Goal: Task Accomplishment & Management: Manage account settings

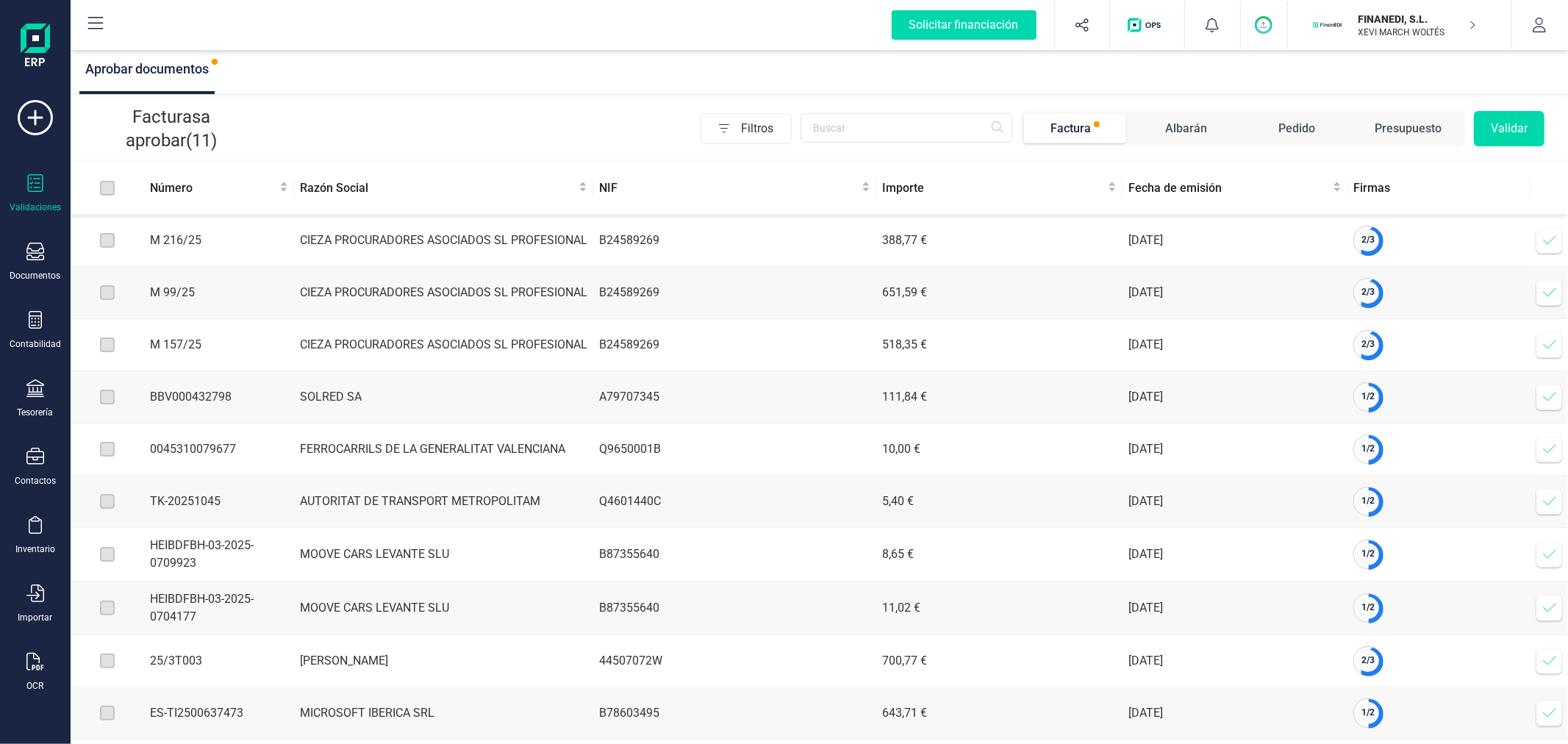
scroll to position [75, 0]
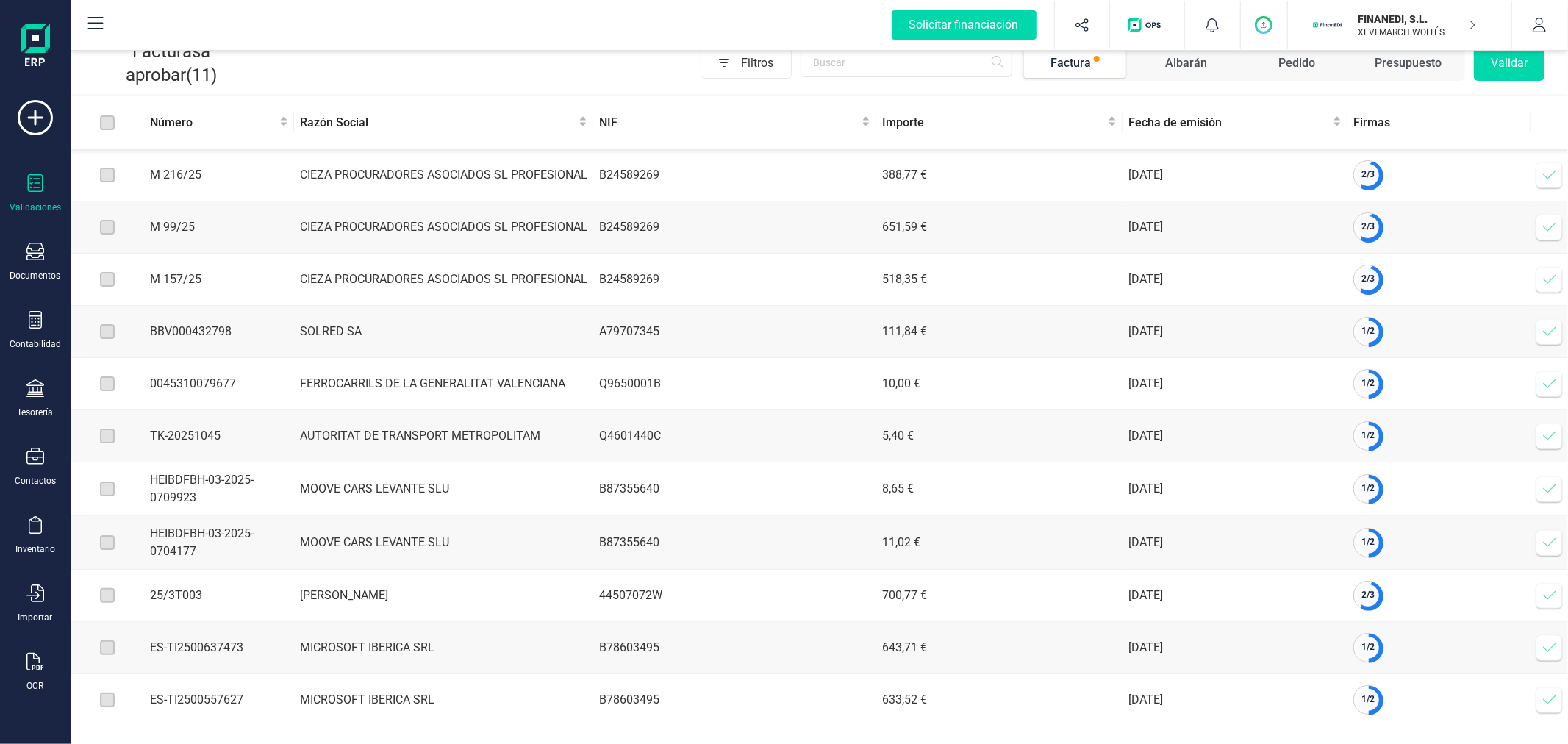
click at [1390, 25] on p "FINANEDI, S.L." at bounding box center [1417, 18] width 117 height 15
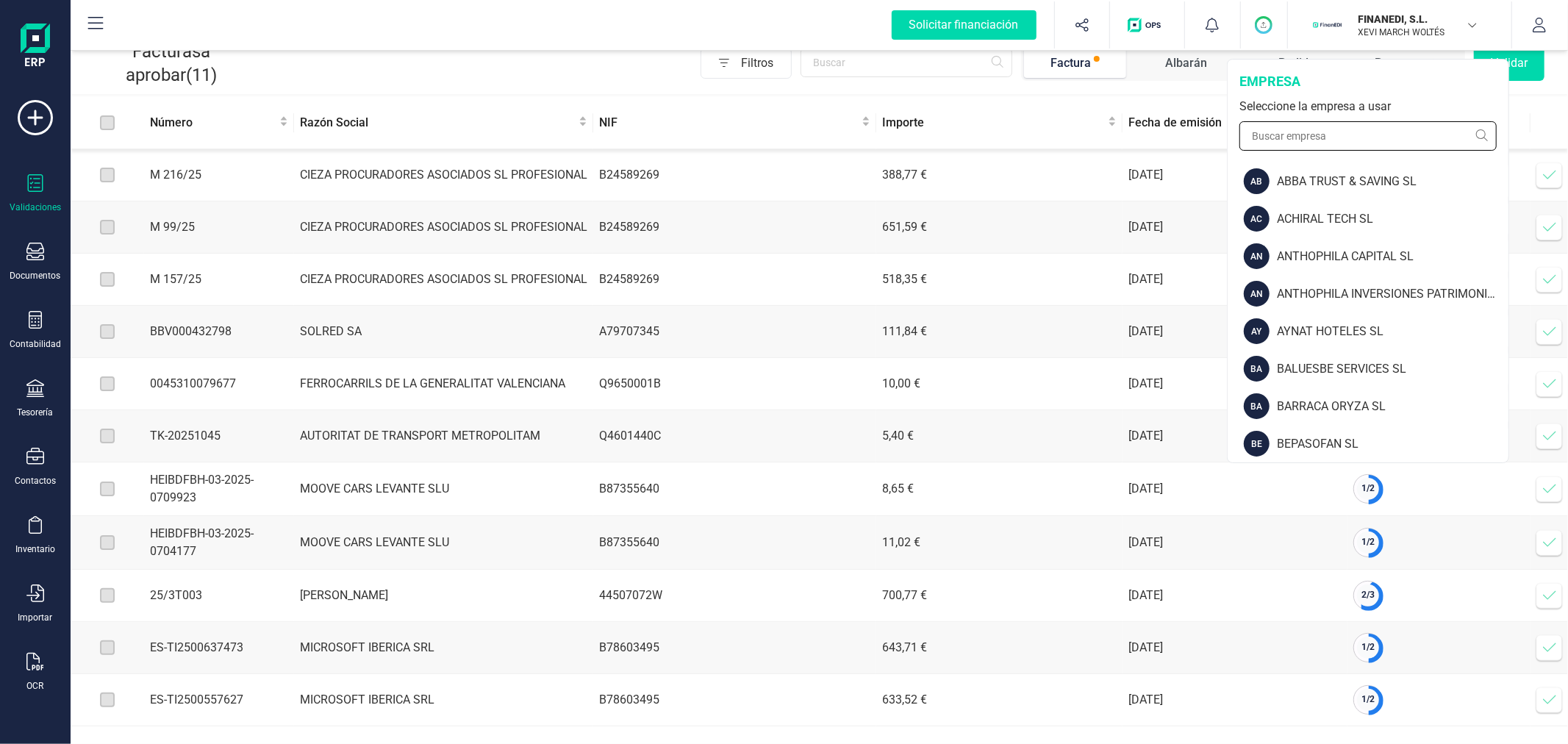
click at [1266, 141] on input "text" at bounding box center [1368, 136] width 258 height 30
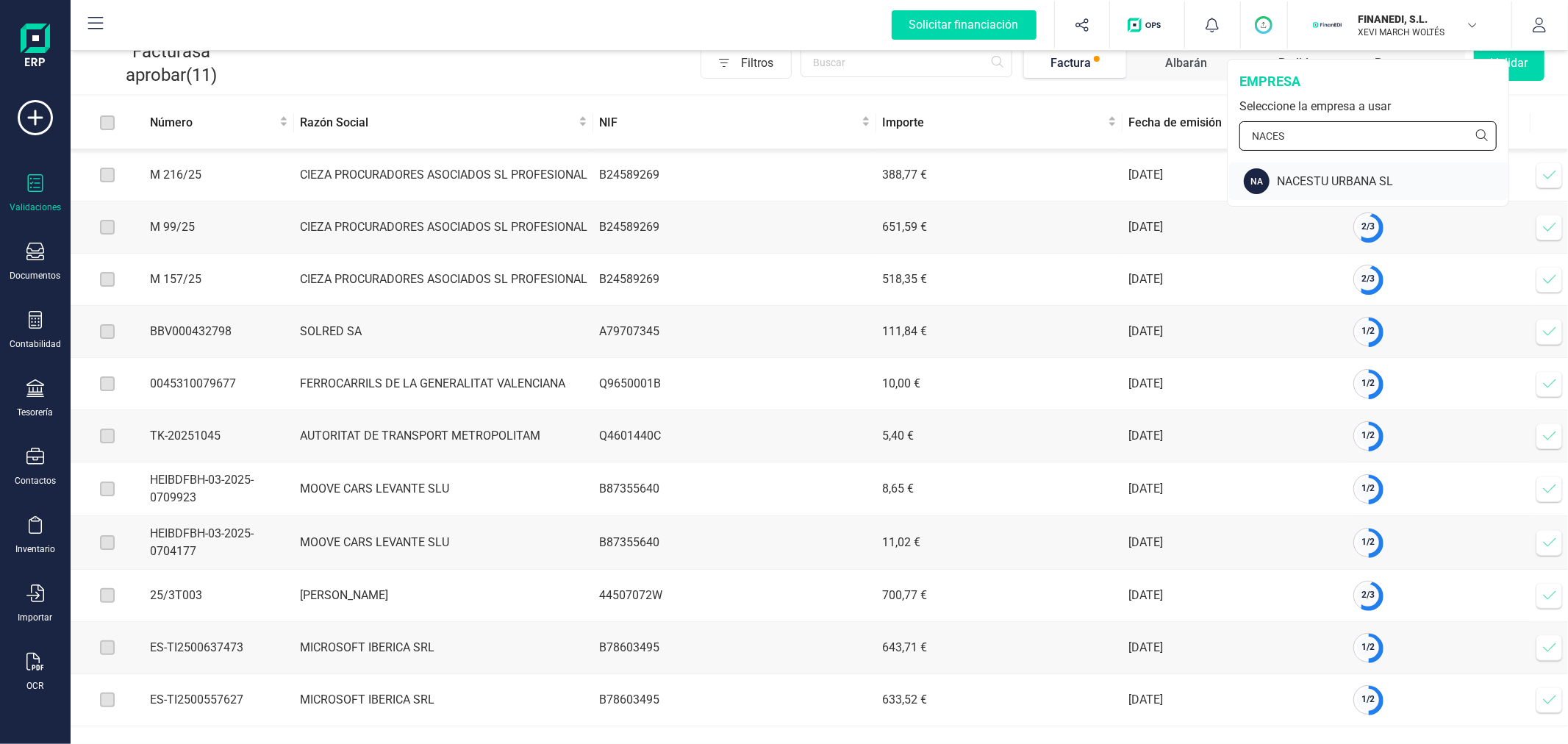
type input "NACES"
click at [1305, 181] on div "NACESTU URBANA SL" at bounding box center [1393, 181] width 231 height 18
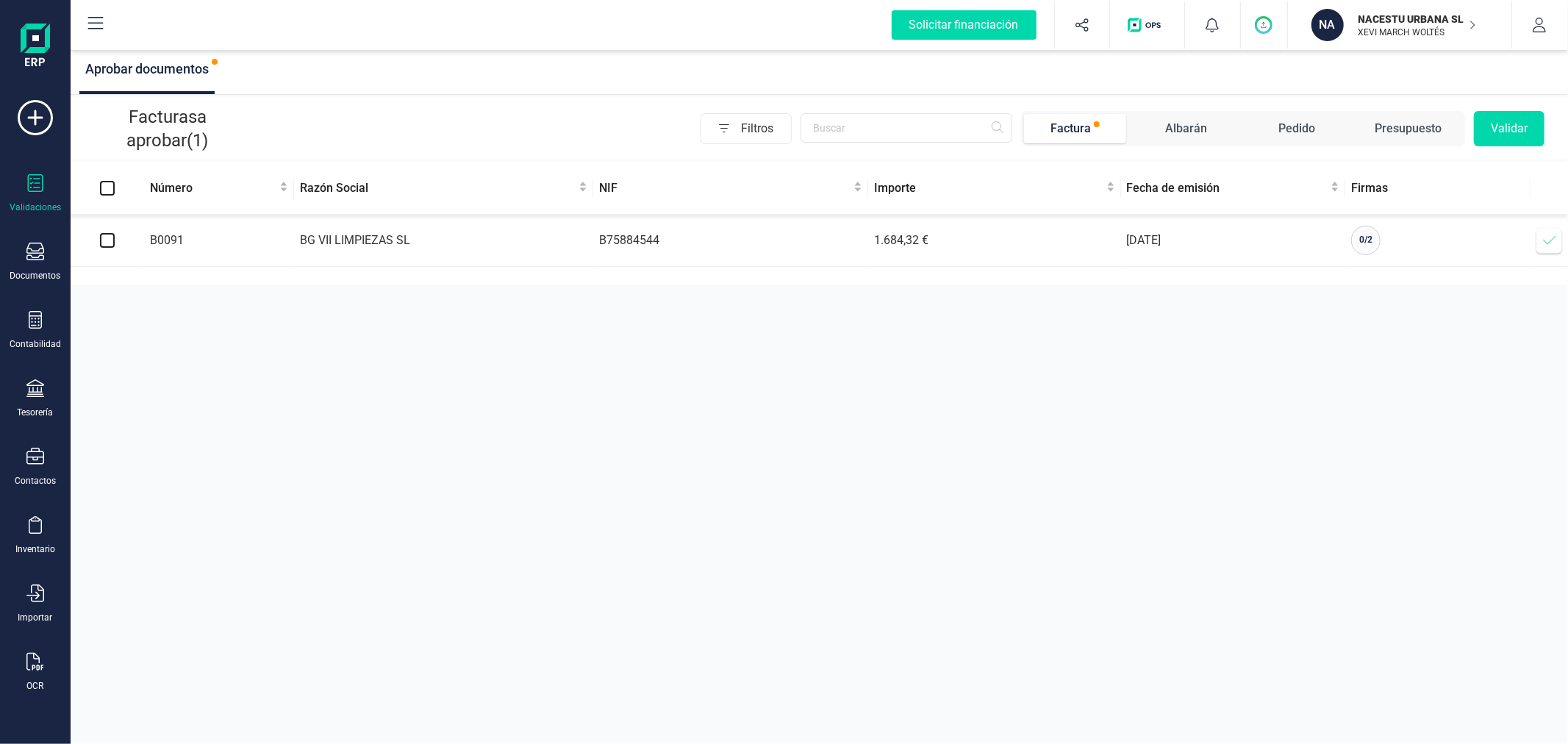
click at [641, 455] on div "Aprobar documentos Facturas a aprobar (1) Filtros Factura Albarán Pedido Presup…" at bounding box center [819, 372] width 1497 height 744
click at [35, 331] on div at bounding box center [35, 322] width 18 height 21
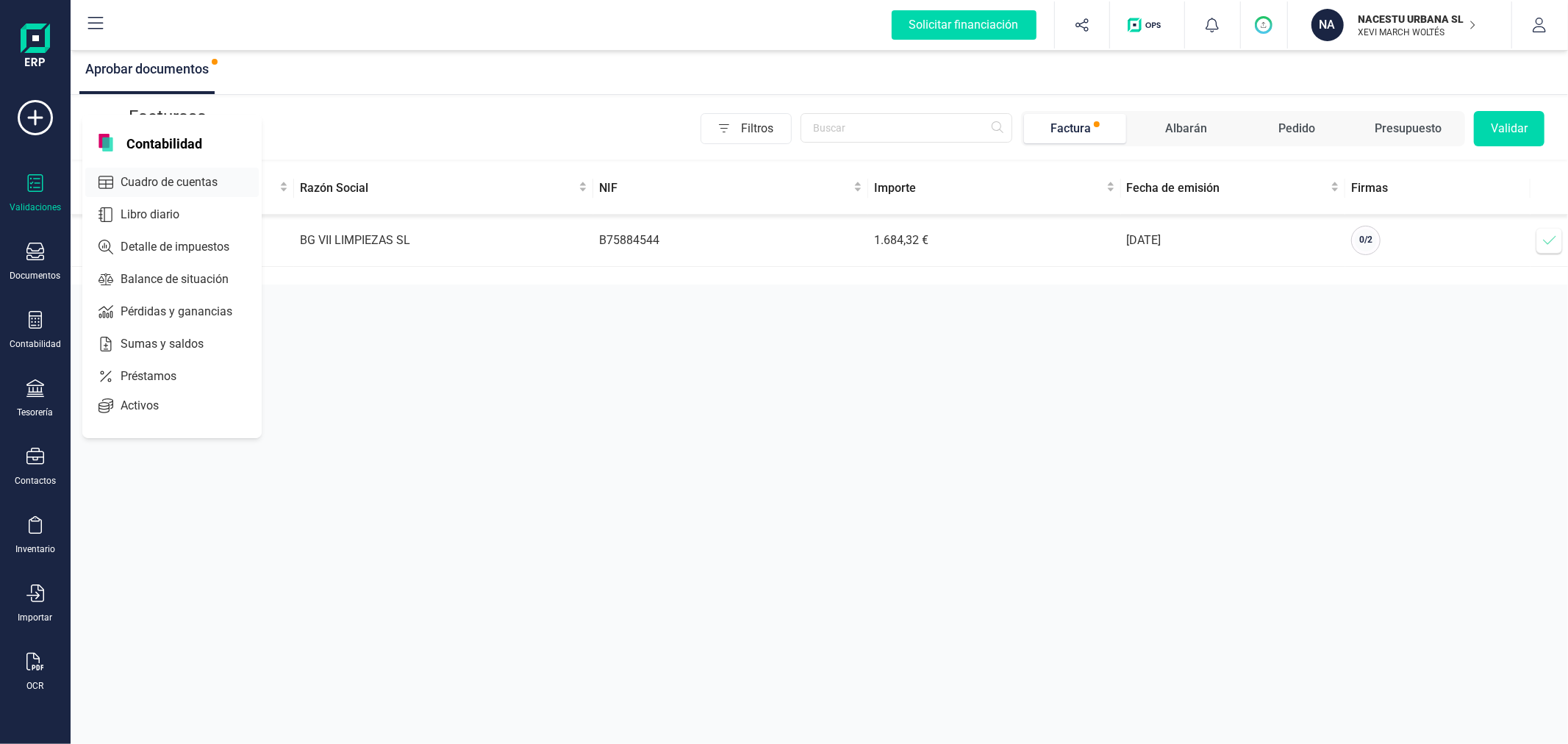
click at [153, 178] on span "Cuadro de cuentas" at bounding box center [180, 182] width 130 height 18
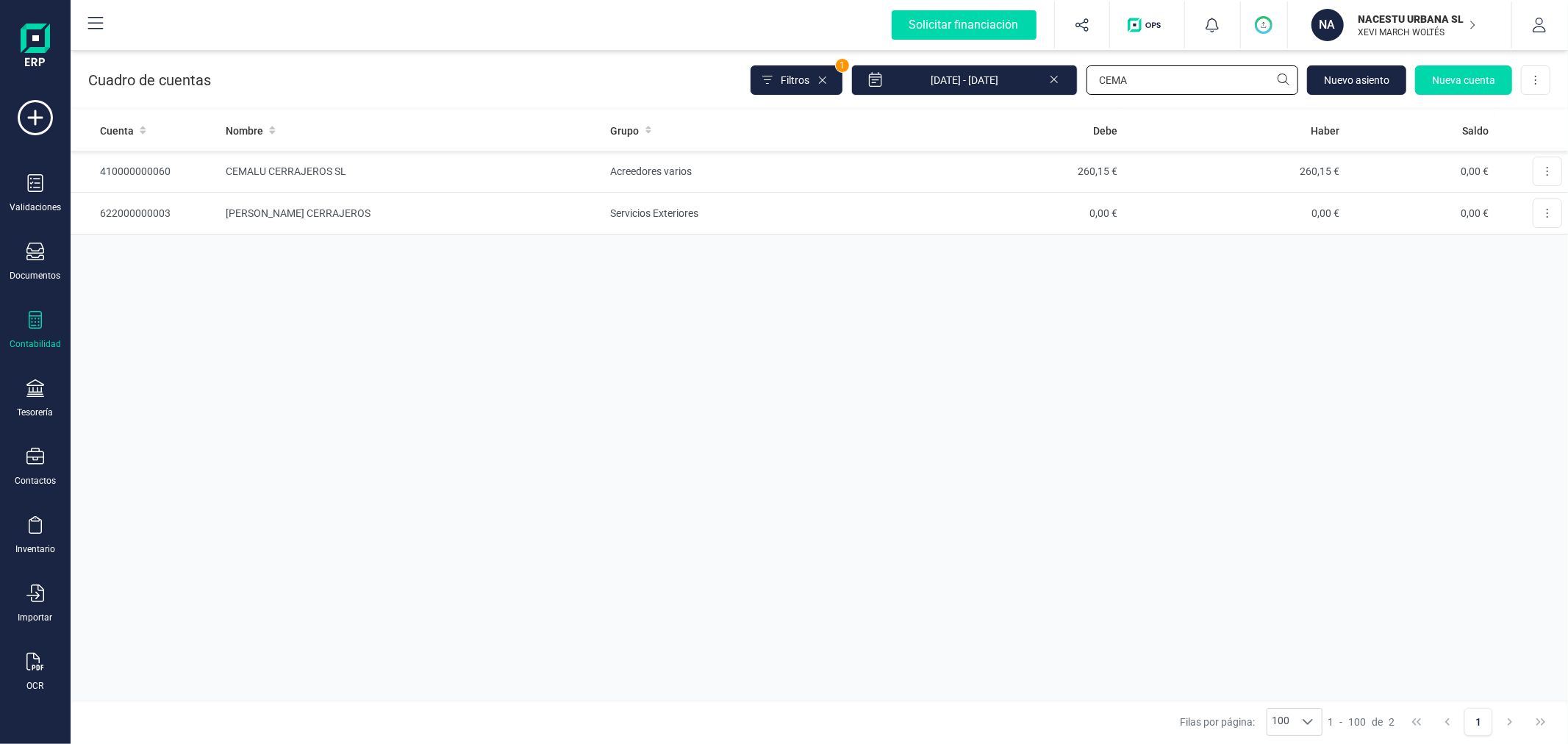
click at [1159, 82] on input "CEMA" at bounding box center [1192, 81] width 212 height 30
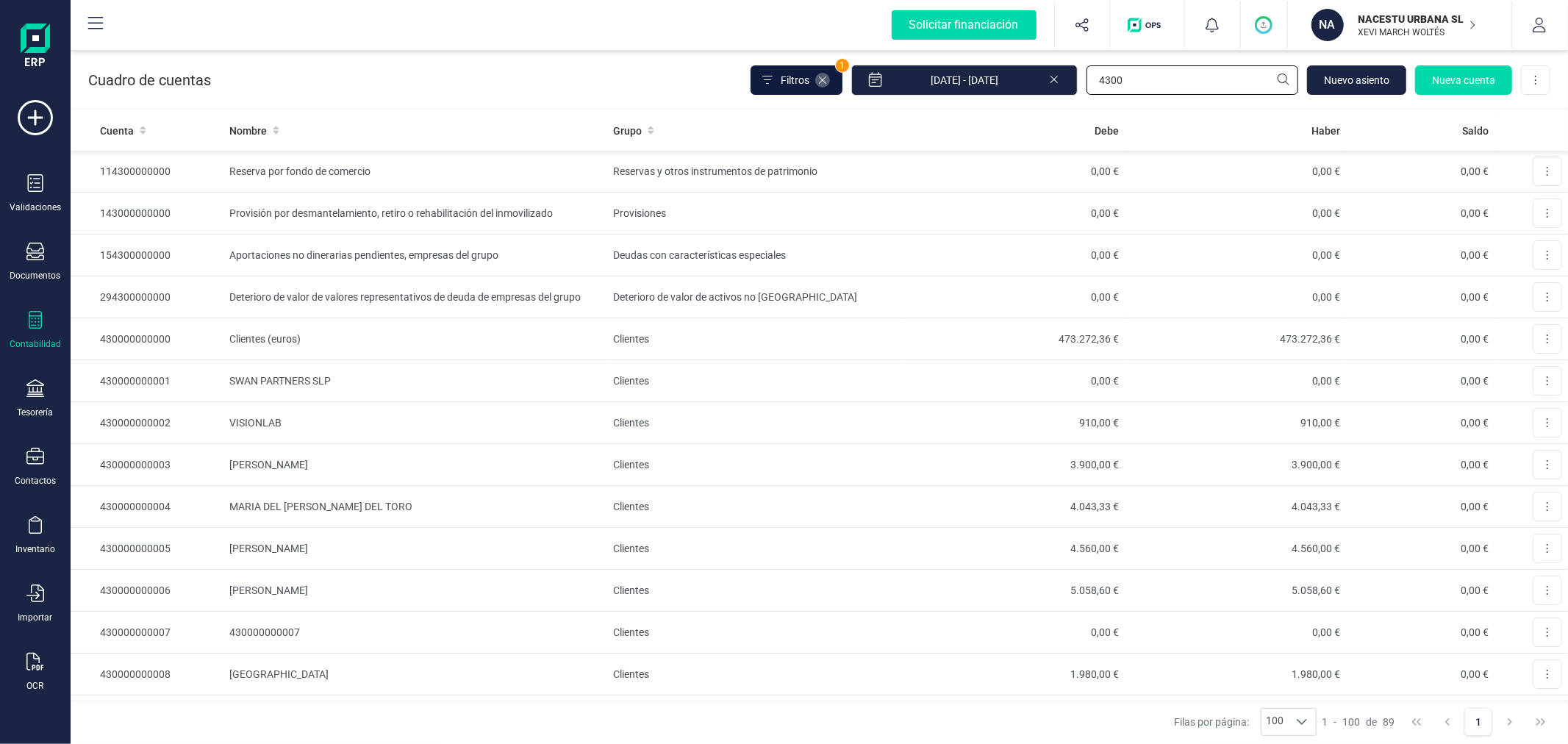
type input "4300"
click at [829, 78] on icon at bounding box center [822, 80] width 11 height 11
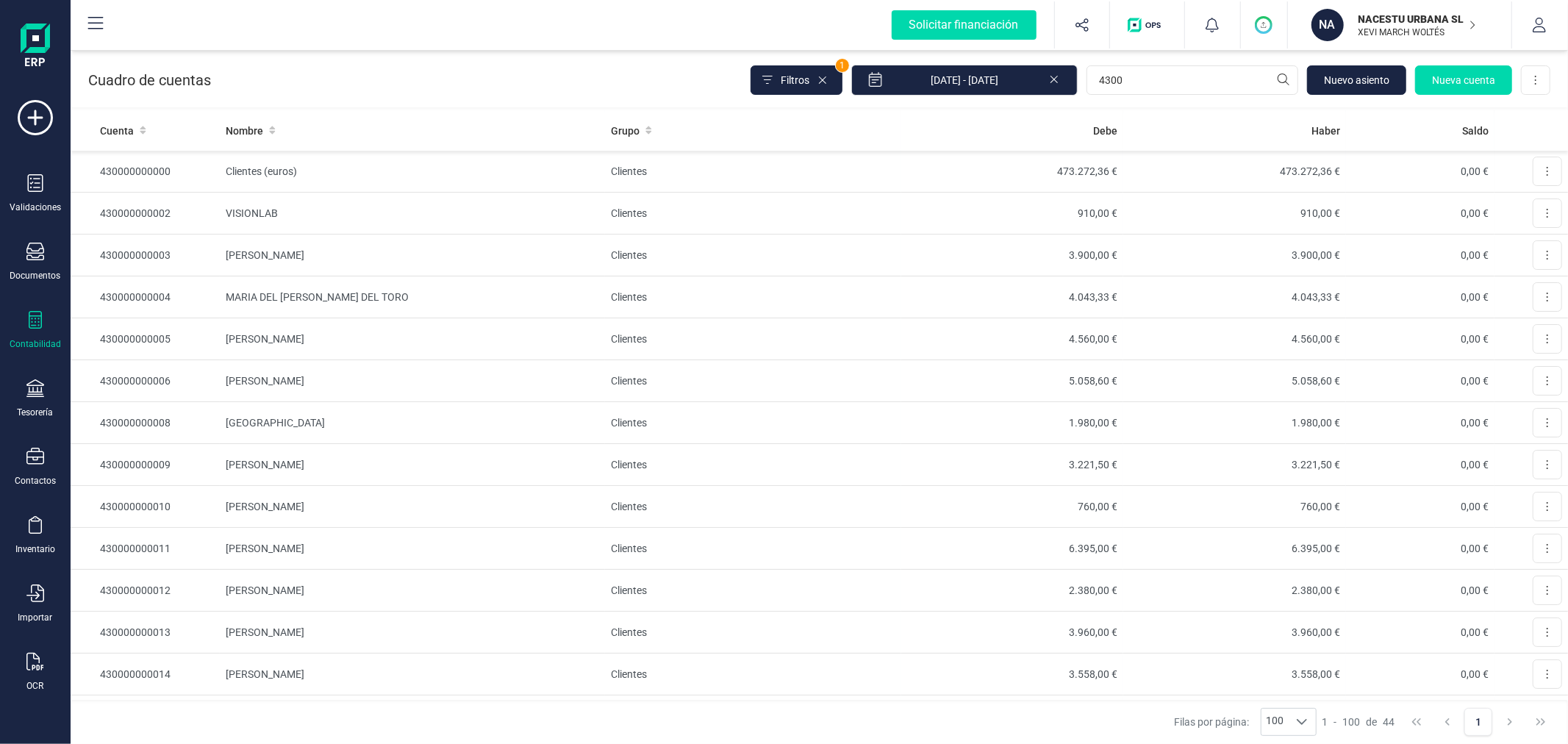
click at [1058, 79] on icon at bounding box center [1054, 78] width 11 height 15
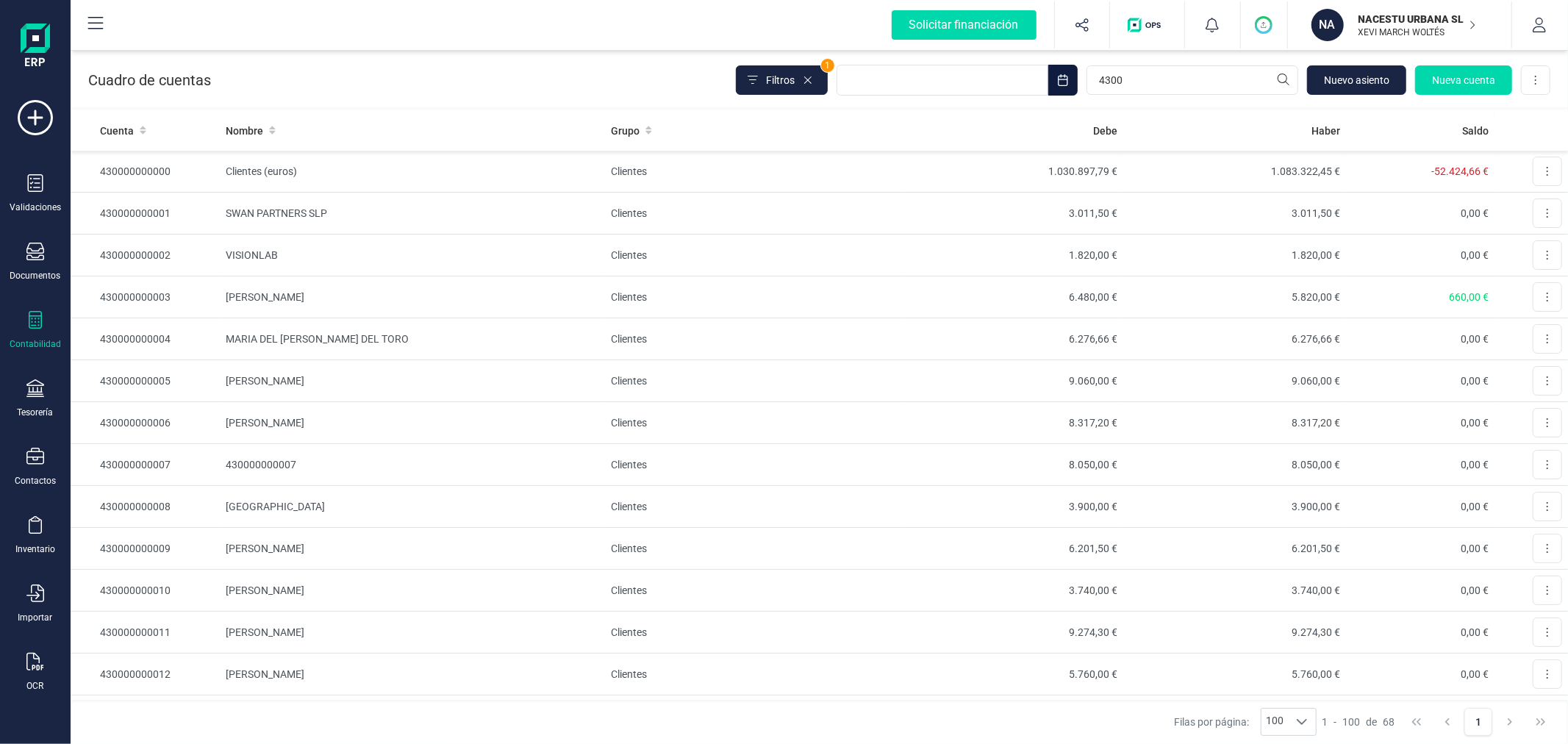
click at [1064, 78] on icon "Choose Date" at bounding box center [1063, 80] width 11 height 11
click at [1003, 117] on button "2024" at bounding box center [1006, 119] width 26 height 24
click at [1039, 218] on span "2025" at bounding box center [1059, 217] width 144 height 30
click at [902, 152] on span "ene" at bounding box center [891, 159] width 95 height 30
click at [939, 193] on span "1" at bounding box center [946, 194] width 30 height 30
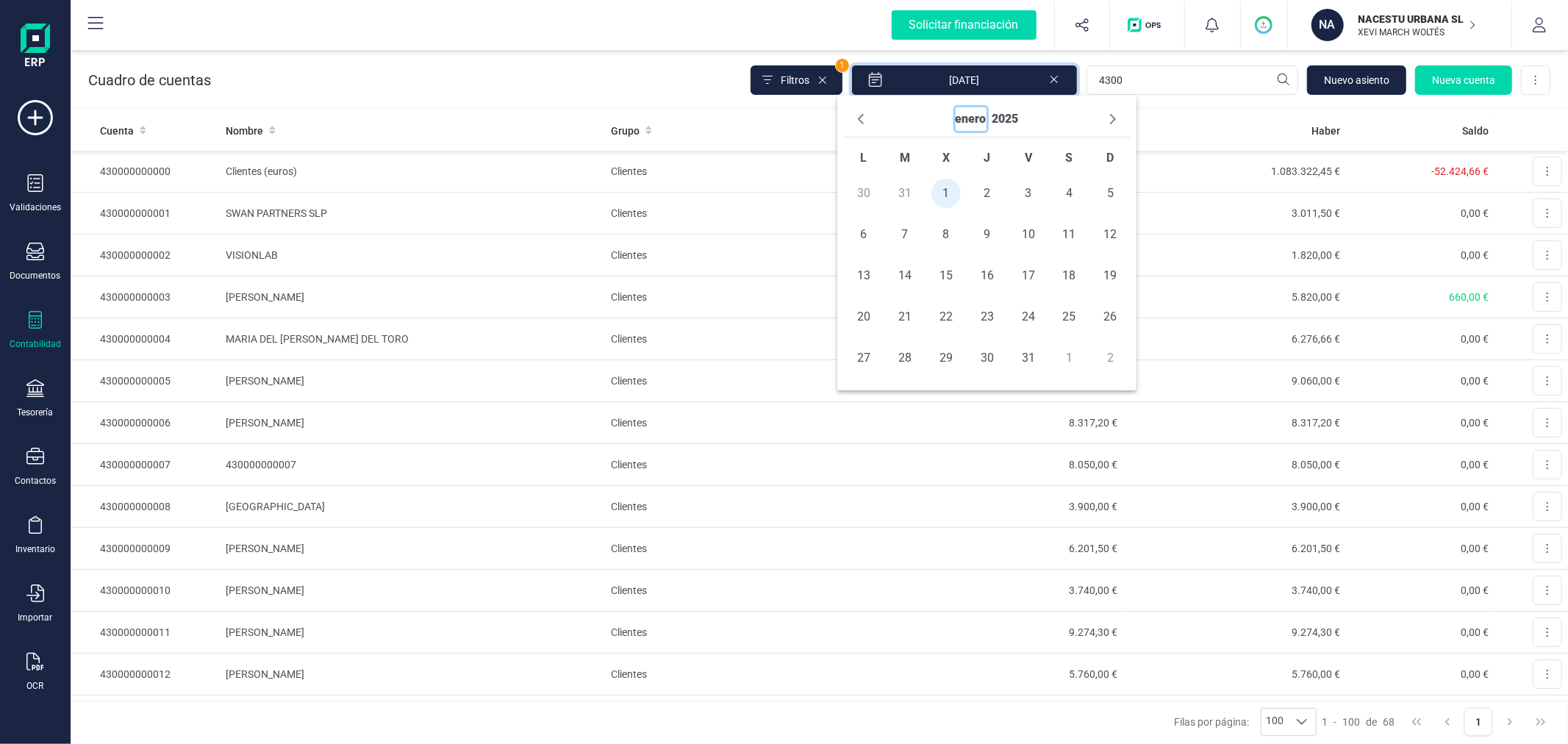
click at [981, 121] on button "enero" at bounding box center [971, 119] width 31 height 24
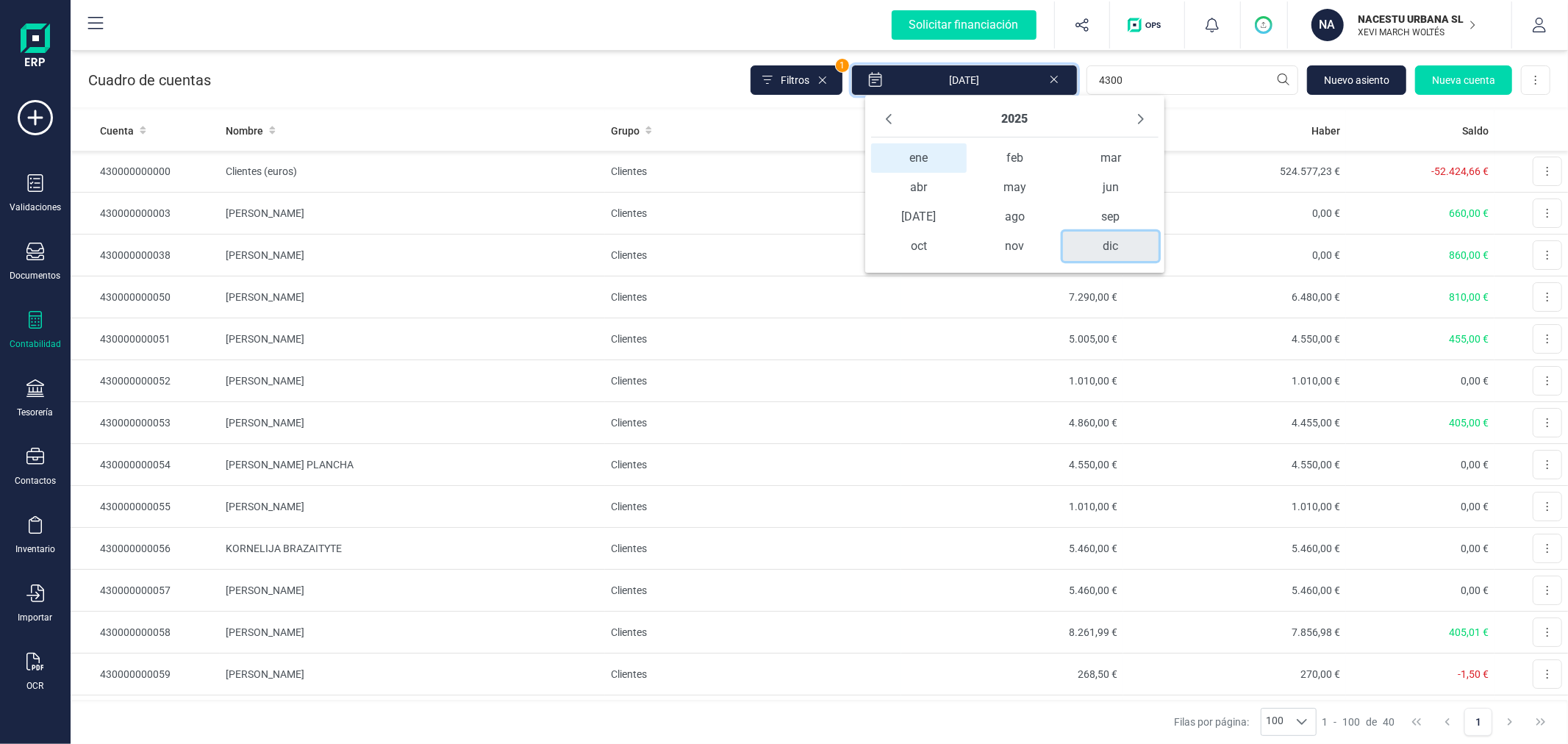
click at [1129, 249] on span "dic" at bounding box center [1110, 246] width 95 height 30
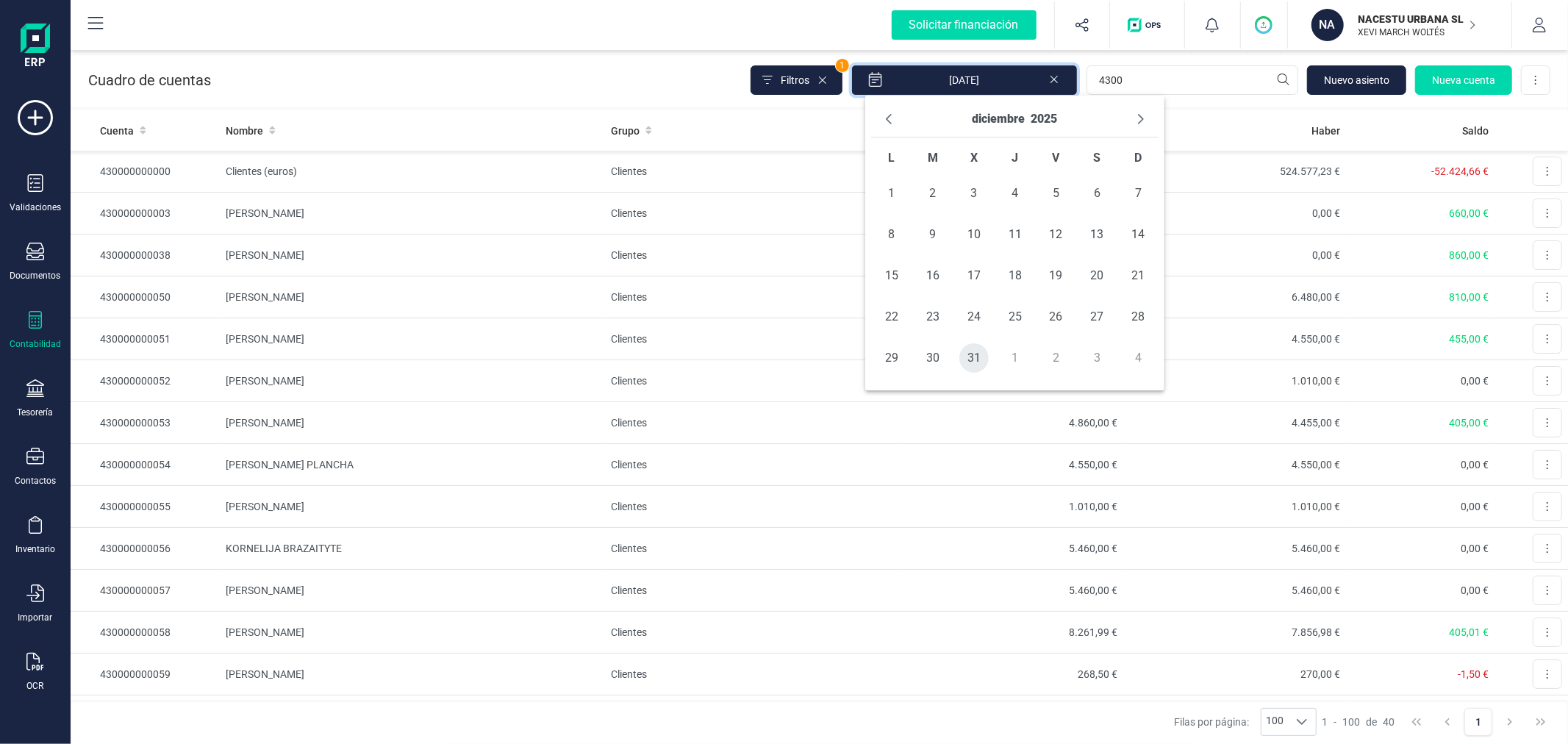
click at [963, 355] on span "31" at bounding box center [974, 358] width 30 height 30
type input "[DATE] - [DATE]"
click at [541, 75] on div "Cuadro de cuentas Filtros 1 [DATE] - [DATE] 4300 [GEOGRAPHIC_DATA] cuenta Desca…" at bounding box center [819, 77] width 1497 height 60
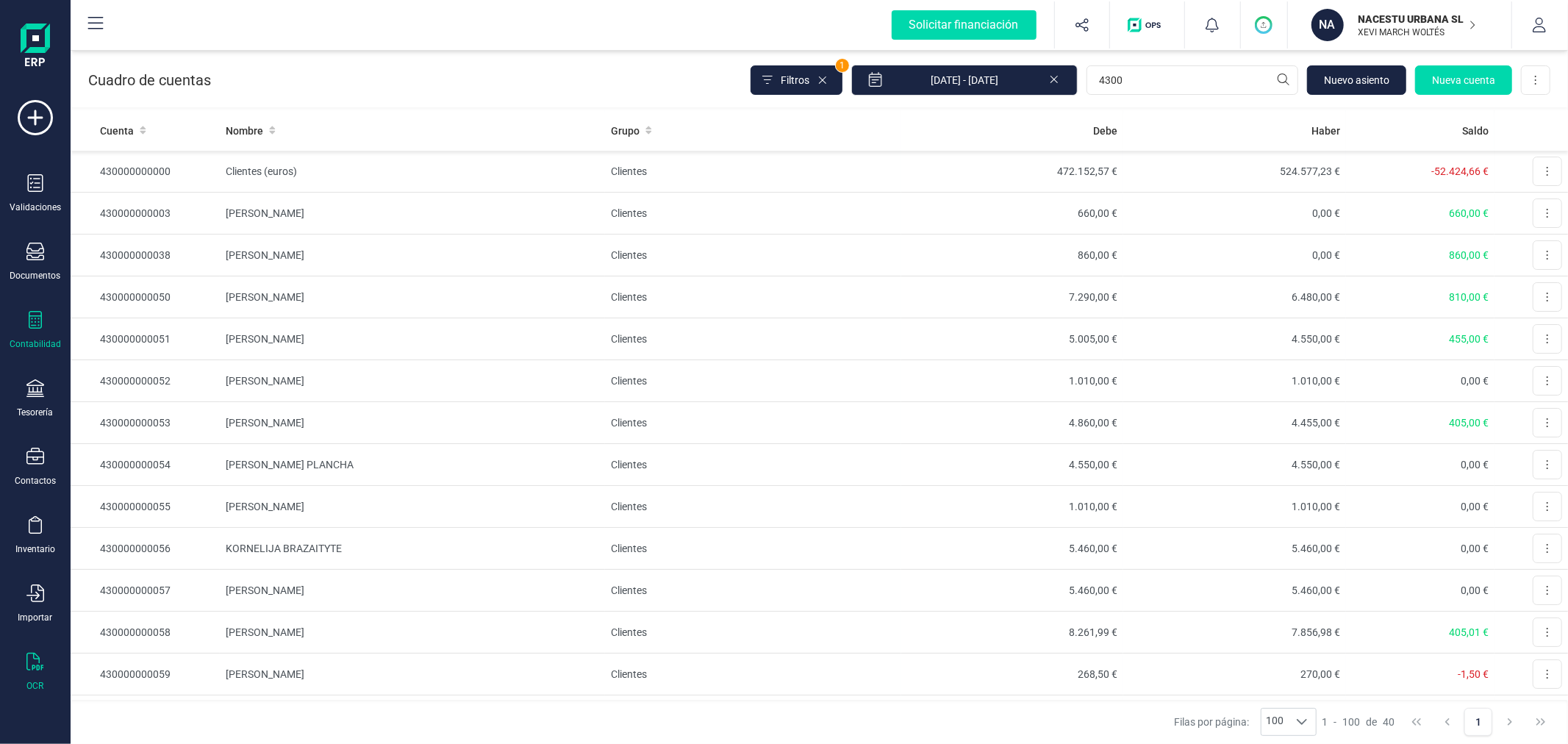
click at [32, 678] on div "OCR" at bounding box center [35, 672] width 59 height 39
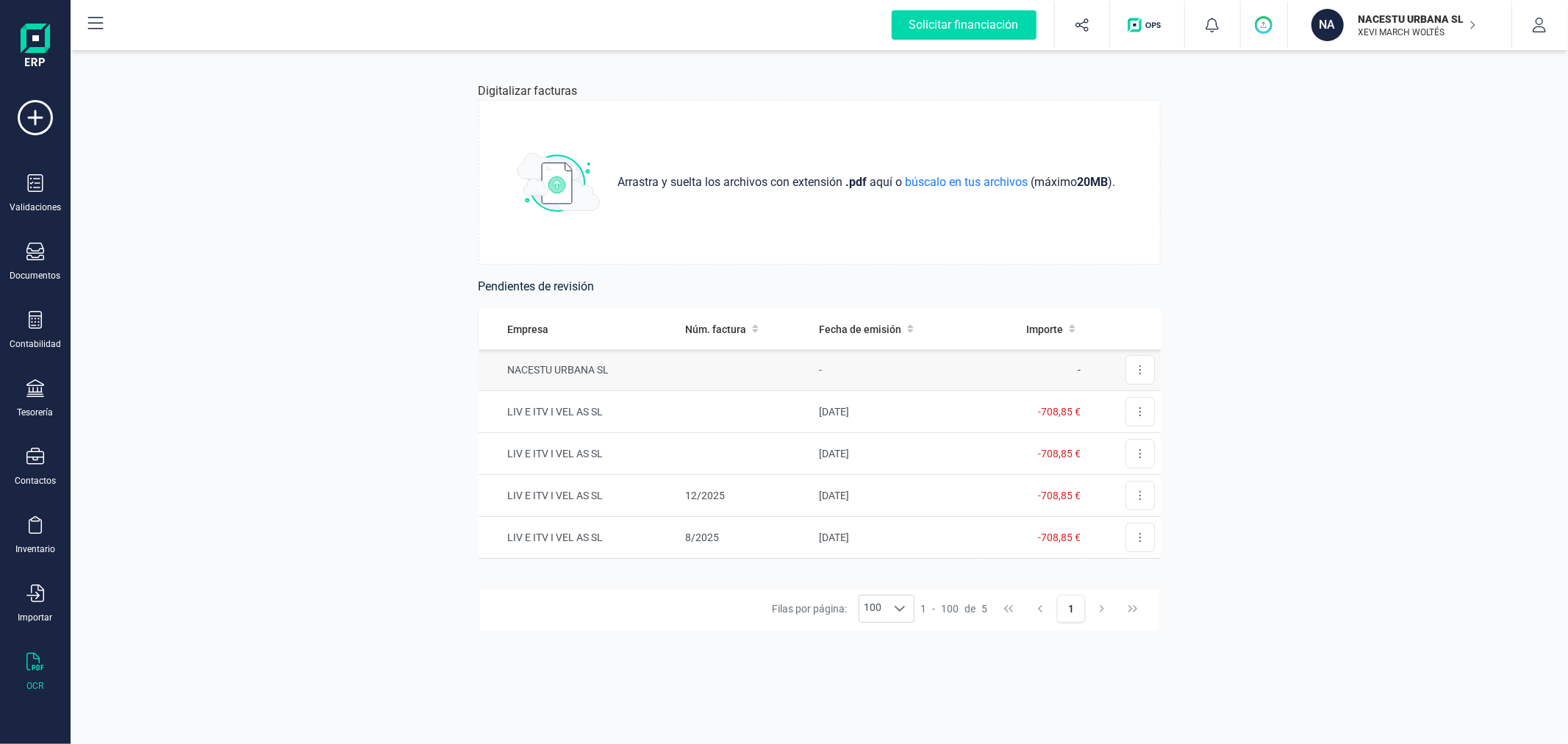
click at [524, 376] on td "NACESTU URBANA SL" at bounding box center [579, 371] width 201 height 42
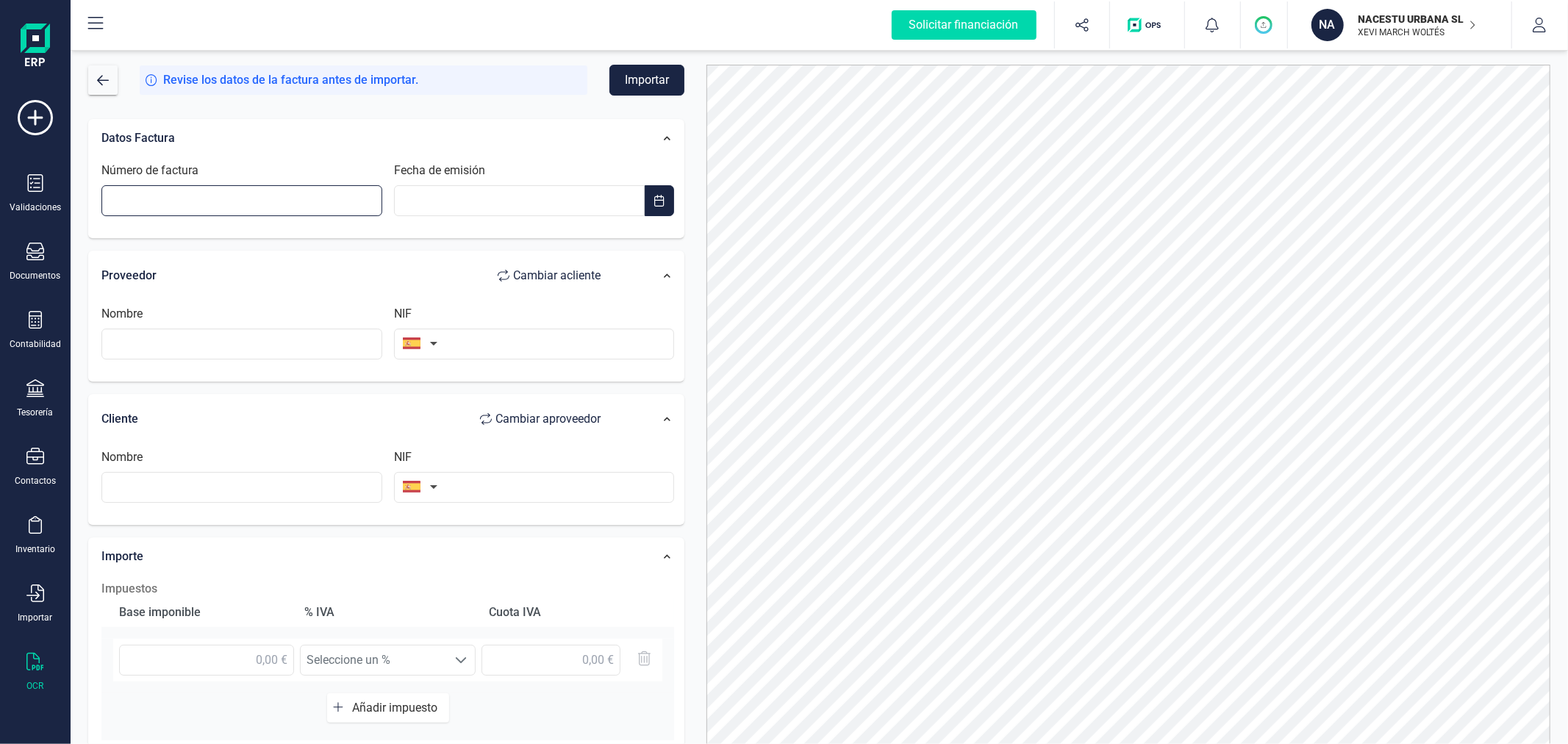
click at [192, 203] on input "Número de factura" at bounding box center [242, 200] width 281 height 31
type input "2521829376"
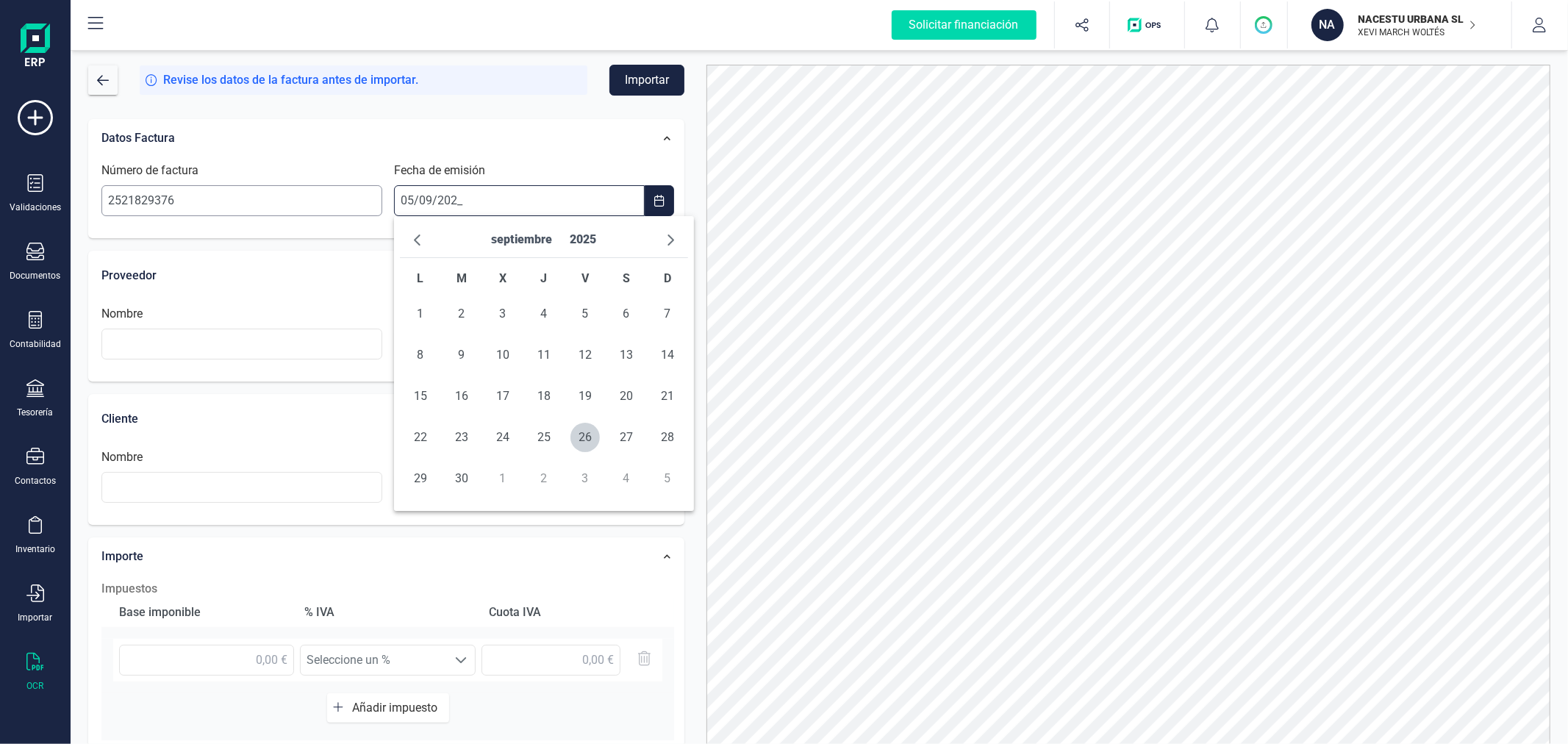
type input "[DATE]"
click at [578, 317] on span "5" at bounding box center [585, 315] width 30 height 30
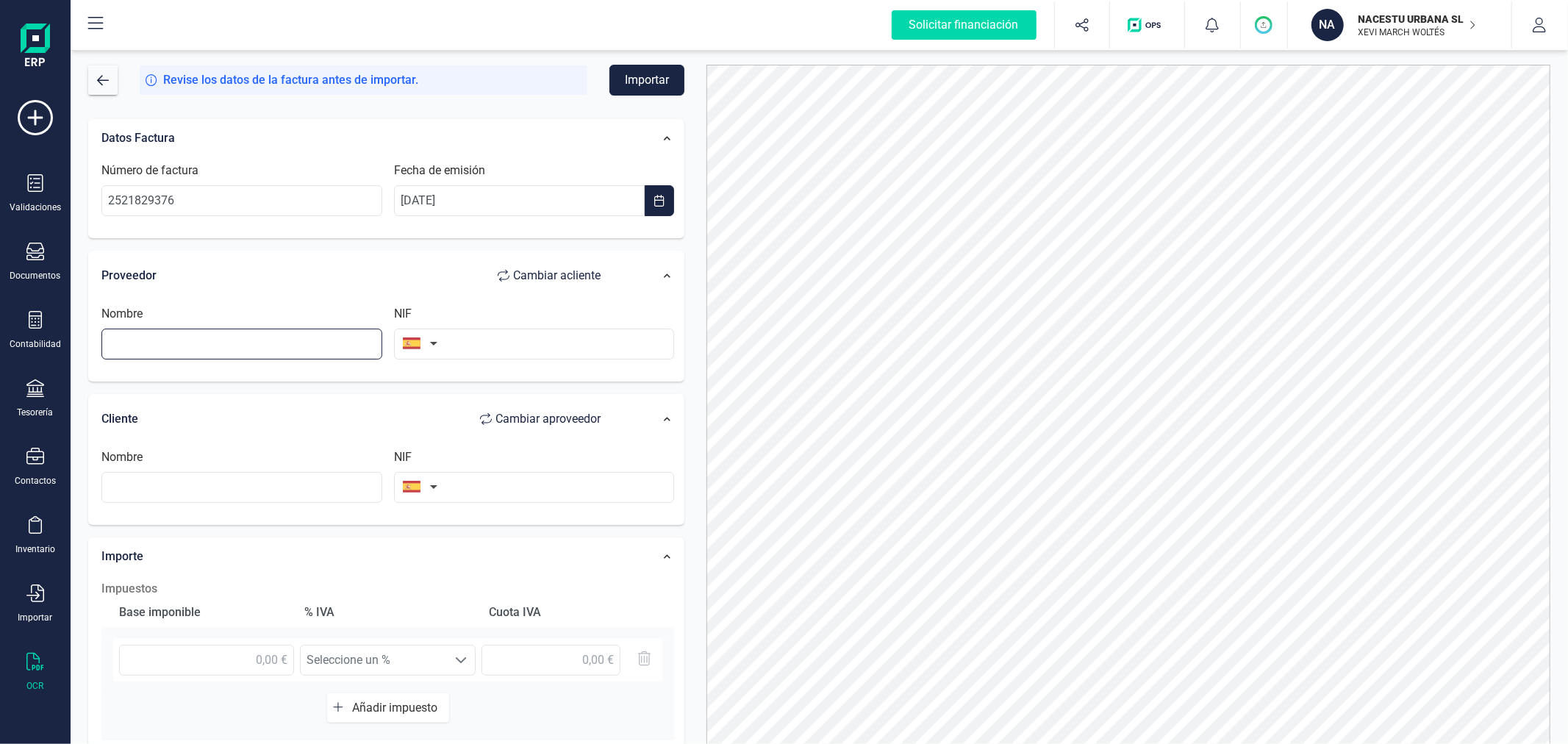
click at [289, 350] on input "text" at bounding box center [242, 344] width 281 height 31
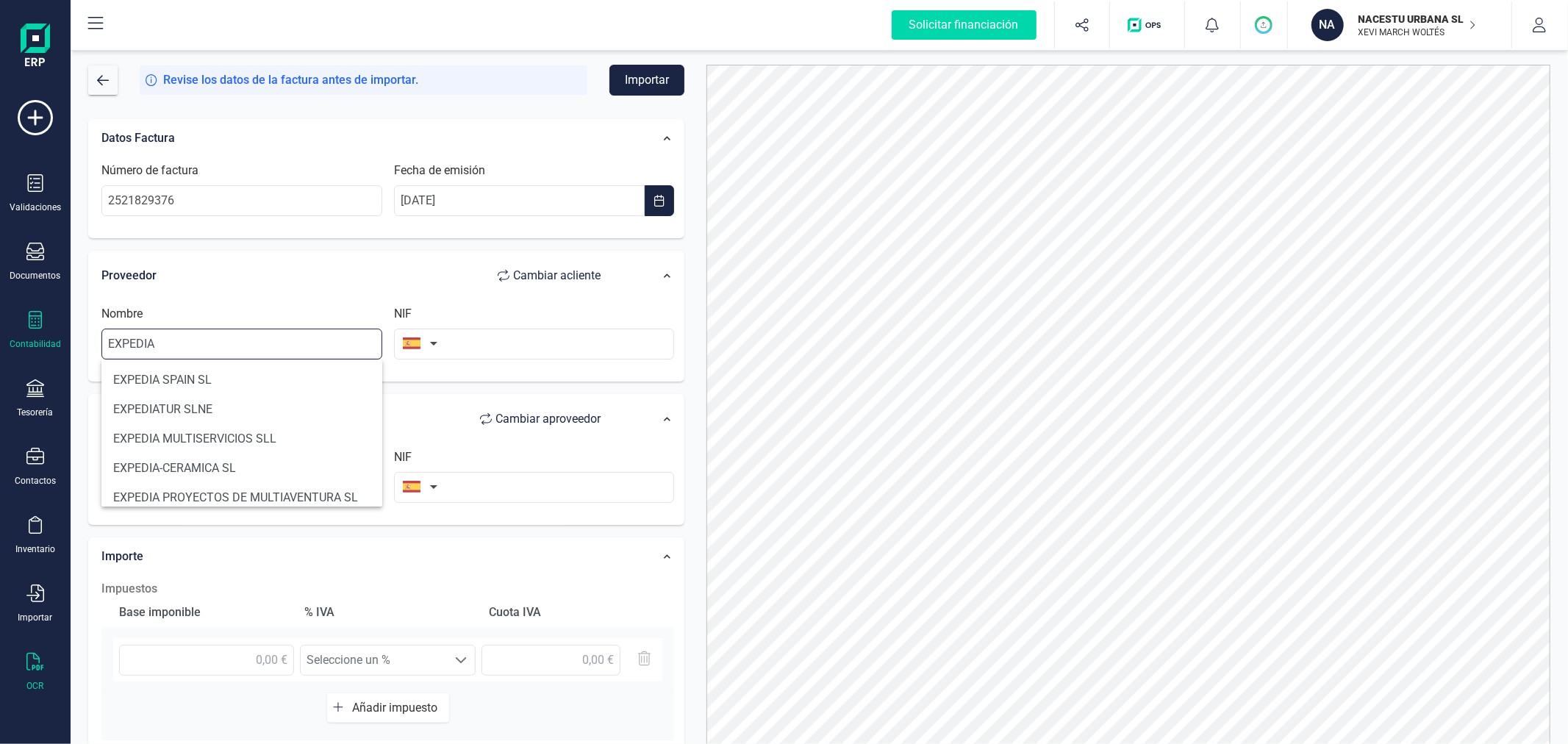
drag, startPoint x: 196, startPoint y: 347, endPoint x: 63, endPoint y: 347, distance: 133.0
click at [63, 347] on div "Solicitar financiación Validaciones Documentos Documentos Presupuestos Pedidos …" at bounding box center [784, 372] width 1568 height 744
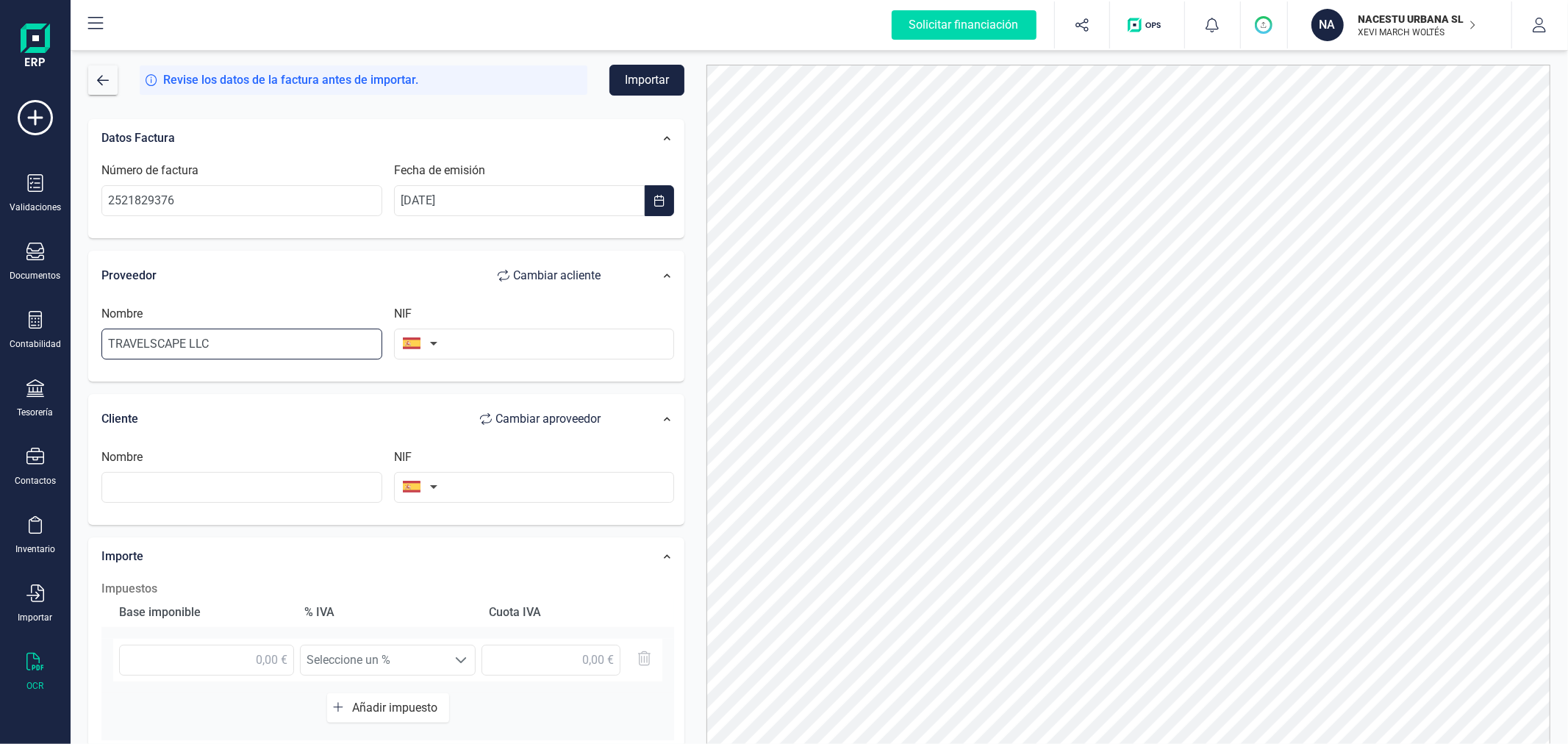
type input "TRAVELSCAPE LLC"
click at [417, 344] on button "button" at bounding box center [417, 344] width 46 height 30
click at [449, 387] on input "text" at bounding box center [499, 386] width 195 height 31
type input "U"
type input "ESTADOS"
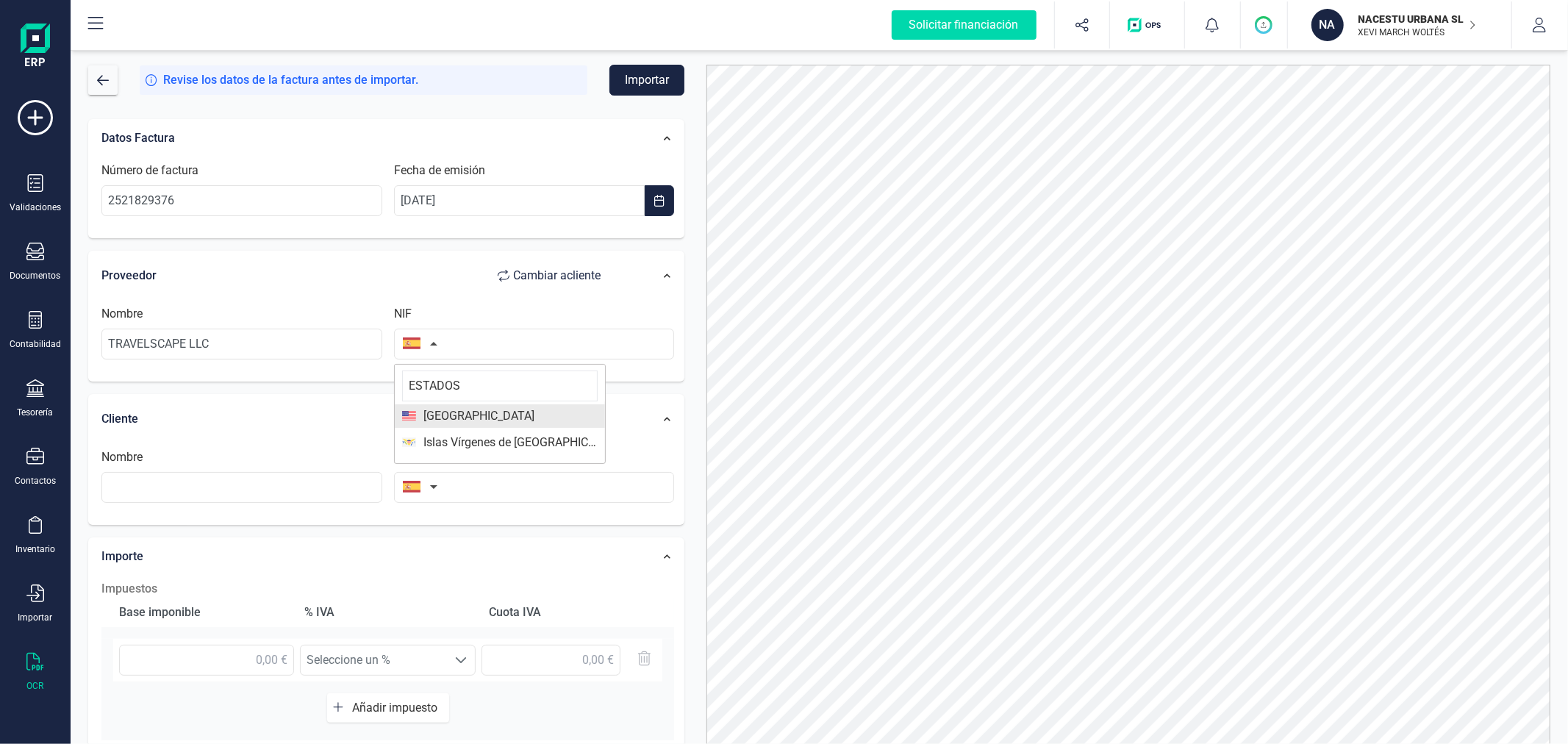
click at [487, 415] on span "[GEOGRAPHIC_DATA]" at bounding box center [475, 416] width 118 height 18
click at [496, 345] on input "text" at bounding box center [534, 344] width 281 height 31
type input "880392667"
click at [286, 489] on input "text" at bounding box center [242, 487] width 281 height 31
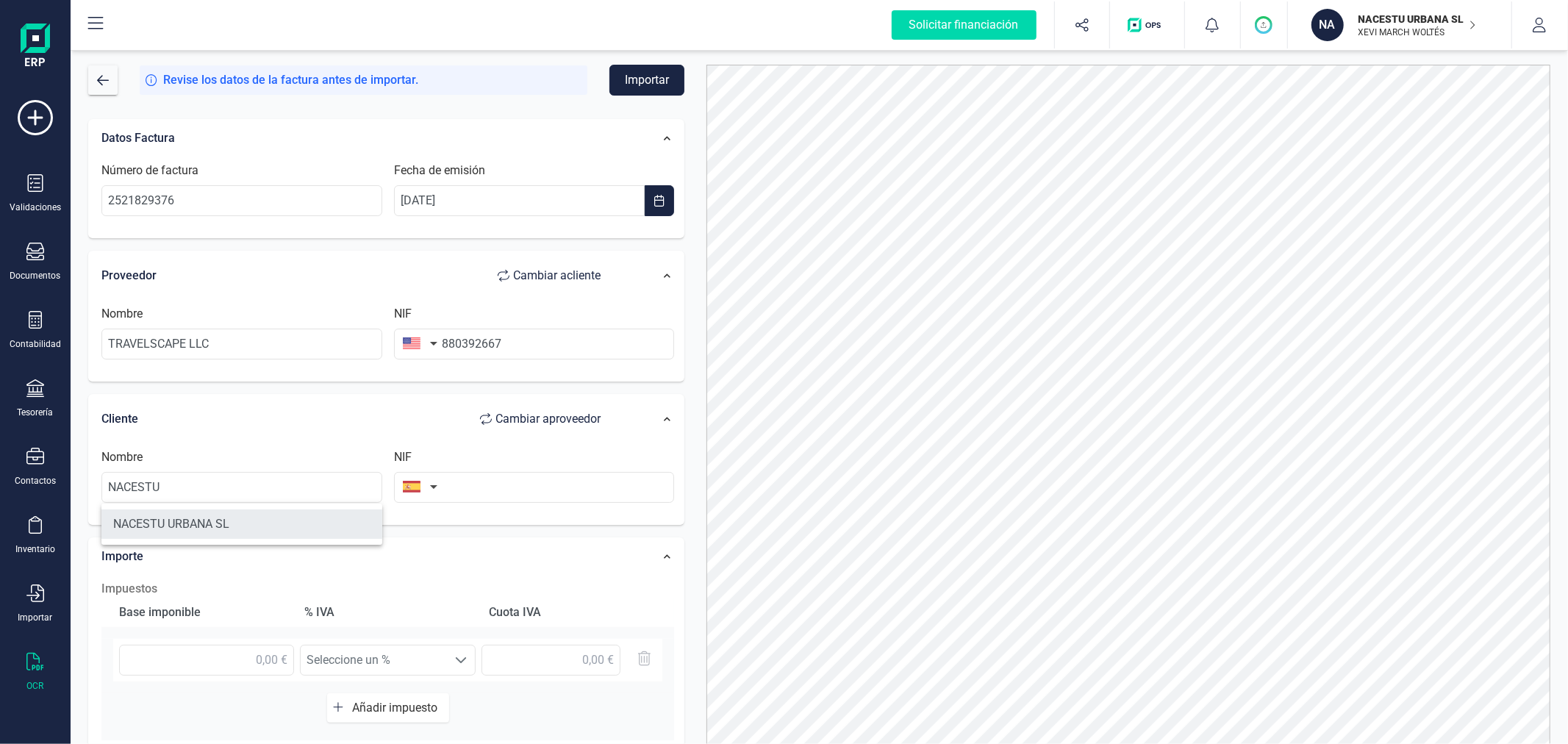
click at [314, 526] on li "NACESTU URBANA SL" at bounding box center [242, 525] width 281 height 30
type input "NACESTU URBANA SL"
type input "B40596330"
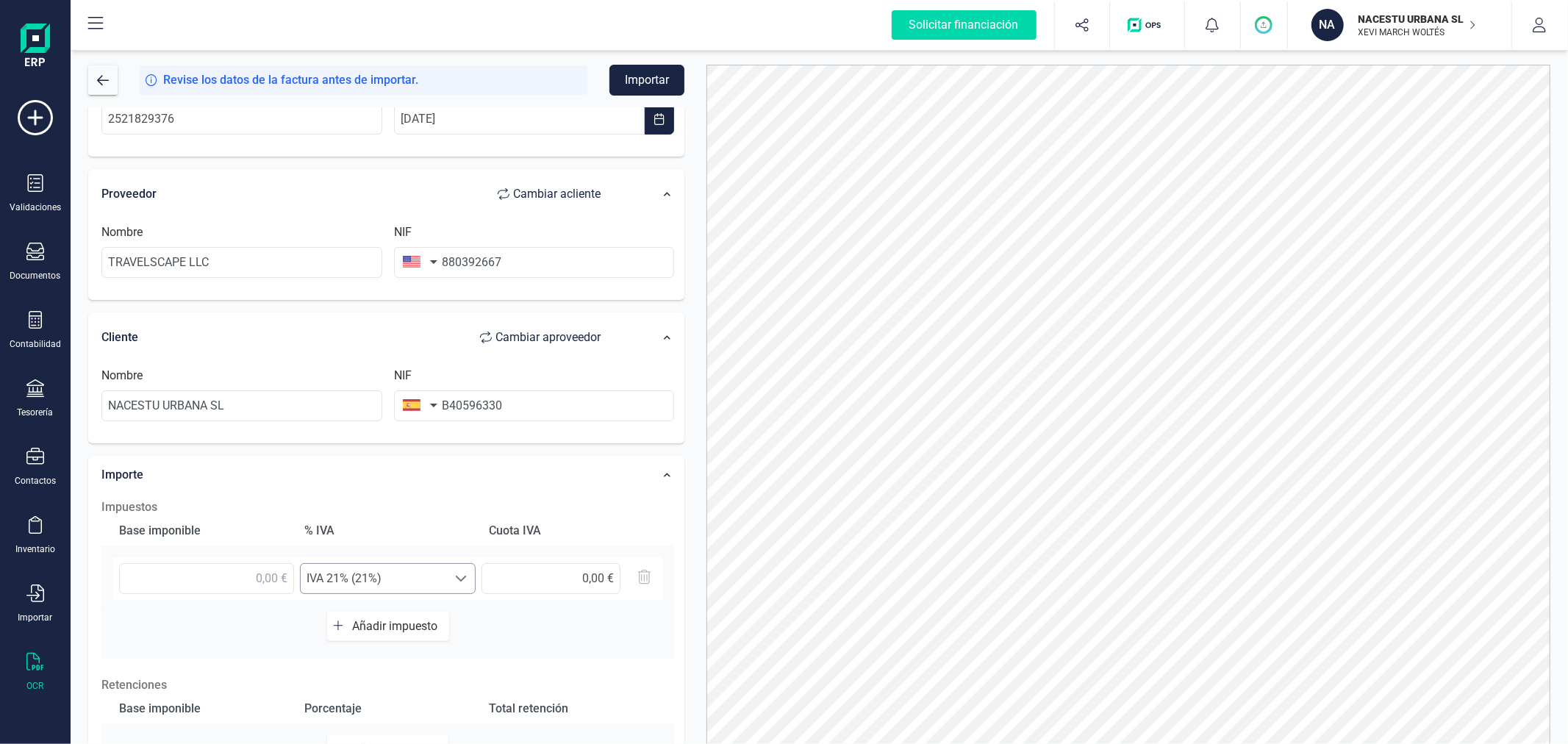
click at [399, 586] on span "IVA 21% (21%)" at bounding box center [373, 579] width 146 height 30
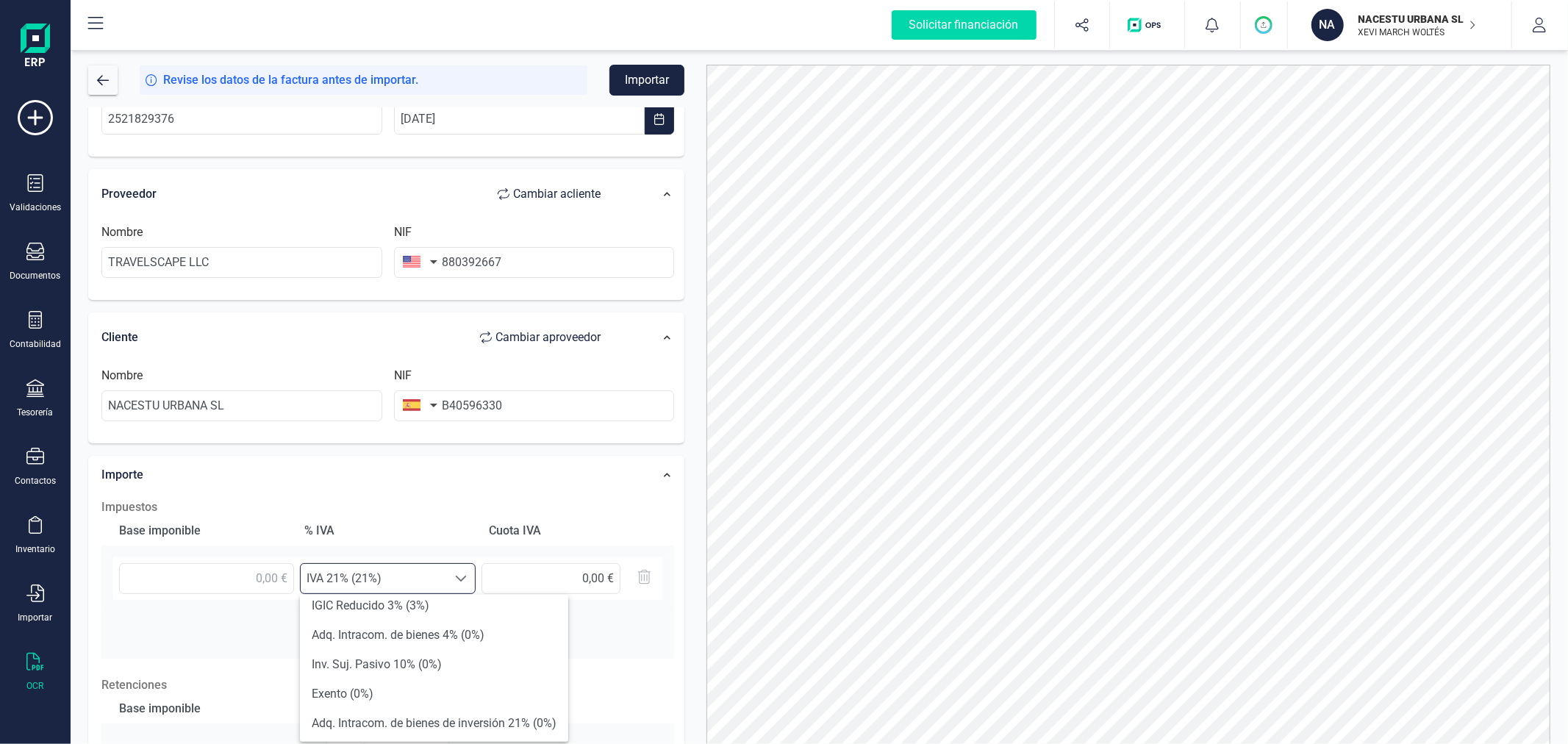
scroll to position [327, 0]
click at [397, 692] on li "Inv. Suj. Pasivo 21% (0%)" at bounding box center [434, 701] width 268 height 30
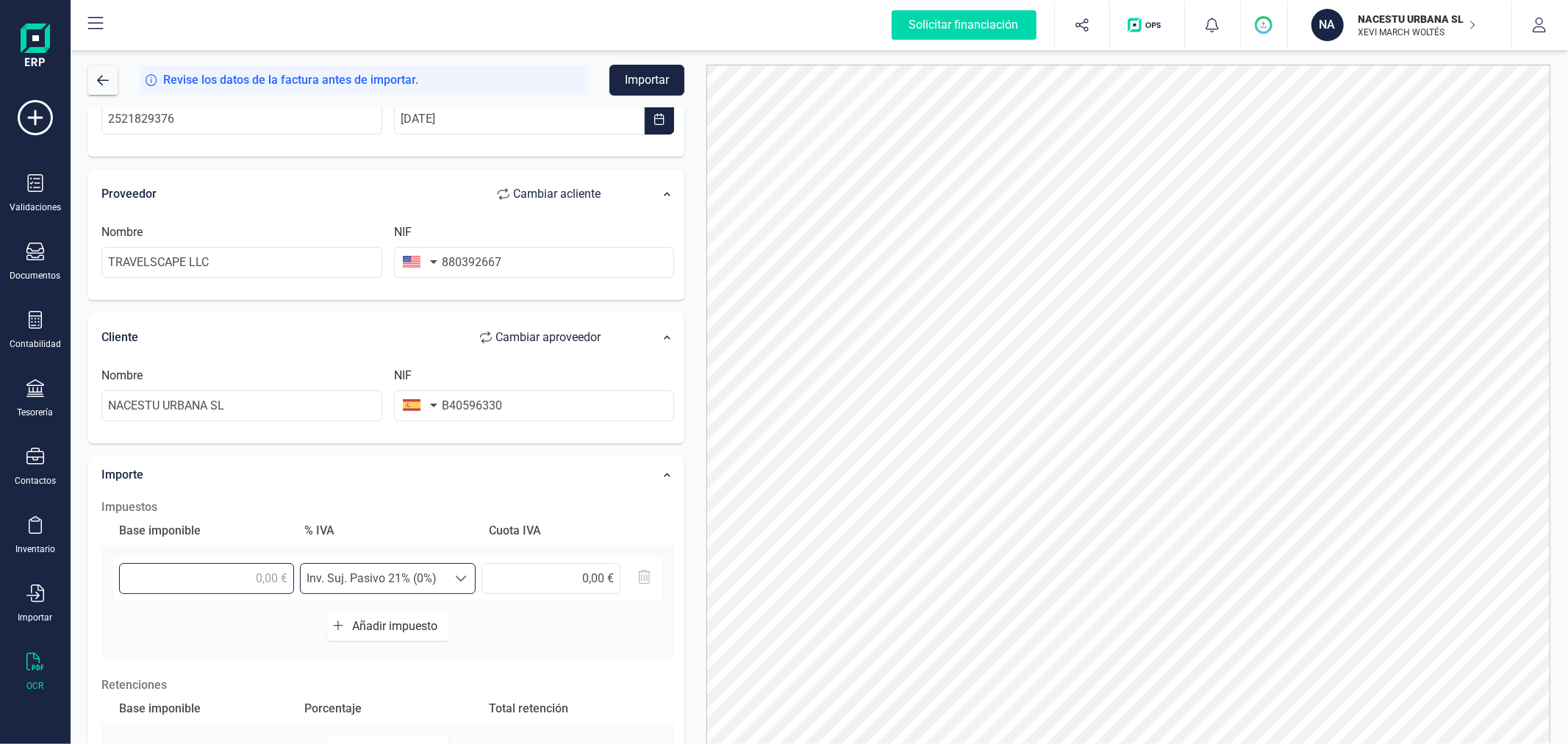
click at [217, 567] on input "text" at bounding box center [207, 578] width 175 height 31
type input "451,29 €"
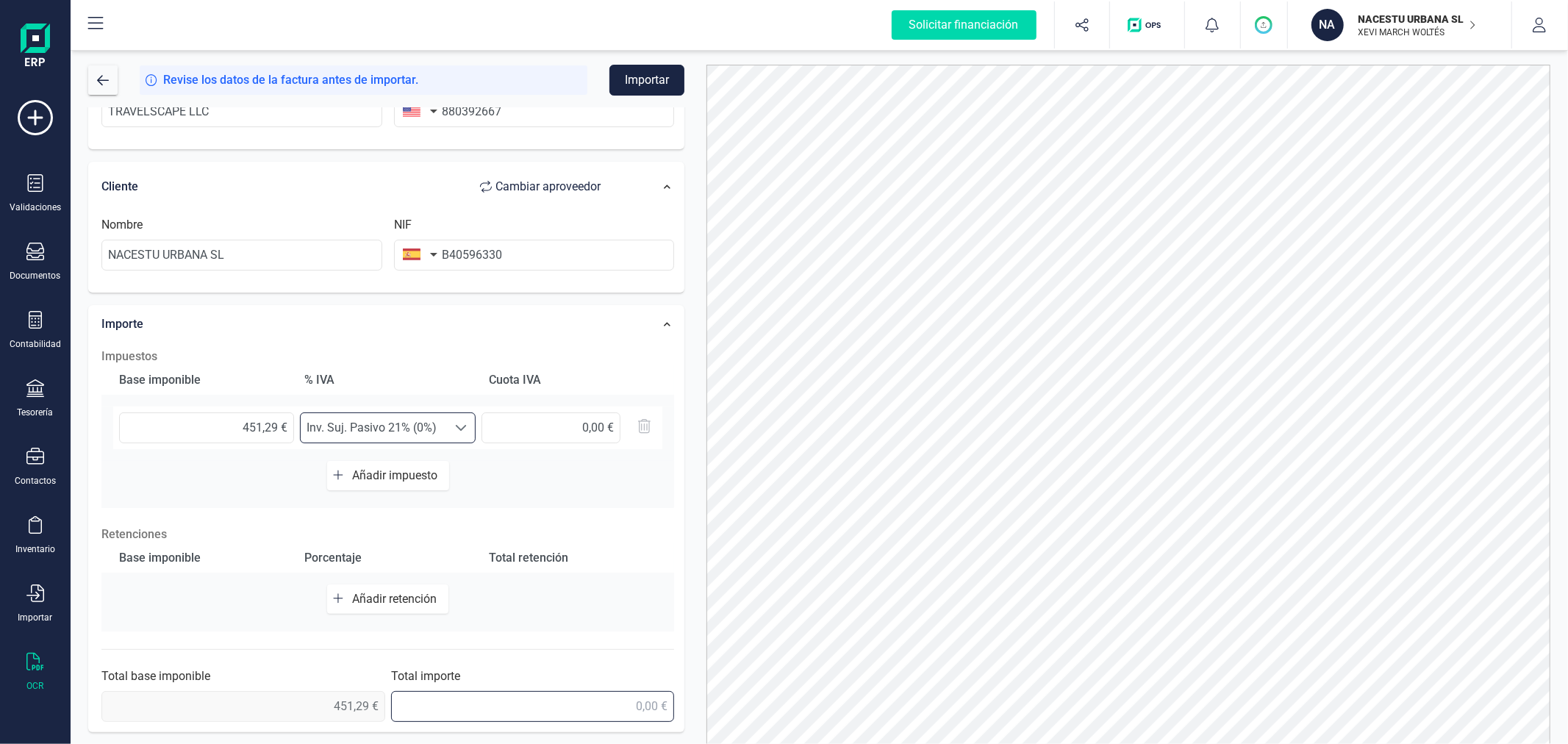
click at [604, 709] on input "text" at bounding box center [533, 706] width 284 height 31
type input "451,29 €"
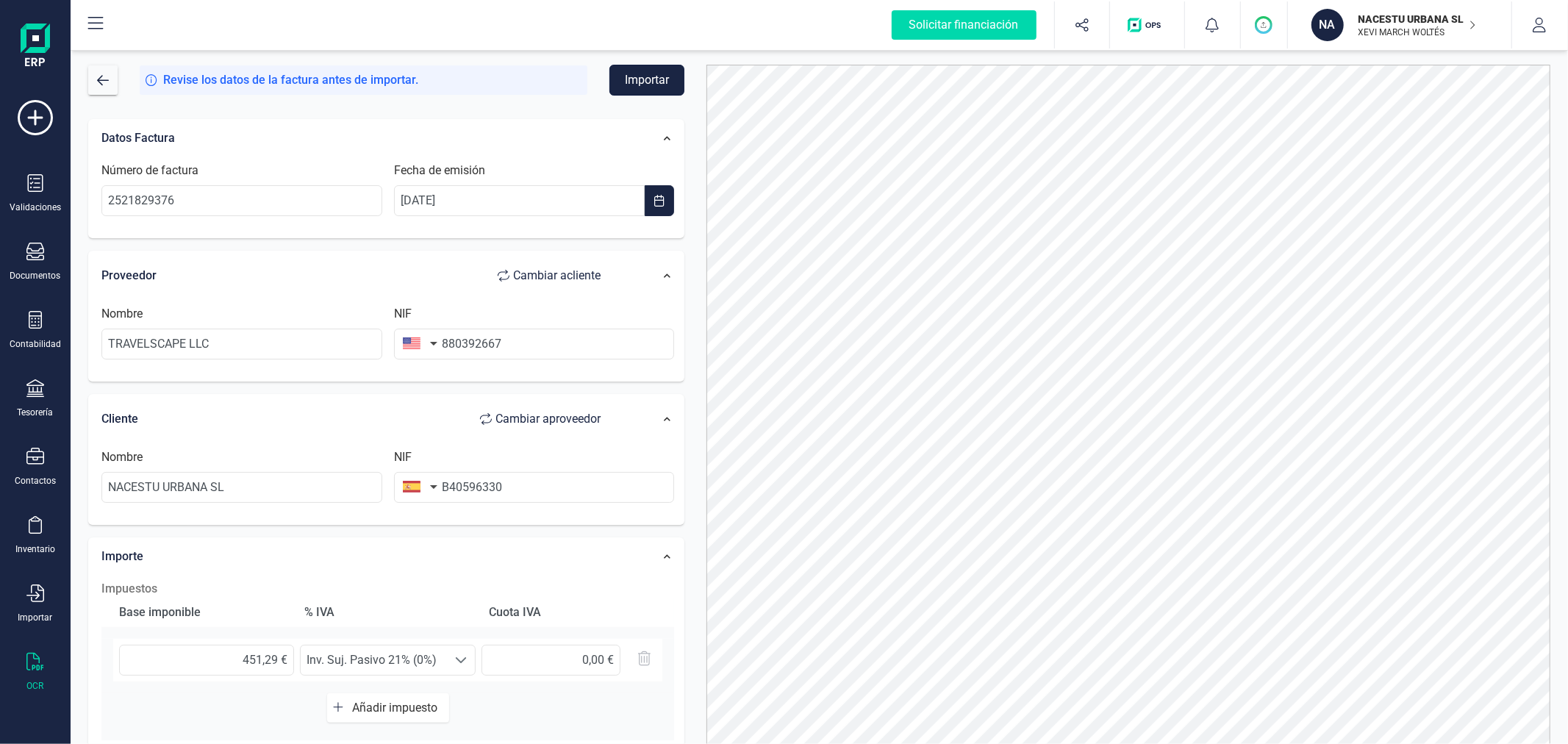
click at [650, 68] on button "Importar" at bounding box center [647, 80] width 75 height 31
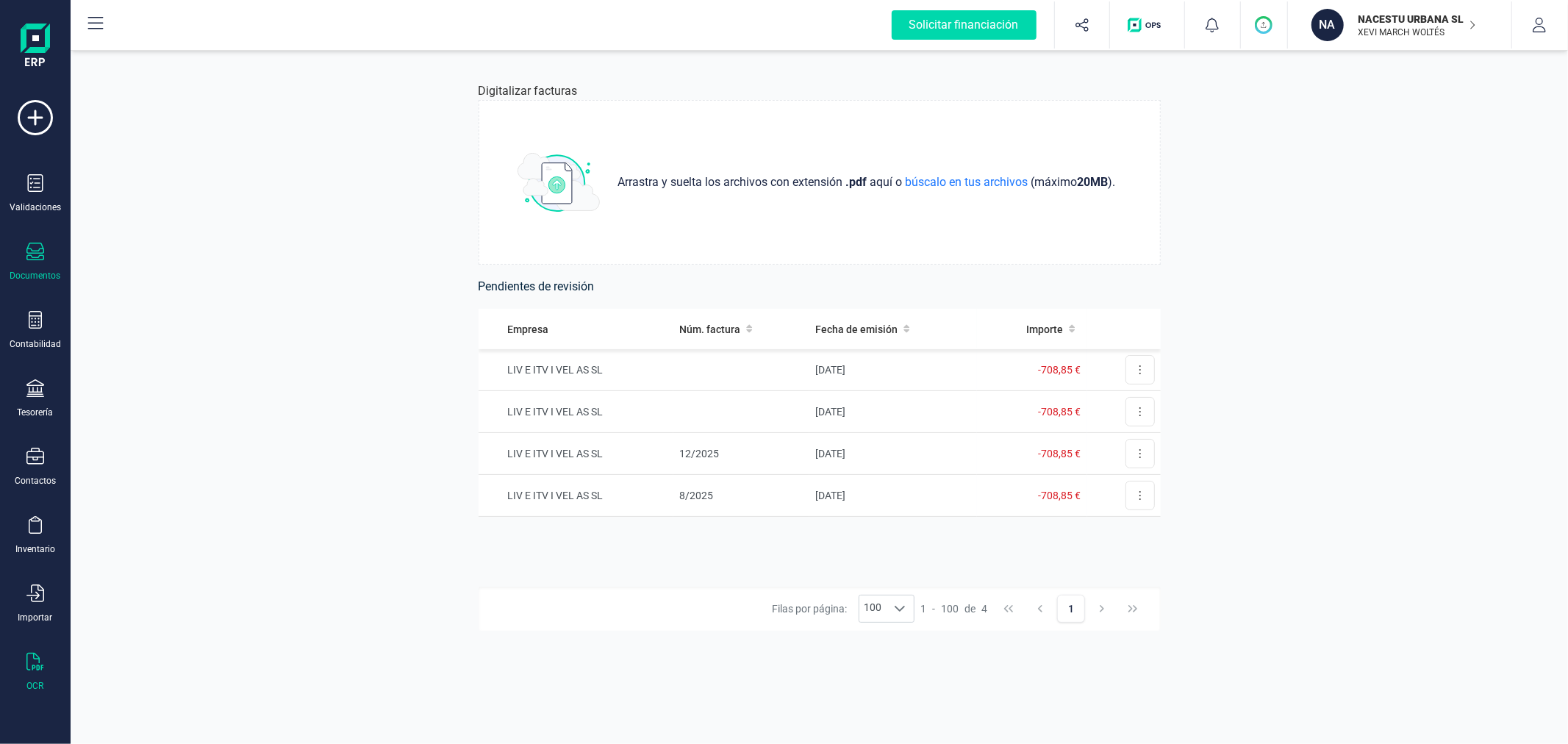
click at [28, 259] on icon at bounding box center [35, 252] width 18 height 18
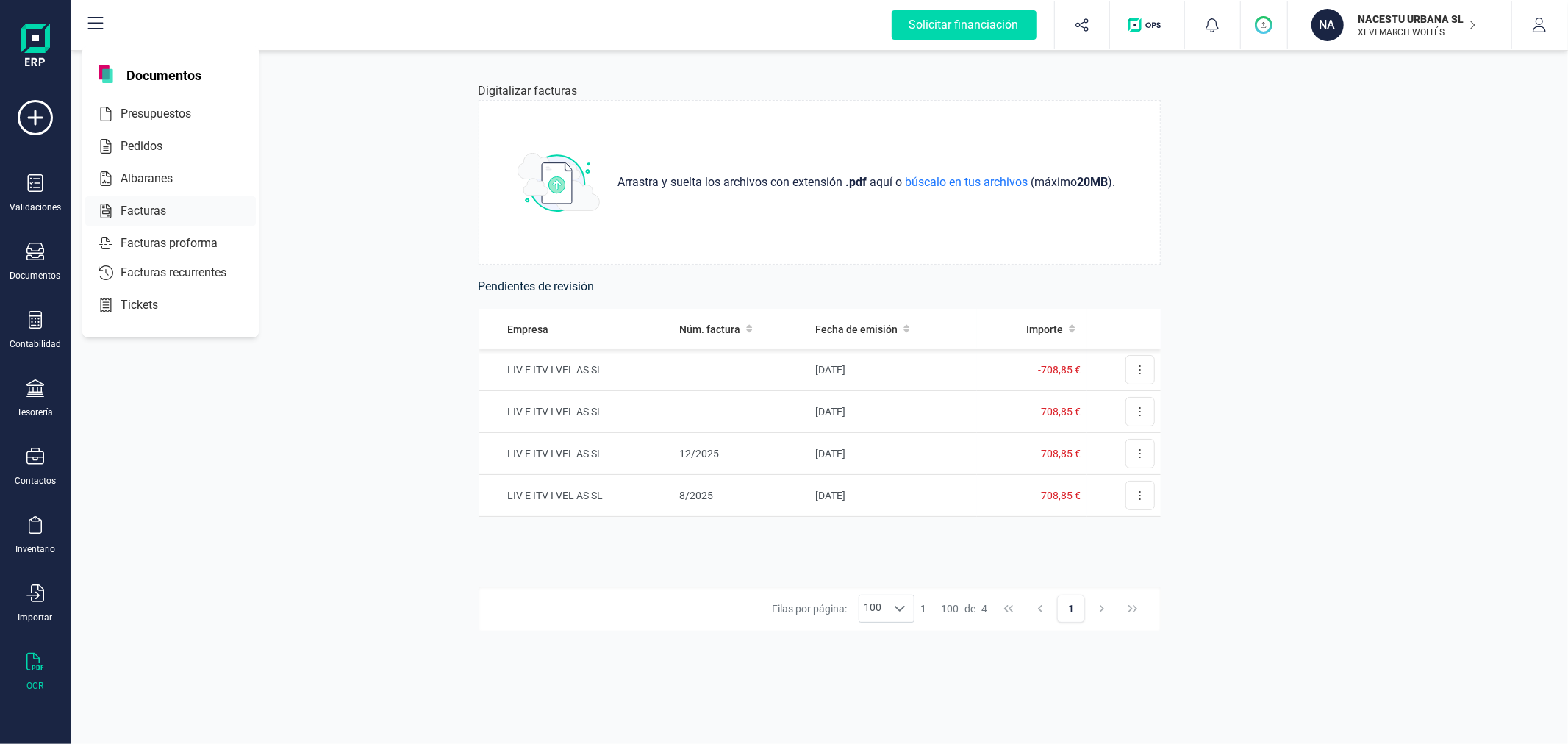
click at [162, 207] on span "Facturas" at bounding box center [153, 211] width 78 height 18
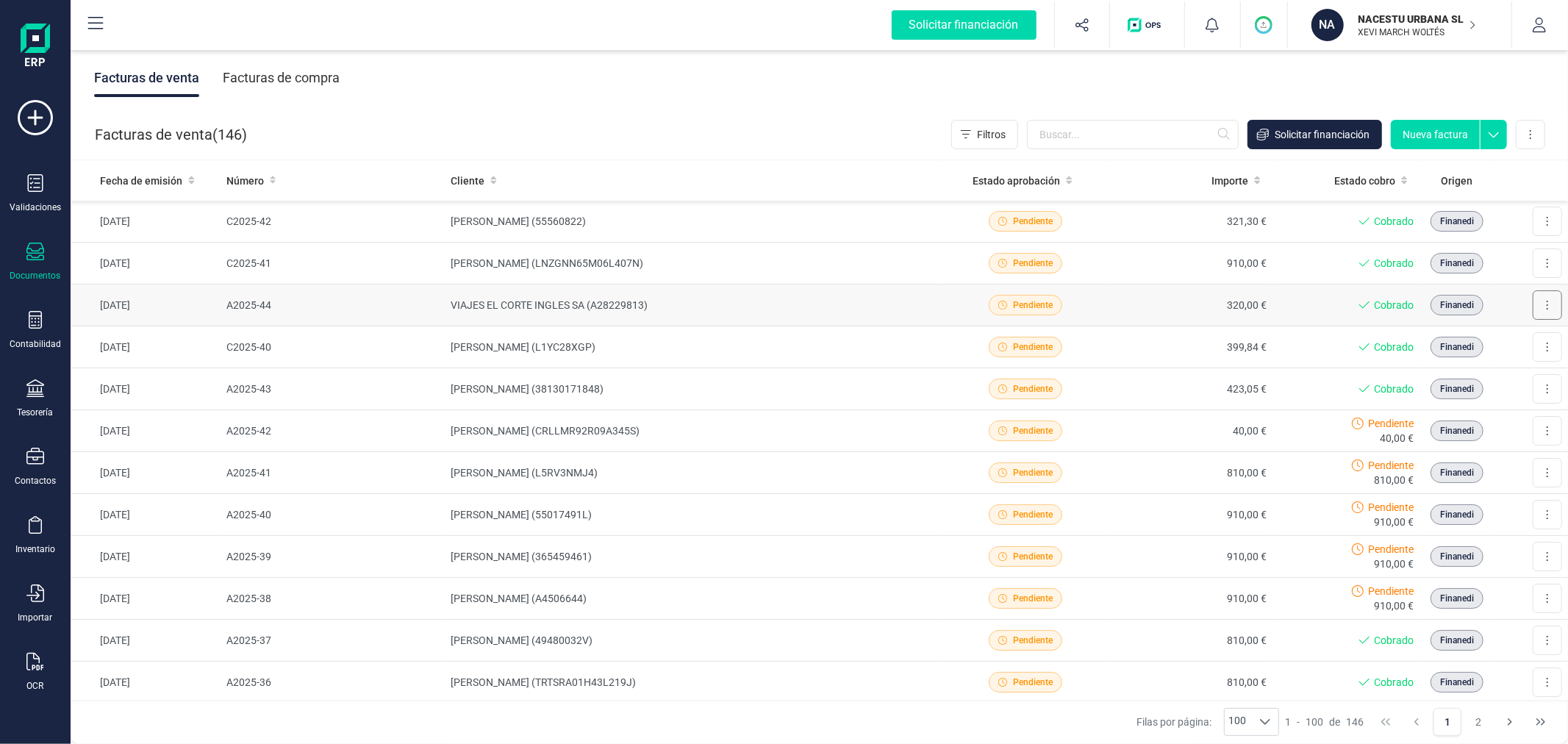
click at [1537, 298] on button at bounding box center [1548, 305] width 30 height 30
click at [1487, 341] on span "Descargar documento" at bounding box center [1484, 341] width 102 height 15
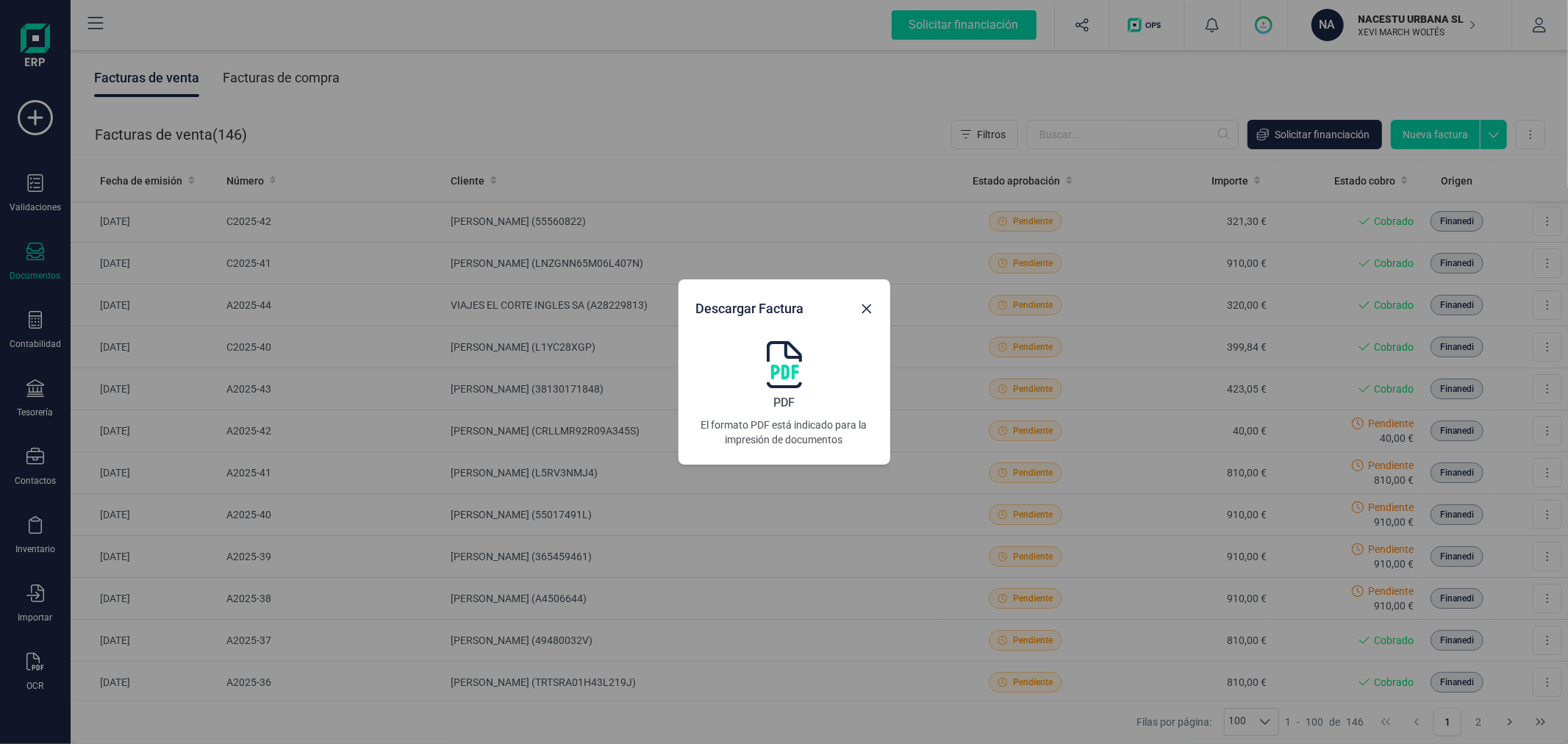
click at [785, 358] on img at bounding box center [784, 365] width 35 height 47
click at [862, 305] on icon "Close" at bounding box center [866, 308] width 11 height 11
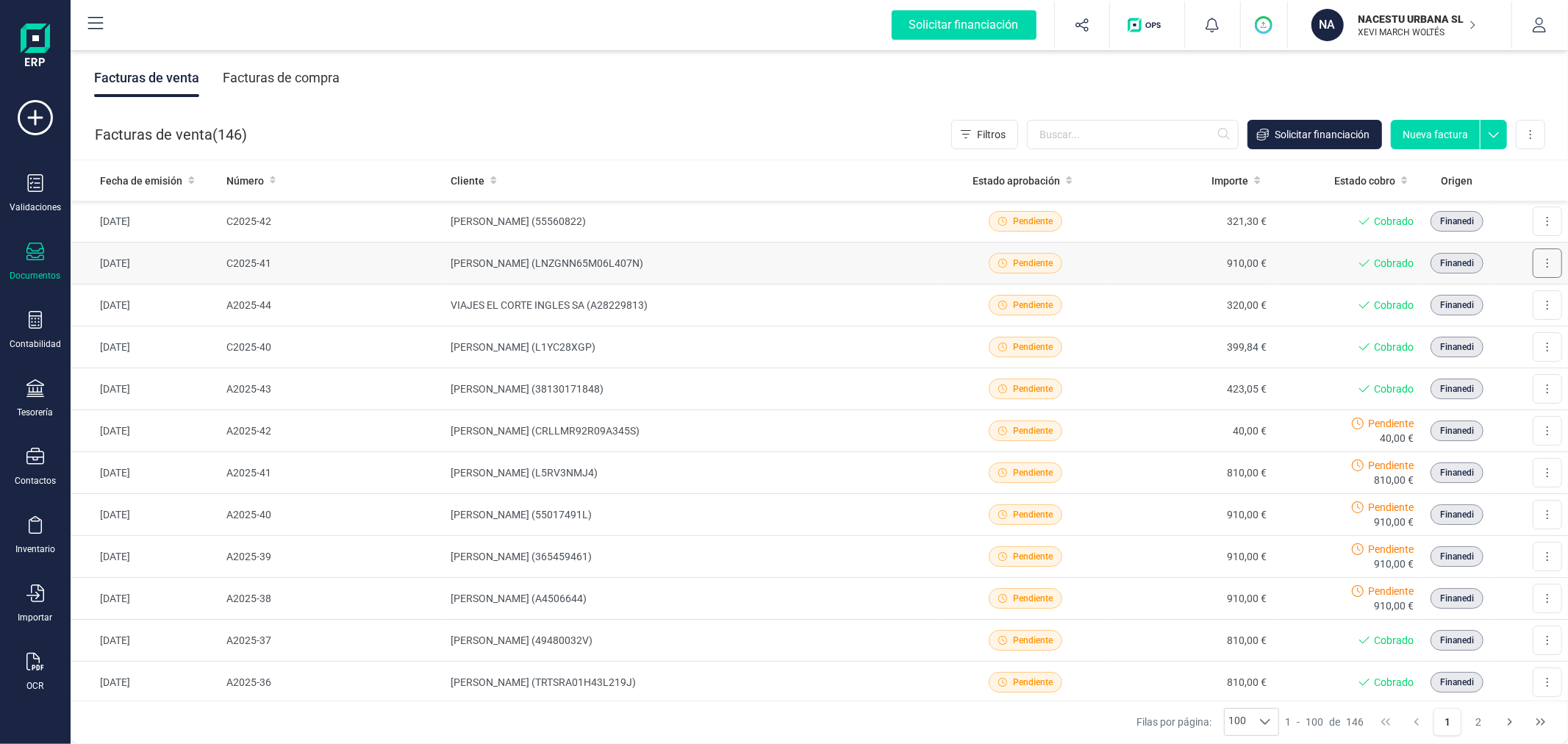
click at [1541, 260] on button at bounding box center [1548, 264] width 30 height 30
click at [1473, 298] on span "Descargar documento" at bounding box center [1484, 299] width 102 height 15
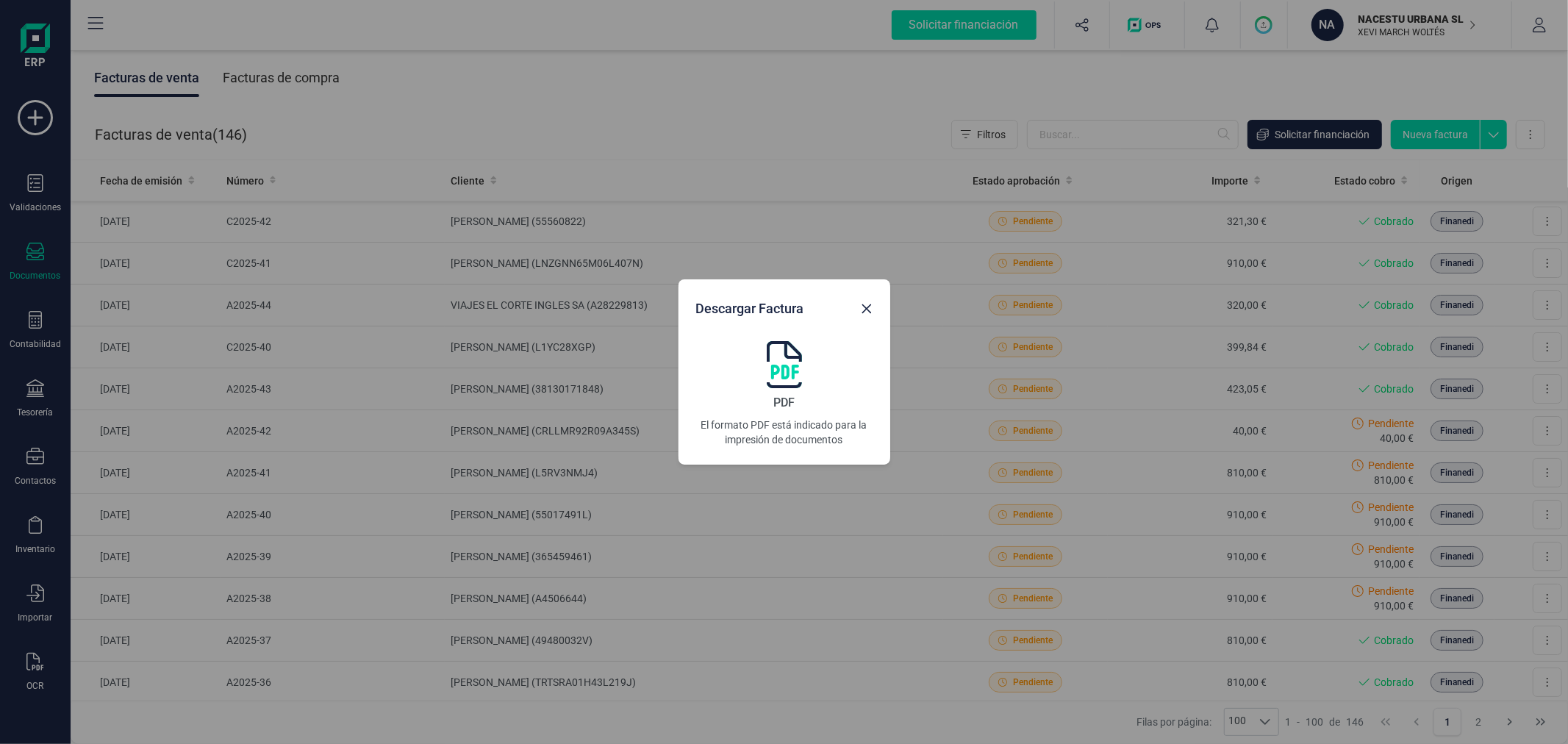
click at [794, 363] on img at bounding box center [784, 365] width 35 height 47
click at [867, 305] on icon "Close" at bounding box center [866, 308] width 11 height 11
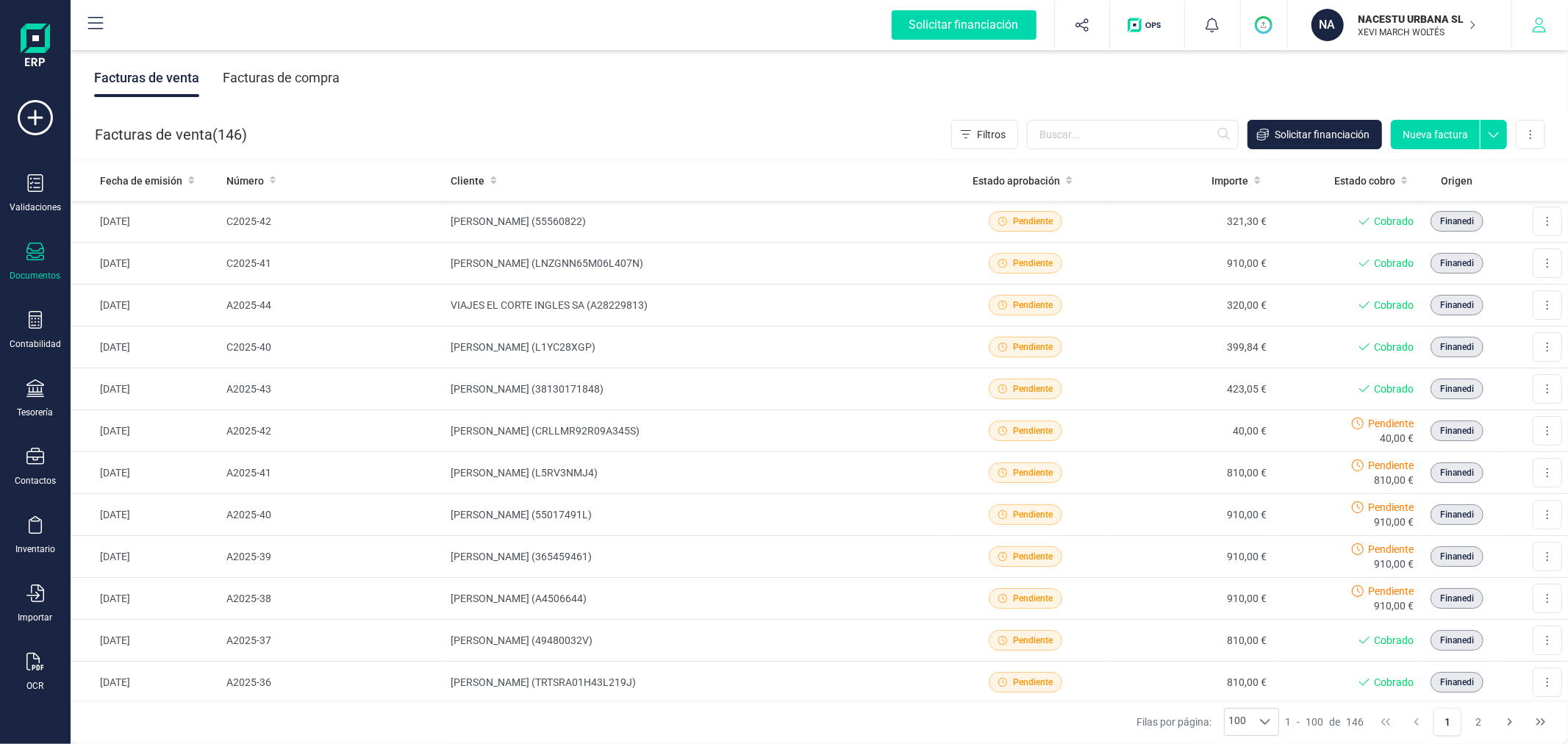
click at [1536, 24] on icon "button" at bounding box center [1539, 25] width 15 height 15
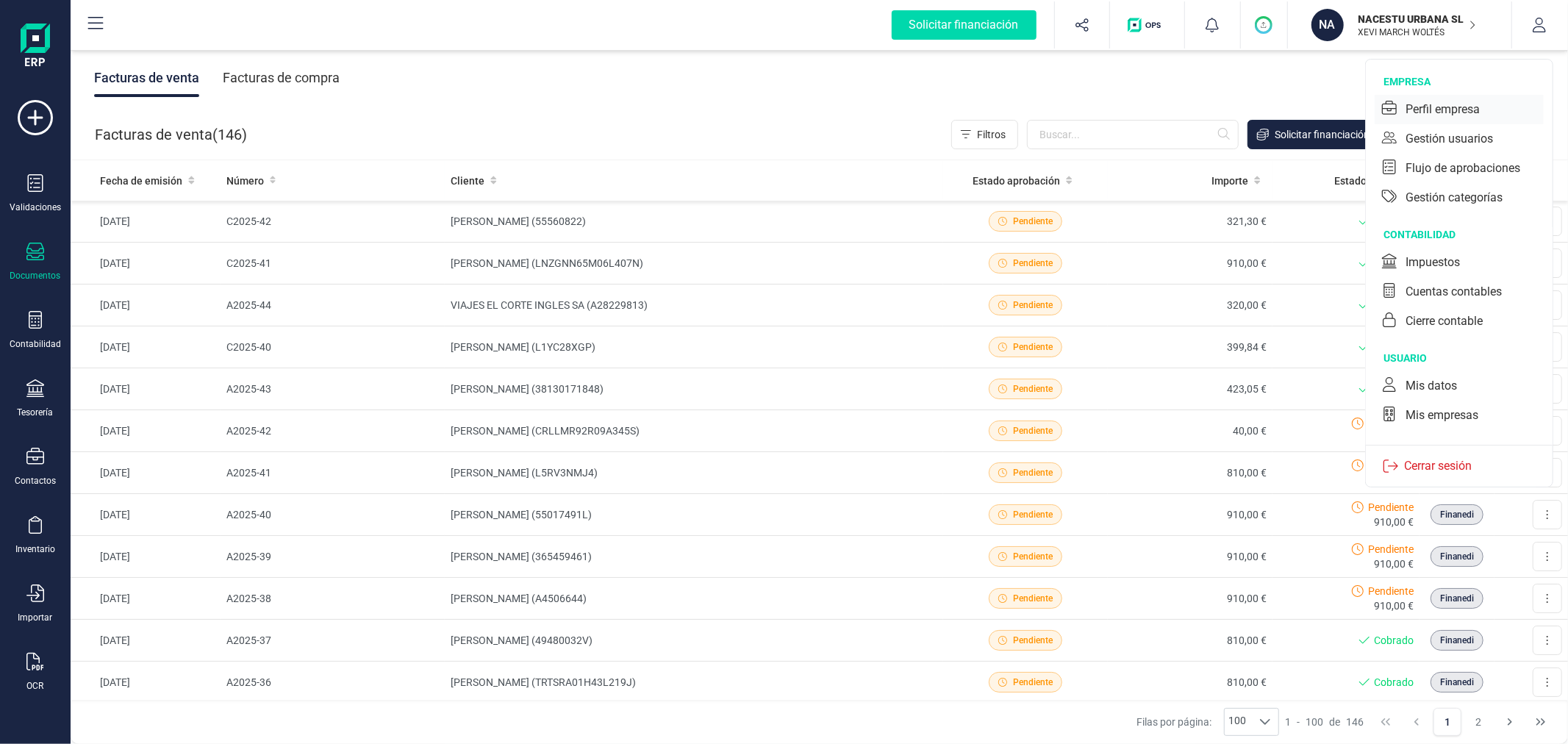
click at [1450, 107] on div "Perfil empresa" at bounding box center [1442, 110] width 74 height 18
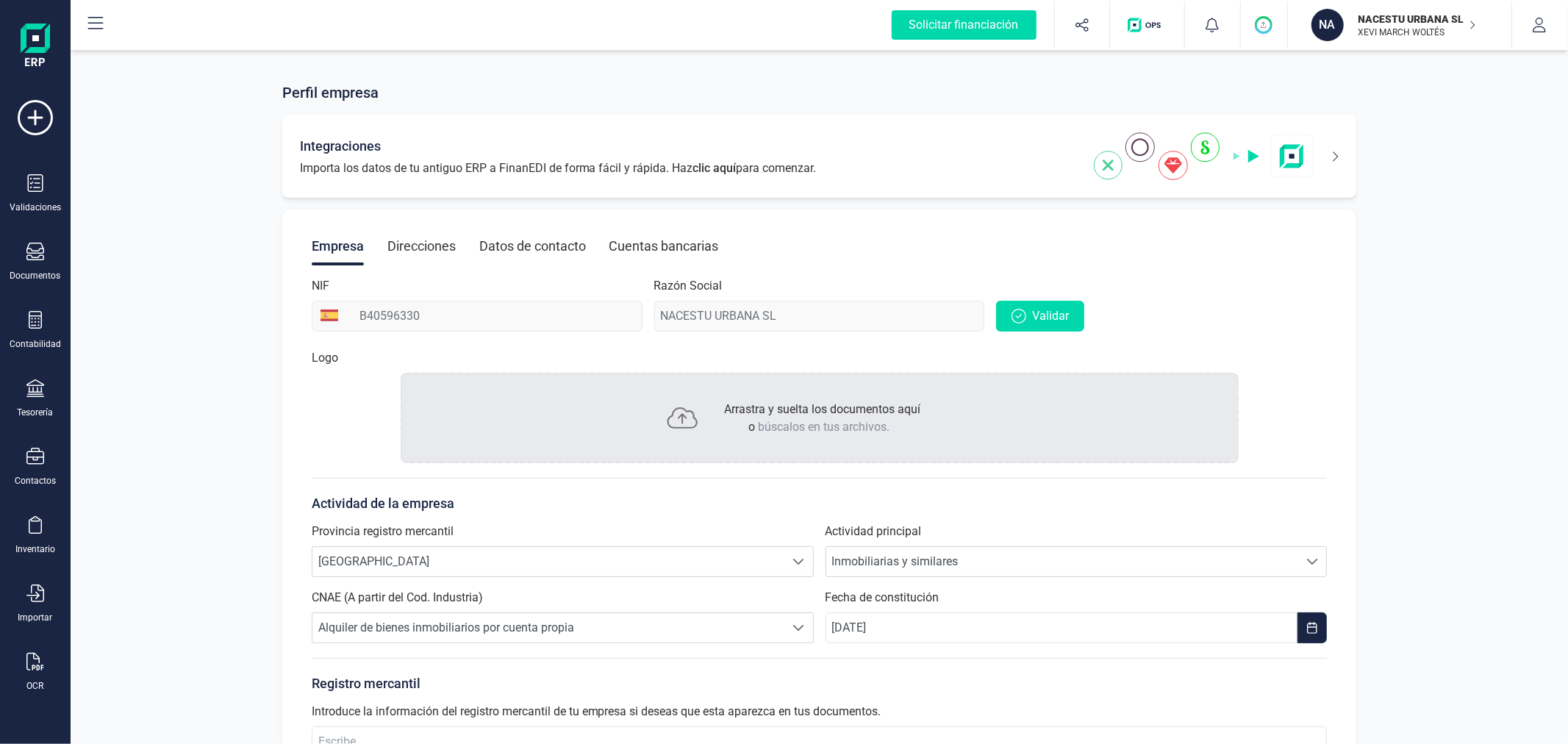
click at [1331, 145] on icon at bounding box center [1326, 156] width 25 height 24
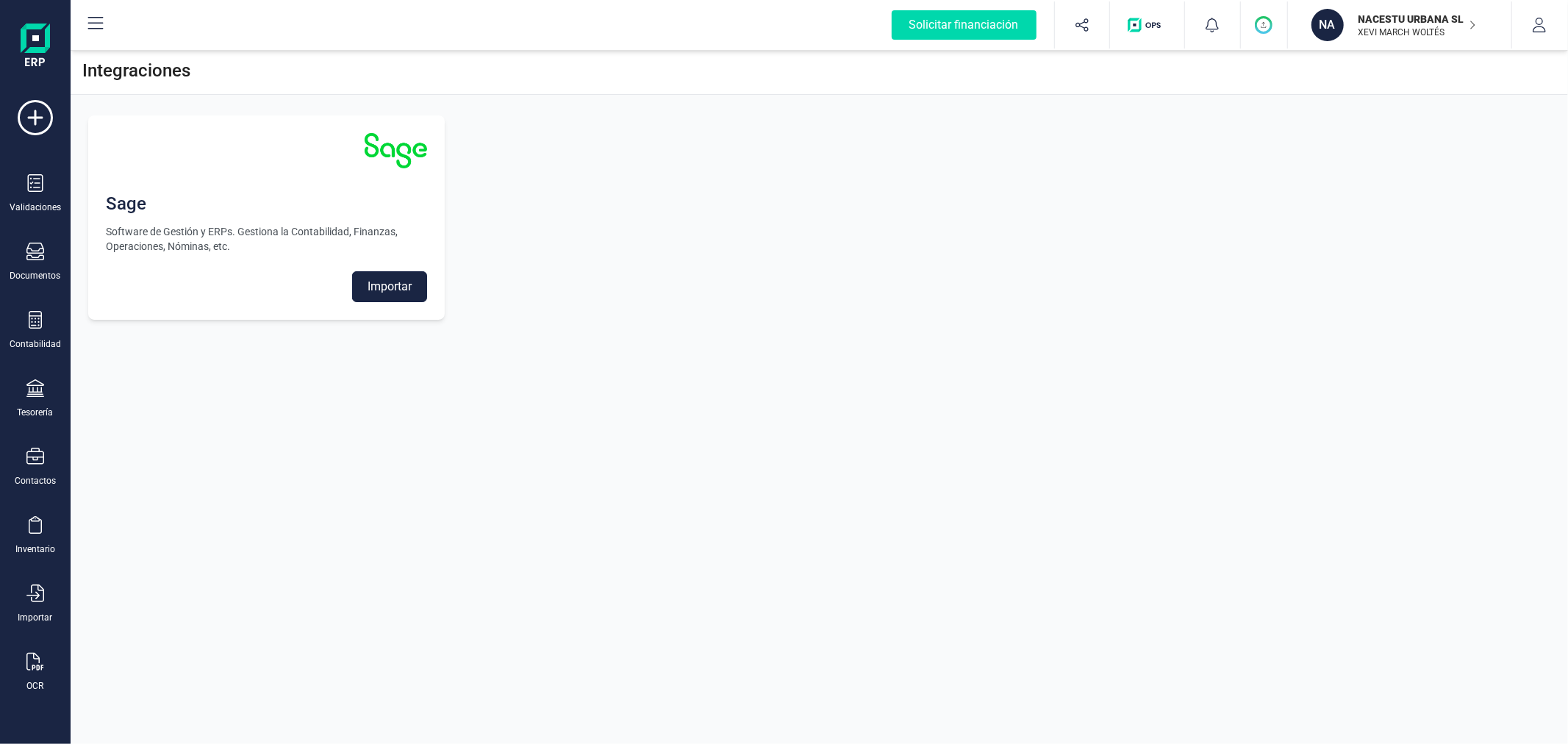
click at [403, 294] on button "Importar" at bounding box center [390, 287] width 75 height 31
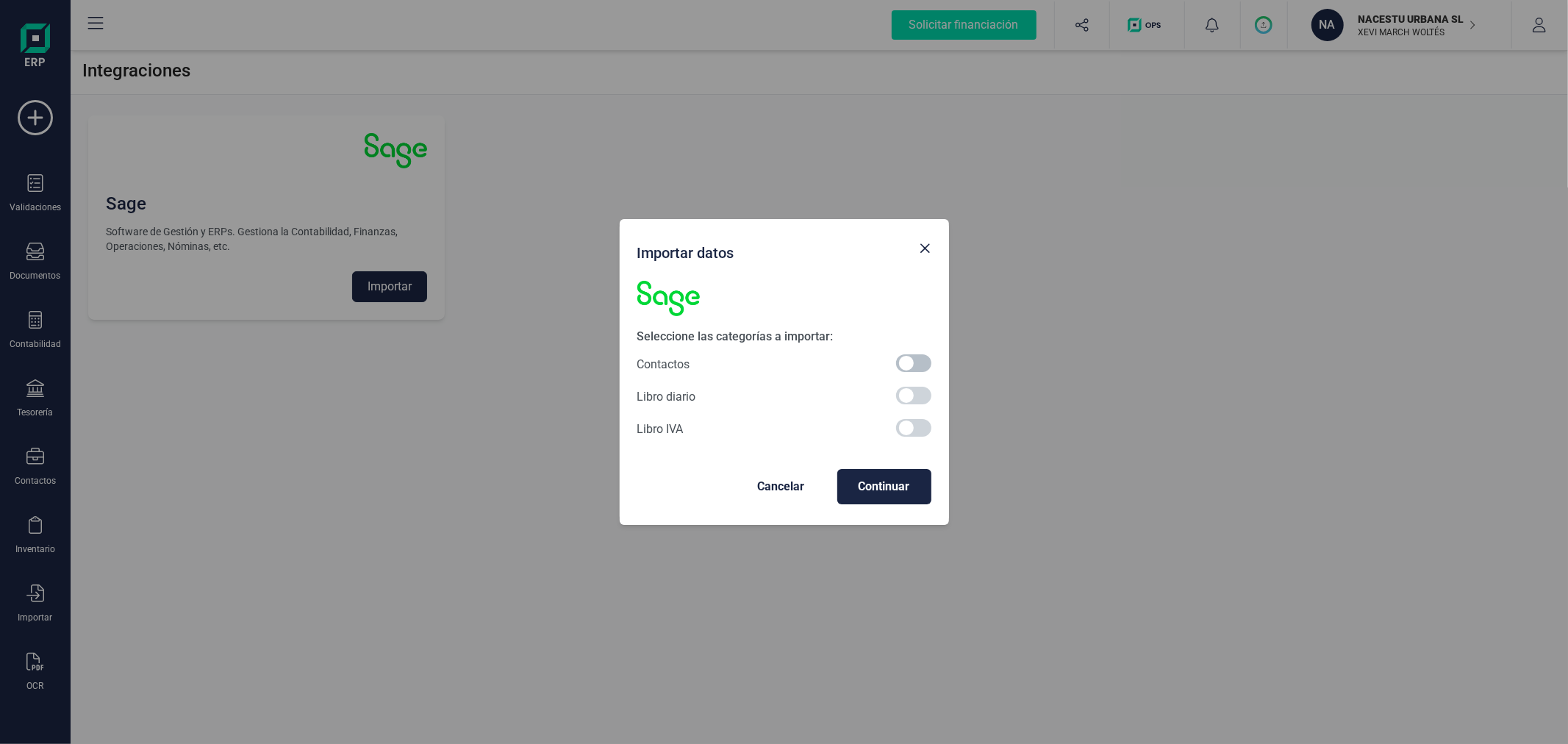
click at [915, 365] on span at bounding box center [914, 363] width 35 height 18
click at [894, 478] on span "Continuar" at bounding box center [884, 486] width 71 height 18
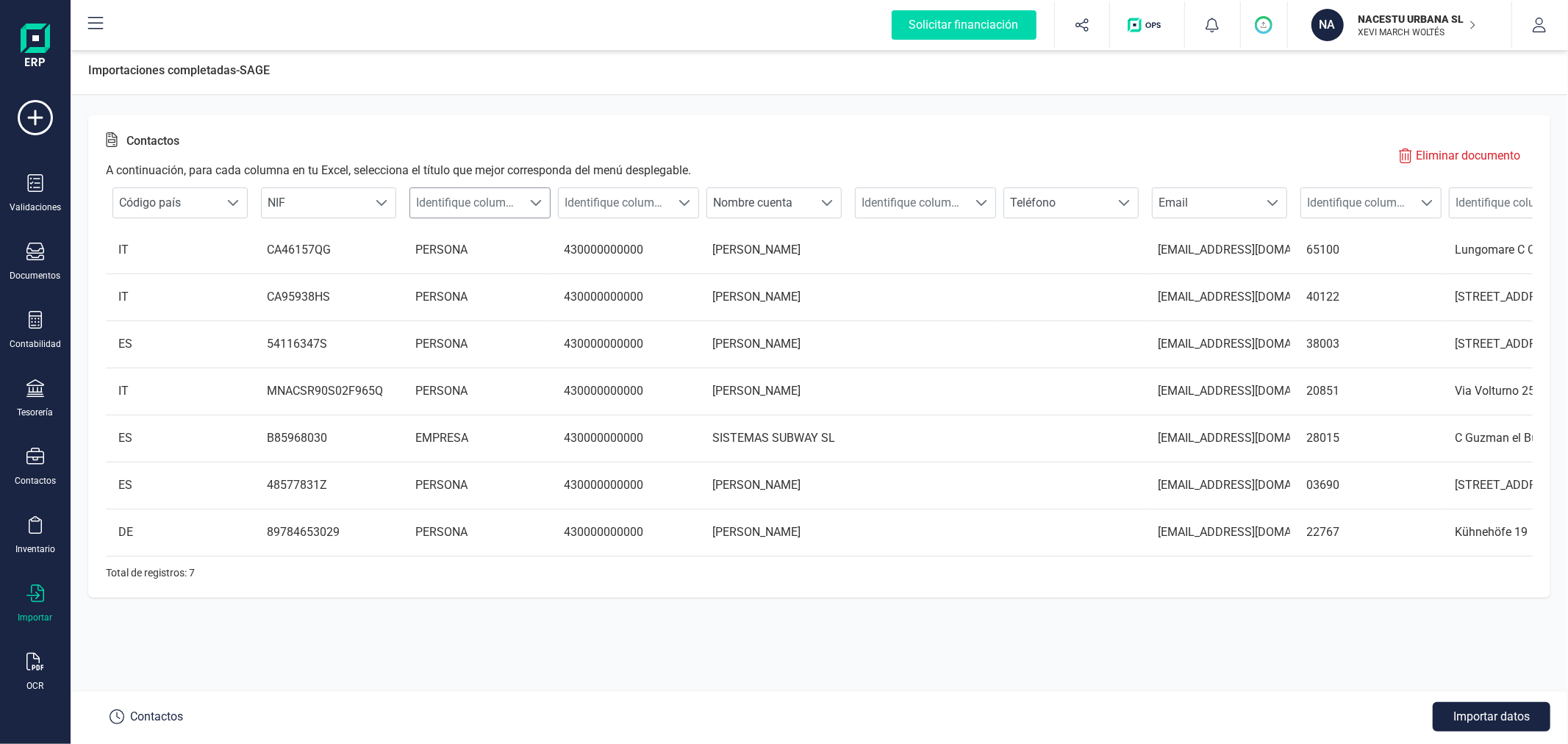
click at [512, 202] on span "Identifique columna" at bounding box center [466, 203] width 112 height 30
click at [487, 348] on li "Tipo contacto" at bounding box center [490, 346] width 162 height 30
click at [685, 200] on span at bounding box center [684, 202] width 11 height 11
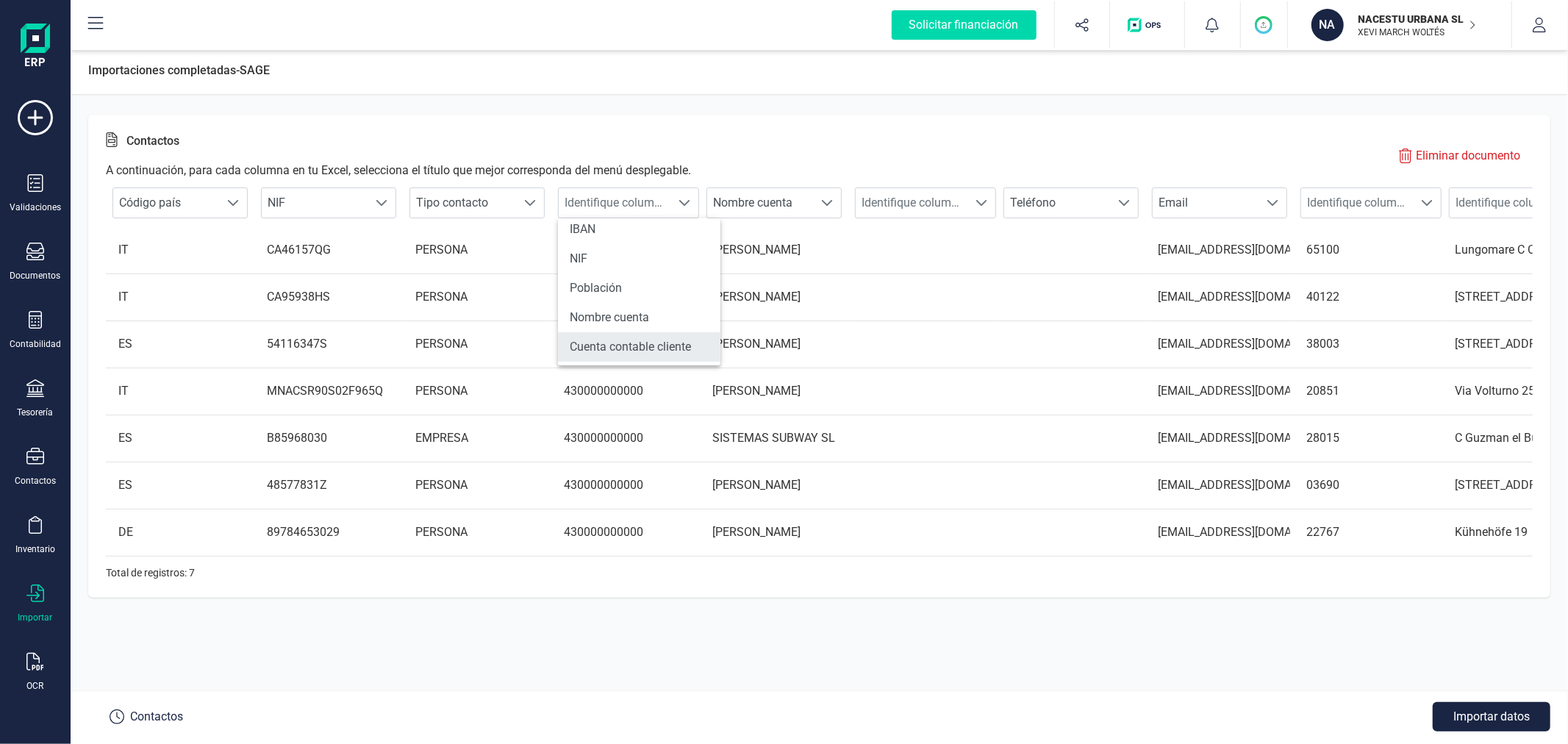
click at [667, 340] on li "Cuenta contable cliente" at bounding box center [639, 347] width 162 height 30
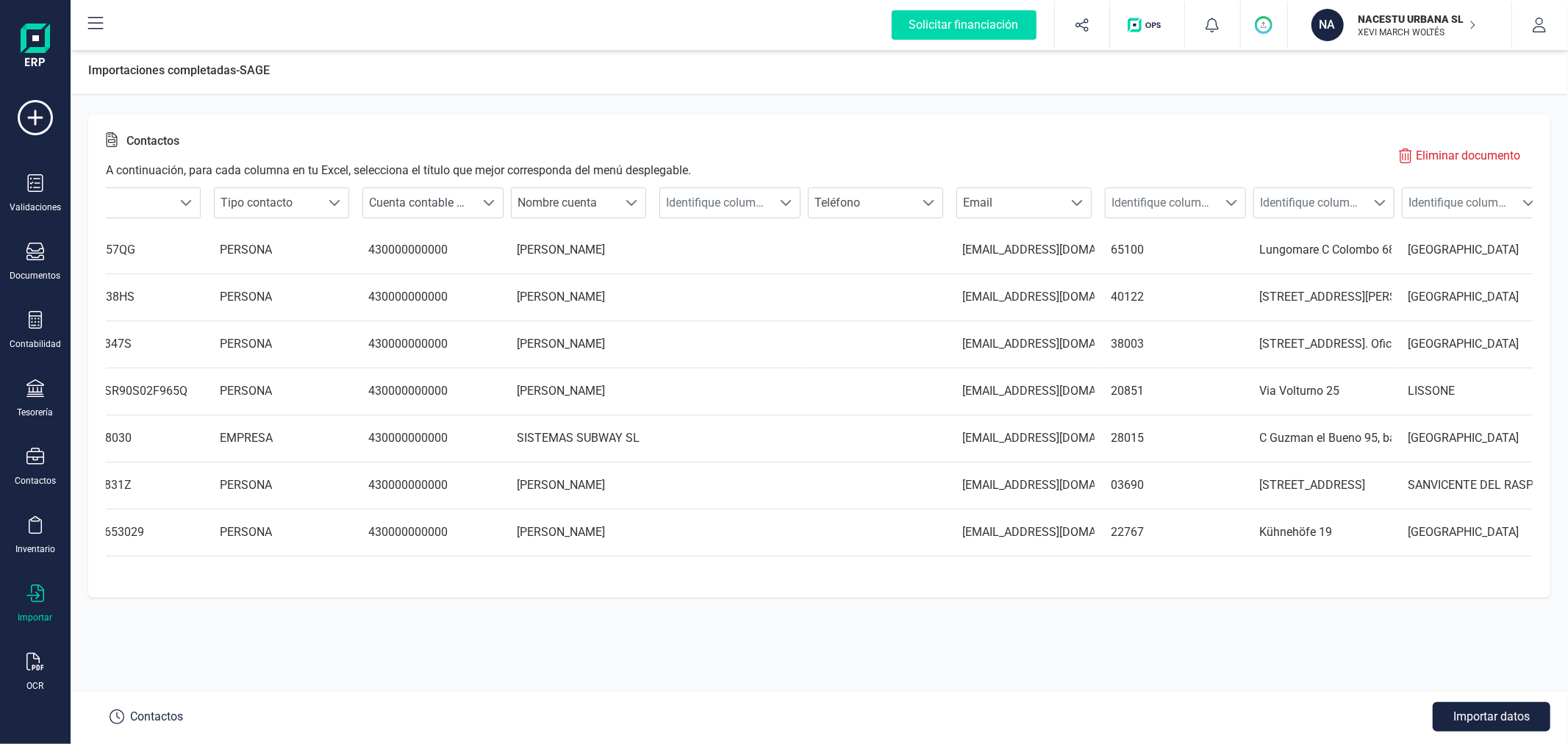
scroll to position [0, 199]
click at [1190, 209] on span "Identifique columna" at bounding box center [1158, 203] width 112 height 30
click at [1170, 329] on li "Código postal" at bounding box center [1182, 334] width 162 height 30
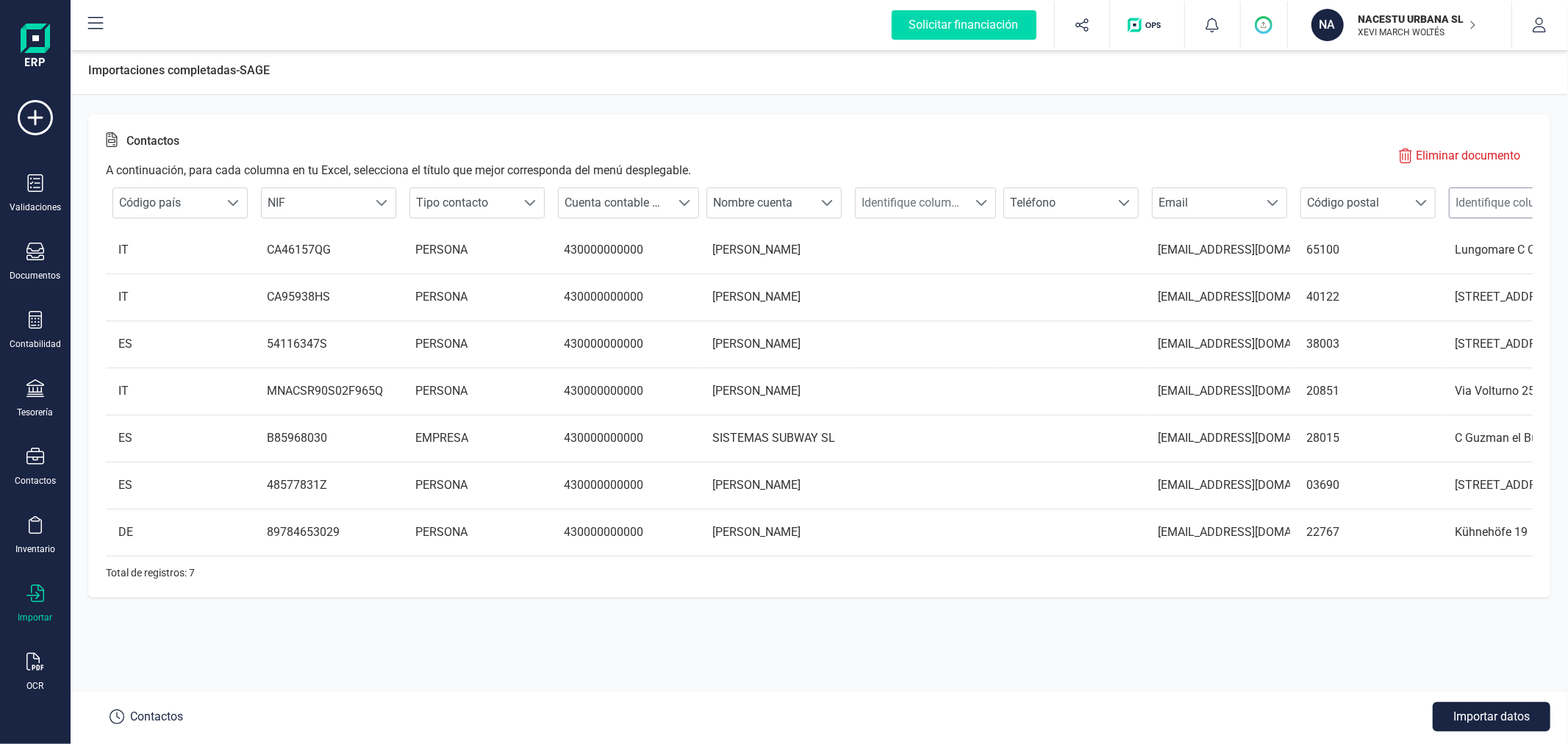
click at [1510, 203] on span "Identifique columna" at bounding box center [1506, 203] width 112 height 30
click at [1473, 268] on li "Dirección" at bounding box center [1494, 282] width 162 height 30
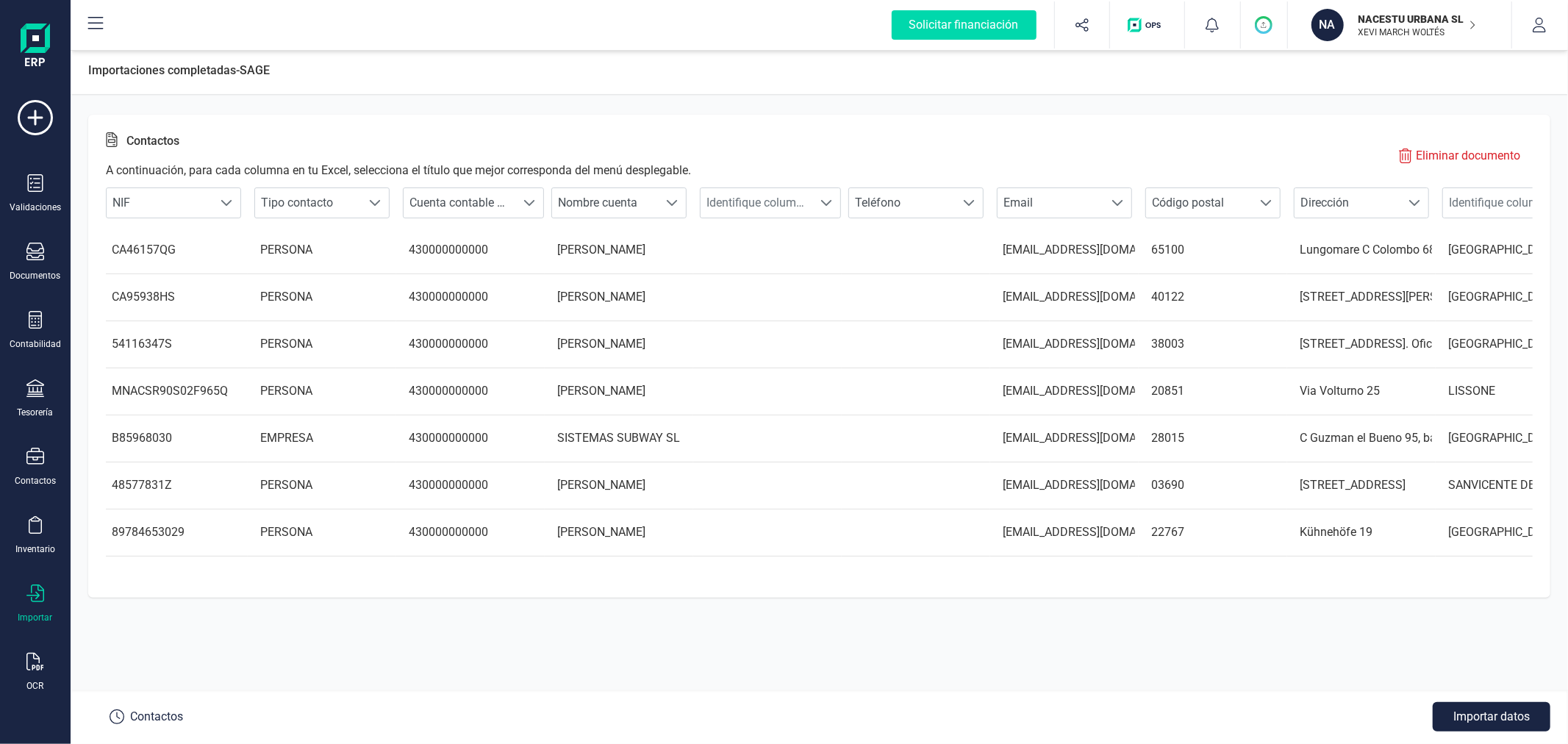
scroll to position [0, 354]
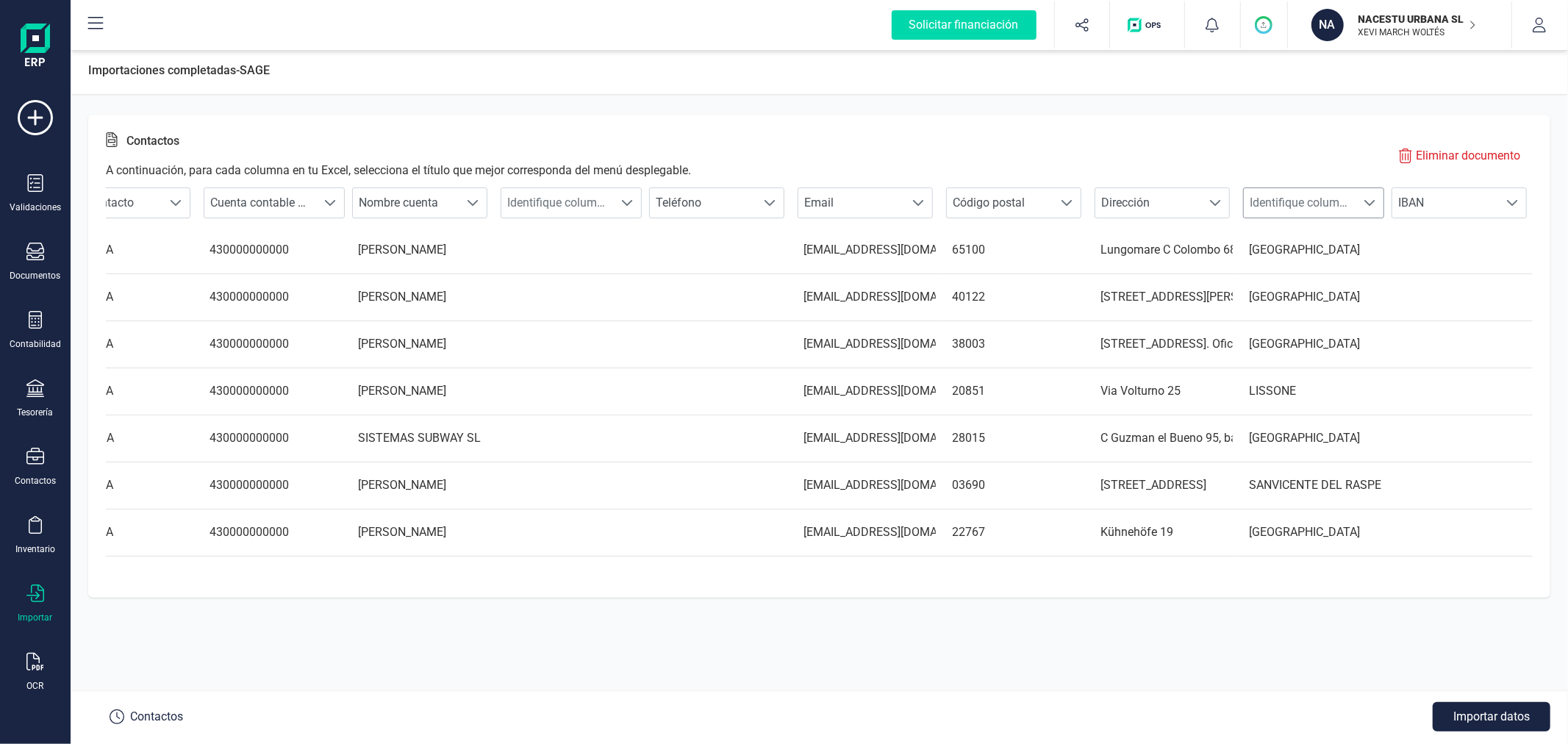
click at [1303, 204] on span "Identifique columna" at bounding box center [1300, 203] width 112 height 30
click at [1303, 292] on li "Población" at bounding box center [1323, 288] width 162 height 30
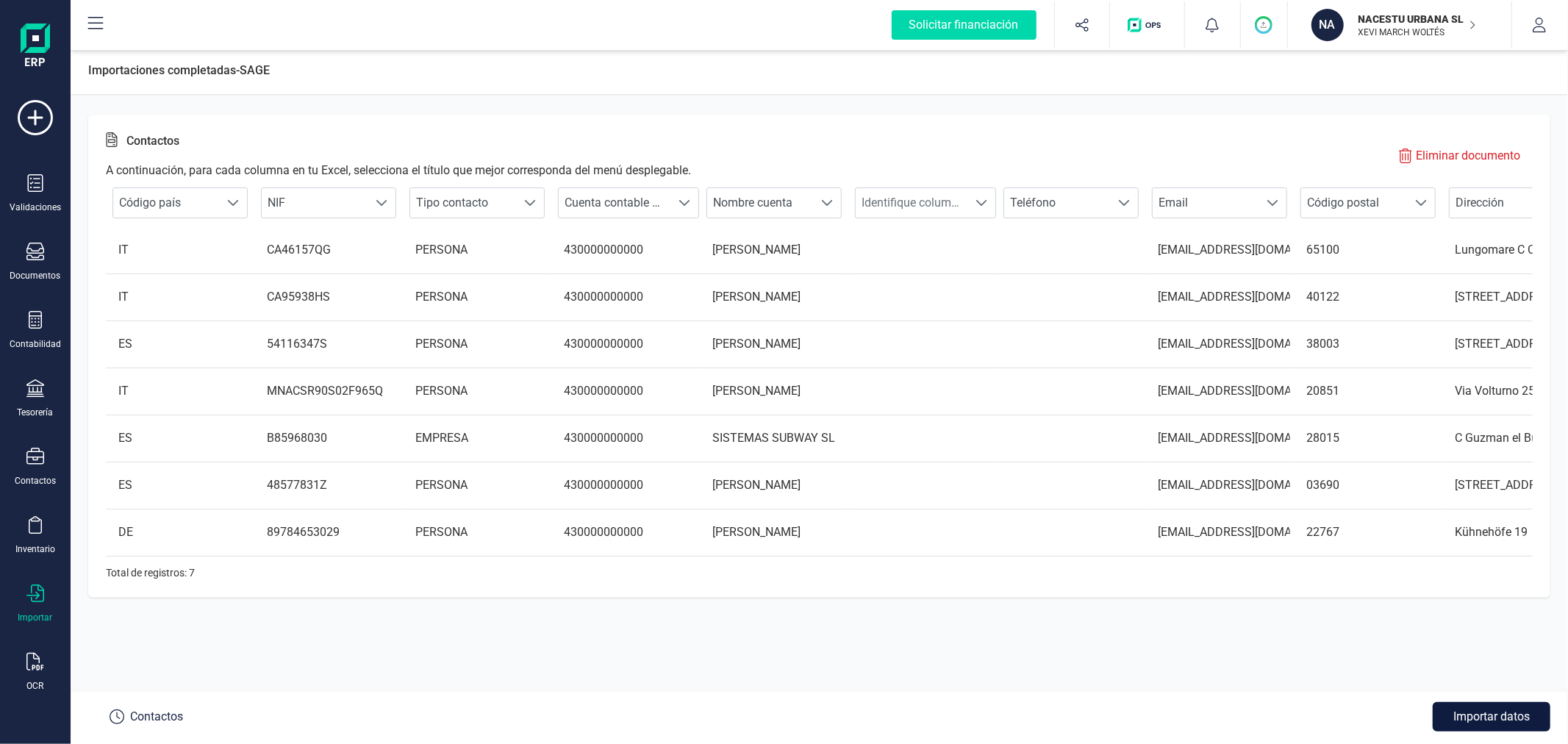
click at [1503, 716] on button "Importar datos" at bounding box center [1492, 717] width 117 height 30
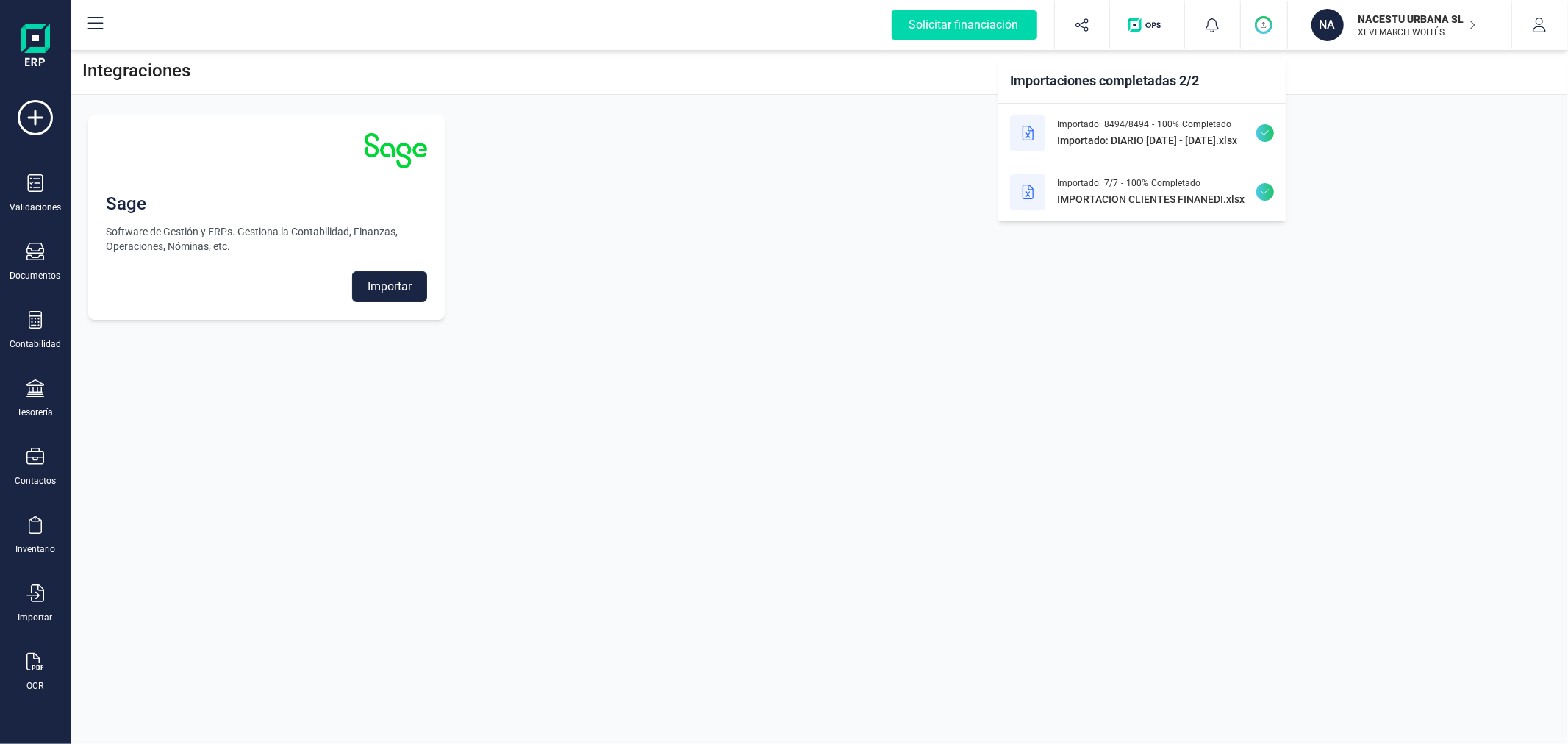
click at [907, 300] on div "Sage Software de Gestión y ERPs. Gestiona la Contabilidad, Finanzas, Operacione…" at bounding box center [819, 218] width 1497 height 240
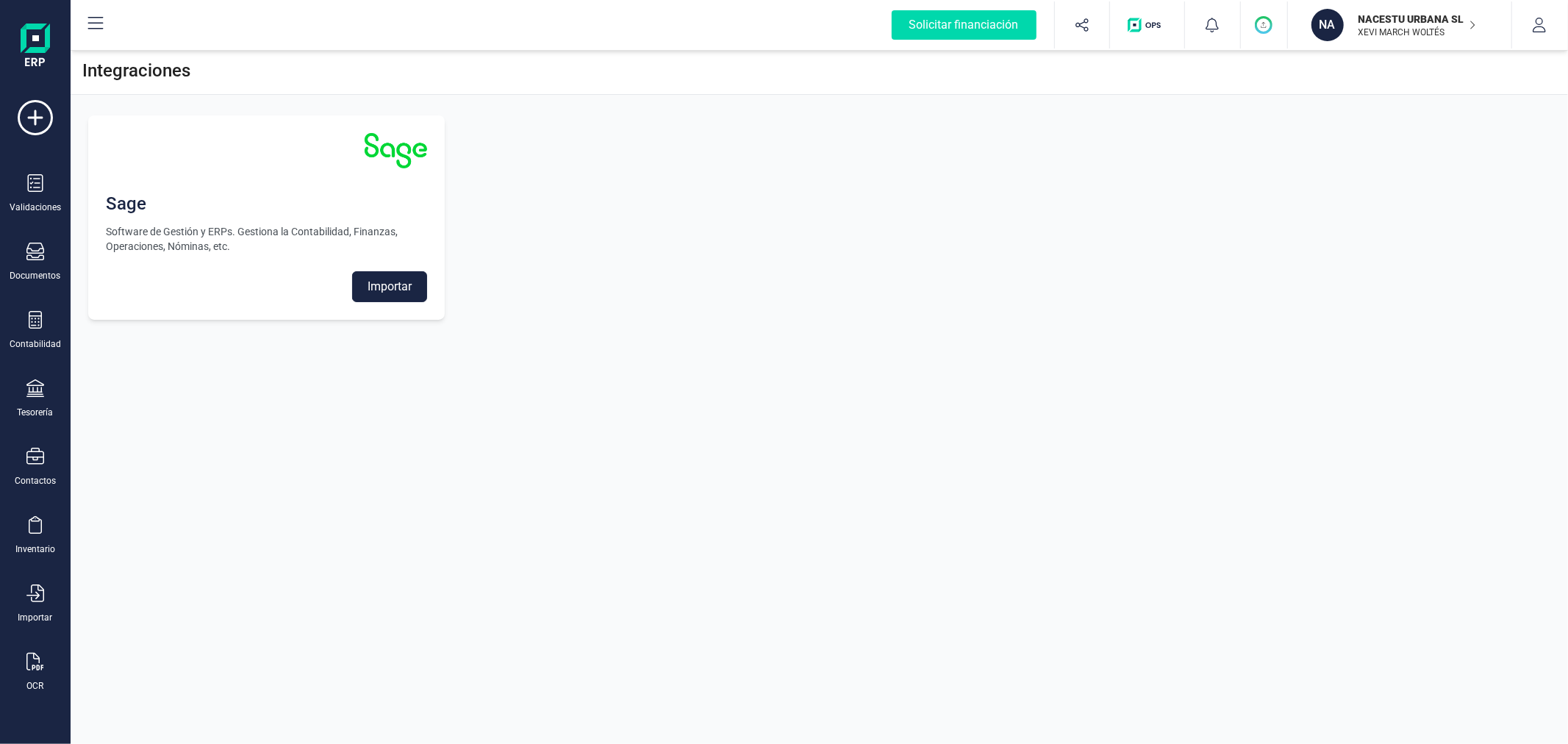
click at [907, 300] on div "Sage Software de Gestión y ERPs. Gestiona la Contabilidad, Finanzas, Operacione…" at bounding box center [819, 218] width 1497 height 240
click at [20, 259] on div "Documentos" at bounding box center [35, 262] width 59 height 39
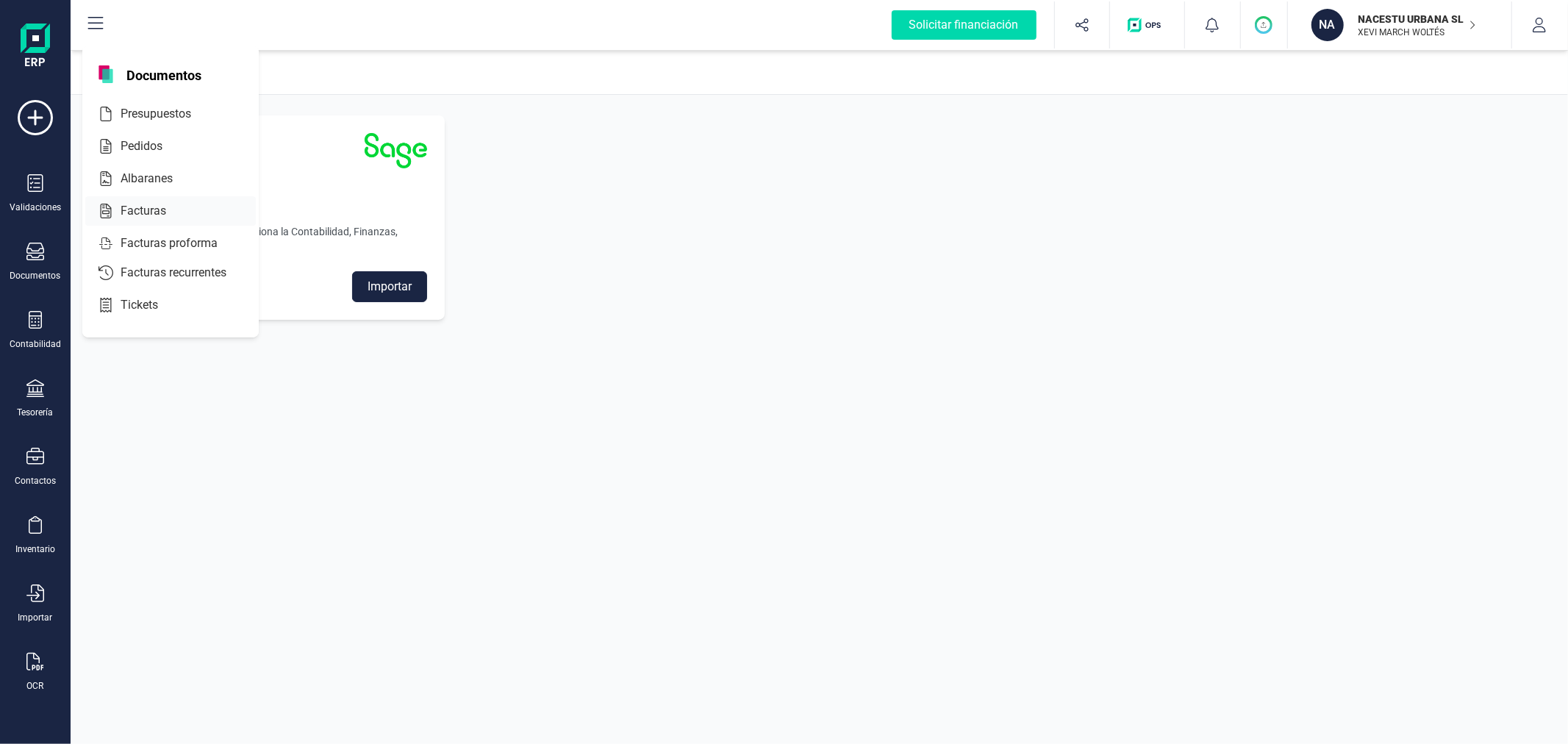
click at [149, 201] on div "Facturas" at bounding box center [170, 211] width 171 height 30
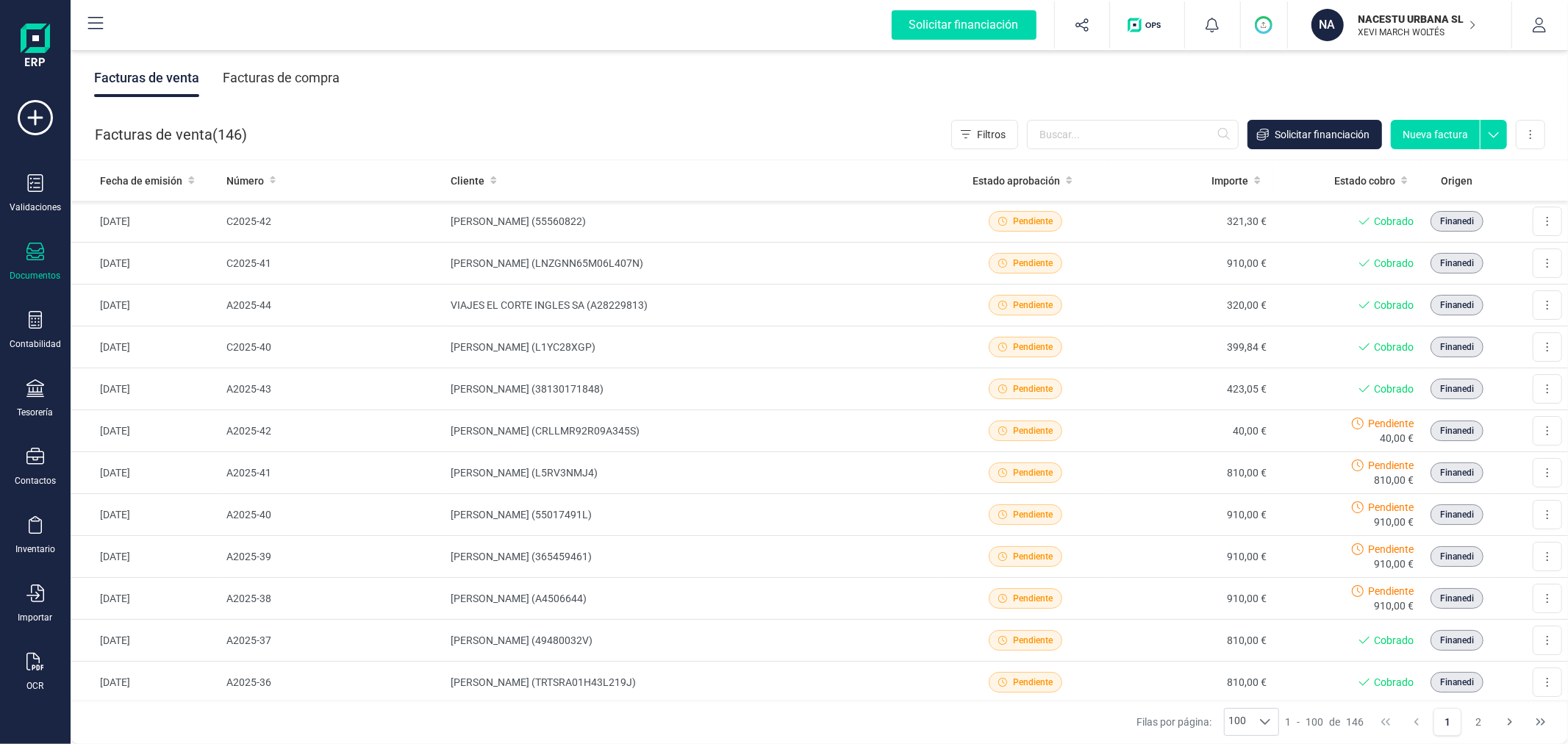
click at [1434, 135] on button "Nueva factura" at bounding box center [1436, 135] width 89 height 30
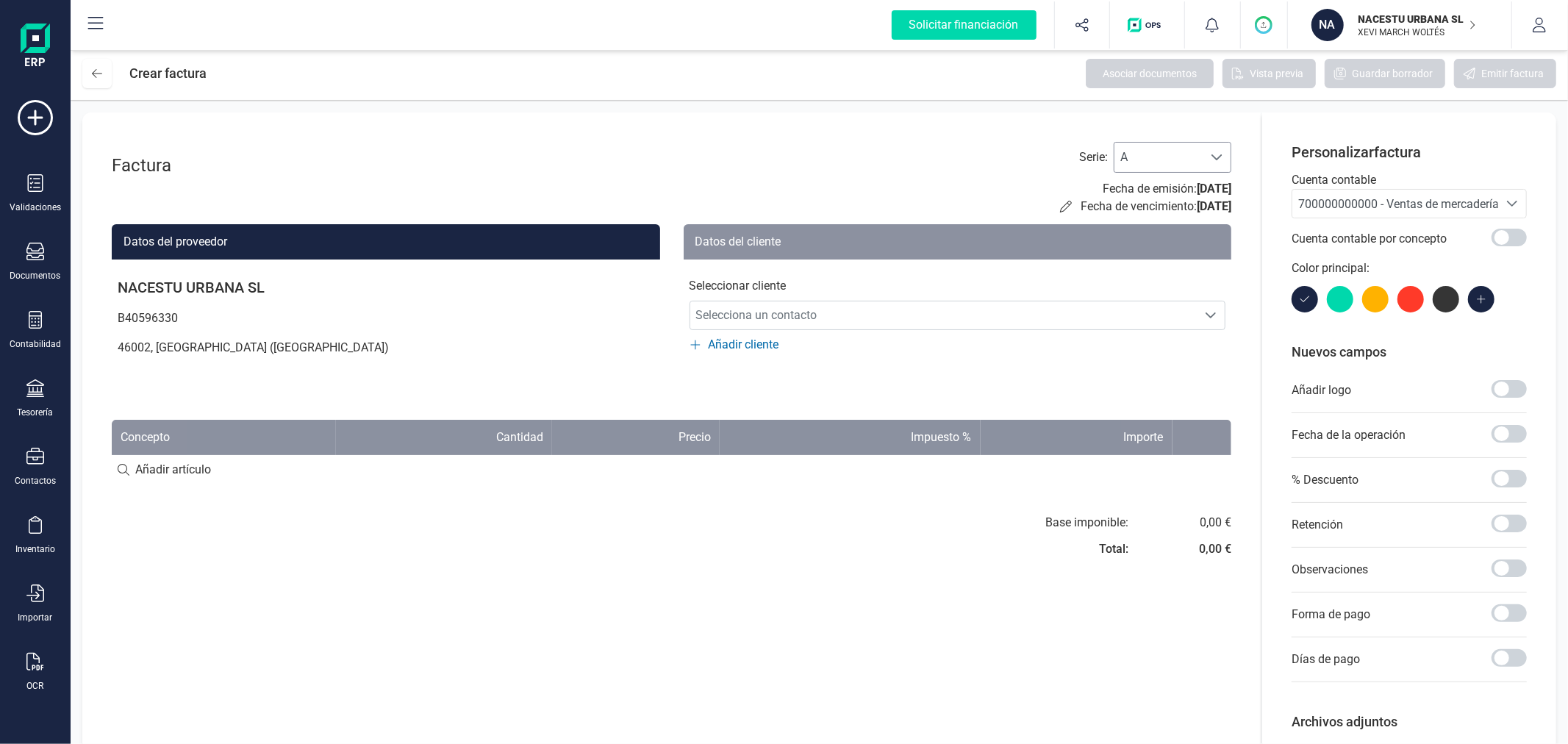
click at [1168, 156] on span "A" at bounding box center [1158, 158] width 88 height 30
click at [1152, 241] on li "C" at bounding box center [1172, 252] width 117 height 30
click at [1313, 202] on span "700000000000 - Ventas de mercaderías" at bounding box center [1402, 204] width 207 height 14
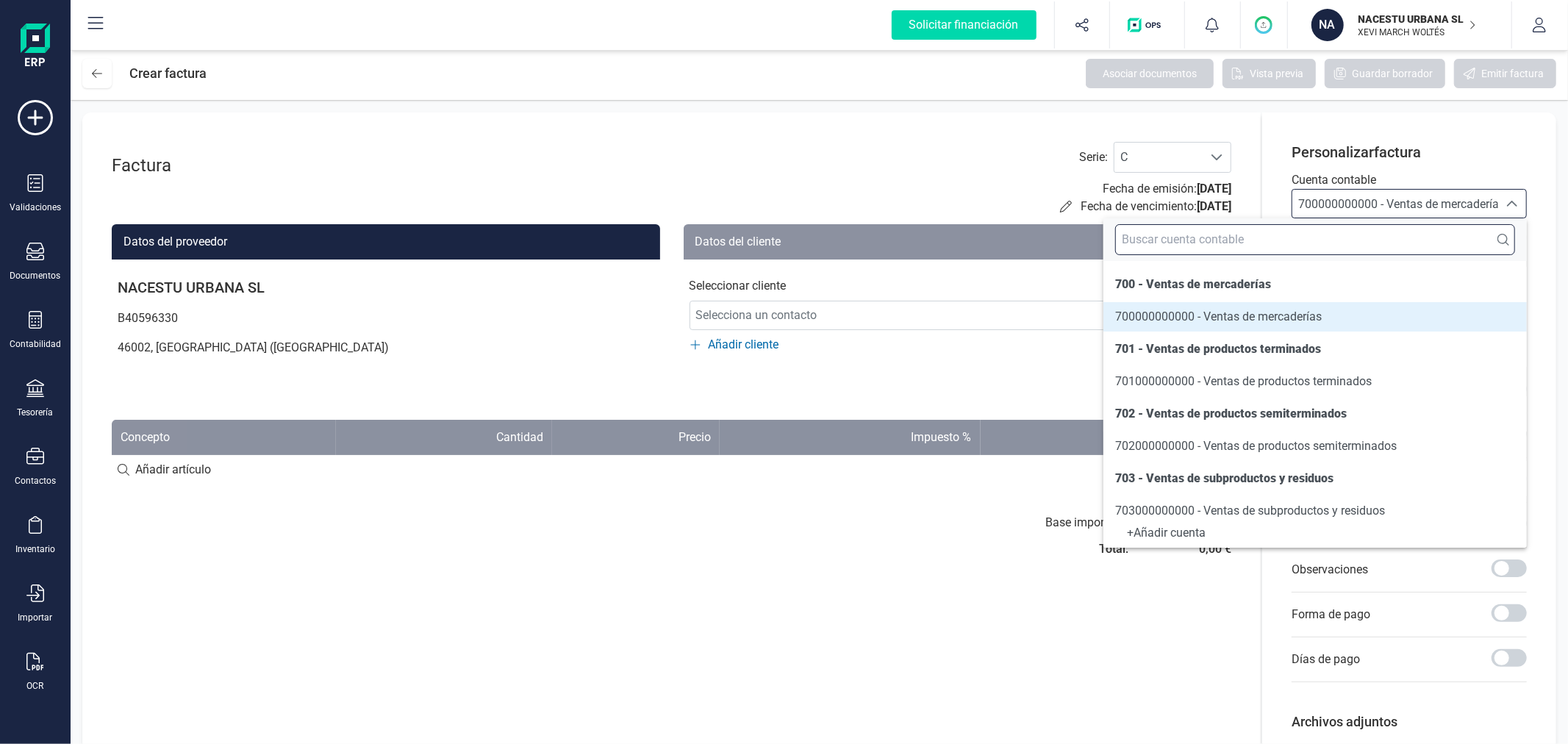
click at [1287, 246] on input "text" at bounding box center [1315, 239] width 400 height 31
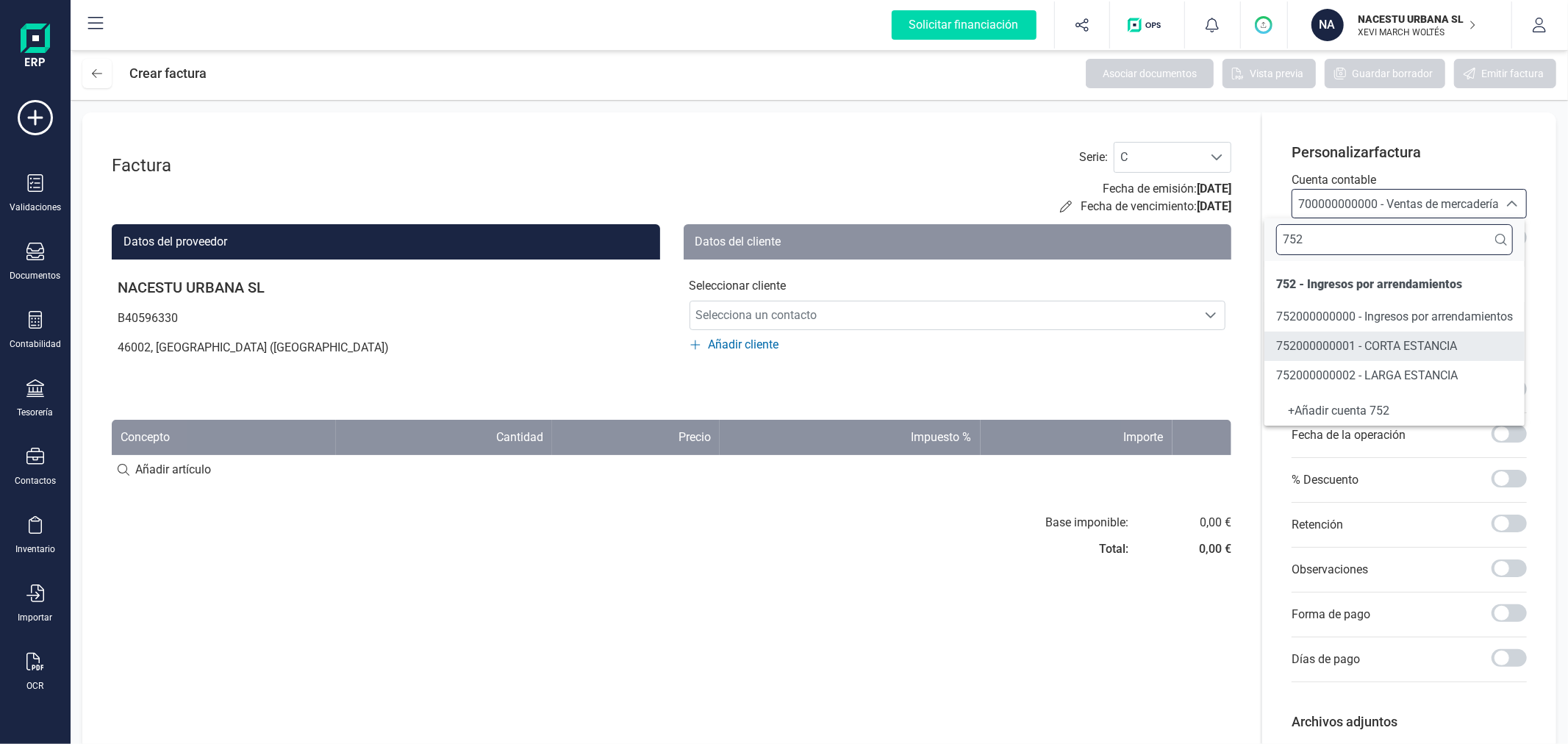
type input "752"
click at [1324, 351] on span "752000000001 - CORTA ESTANCIA" at bounding box center [1367, 346] width 180 height 14
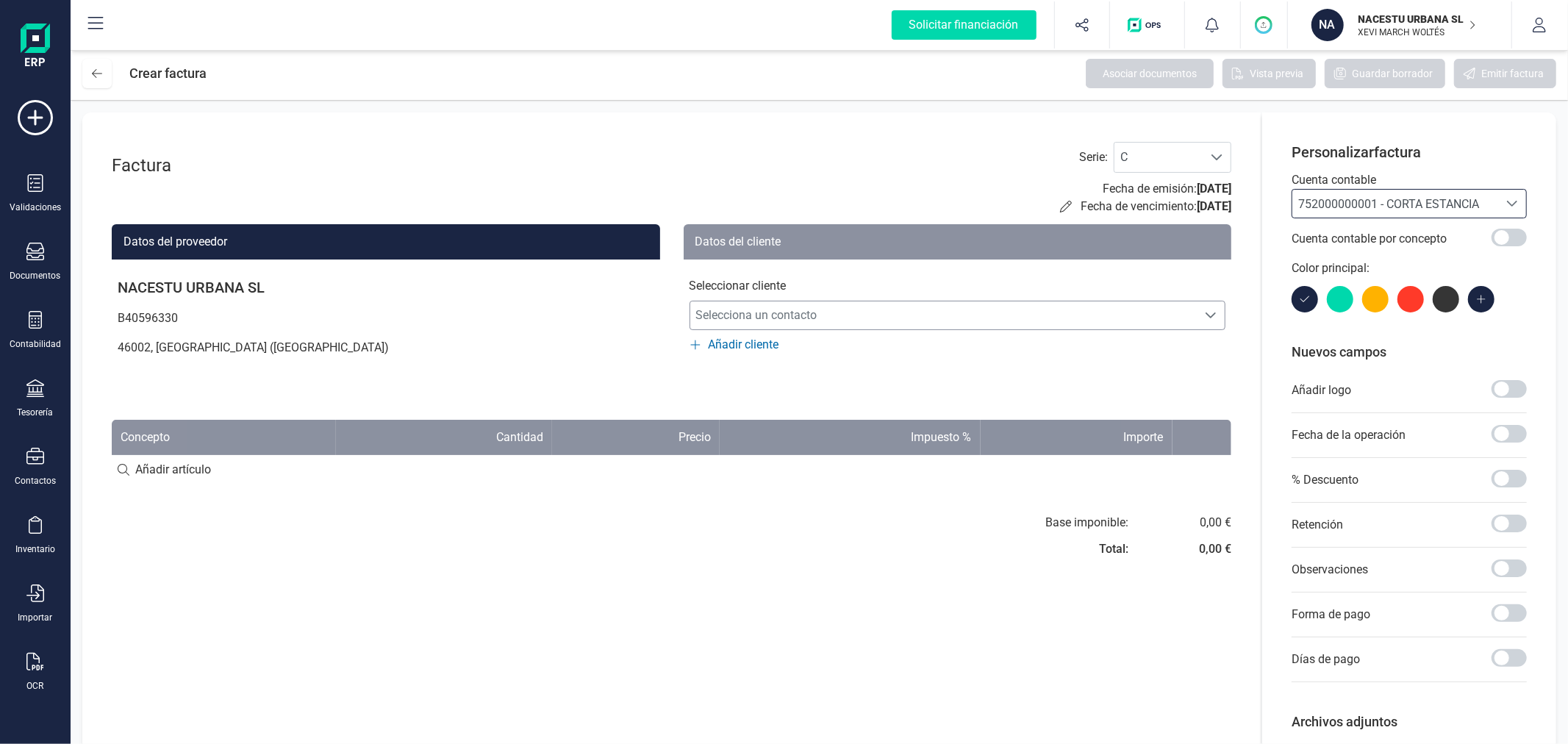
click at [784, 319] on span "Selecciona un contacto" at bounding box center [943, 315] width 507 height 30
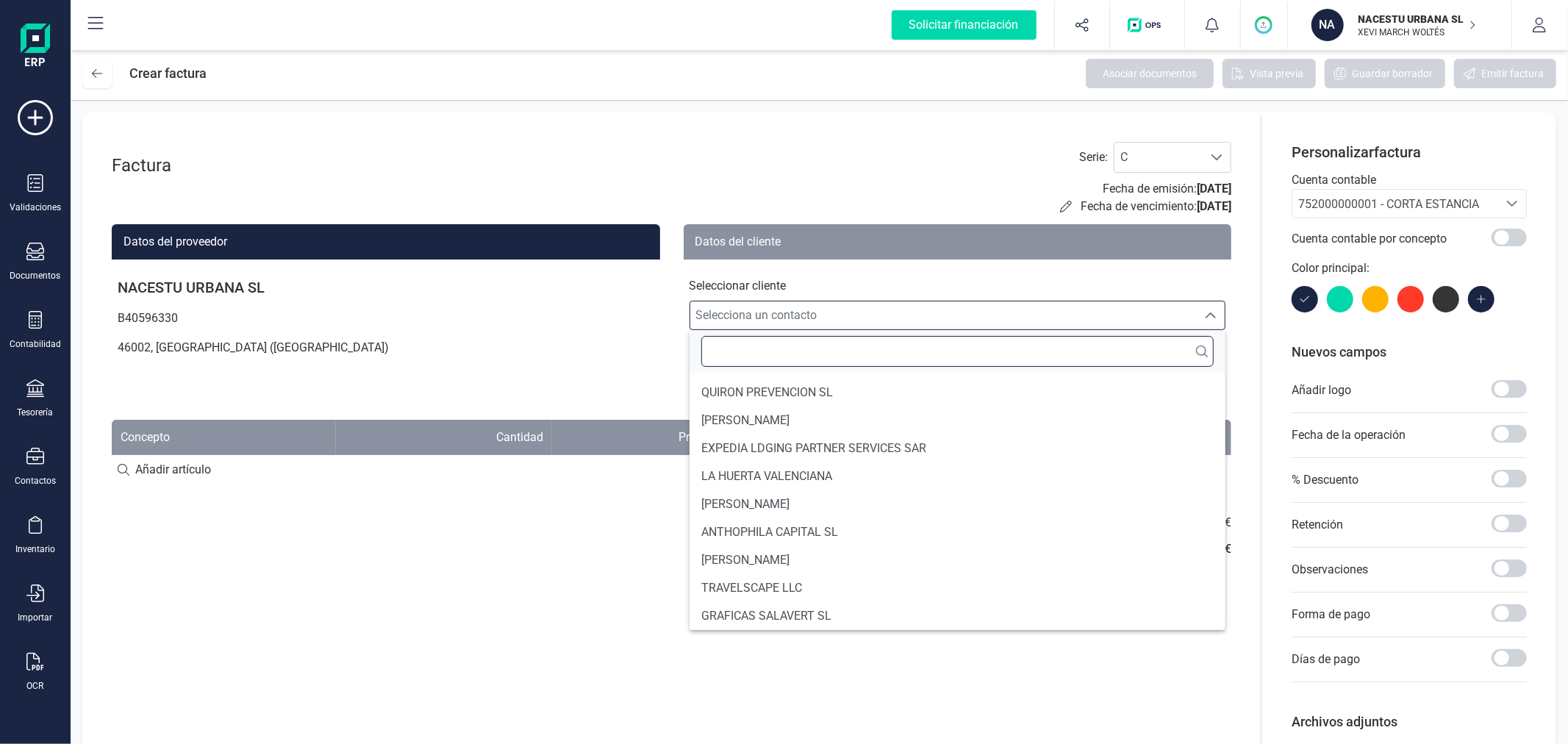
click at [770, 349] on input "text" at bounding box center [958, 351] width 513 height 31
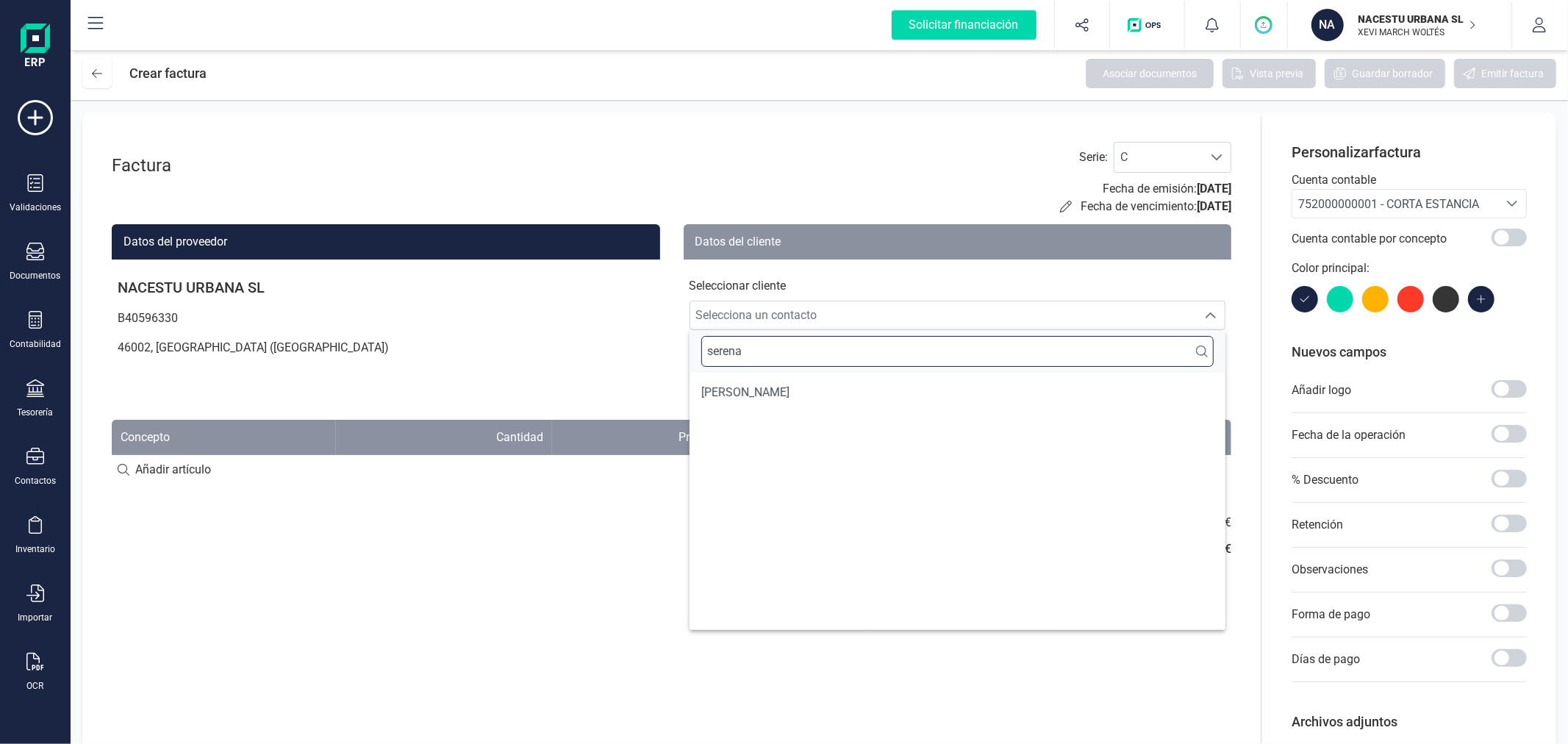
type input "serena"
click at [726, 402] on li "[PERSON_NAME]" at bounding box center [957, 393] width 537 height 28
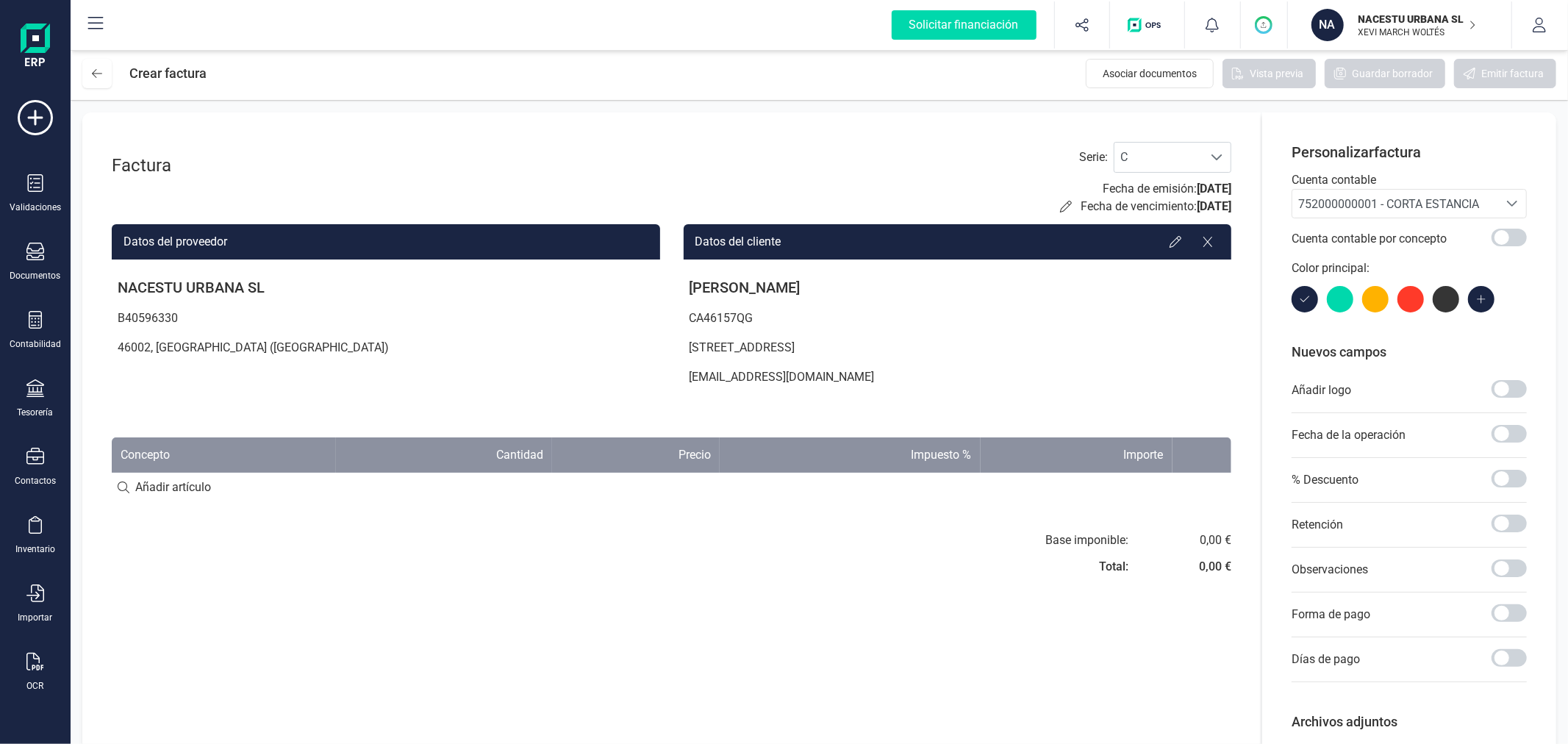
click at [175, 490] on input at bounding box center [672, 488] width 1119 height 30
paste input "Fechas de check in y check out: [DATE] al [DATE]"
type input "Fechas de check in y check out: [DATE] al [DATE]"
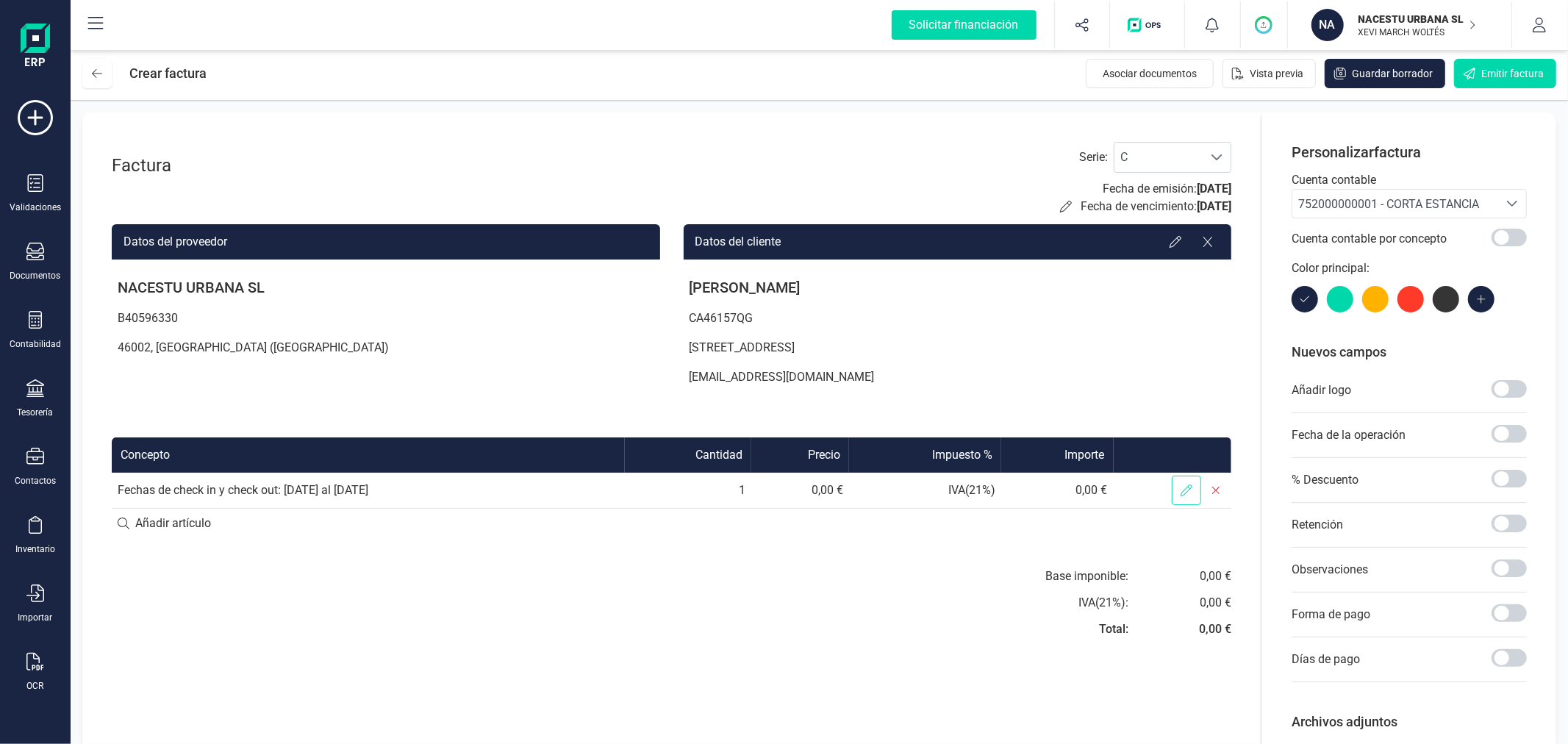
click at [1188, 485] on icon at bounding box center [1186, 490] width 11 height 11
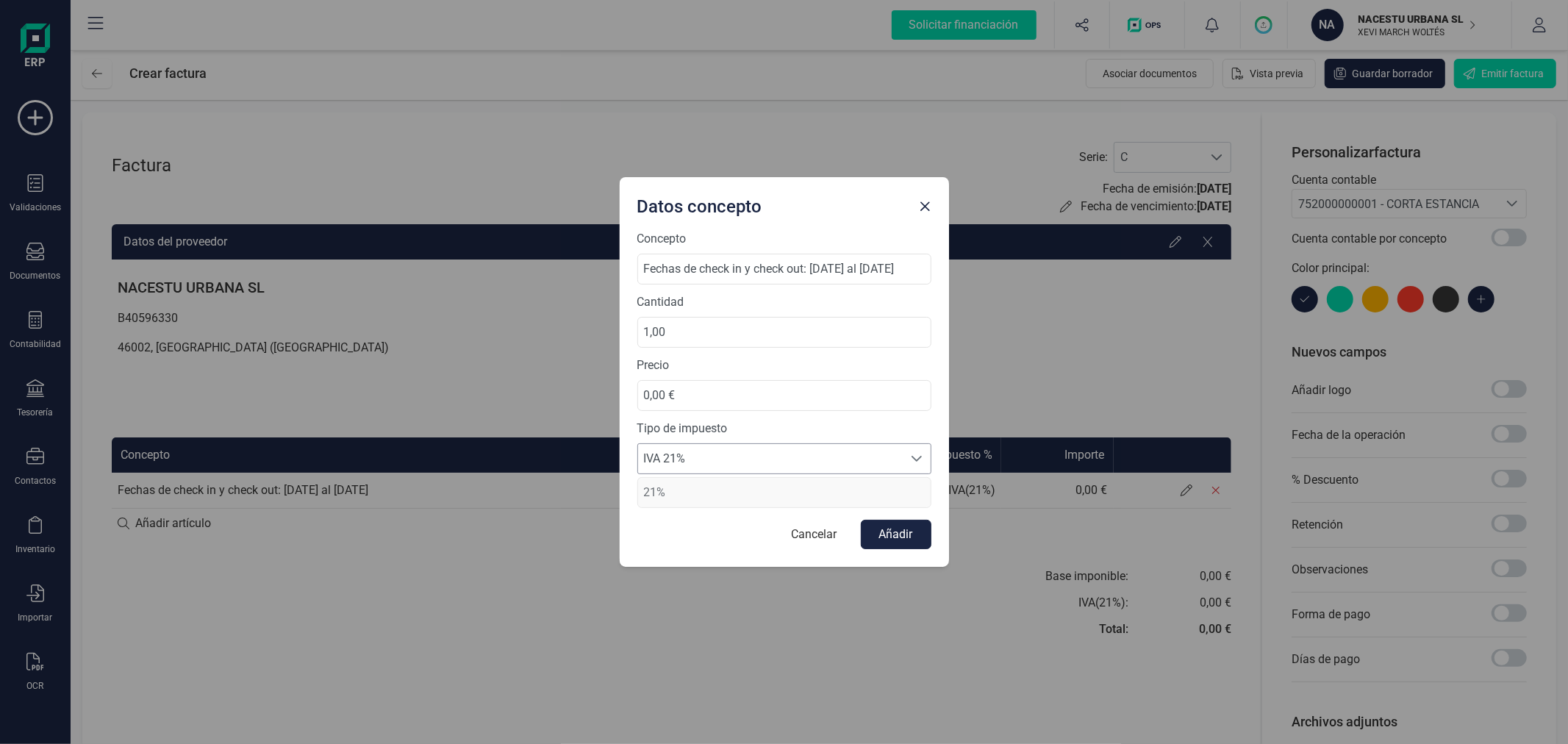
click at [728, 451] on span "IVA 21%" at bounding box center [770, 459] width 265 height 30
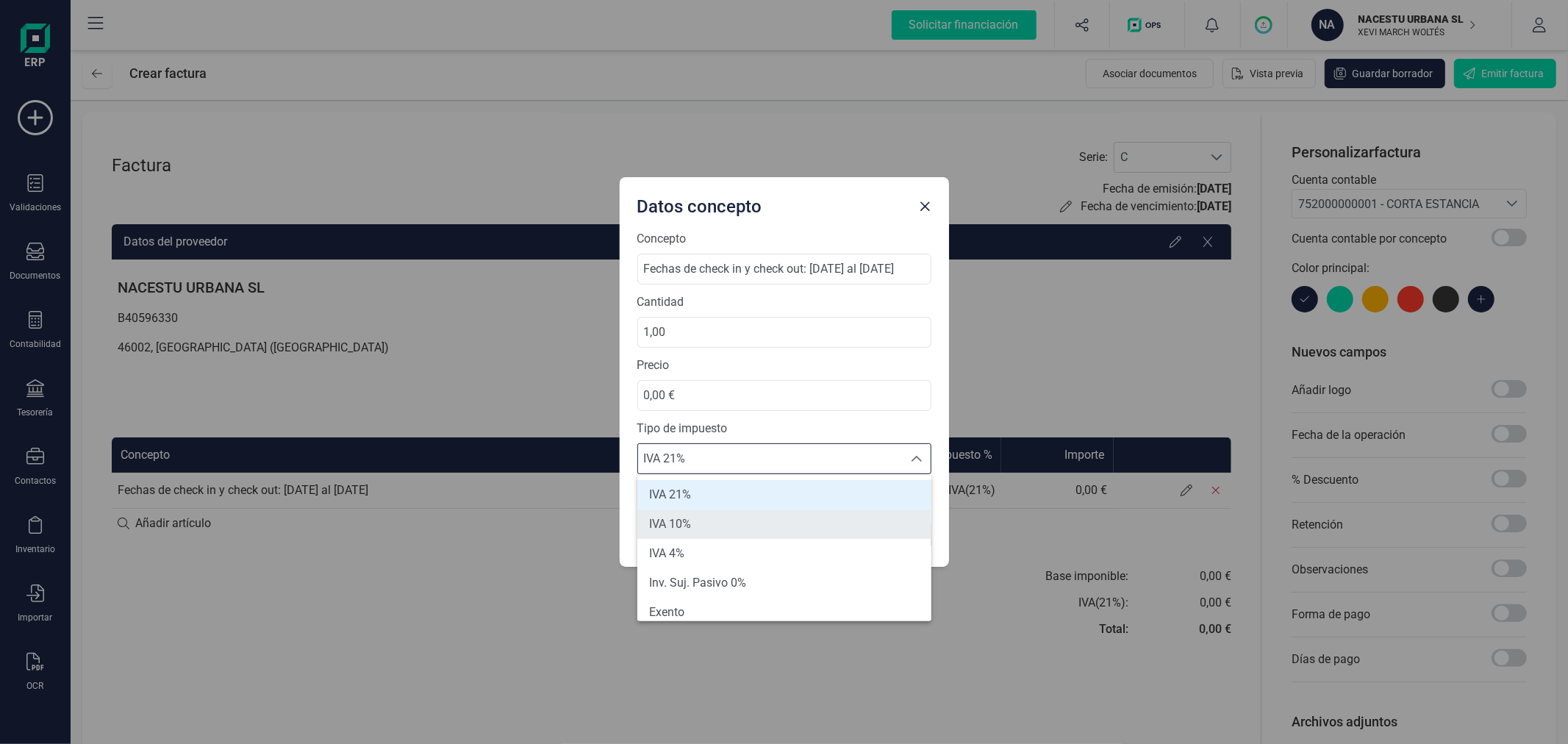
click at [711, 519] on li "IVA 10%" at bounding box center [785, 525] width 294 height 30
type input "10%"
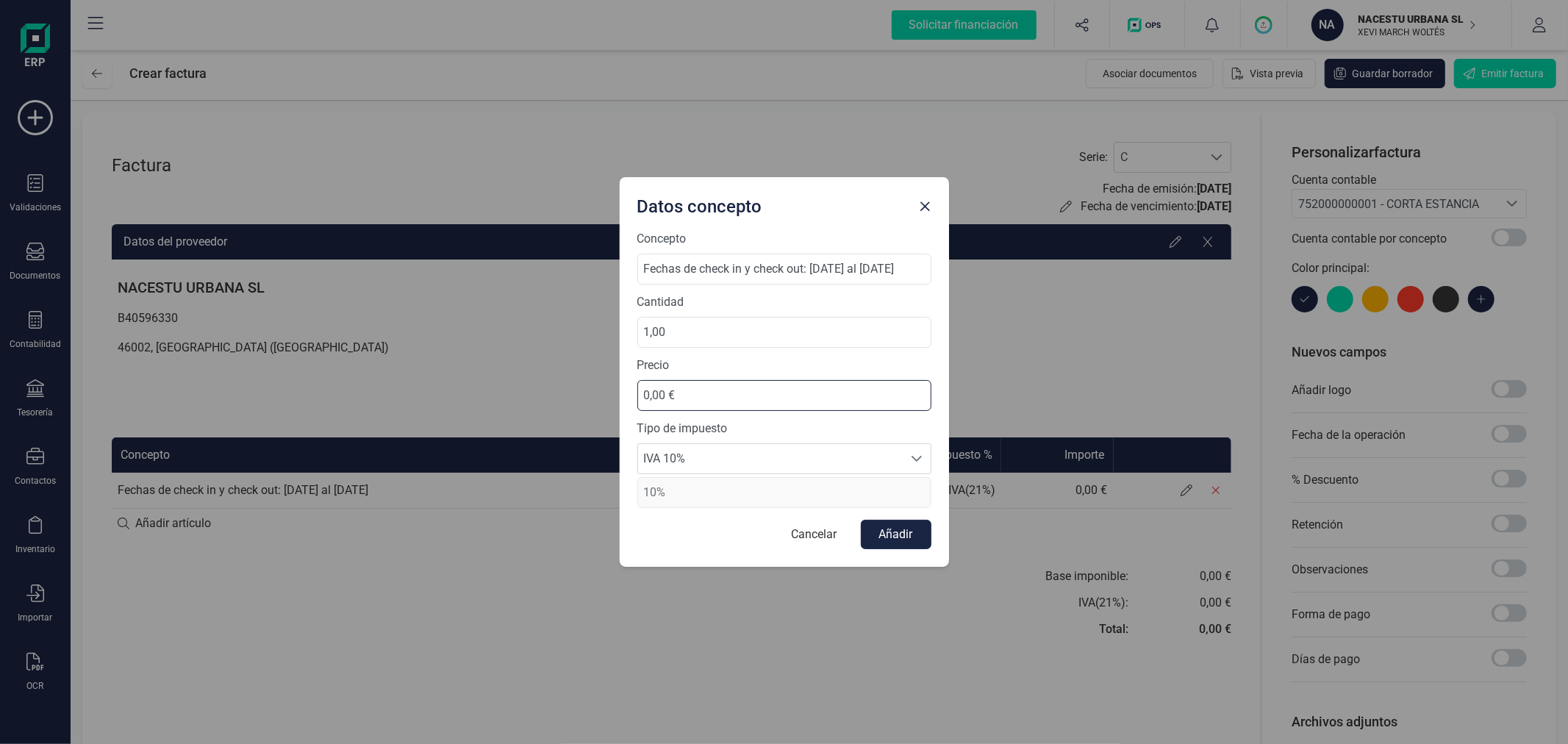
click at [729, 403] on input "0,00 €" at bounding box center [785, 395] width 294 height 31
type input "603,05 €"
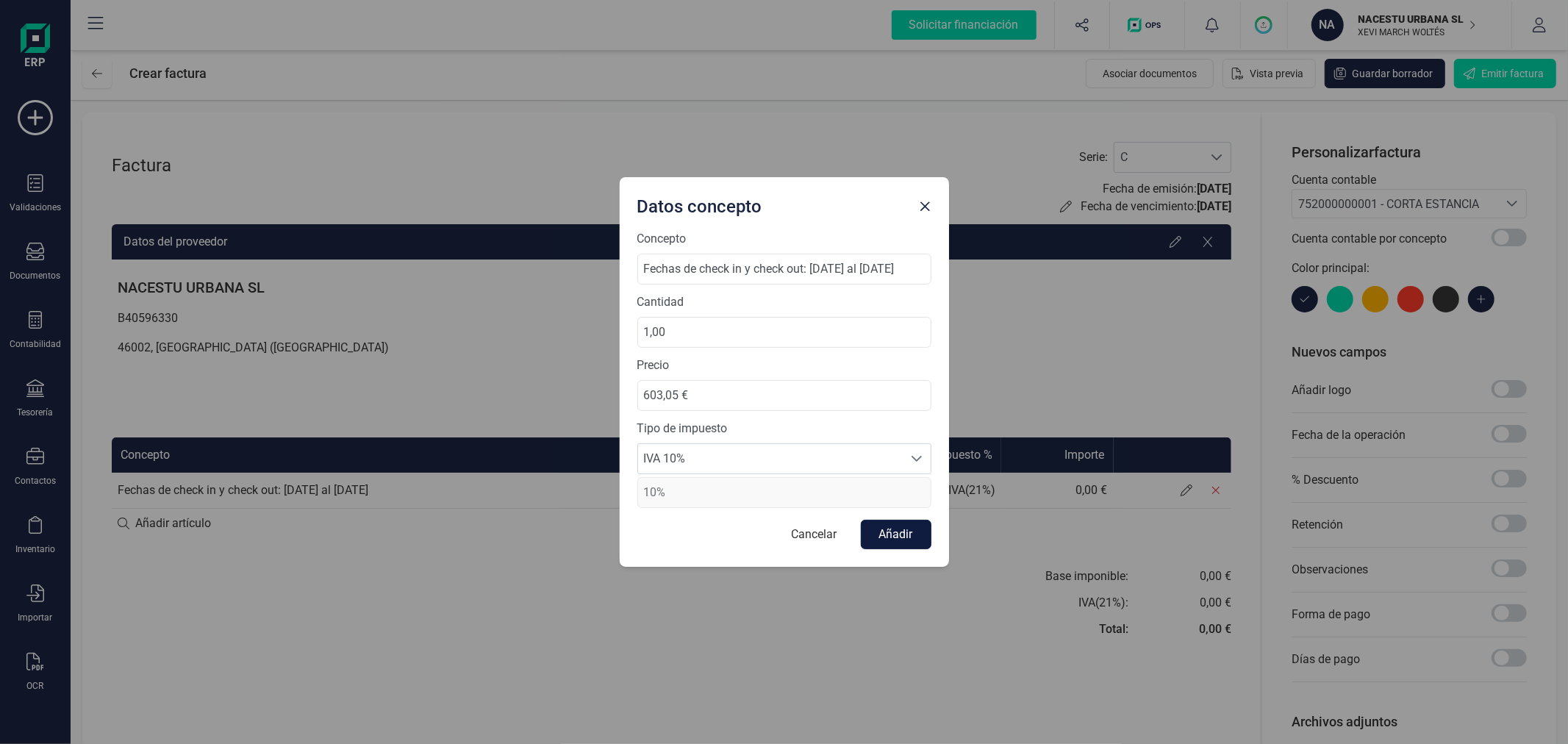
click at [897, 528] on button "Añadir" at bounding box center [896, 535] width 71 height 30
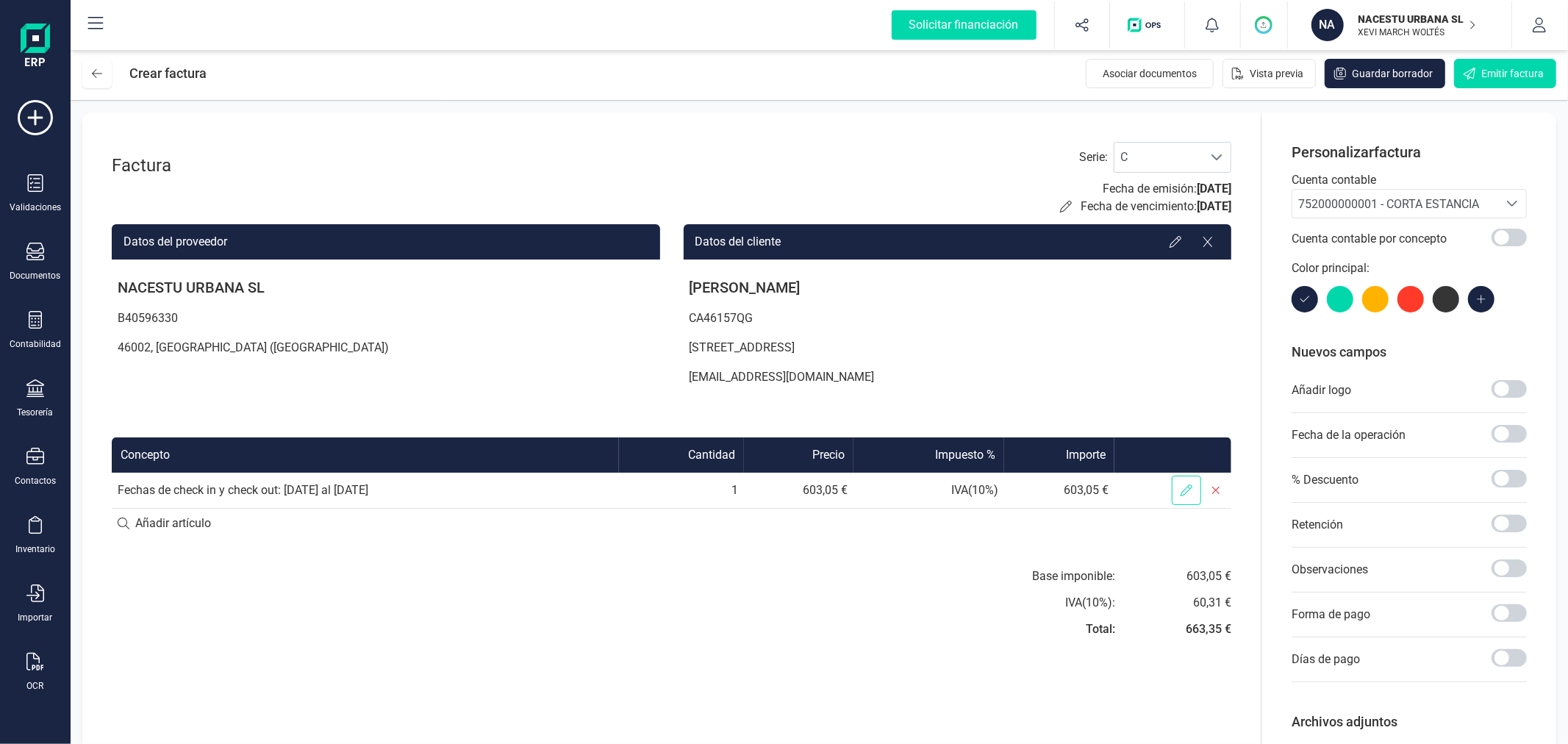
click at [1186, 490] on icon at bounding box center [1186, 490] width 11 height 11
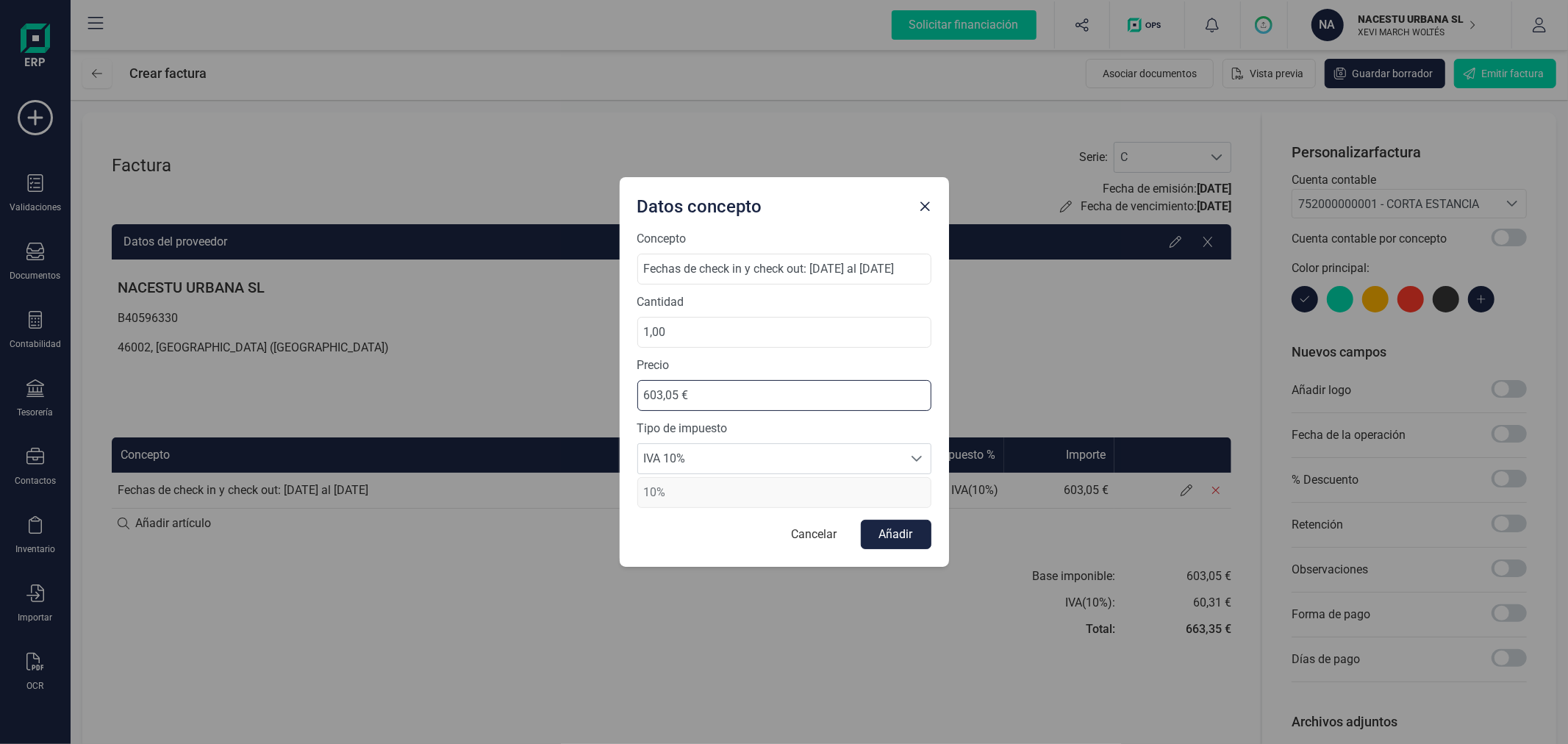
click at [679, 393] on input "603,05 €" at bounding box center [785, 395] width 294 height 31
type input "603,06 €"
click at [888, 541] on button "Añadir" at bounding box center [896, 535] width 71 height 30
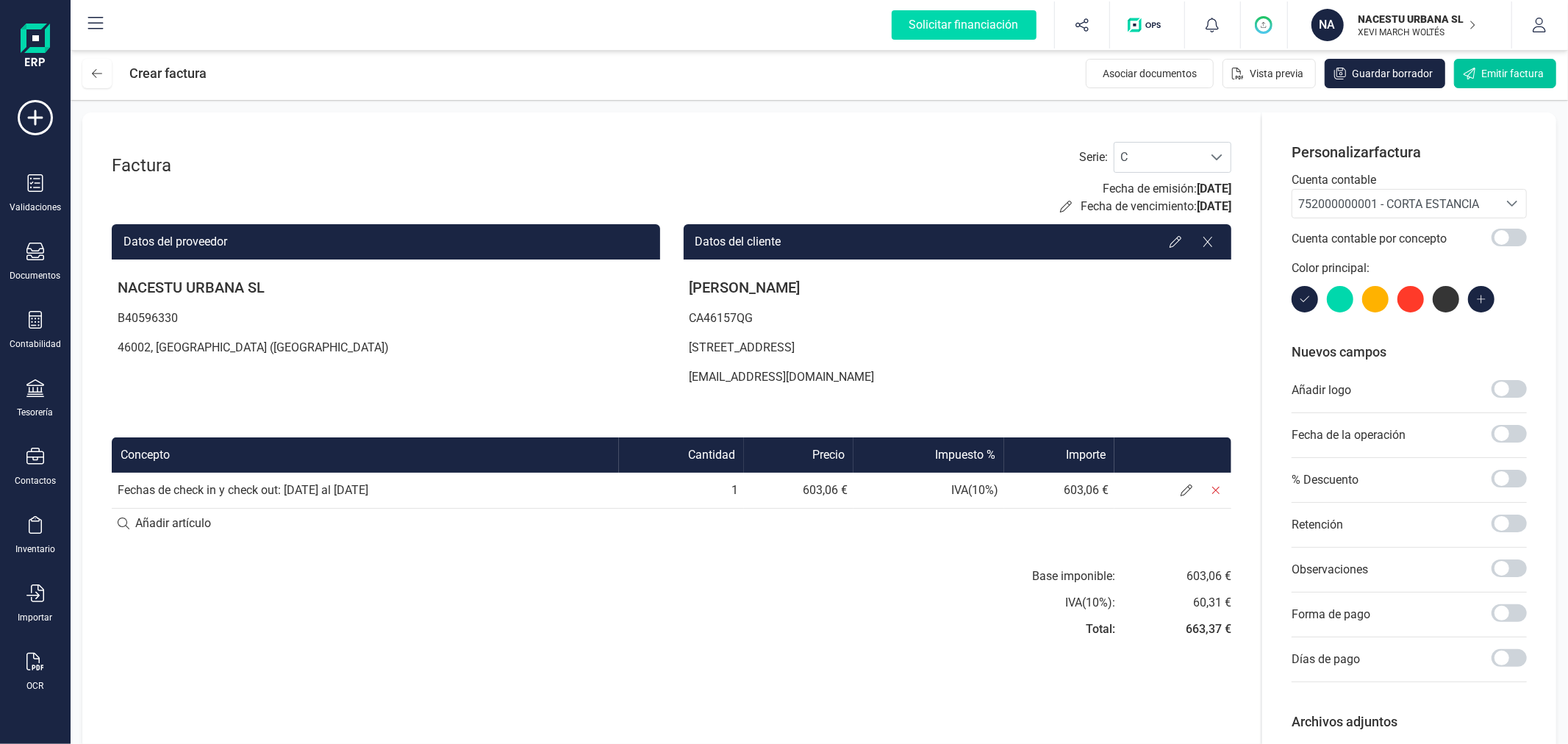
click at [1487, 75] on span "Emitir factura" at bounding box center [1512, 74] width 62 height 15
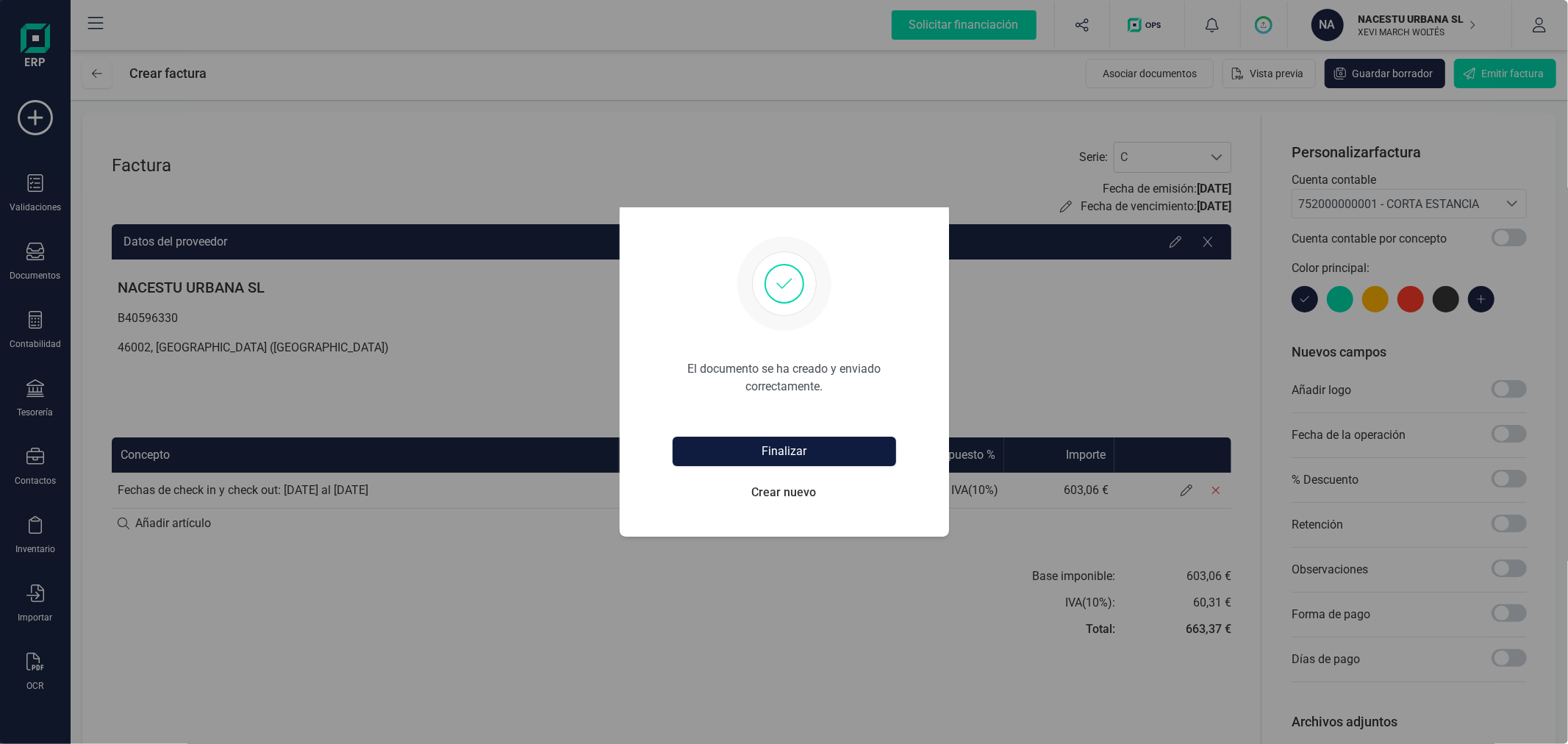
click at [828, 458] on button "Finalizar" at bounding box center [784, 451] width 223 height 30
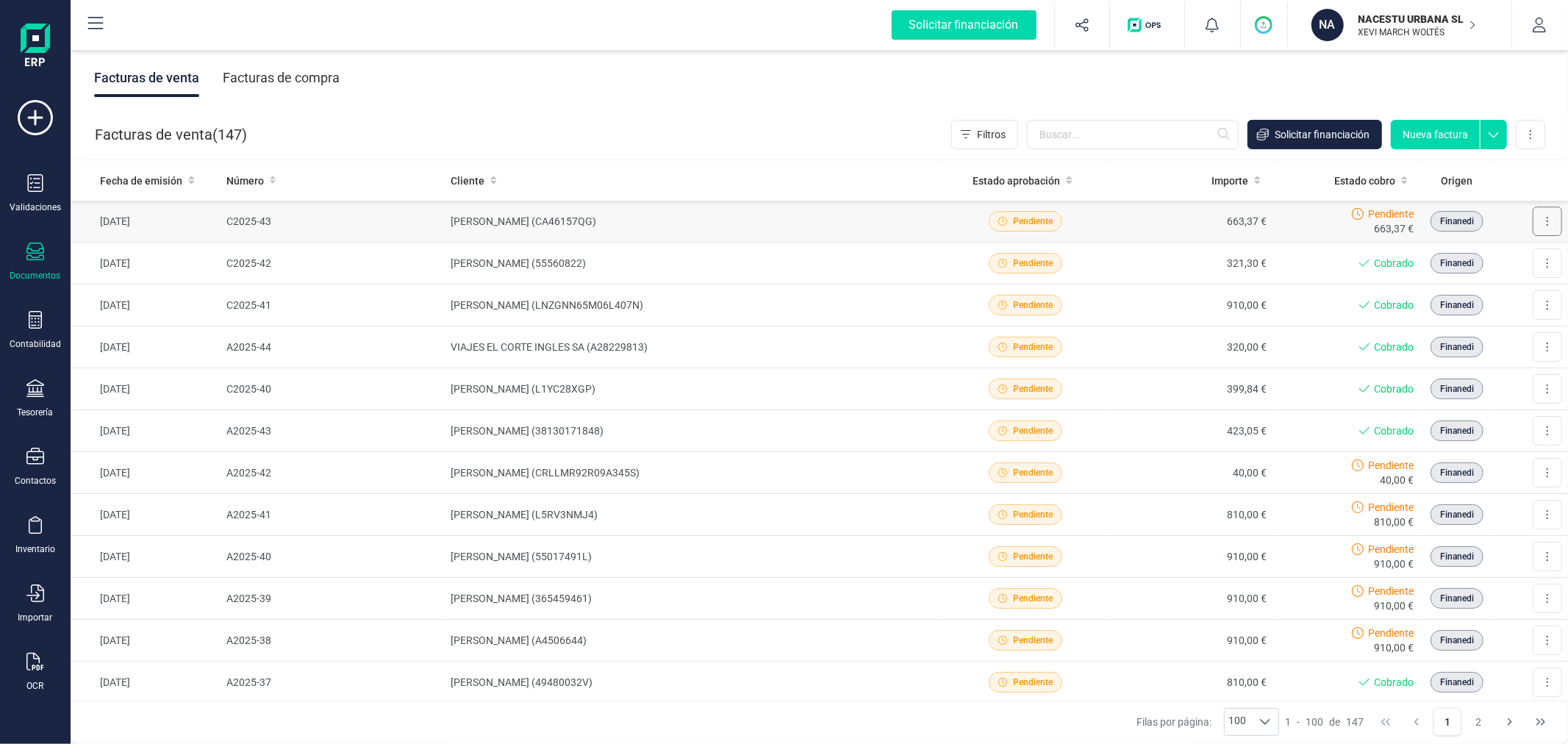
click at [1539, 224] on button at bounding box center [1548, 222] width 30 height 30
click at [1476, 313] on span "Marcar como cobrada" at bounding box center [1484, 317] width 102 height 15
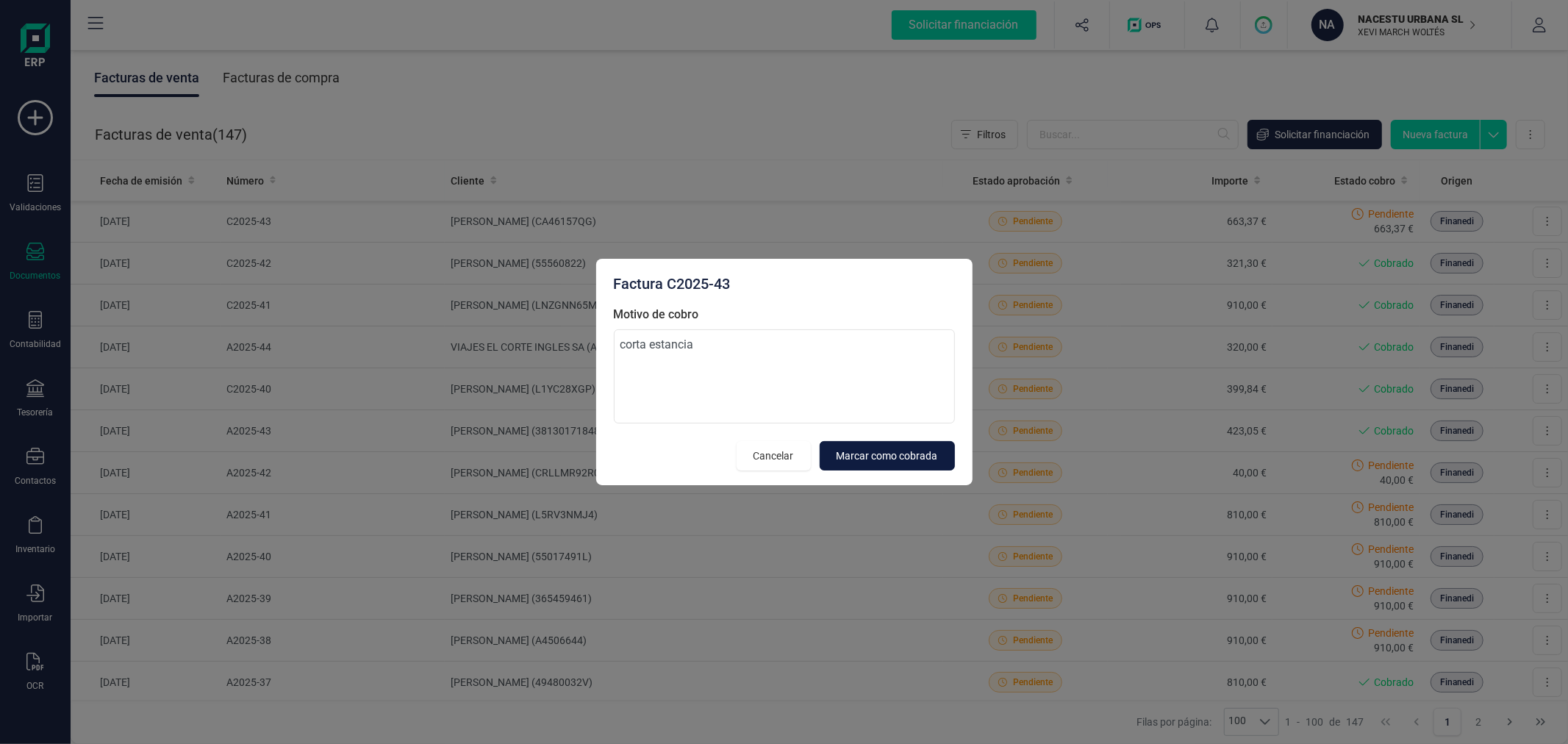
type textarea "corta estancia"
click at [866, 461] on span "Marcar como cobrada" at bounding box center [887, 456] width 102 height 15
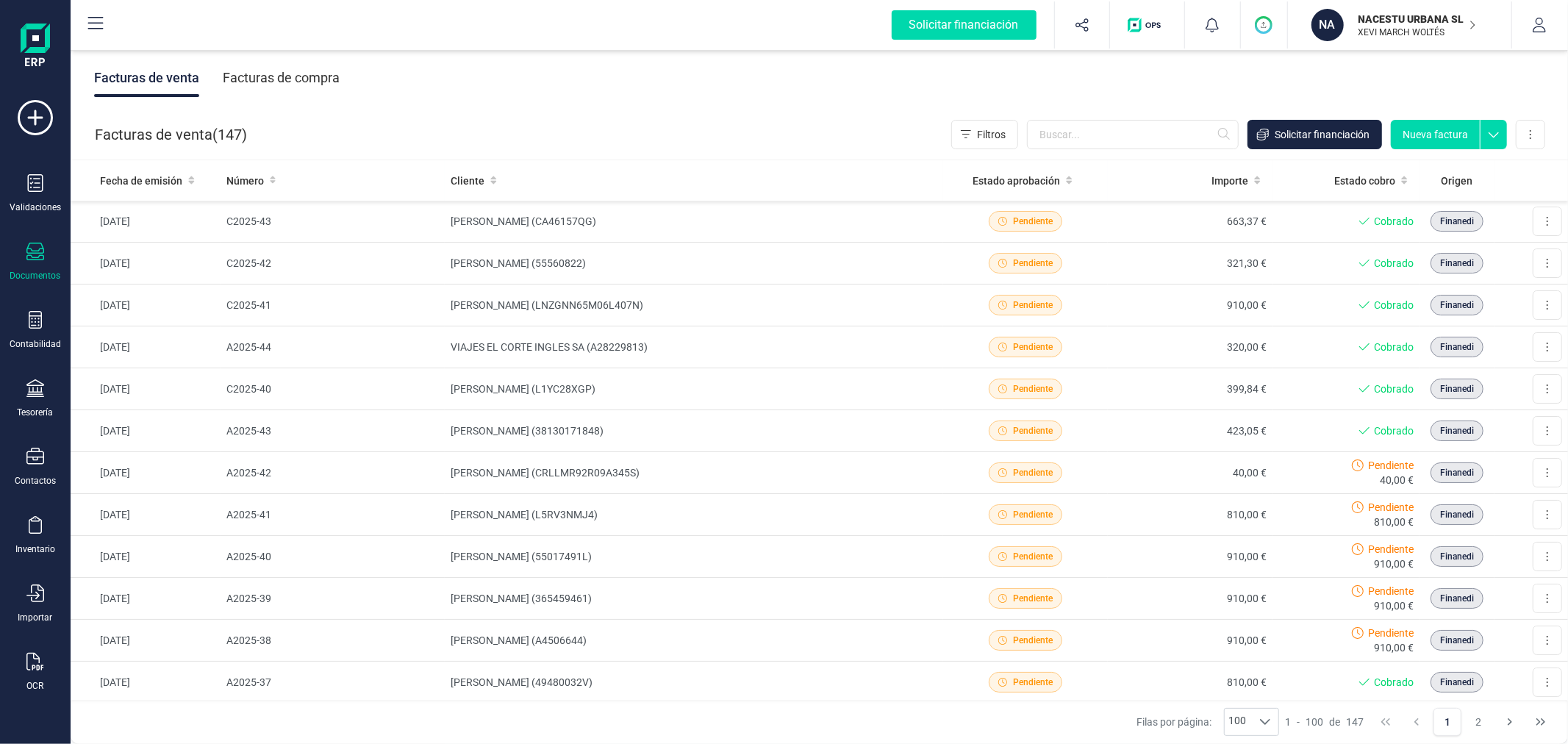
click at [1438, 129] on button "Nueva factura" at bounding box center [1436, 135] width 89 height 30
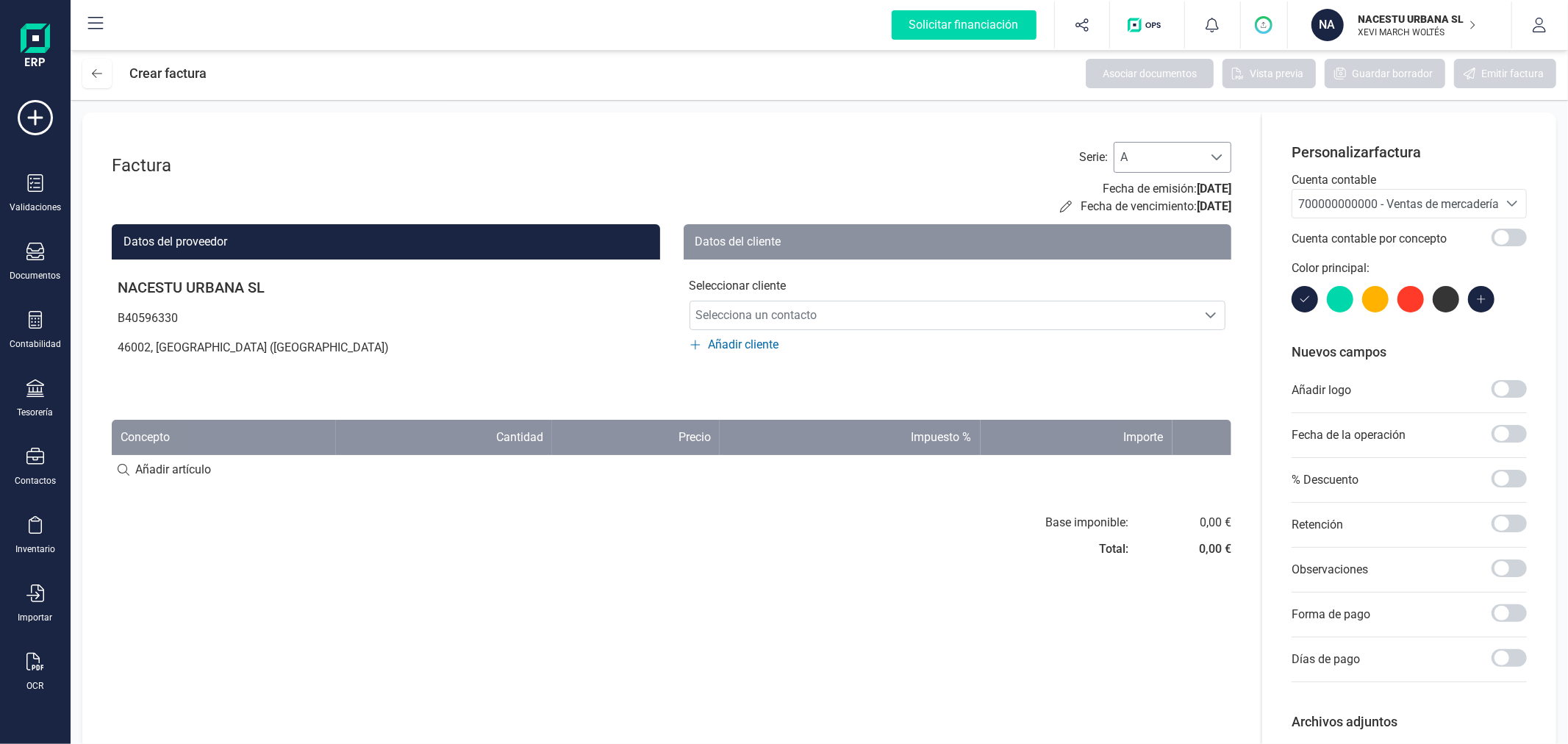
click at [1190, 159] on span "A" at bounding box center [1158, 158] width 88 height 30
click at [1162, 247] on li "C" at bounding box center [1172, 252] width 117 height 30
click at [1355, 208] on span "700000000000 - Ventas de mercaderías" at bounding box center [1402, 204] width 207 height 14
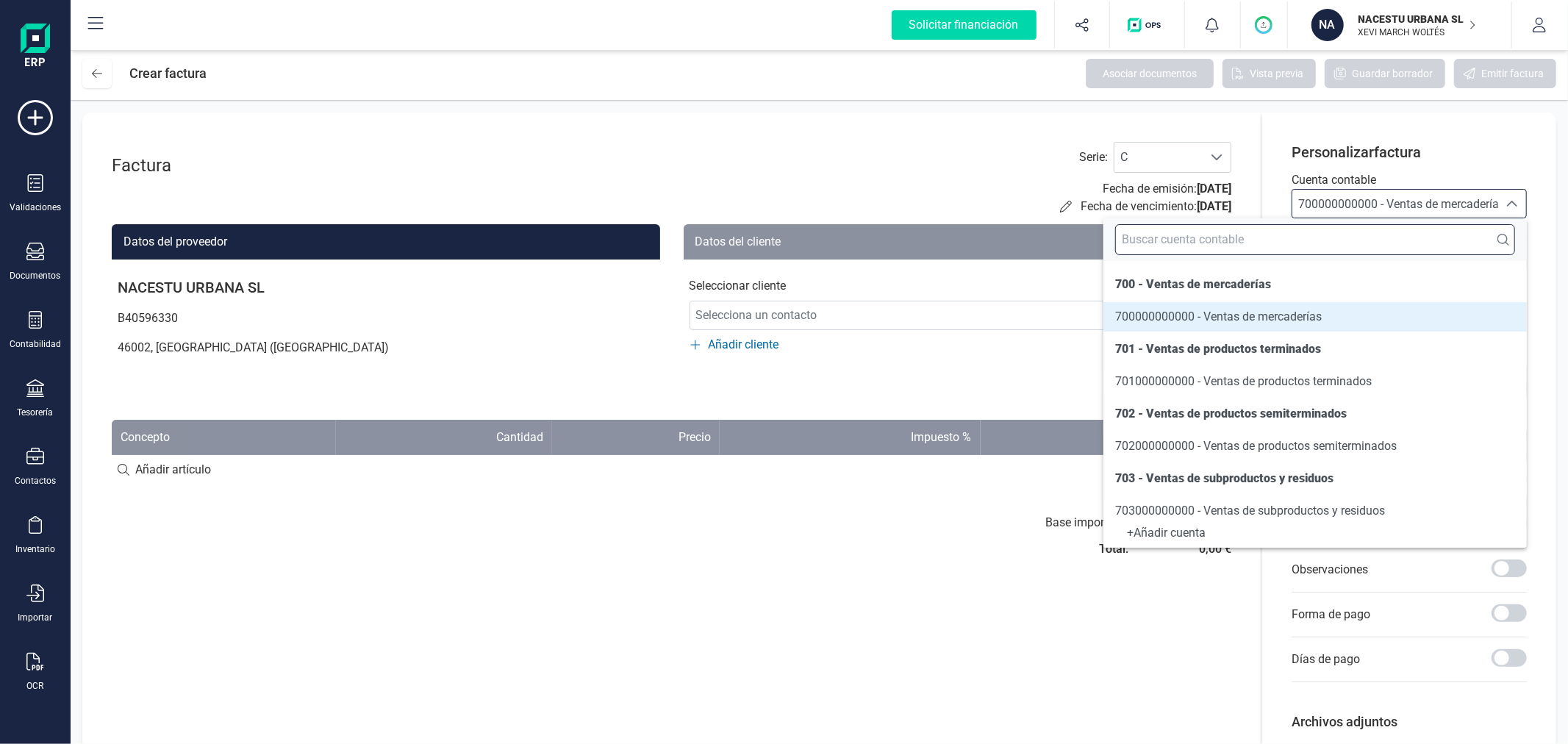
click at [1343, 243] on input "text" at bounding box center [1315, 239] width 400 height 31
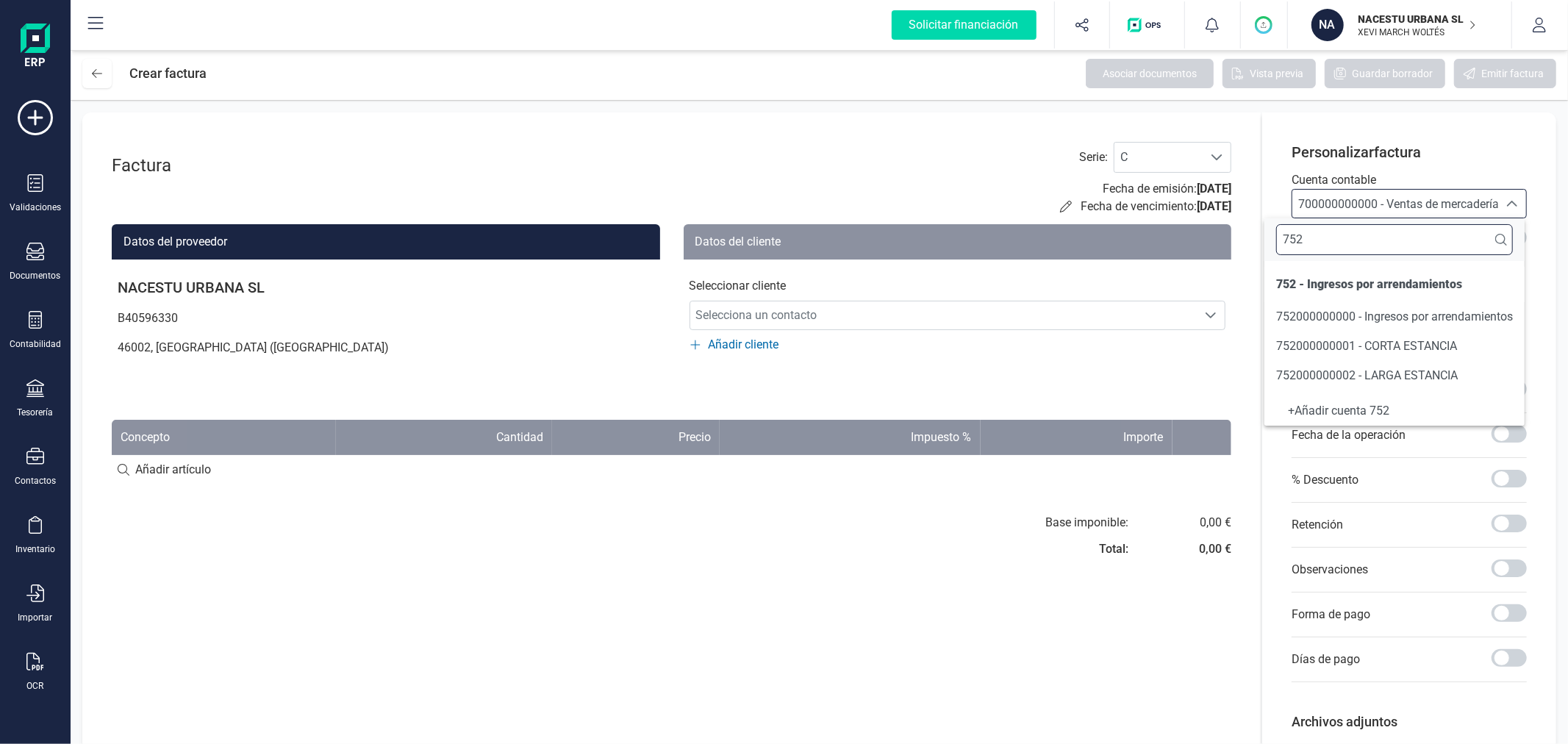
type input "752"
click at [1374, 344] on span "752000000001 - CORTA ESTANCIA" at bounding box center [1367, 346] width 180 height 14
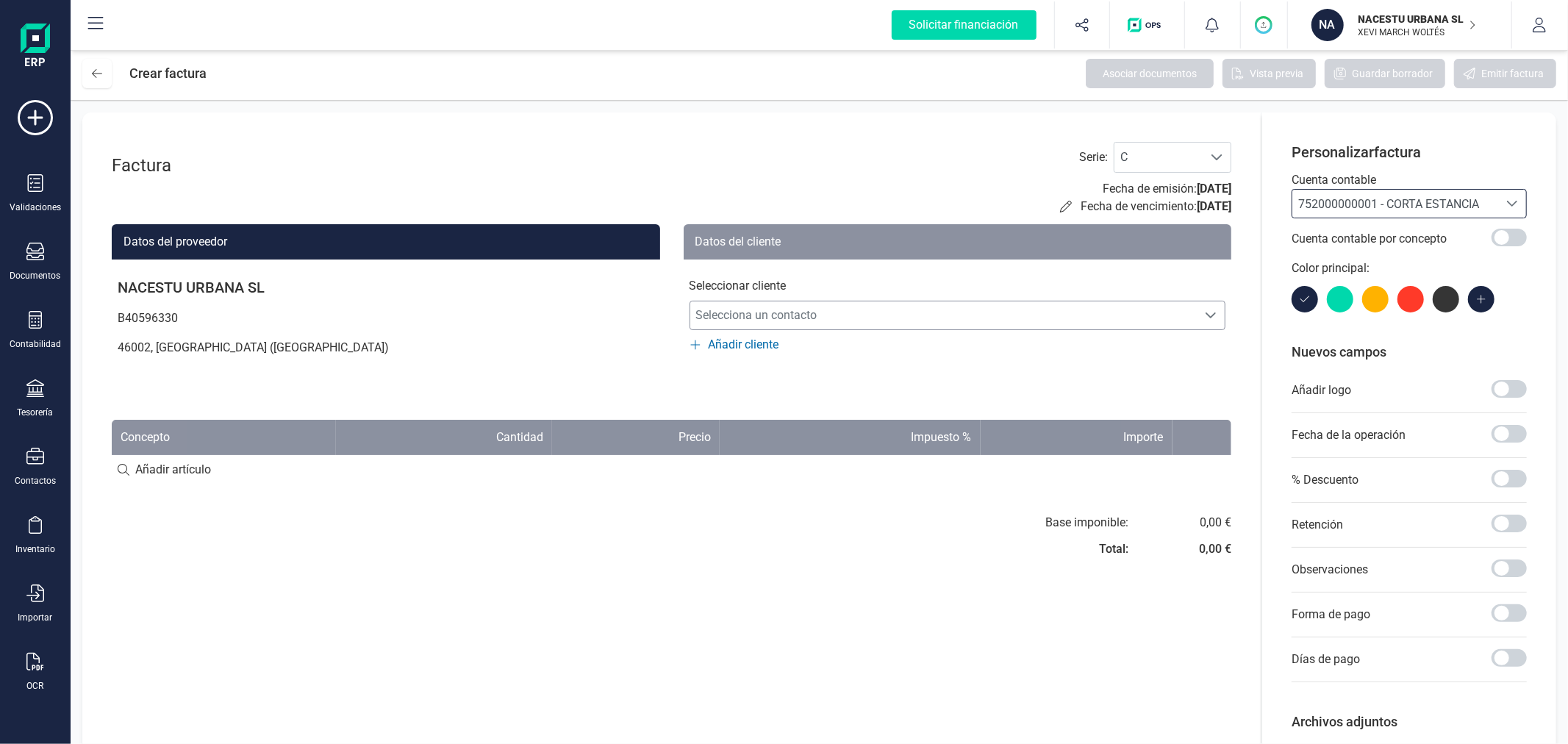
click at [784, 308] on span "Selecciona un contacto" at bounding box center [943, 315] width 507 height 30
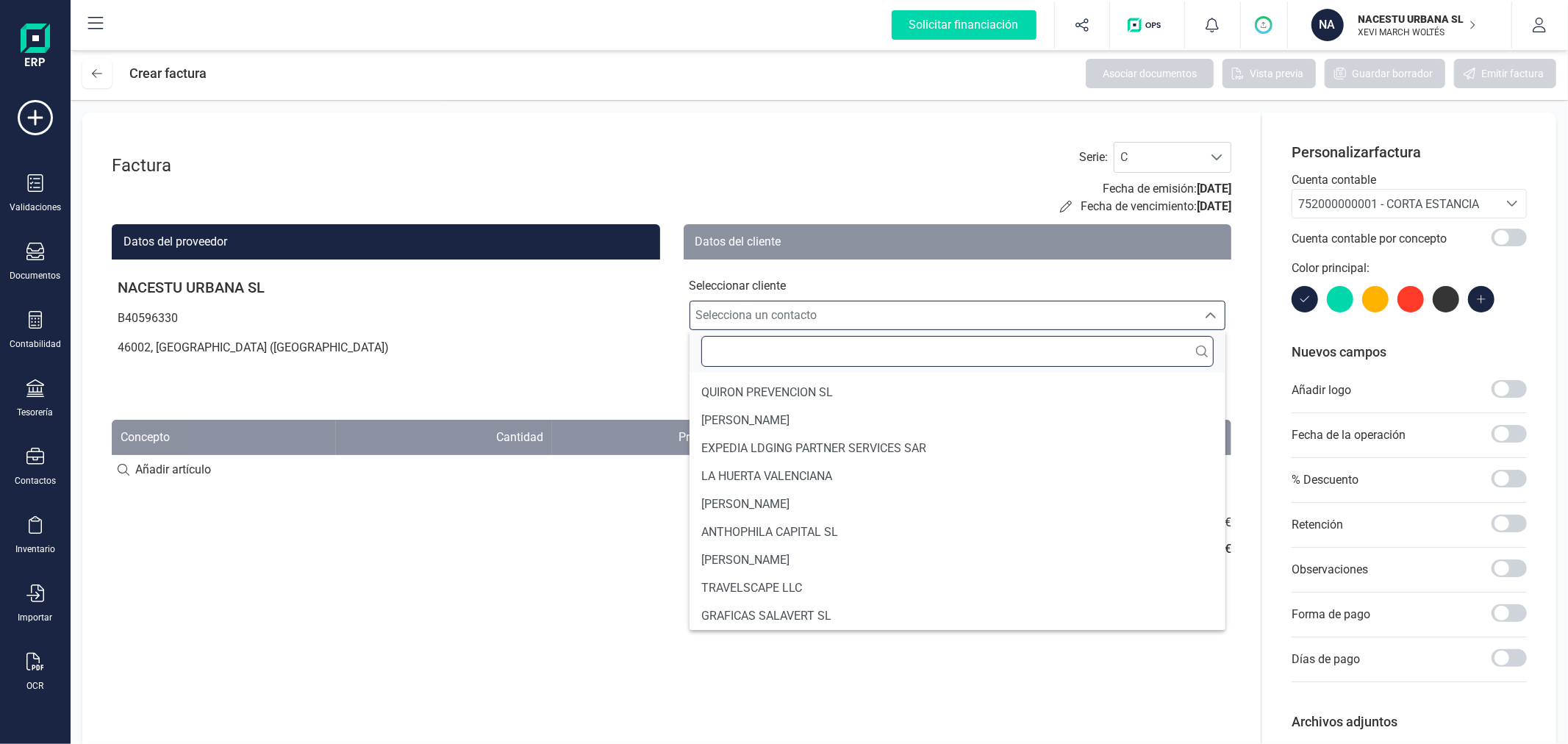
click at [806, 350] on input "text" at bounding box center [958, 351] width 513 height 31
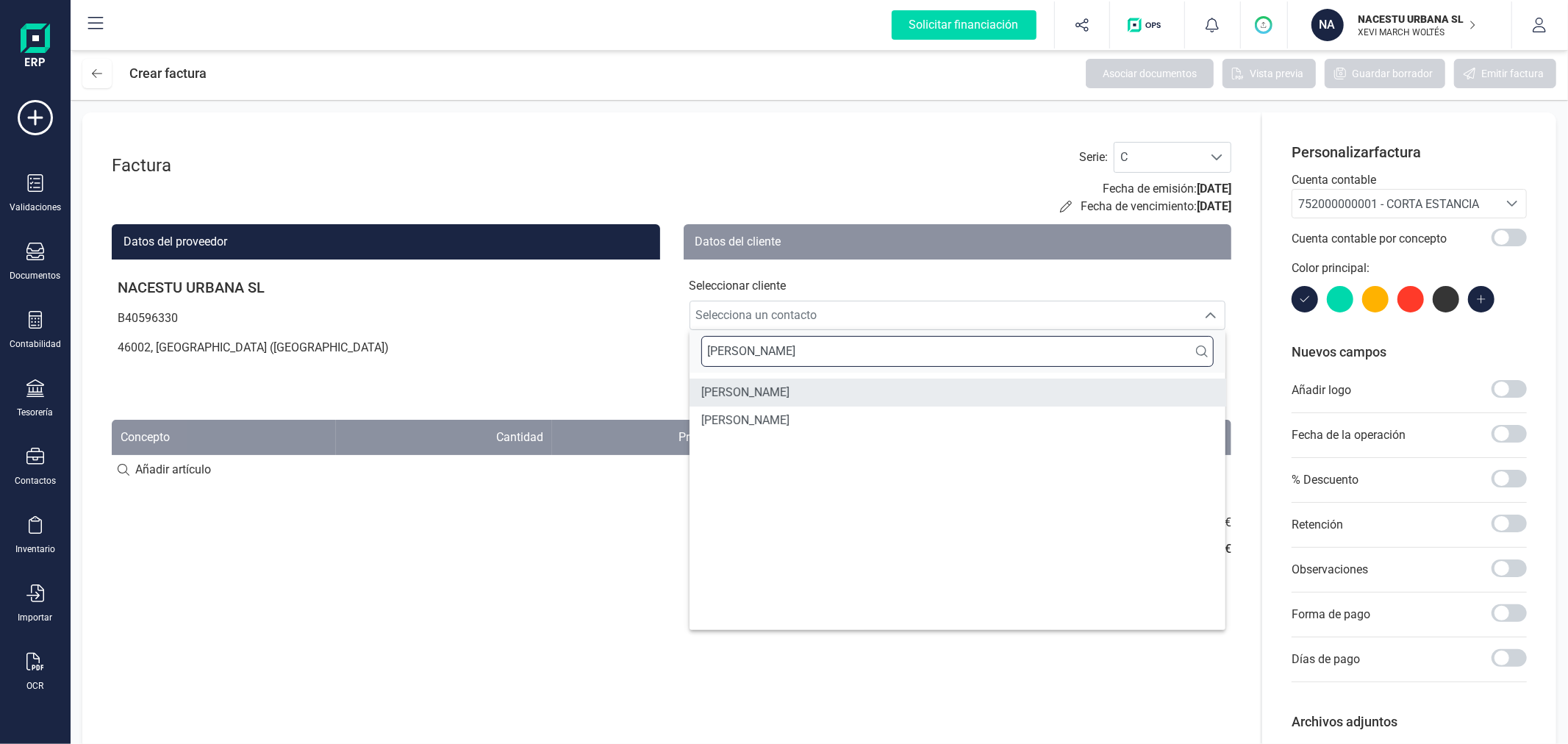
type input "[PERSON_NAME]"
click at [807, 382] on li "[PERSON_NAME]" at bounding box center [957, 393] width 537 height 28
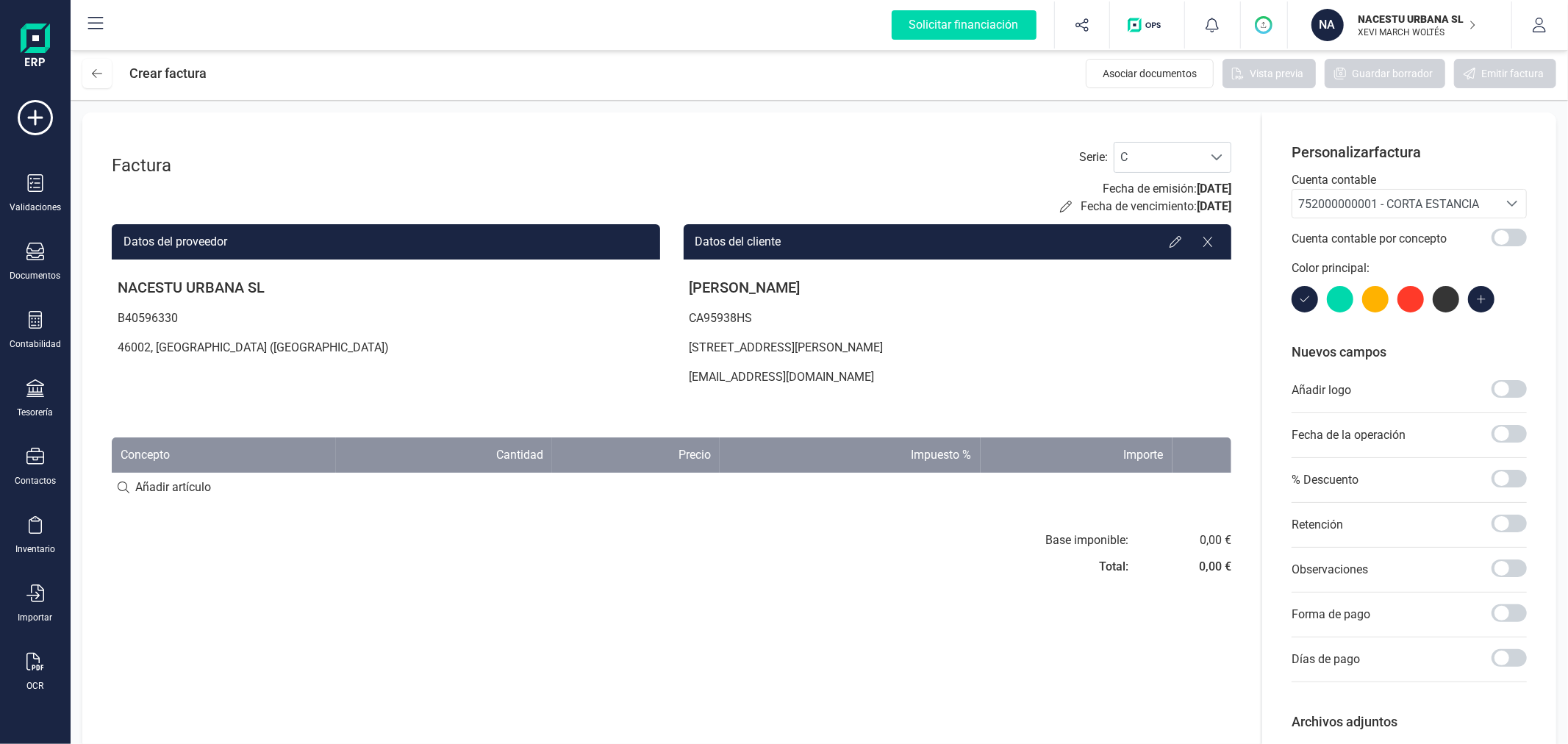
click at [193, 487] on input at bounding box center [672, 488] width 1119 height 30
paste input "Fechas de check in y check out: 14-09 al 20-09"
type input "Fechas de check in y check out: 14-09 al 20-09"
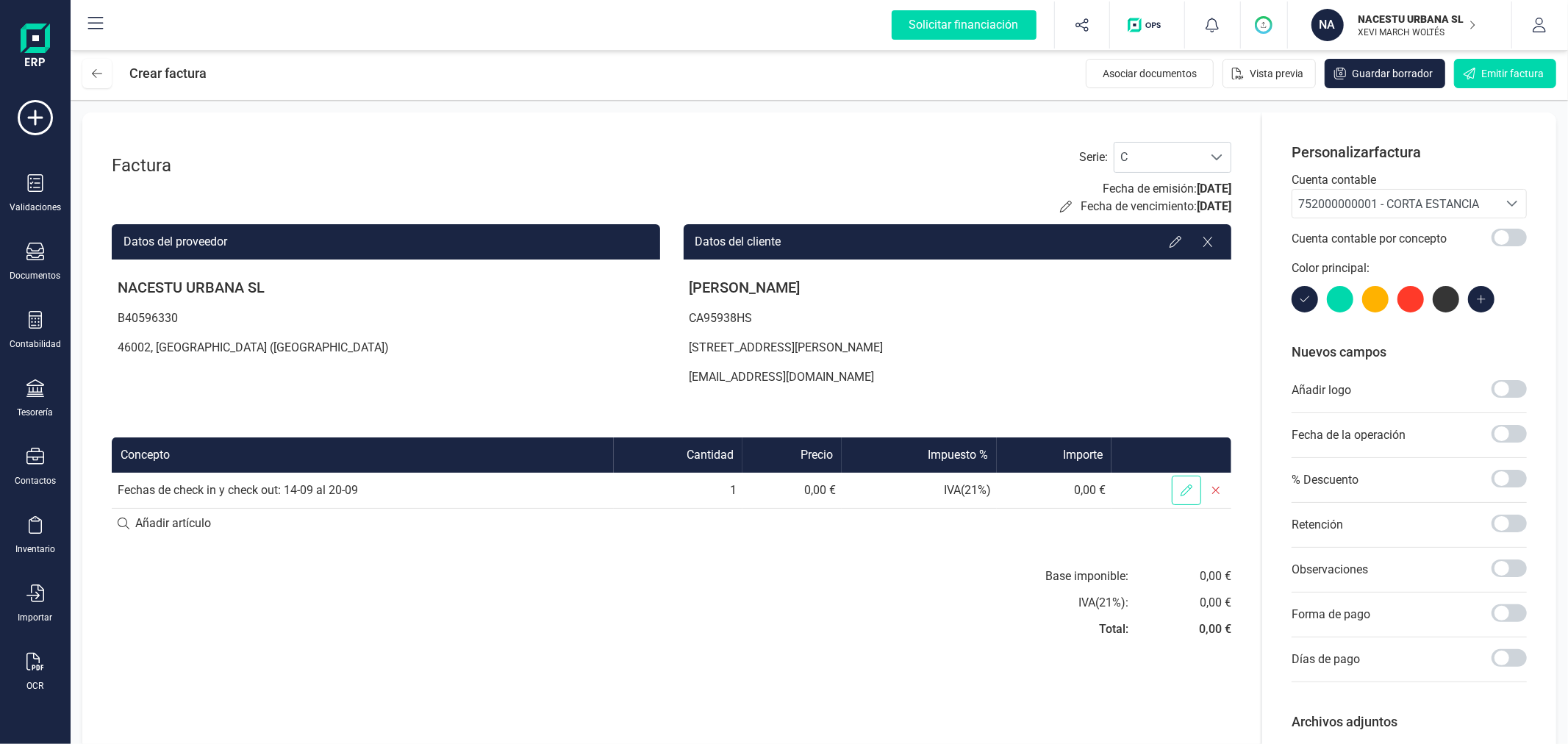
click at [1179, 487] on span at bounding box center [1187, 491] width 30 height 30
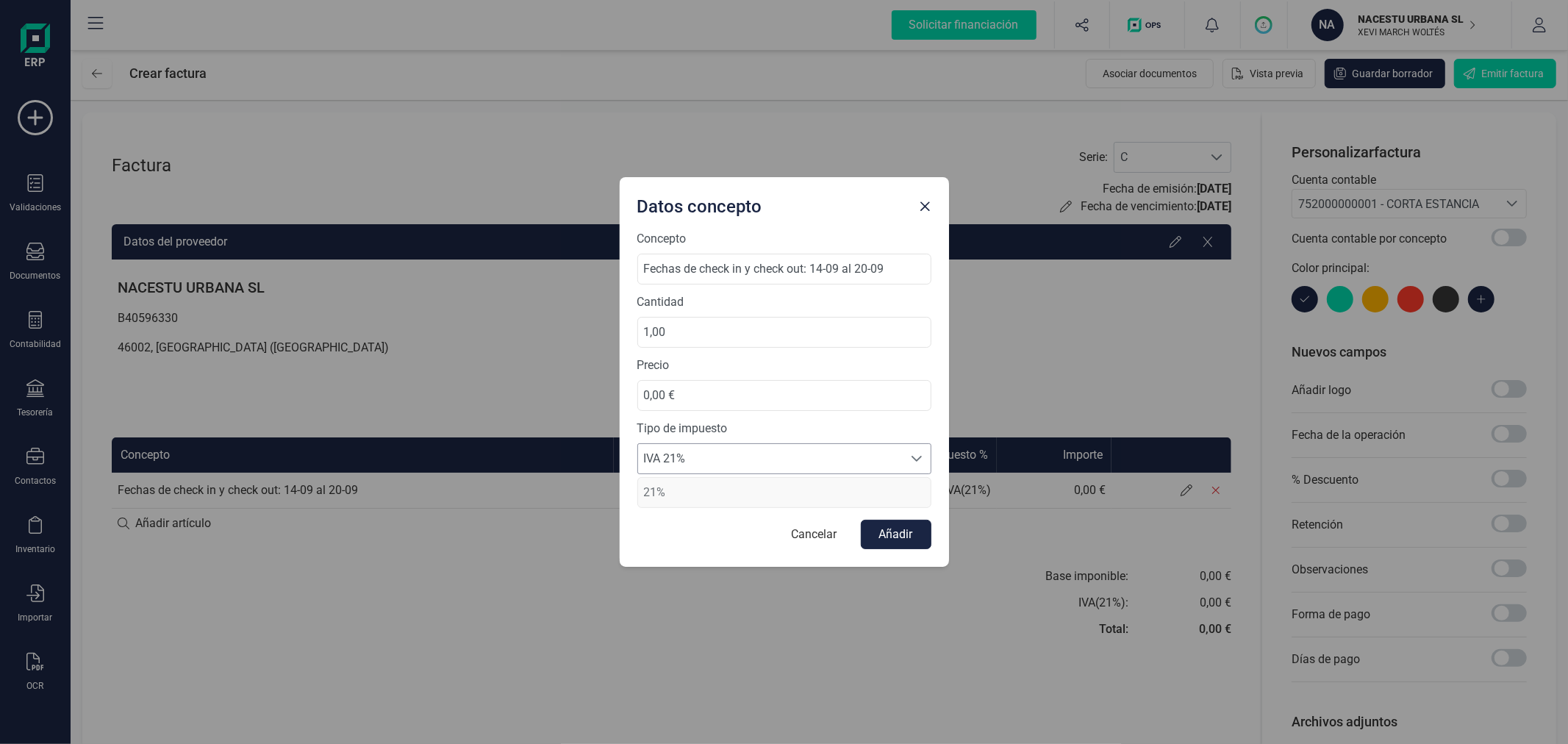
click at [695, 464] on span "IVA 21%" at bounding box center [770, 459] width 265 height 30
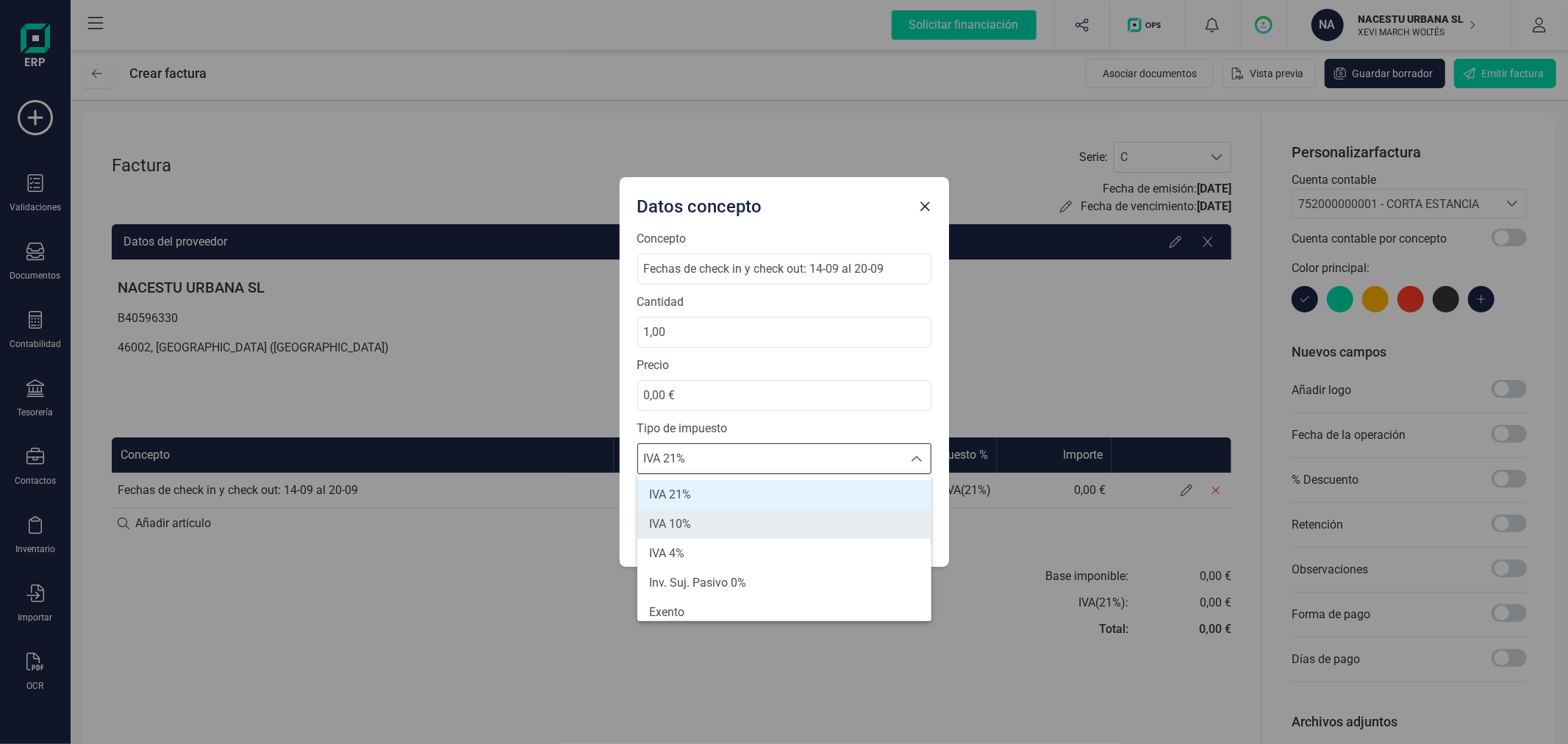
click at [702, 513] on li "IVA 10%" at bounding box center [785, 525] width 294 height 30
type input "10%"
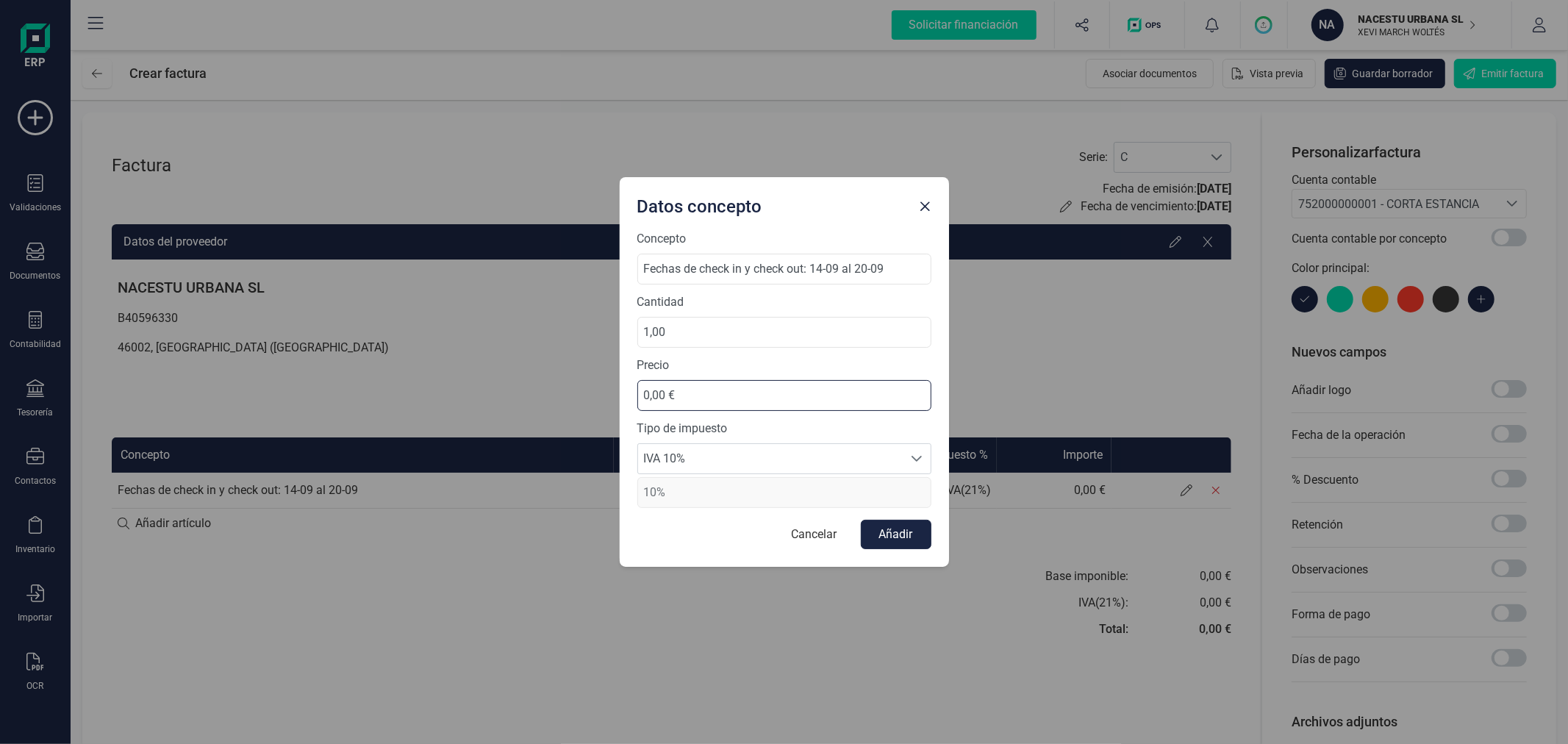
drag, startPoint x: 689, startPoint y: 400, endPoint x: 625, endPoint y: 391, distance: 64.6
click at [625, 391] on div "Concepto Fechas de check in y check out: 14-09 al 20-09 Cantidad 1,00 Precio 0,…" at bounding box center [784, 399] width 329 height 337
type input "490,91 €"
click at [912, 533] on button "Añadir" at bounding box center [896, 535] width 71 height 30
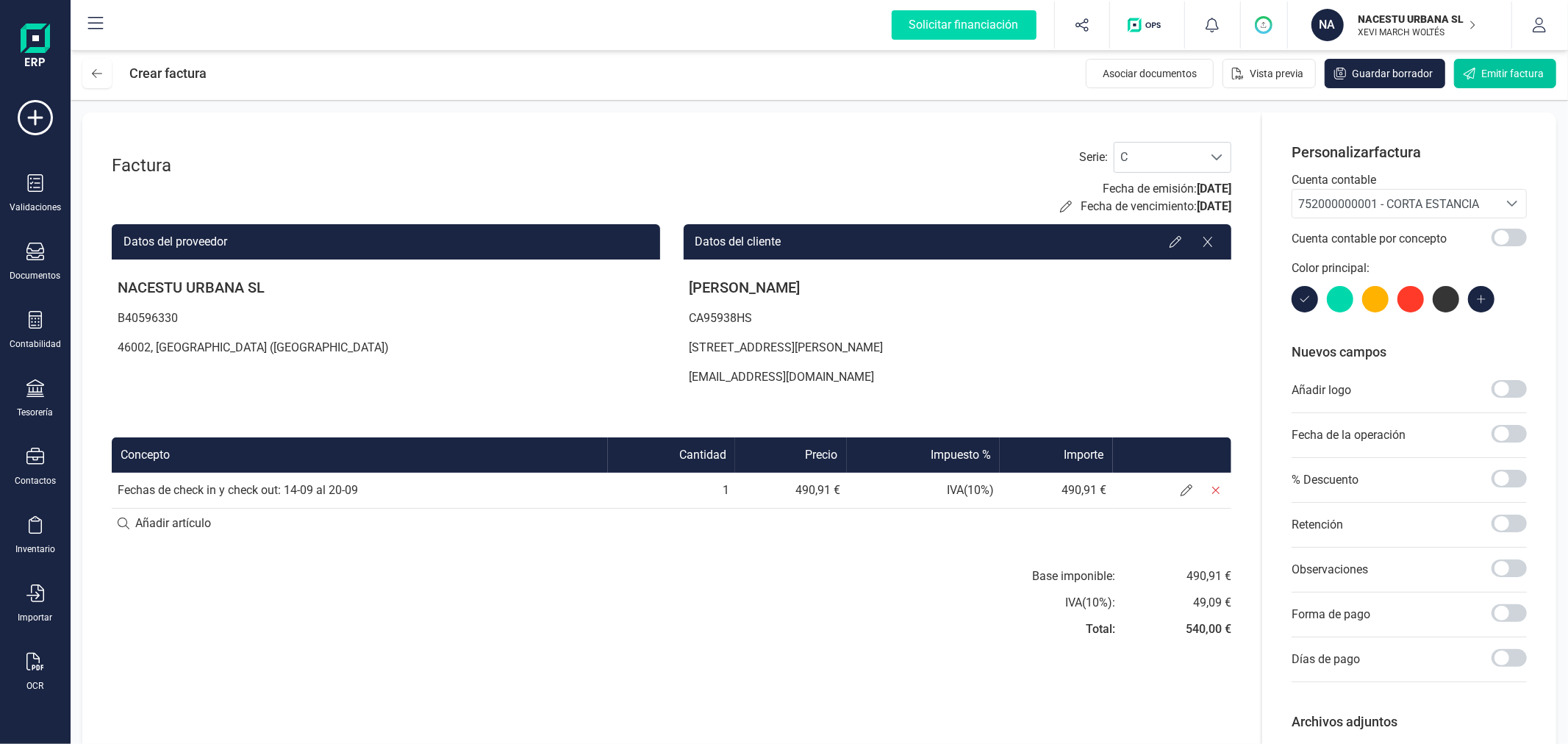
click at [1498, 75] on span "Emitir factura" at bounding box center [1512, 74] width 62 height 15
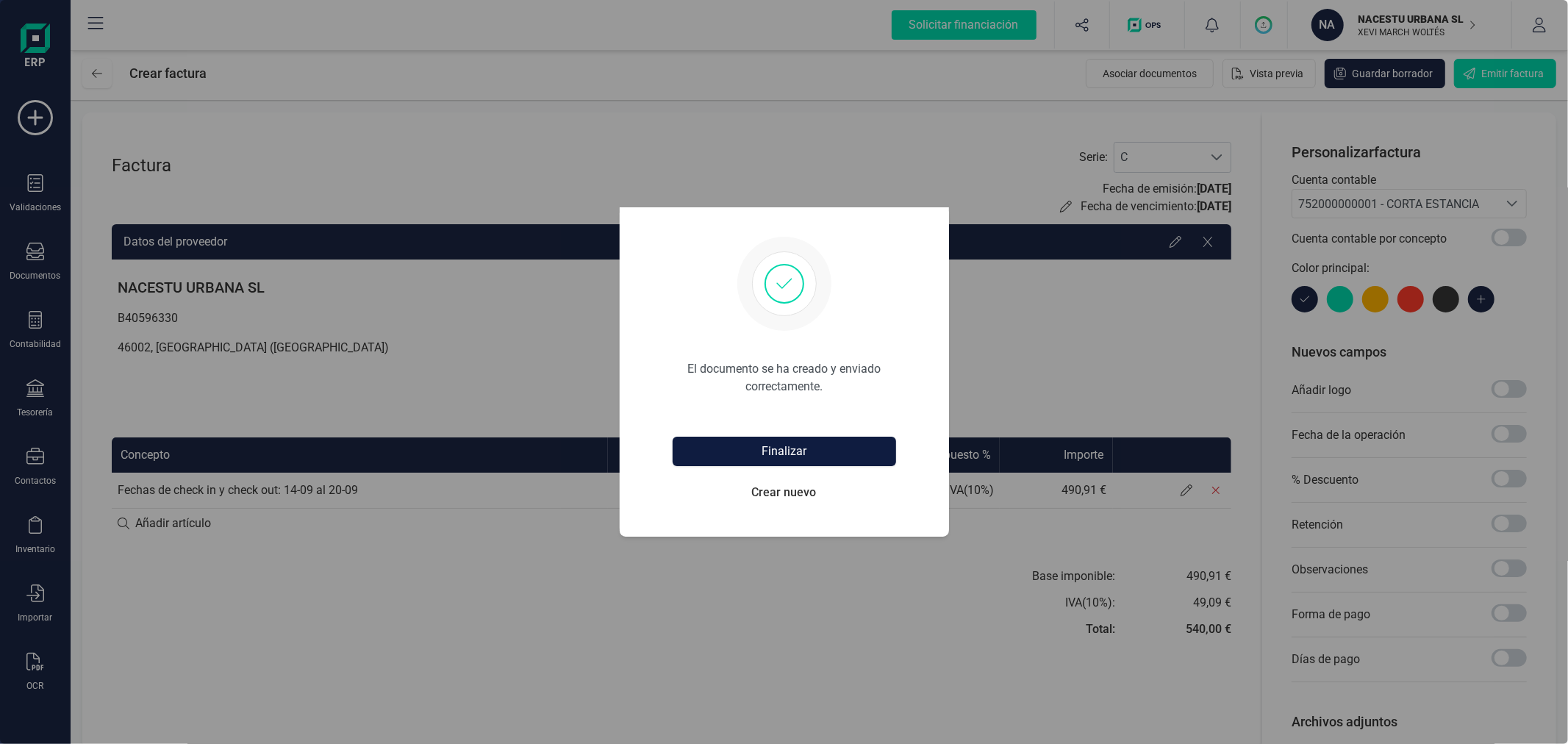
click at [752, 442] on button "Finalizar" at bounding box center [784, 451] width 223 height 30
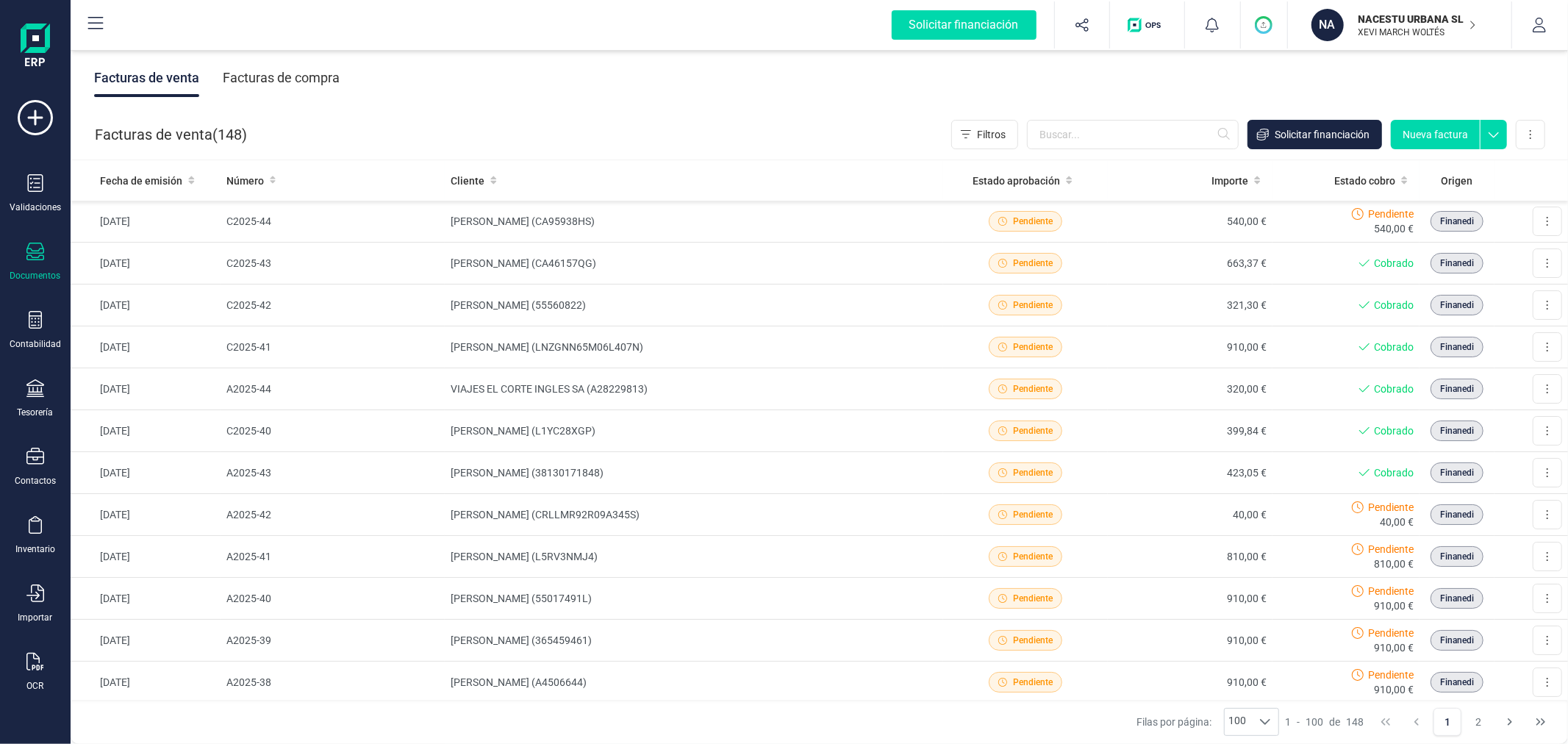
click at [1416, 138] on button "Nueva factura" at bounding box center [1436, 135] width 89 height 30
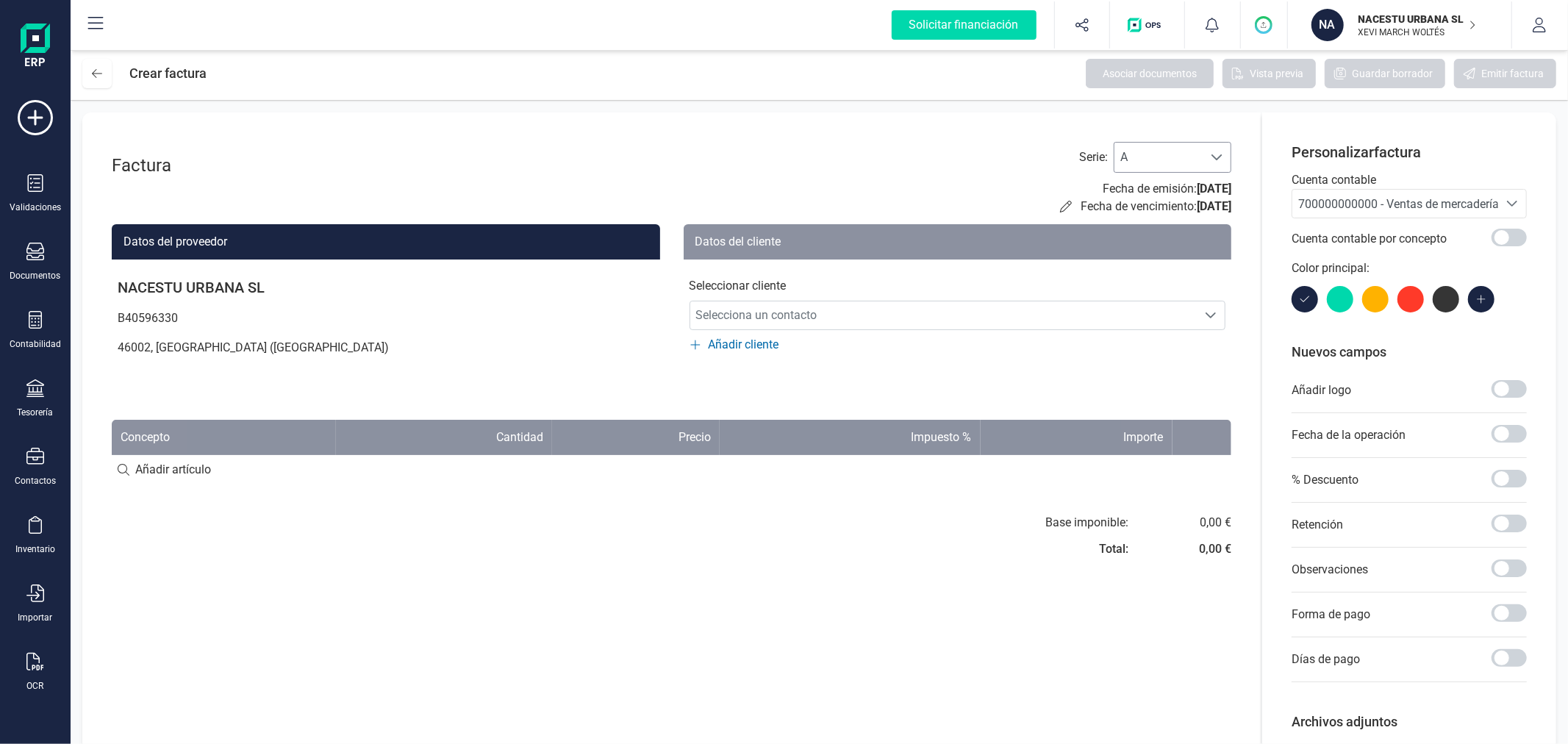
click at [1191, 148] on span "A" at bounding box center [1158, 158] width 88 height 30
click at [1158, 255] on li "C" at bounding box center [1172, 252] width 117 height 30
click at [1367, 206] on span "700000000000 - Ventas de mercaderías" at bounding box center [1402, 204] width 207 height 14
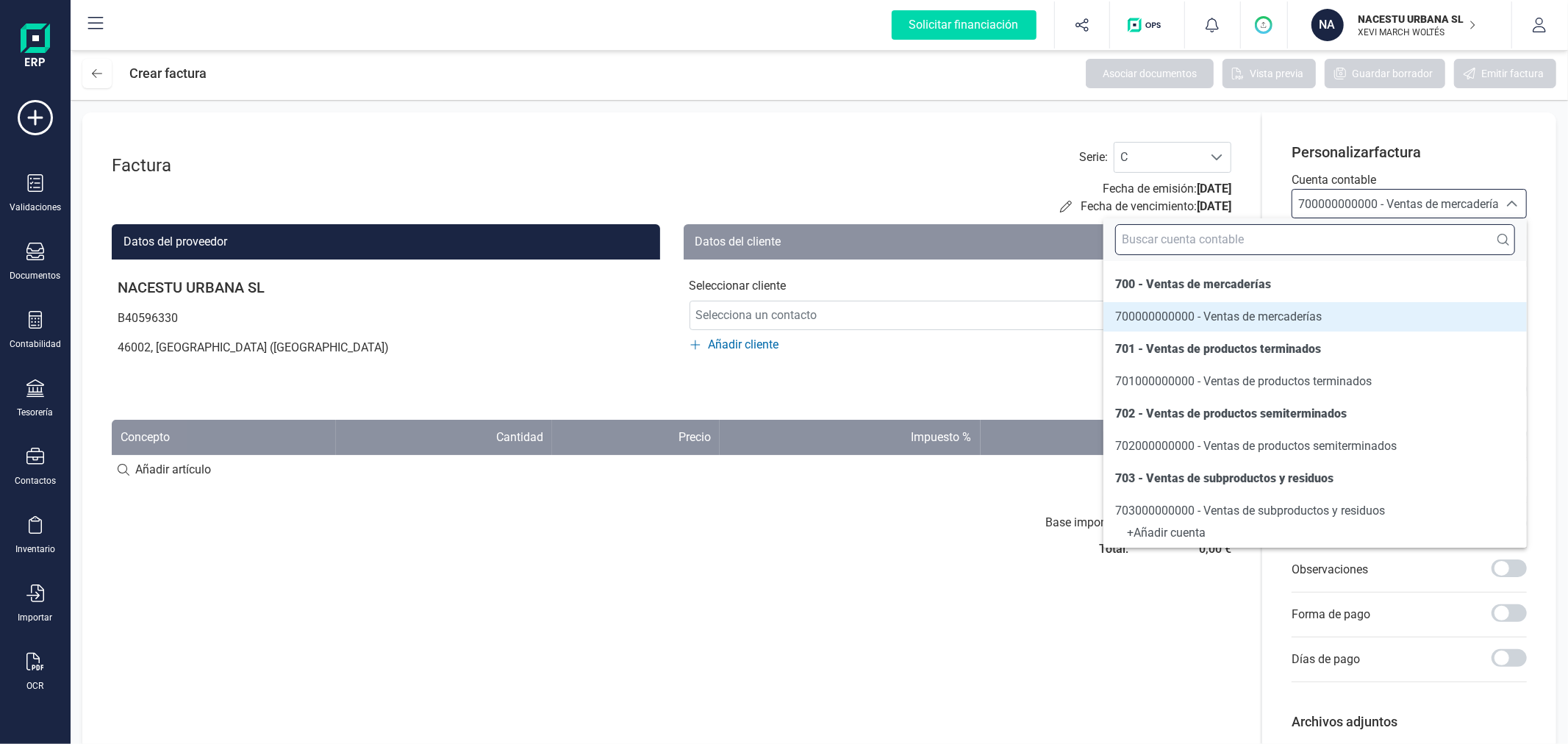
click at [1343, 241] on input "text" at bounding box center [1315, 239] width 400 height 31
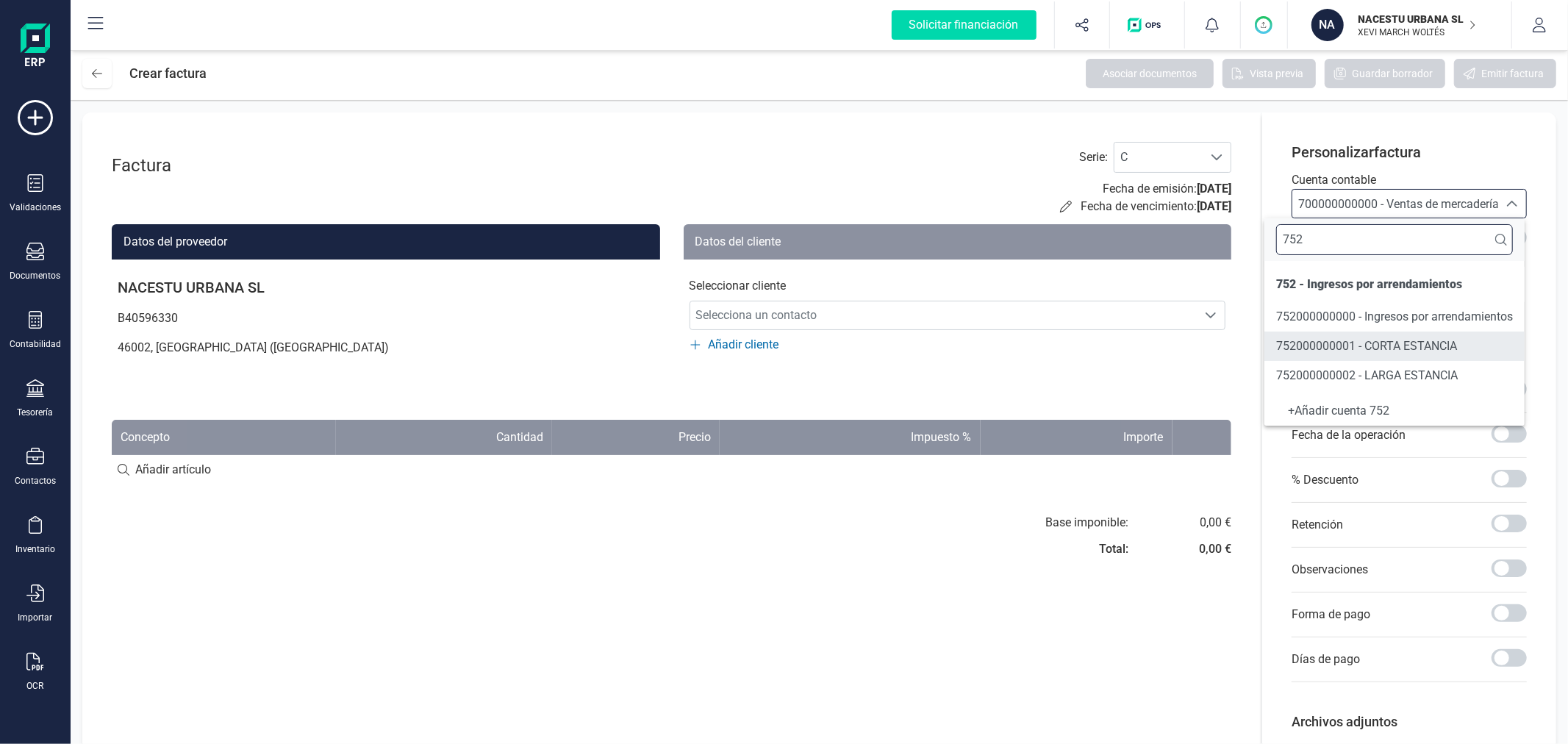
type input "752"
click at [1356, 334] on li "752000000001 - CORTA ESTANCIA" at bounding box center [1394, 346] width 260 height 30
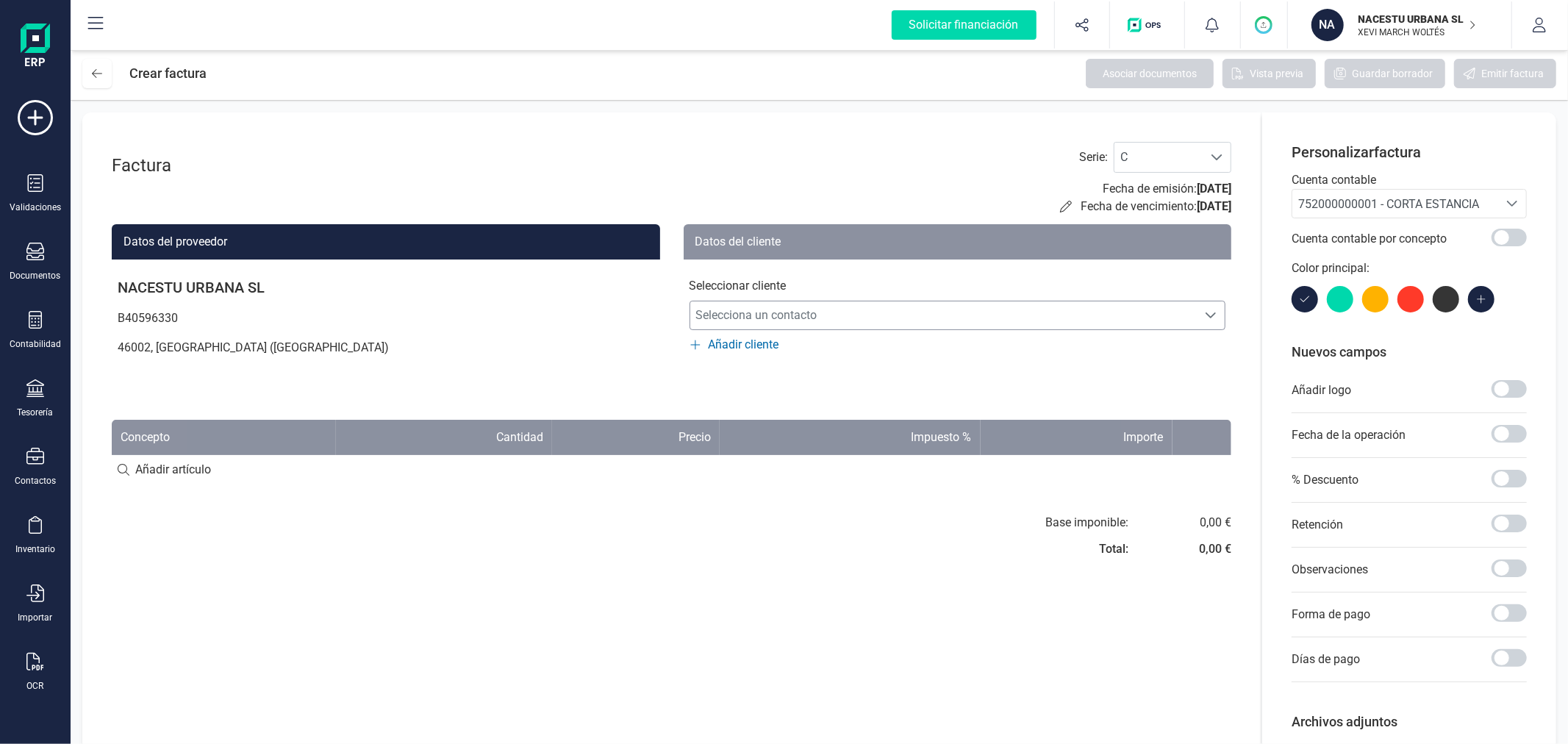
click at [1009, 319] on span "Selecciona un contacto" at bounding box center [943, 315] width 507 height 30
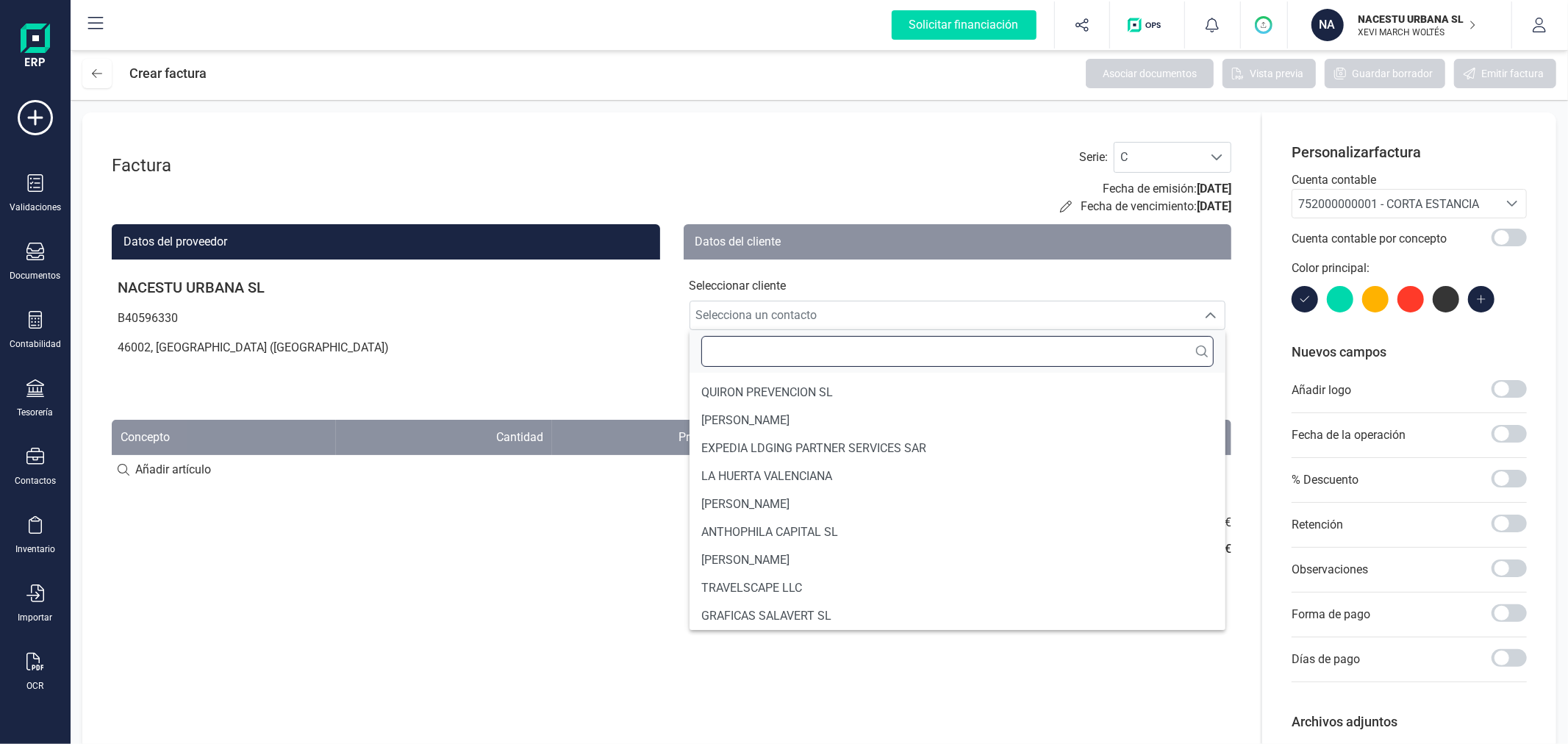
click at [971, 357] on input "text" at bounding box center [958, 351] width 513 height 31
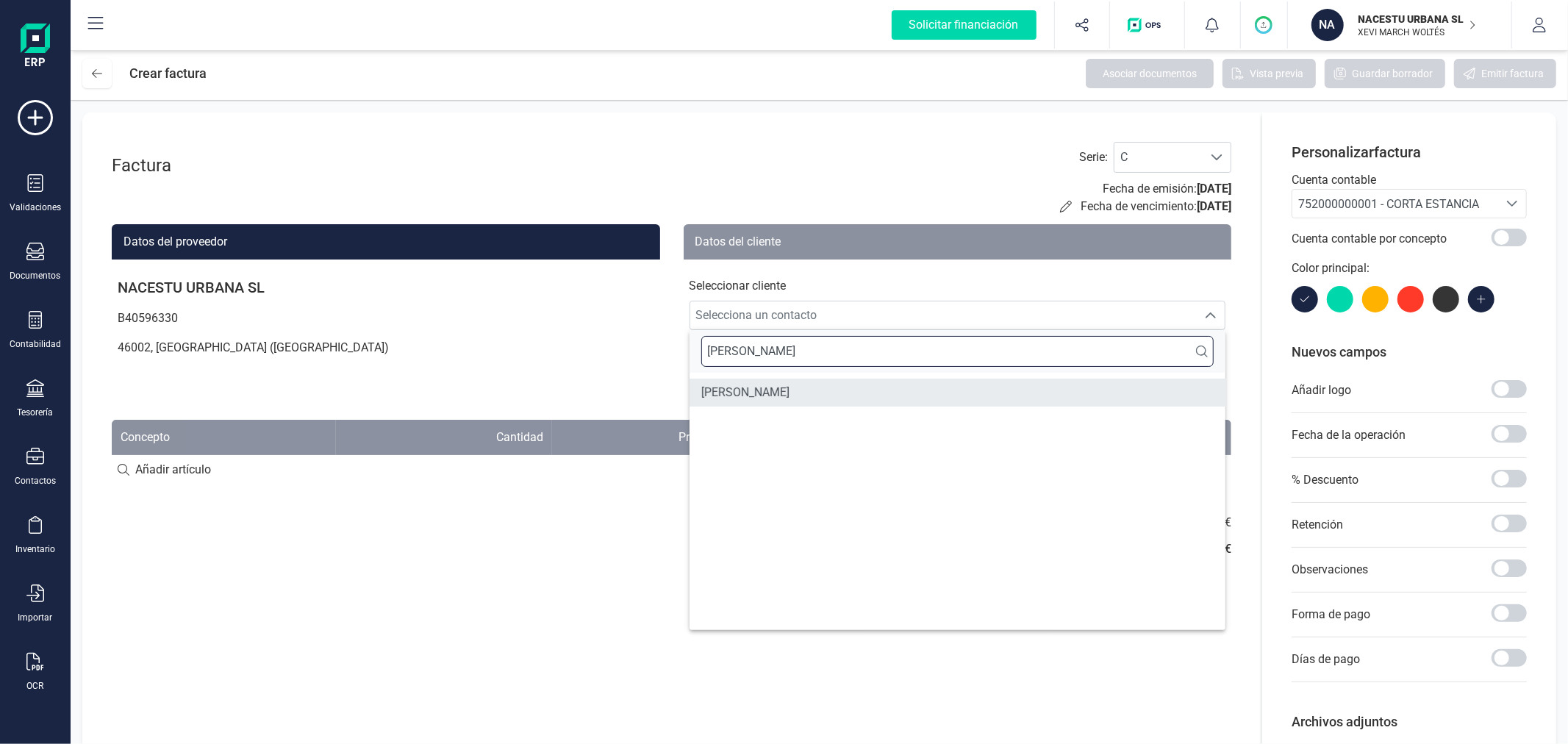
type input "[PERSON_NAME]"
click at [789, 401] on span "[PERSON_NAME]" at bounding box center [745, 393] width 88 height 18
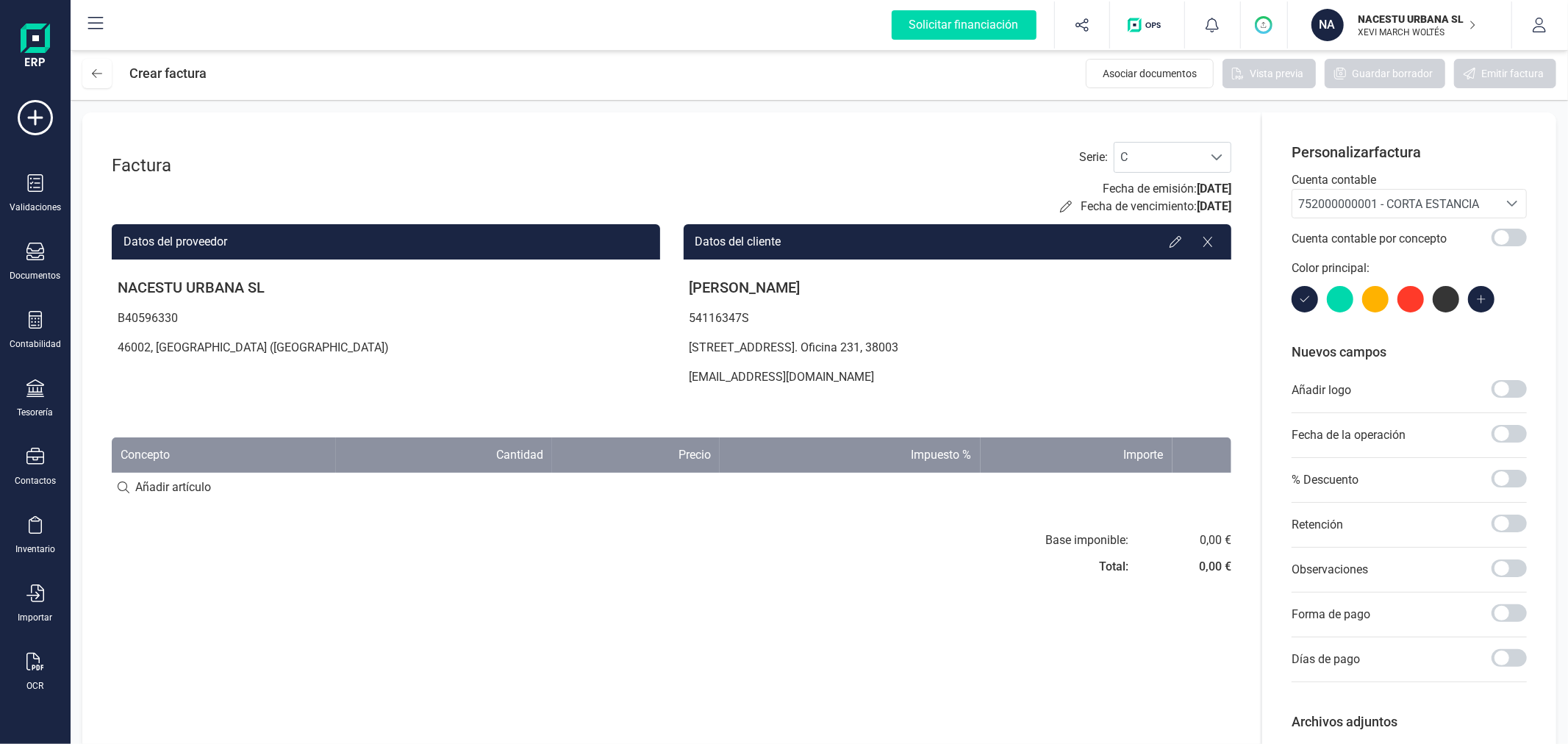
click at [211, 492] on input at bounding box center [672, 488] width 1119 height 30
paste input "Individual Estándar ([DATE] - [DATE])"
type input "Individual Estándar ([DATE] - [DATE])"
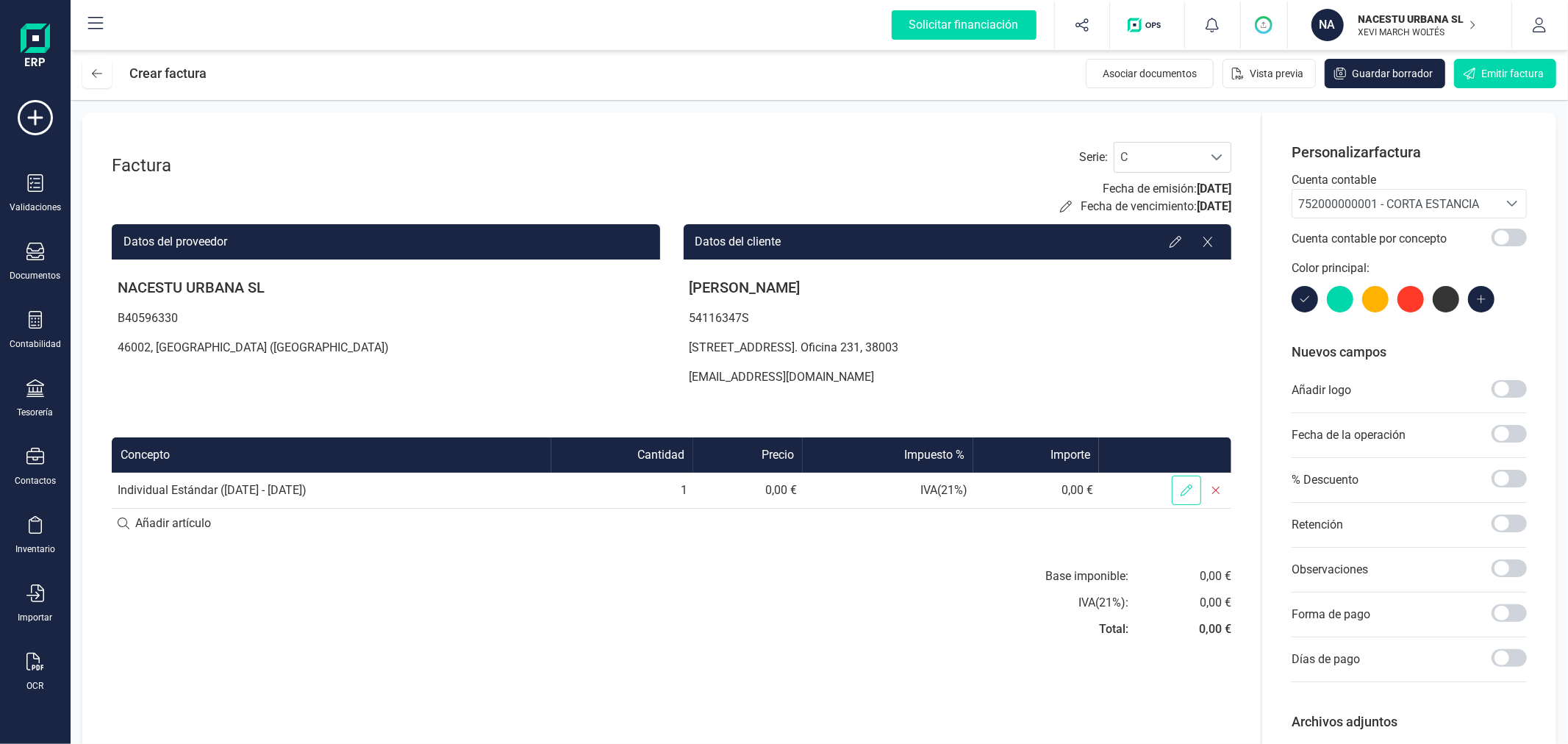
click at [1176, 486] on span at bounding box center [1187, 491] width 30 height 30
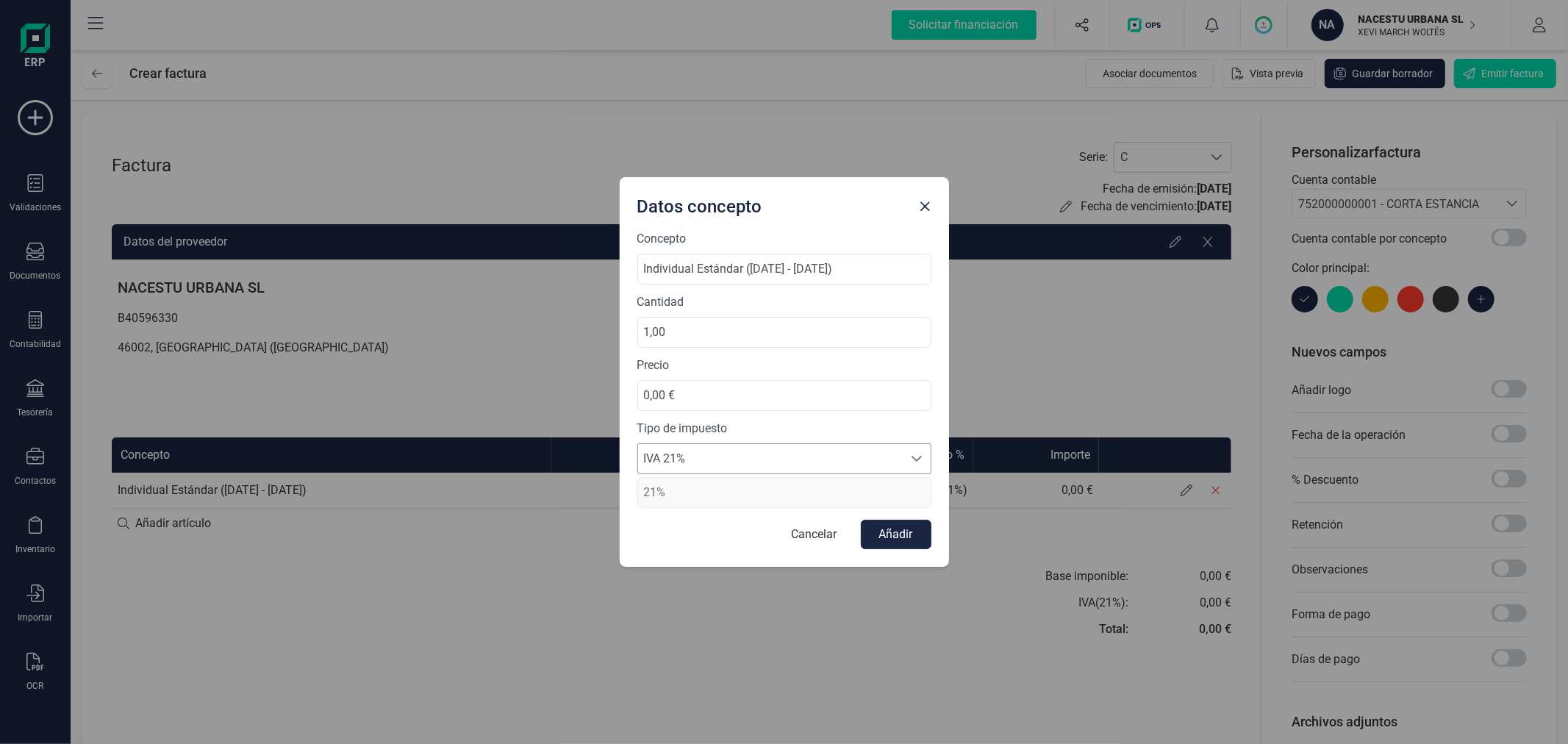
click at [724, 459] on span "IVA 21%" at bounding box center [770, 459] width 265 height 30
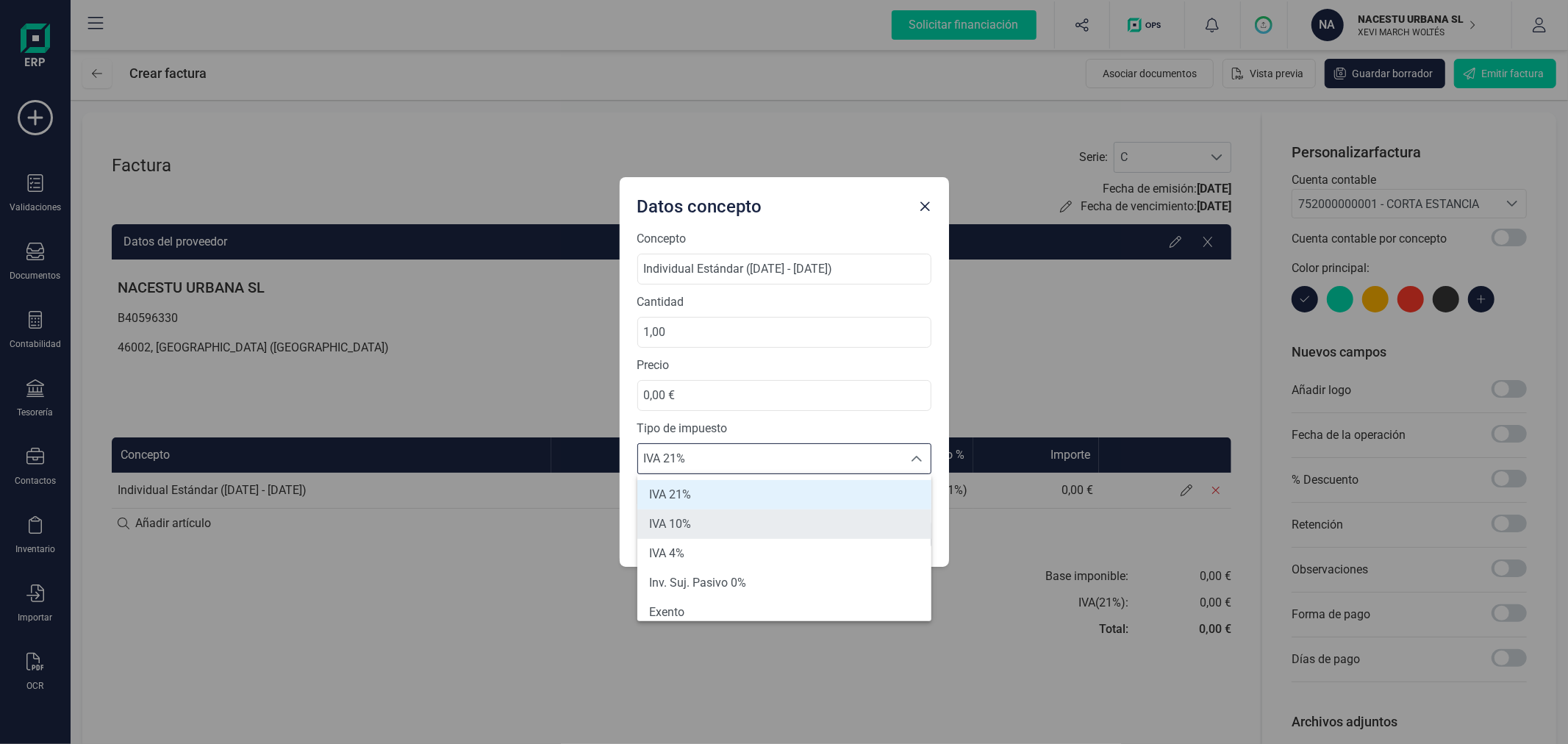
click at [709, 528] on li "IVA 10%" at bounding box center [785, 525] width 294 height 30
type input "10%"
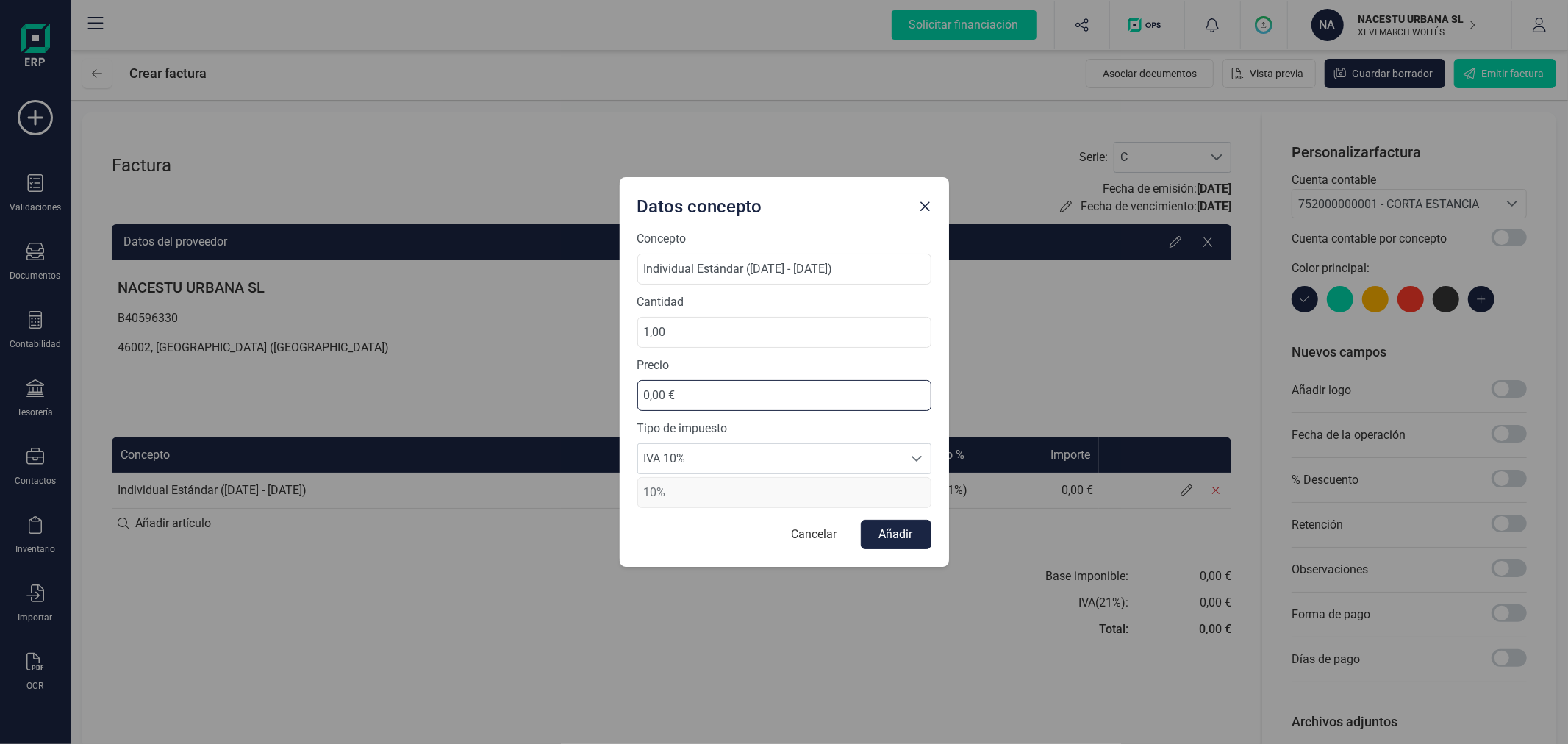
drag, startPoint x: 709, startPoint y: 395, endPoint x: 578, endPoint y: 386, distance: 131.3
click at [578, 386] on div "Datos concepto Concepto Individual Estándar ([DATE] - [DATE]) Cantidad 1,00 Pre…" at bounding box center [784, 372] width 1568 height 744
type input "292,09 €"
click at [886, 533] on button "Añadir" at bounding box center [896, 535] width 71 height 30
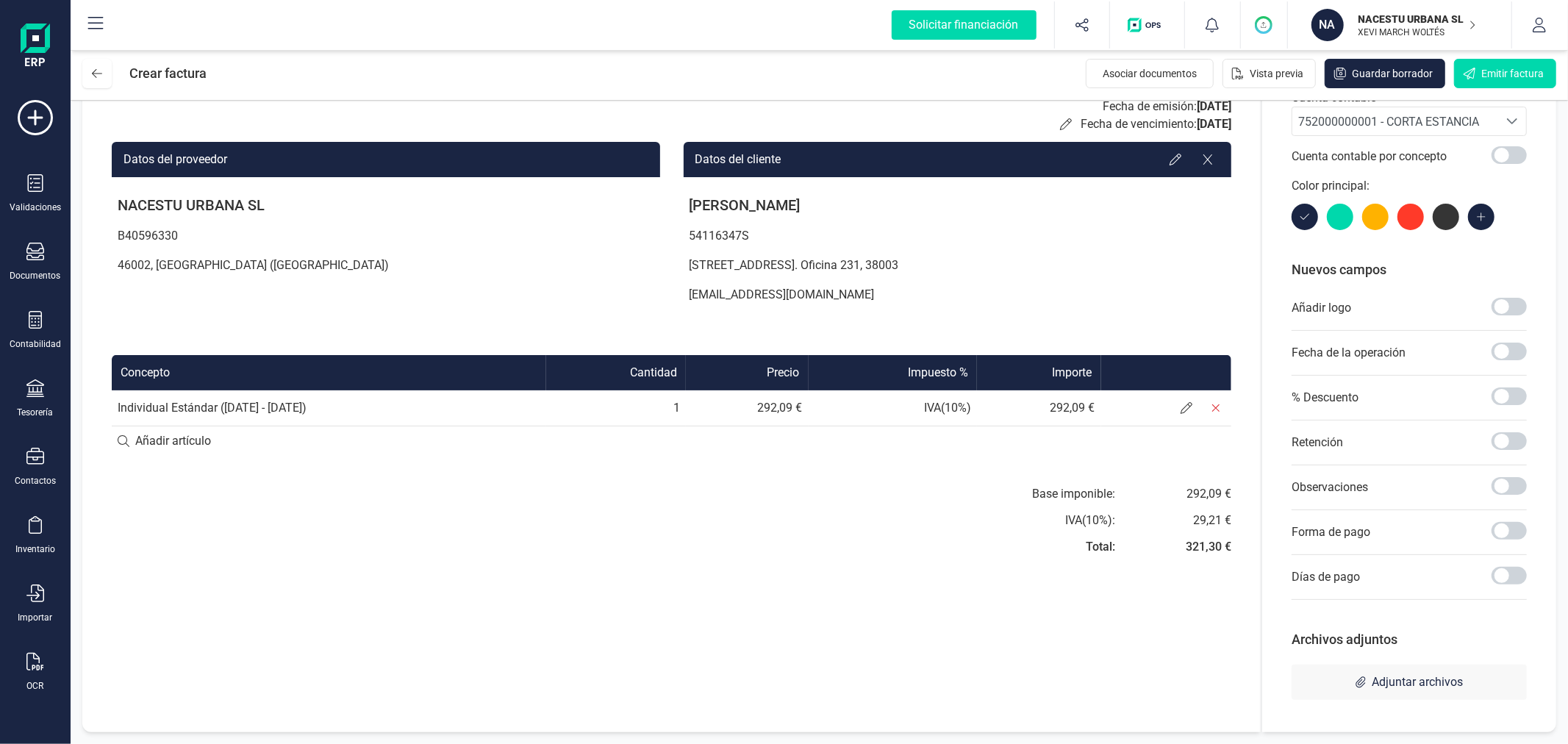
scroll to position [0, 0]
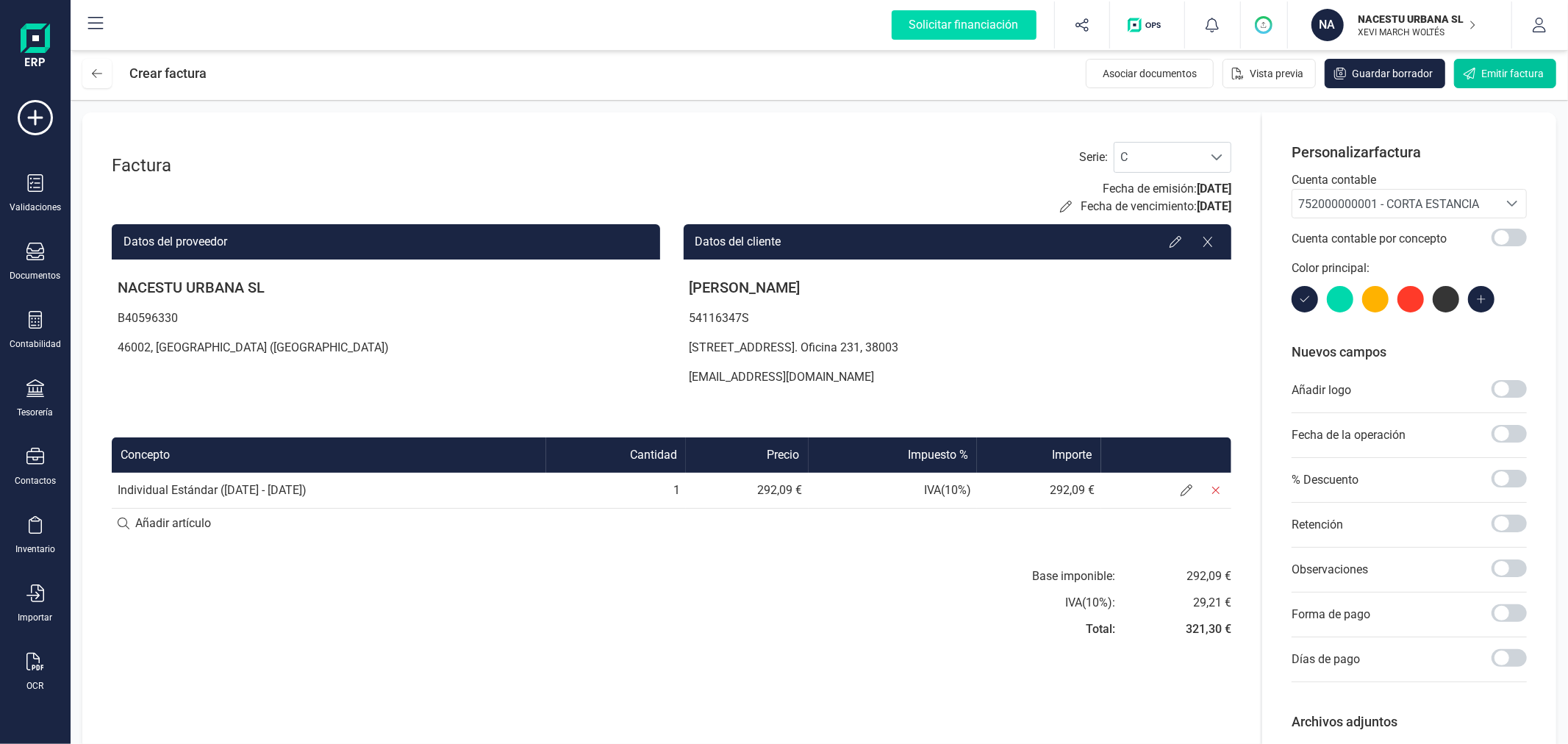
click at [1501, 71] on span "Emitir factura" at bounding box center [1512, 74] width 62 height 15
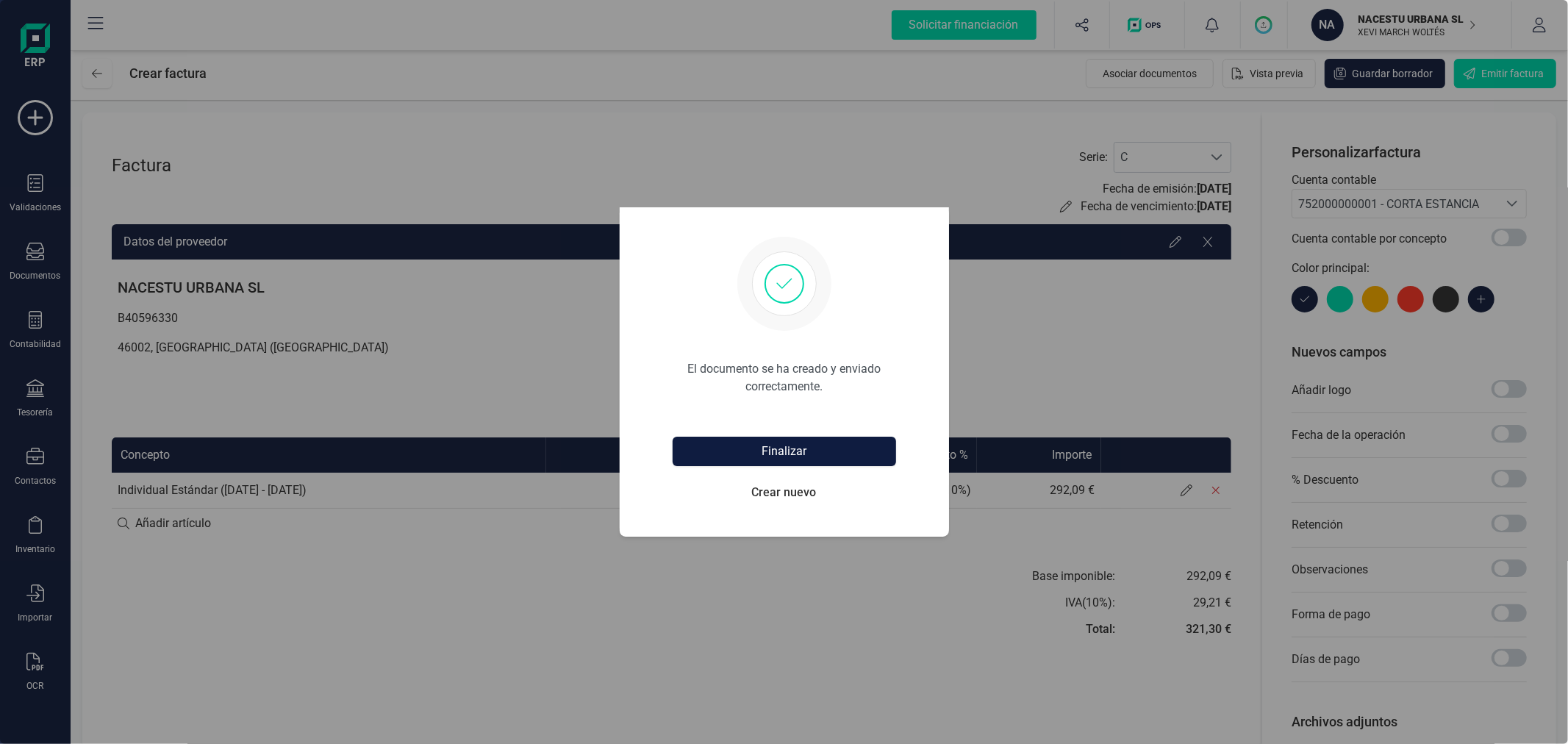
click at [761, 447] on button "Finalizar" at bounding box center [784, 451] width 223 height 30
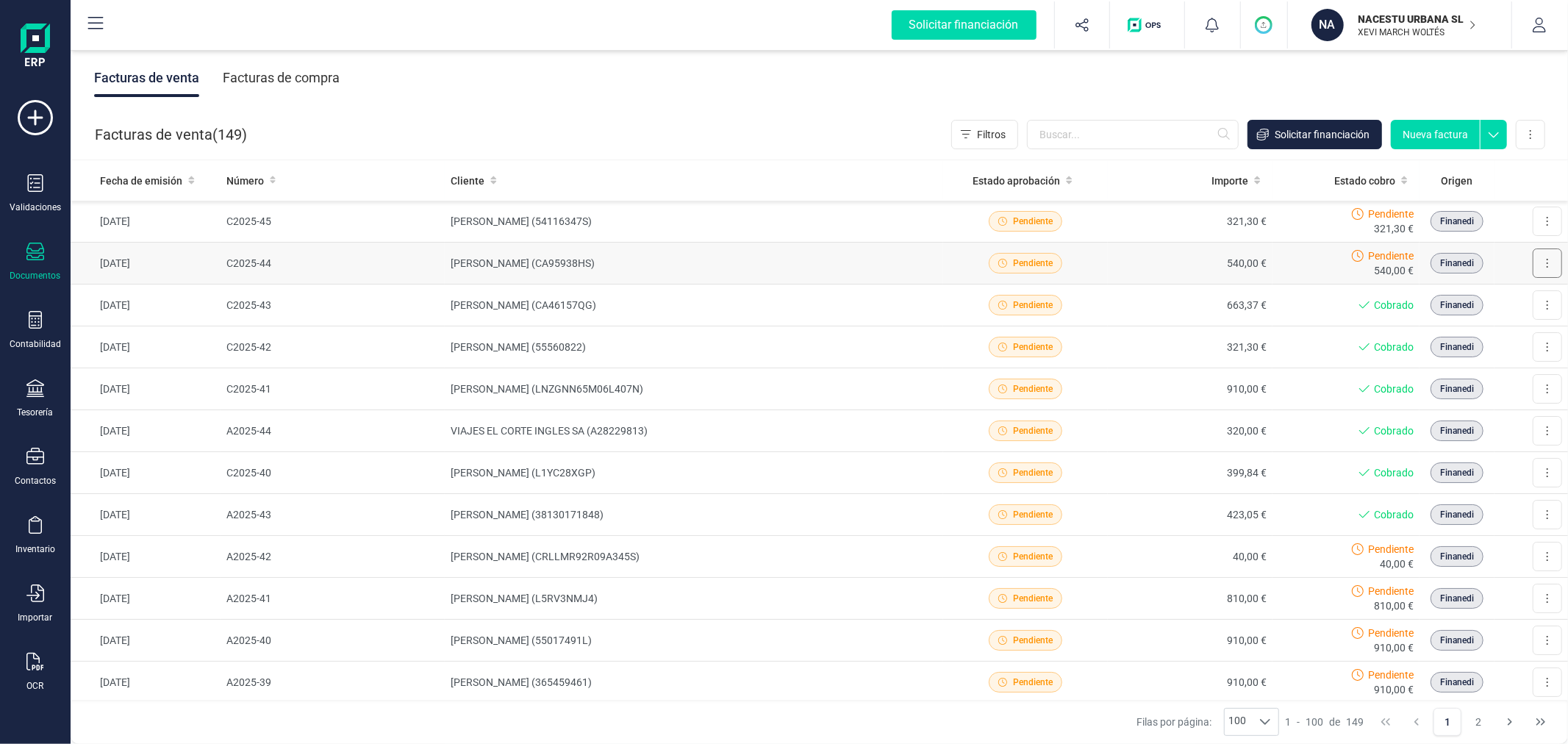
click at [1533, 260] on button at bounding box center [1548, 264] width 30 height 30
click at [1474, 364] on span "Marcar como cobrada" at bounding box center [1484, 359] width 102 height 15
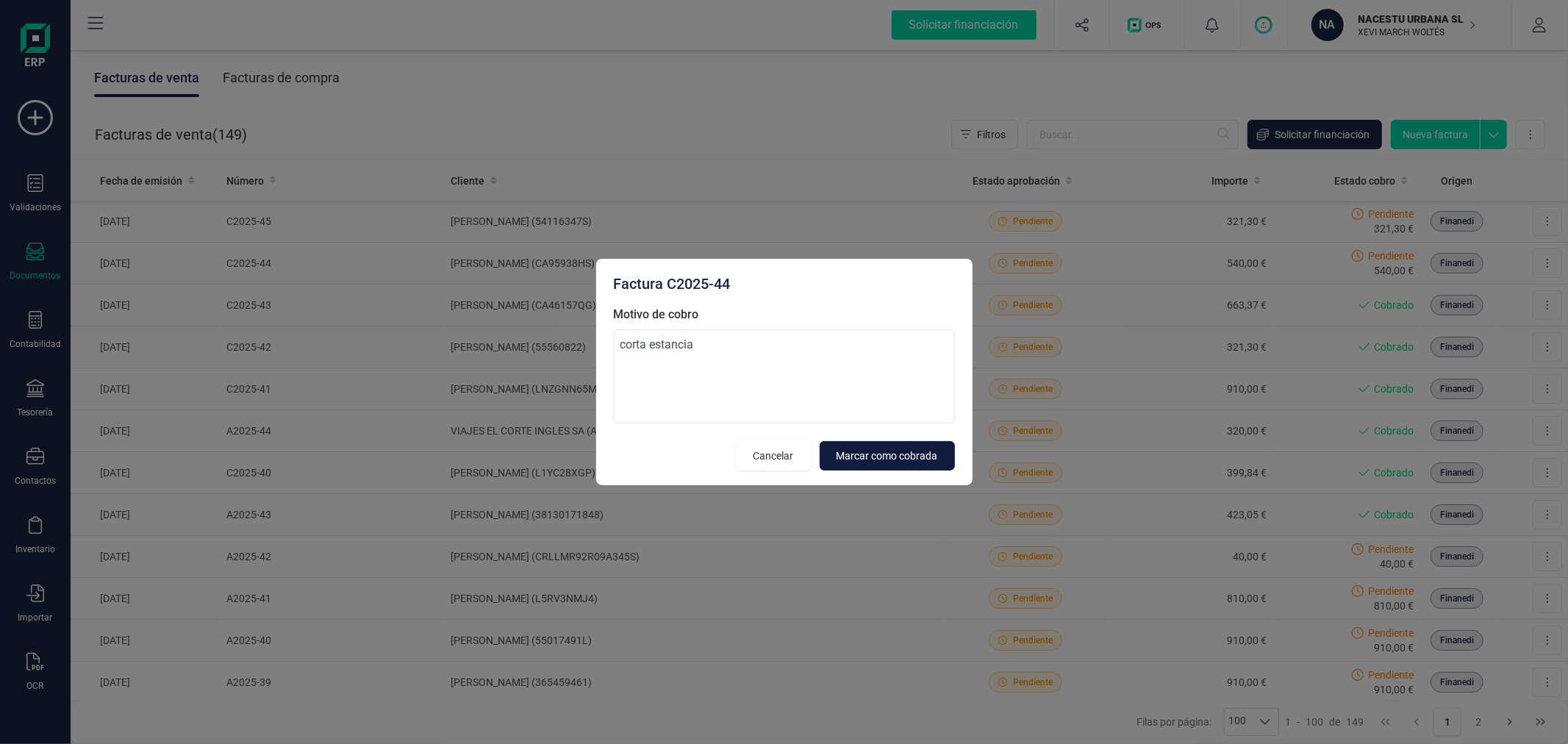
type textarea "corta estancia"
click at [846, 457] on span "Marcar como cobrada" at bounding box center [887, 456] width 102 height 15
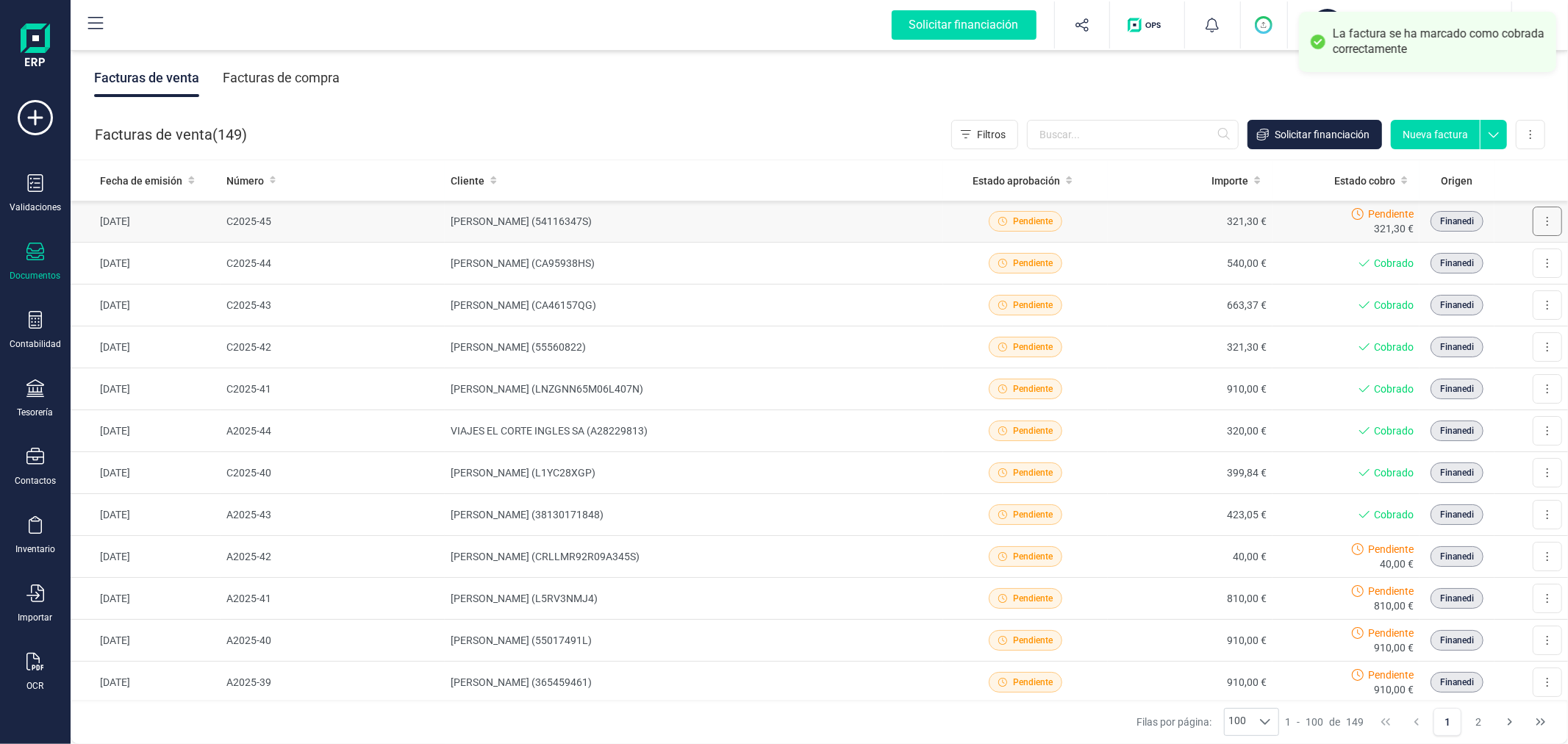
click at [1538, 223] on button at bounding box center [1548, 222] width 30 height 30
click at [1466, 322] on span "Marcar como cobrada" at bounding box center [1484, 317] width 102 height 15
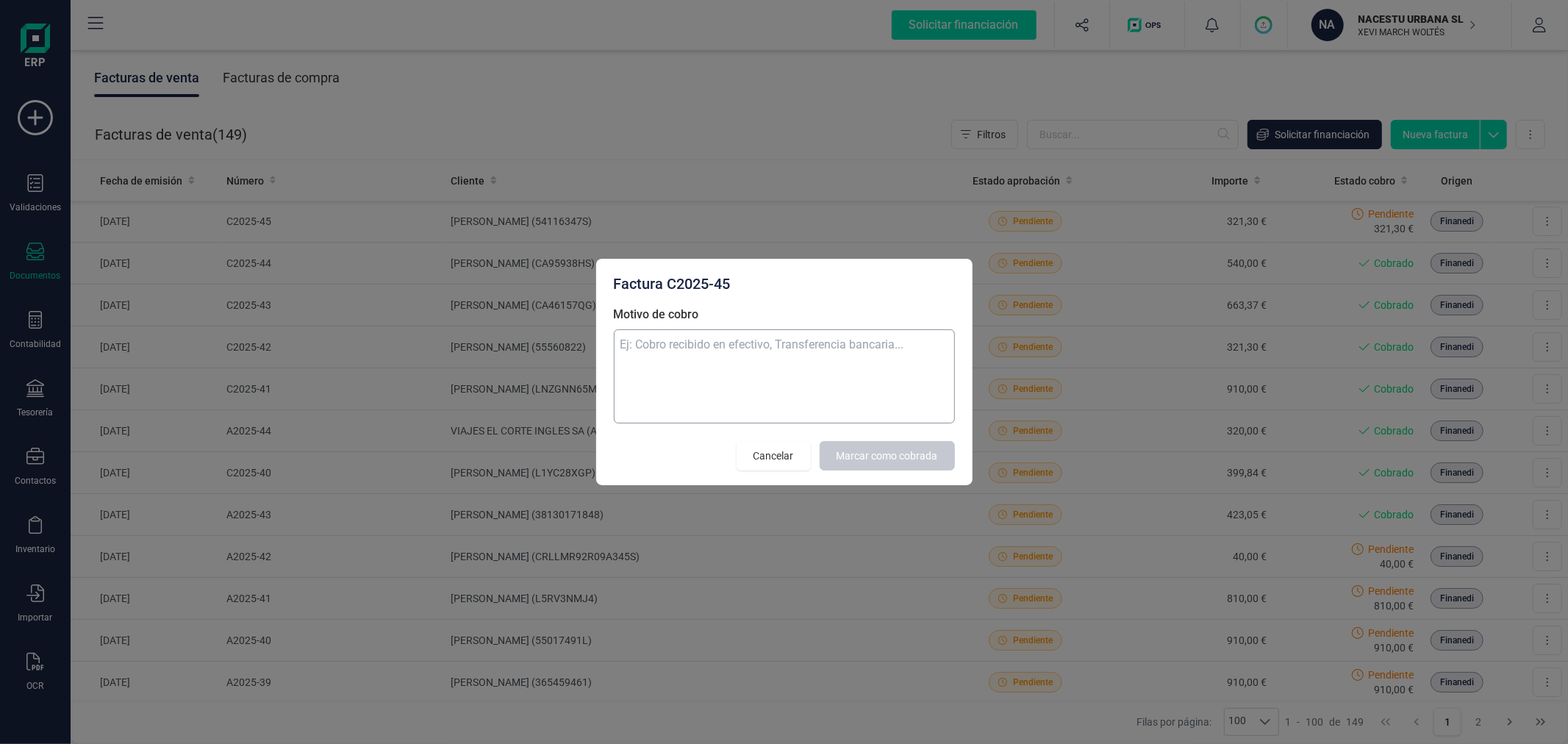
click at [733, 372] on textarea "Motivo de cobro" at bounding box center [784, 376] width 341 height 94
type textarea "corta estancia"
click at [865, 450] on span "Marcar como cobrada" at bounding box center [887, 456] width 102 height 15
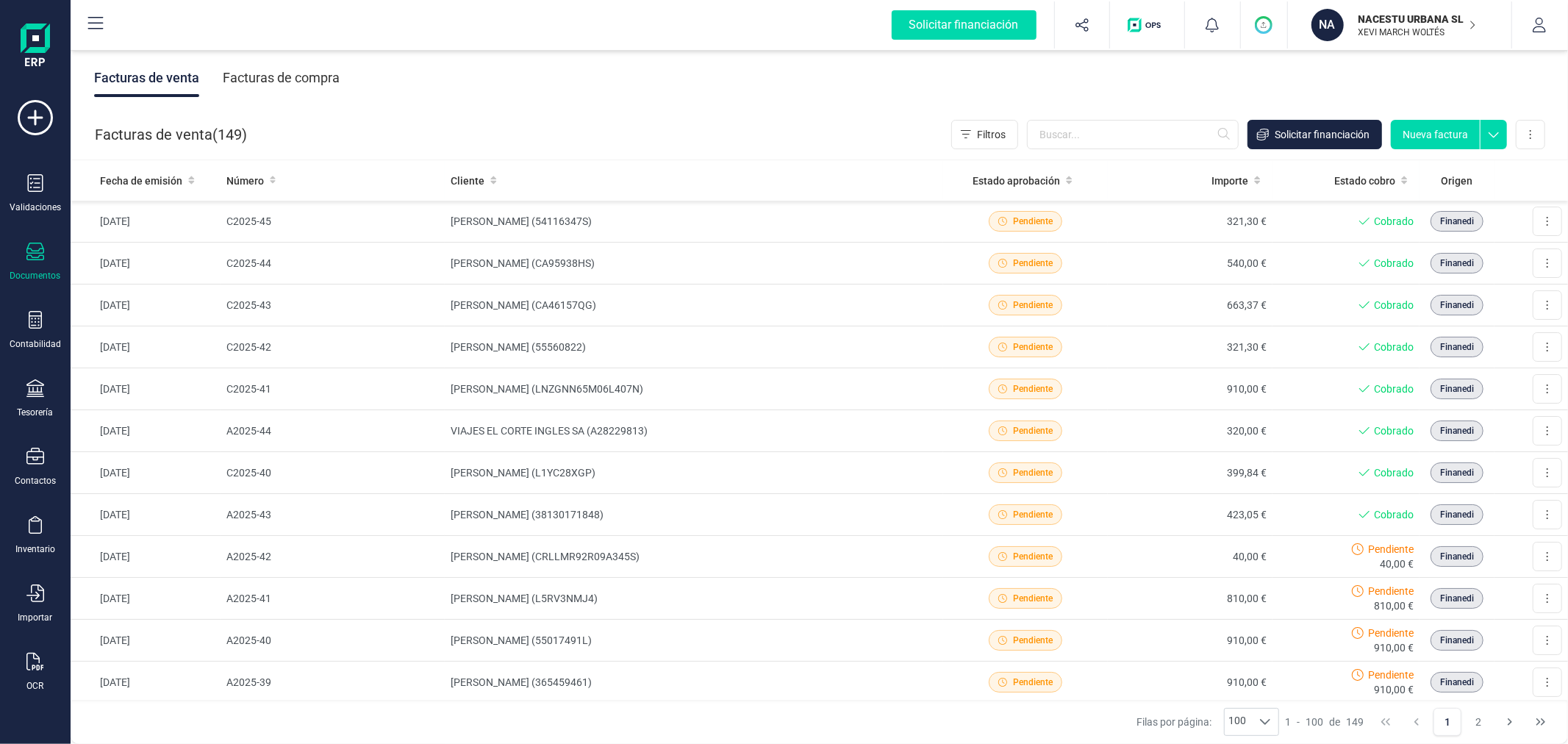
click at [1424, 134] on button "Nueva factura" at bounding box center [1436, 135] width 89 height 30
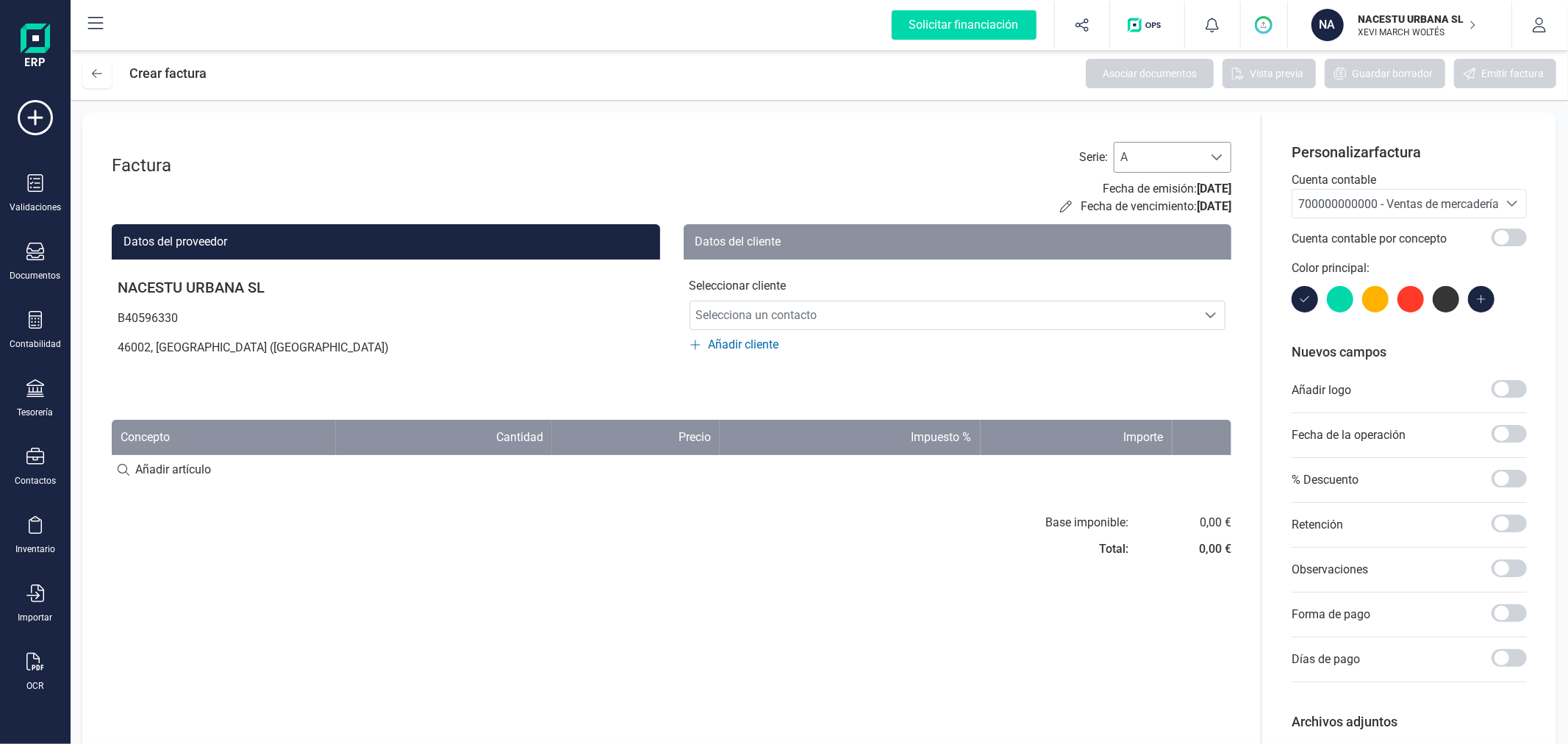
click at [1203, 156] on div at bounding box center [1217, 158] width 28 height 30
click at [1156, 259] on li "C" at bounding box center [1172, 252] width 117 height 30
drag, startPoint x: 1292, startPoint y: 208, endPoint x: 1320, endPoint y: 207, distance: 28.0
click at [1303, 207] on span "700000000000 - Ventas de mercaderías" at bounding box center [1395, 204] width 206 height 28
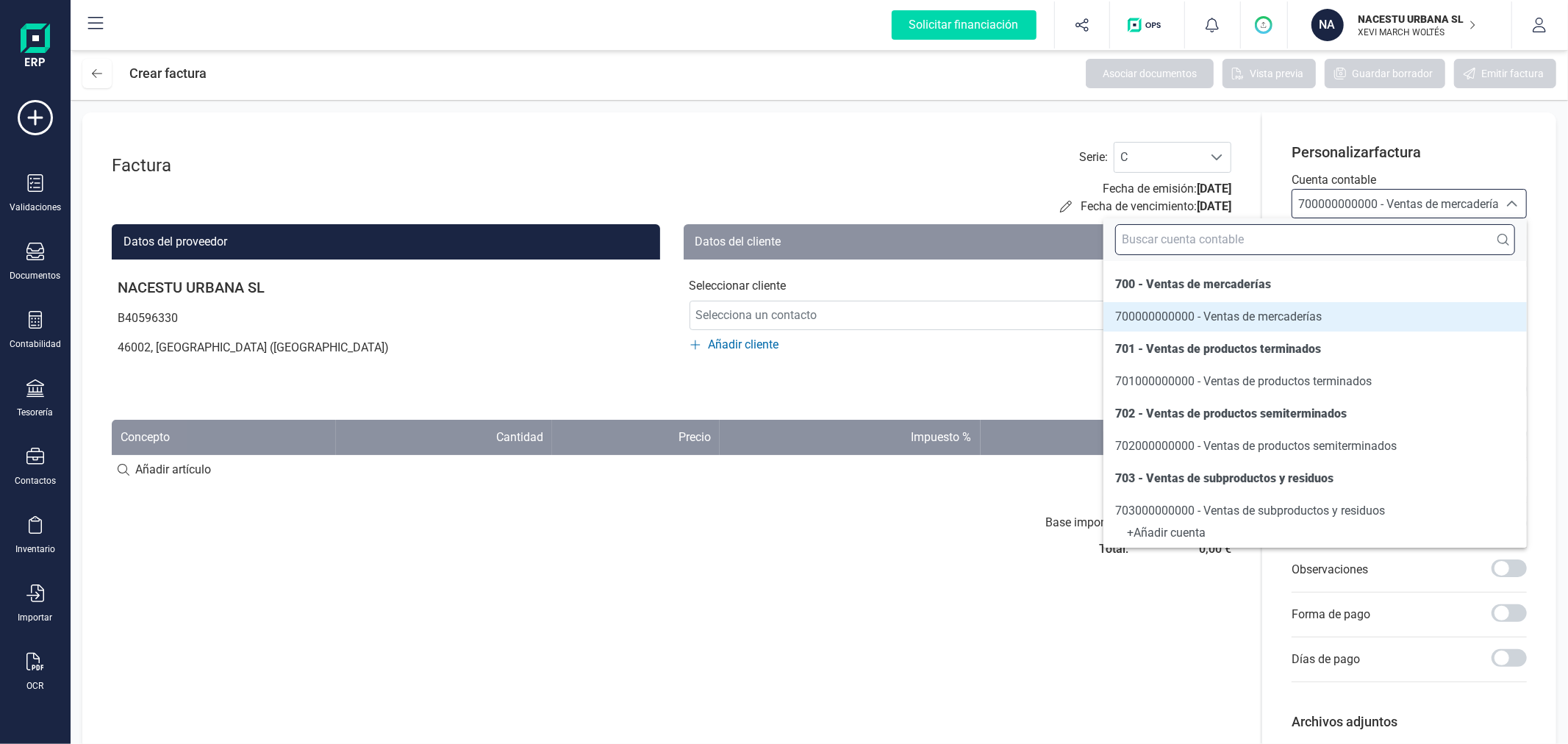
click at [1282, 244] on input "text" at bounding box center [1315, 239] width 400 height 31
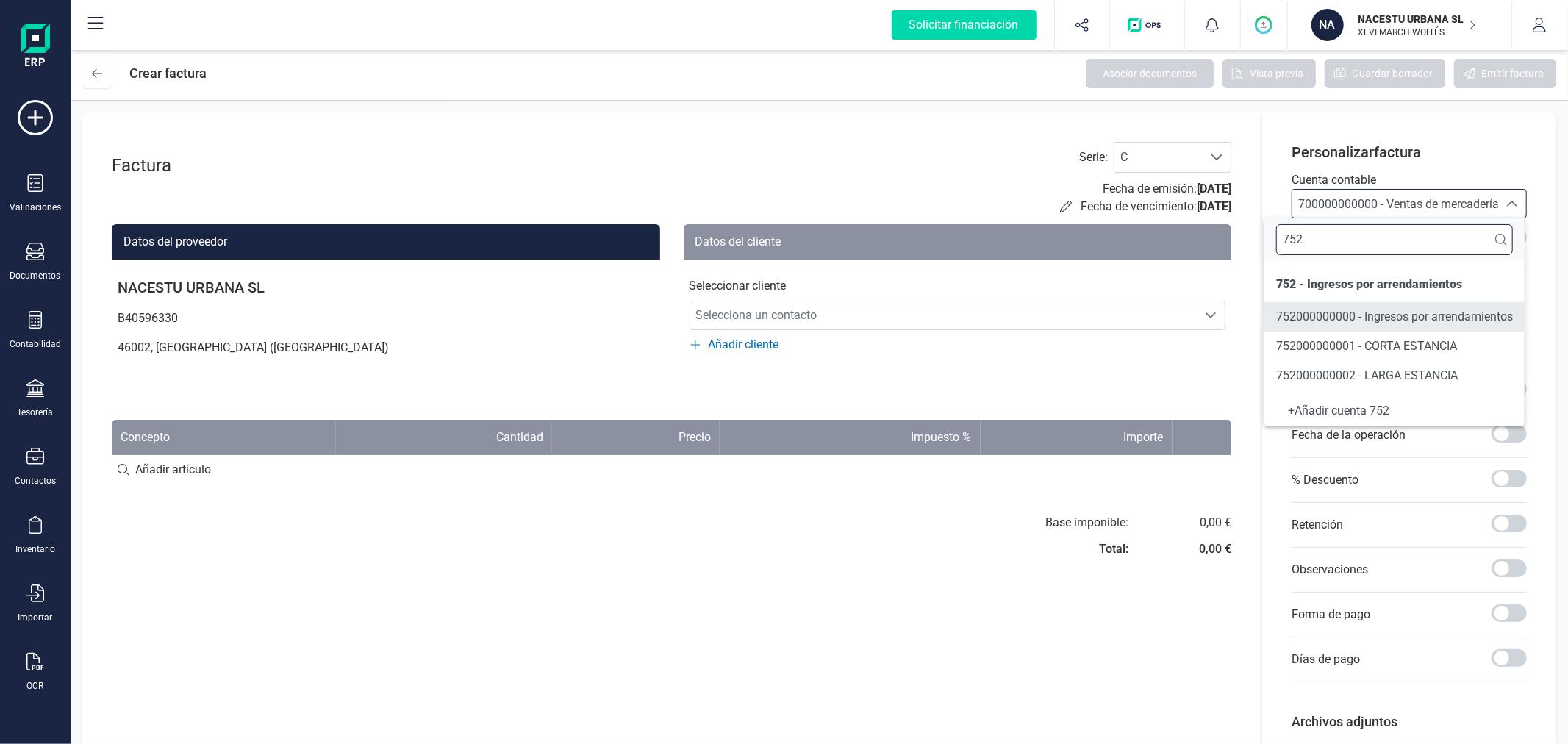
type input "752"
click at [1332, 354] on span "752000000001 - CORTA ESTANCIA" at bounding box center [1367, 346] width 180 height 18
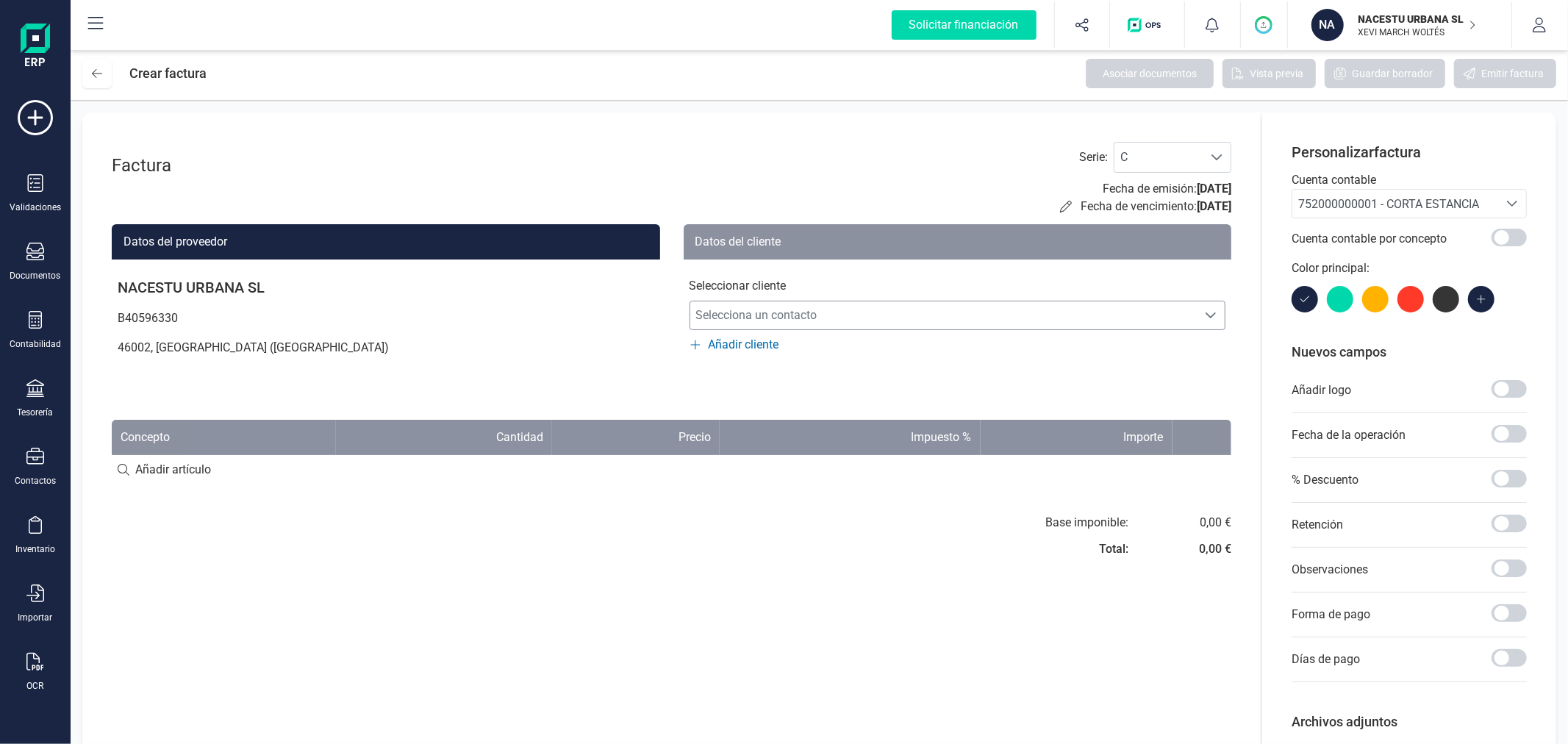
click at [858, 315] on span "Selecciona un contacto" at bounding box center [943, 315] width 507 height 30
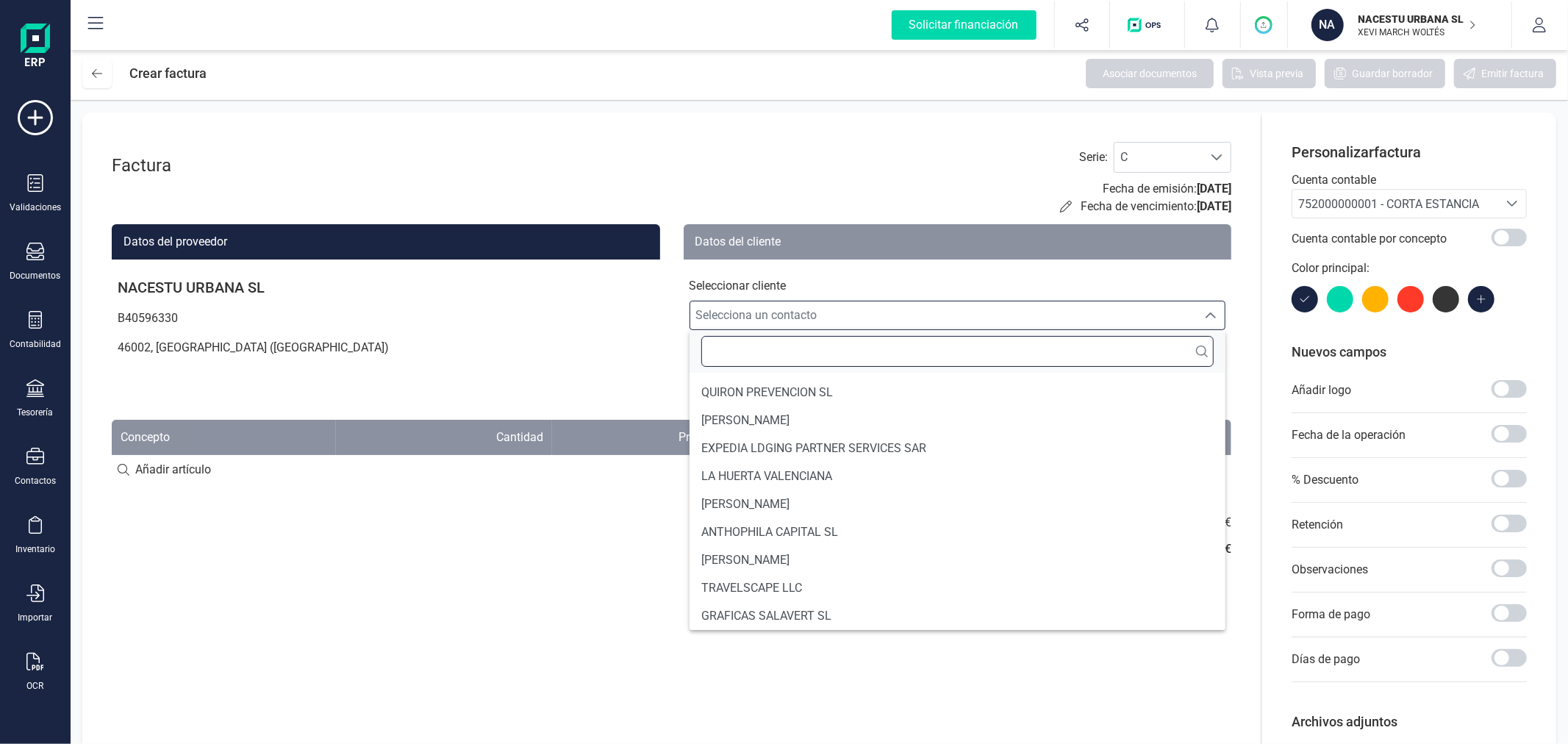
click at [745, 344] on input "text" at bounding box center [958, 351] width 513 height 31
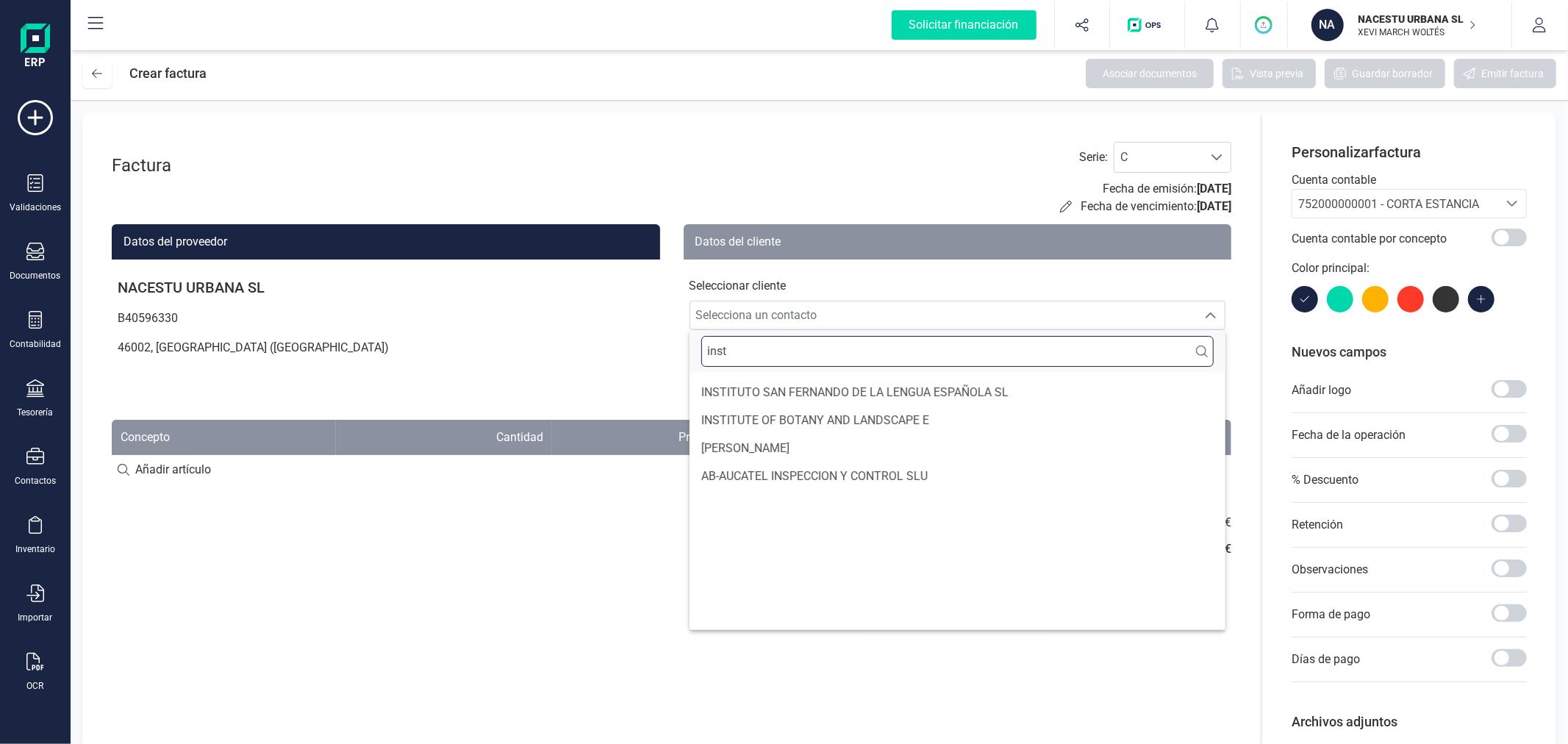
scroll to position [0, 0]
type input "institu"
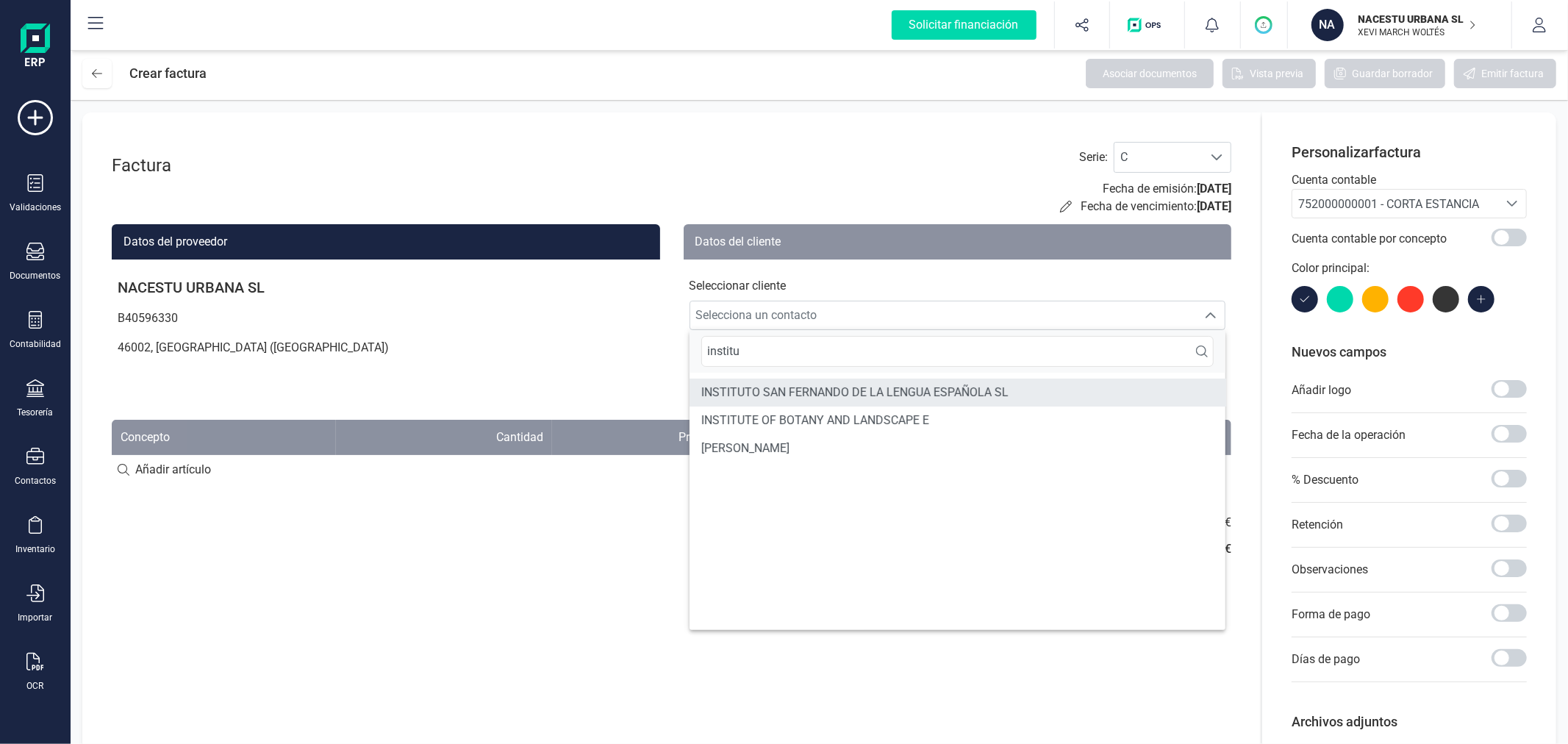
click at [726, 393] on span "INSTITUTO SAN FERNANDO DE LA LENGUA ESPAÑOLA SL" at bounding box center [855, 393] width 307 height 18
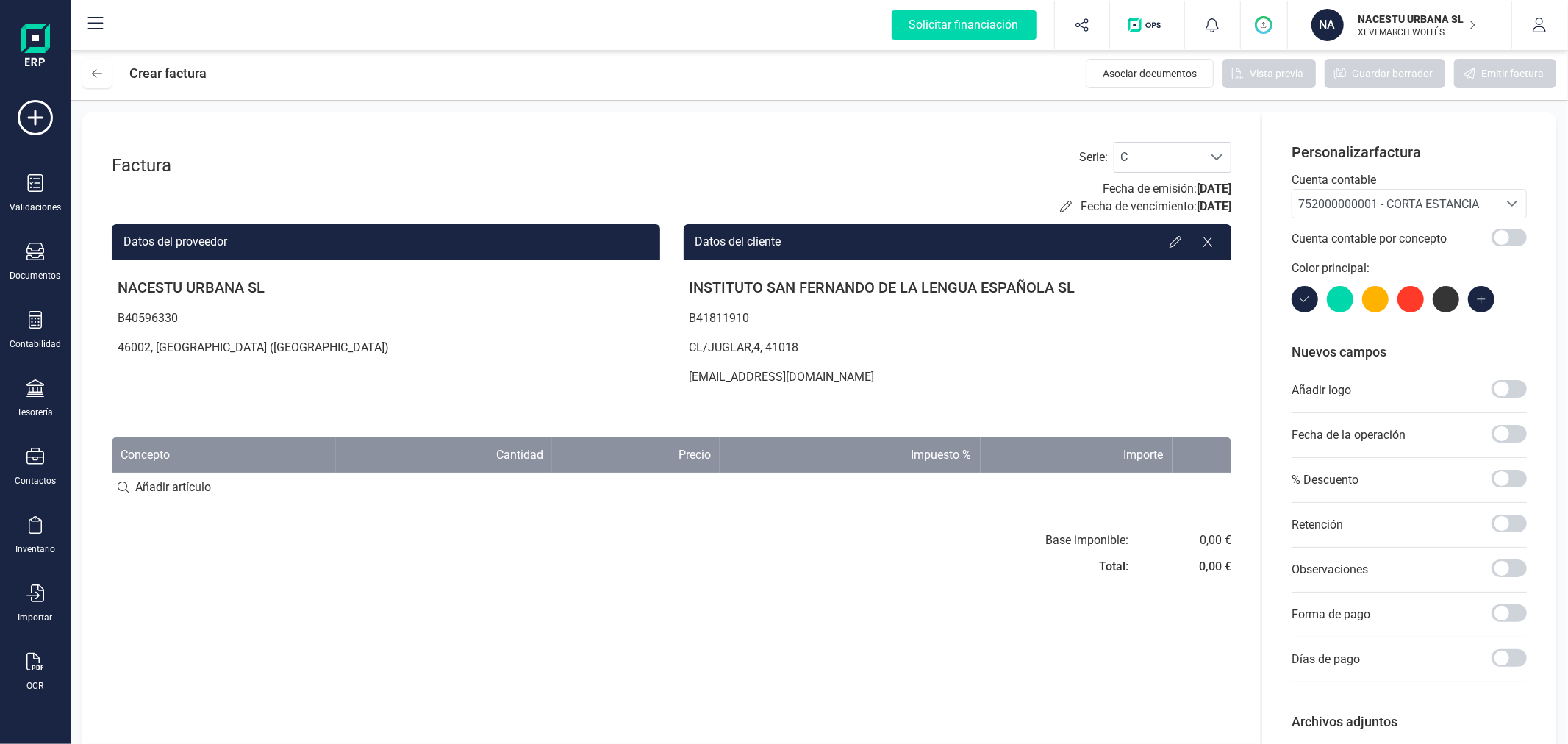
click at [144, 484] on input at bounding box center [672, 488] width 1119 height 30
paste input "Fechas de check in y check out: [DATE] AL [DATE]"
type input "Fechas de check in y check out: [DATE] AL [DATE]"
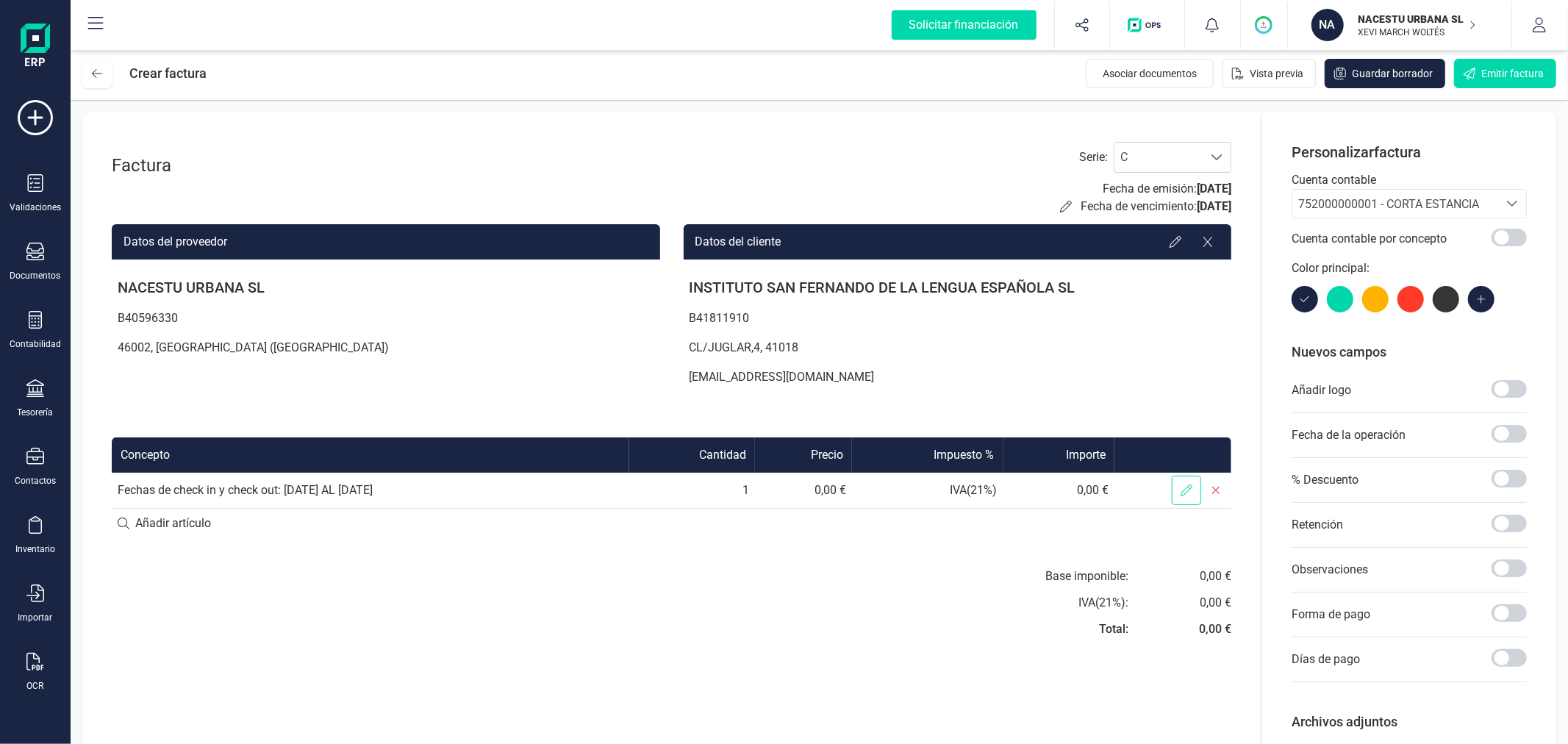
click at [1182, 486] on icon at bounding box center [1186, 490] width 11 height 11
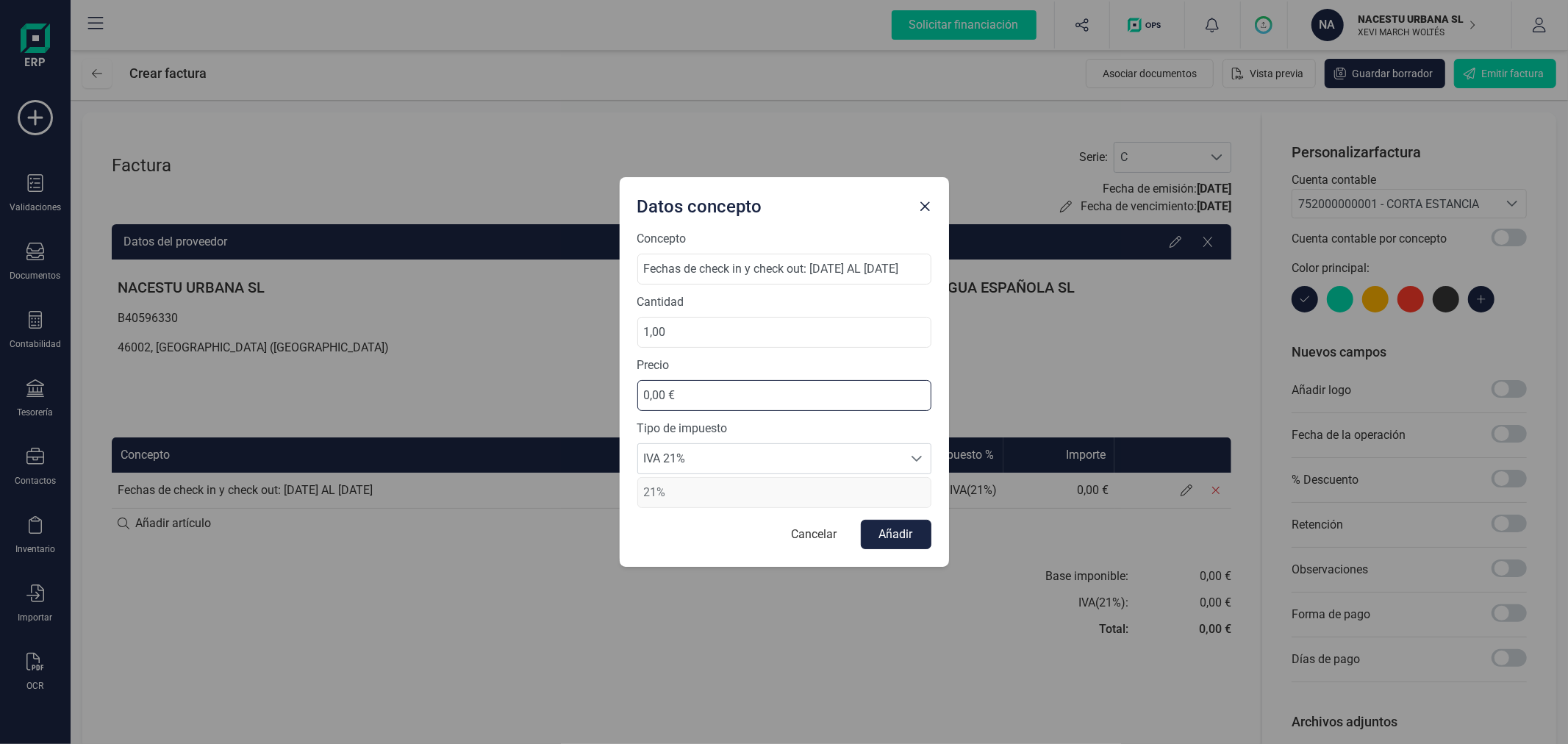
drag, startPoint x: 710, startPoint y: 387, endPoint x: 631, endPoint y: 379, distance: 79.4
click at [631, 379] on div "Concepto Fechas de check in y check out: [DATE] AL [DATE] Cantidad 1,00 Precio …" at bounding box center [784, 399] width 329 height 337
type input "77,73 €"
click at [848, 457] on span "IVA 21%" at bounding box center [770, 459] width 265 height 30
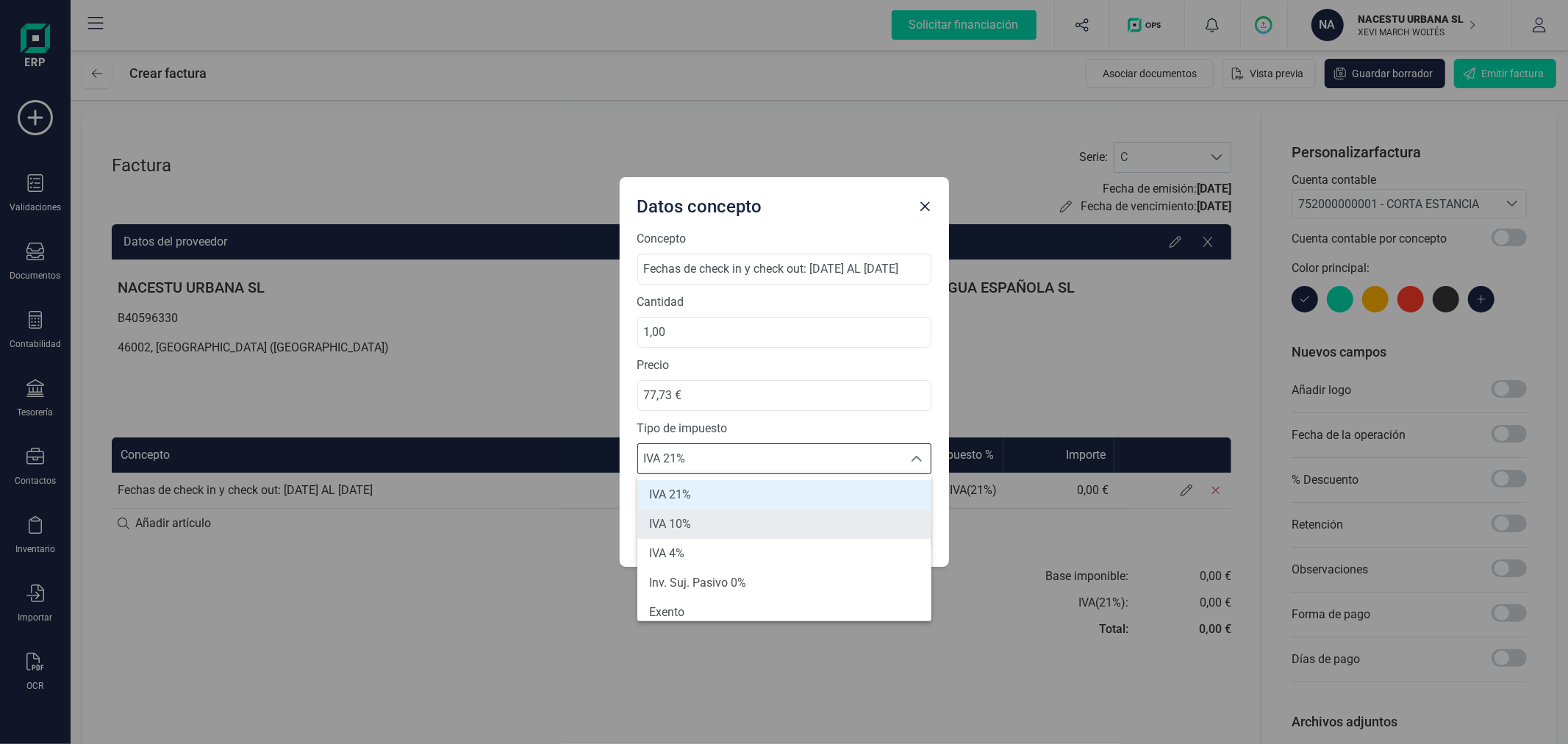
click at [718, 516] on li "IVA 10%" at bounding box center [785, 525] width 294 height 30
type input "10%"
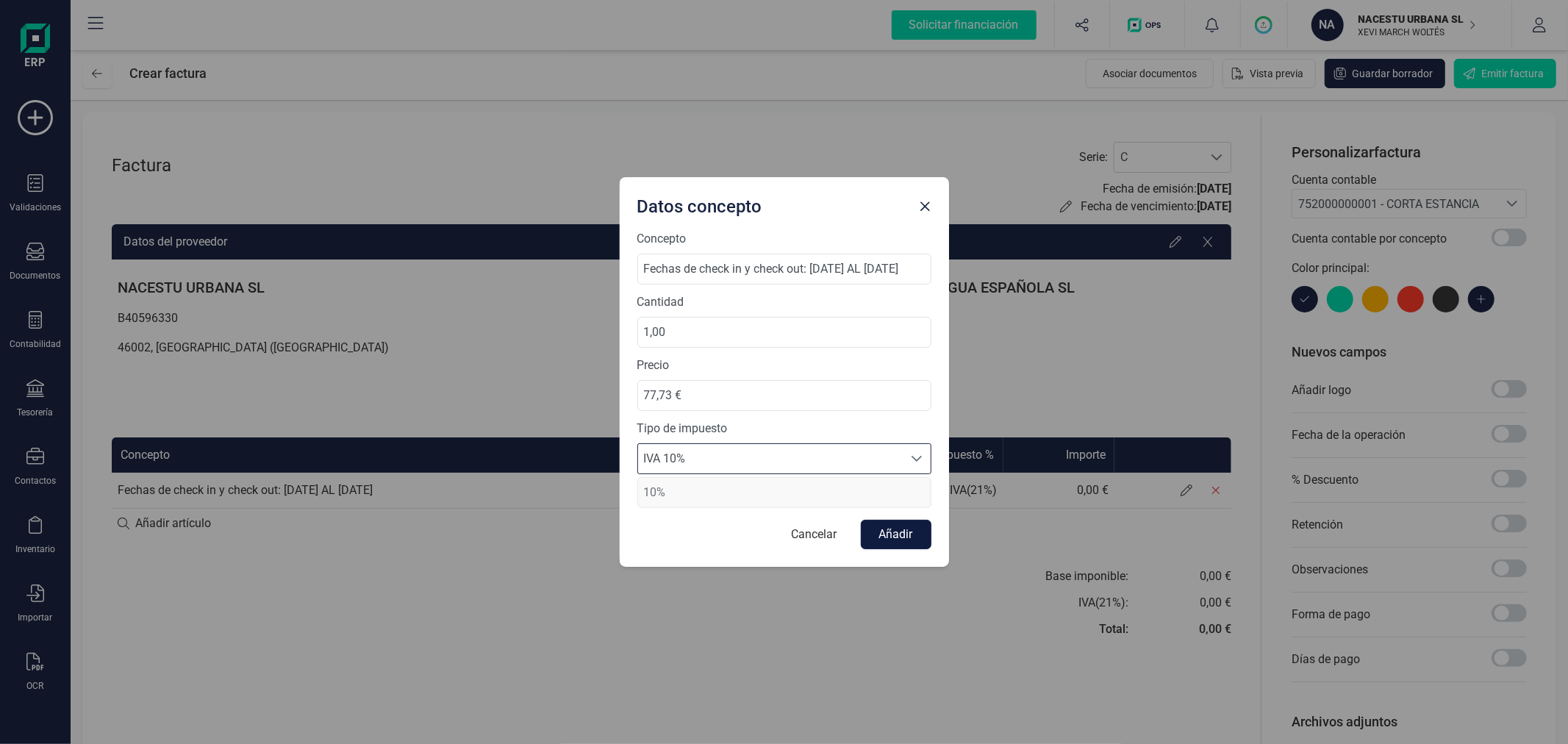
click at [895, 532] on button "Añadir" at bounding box center [896, 535] width 71 height 30
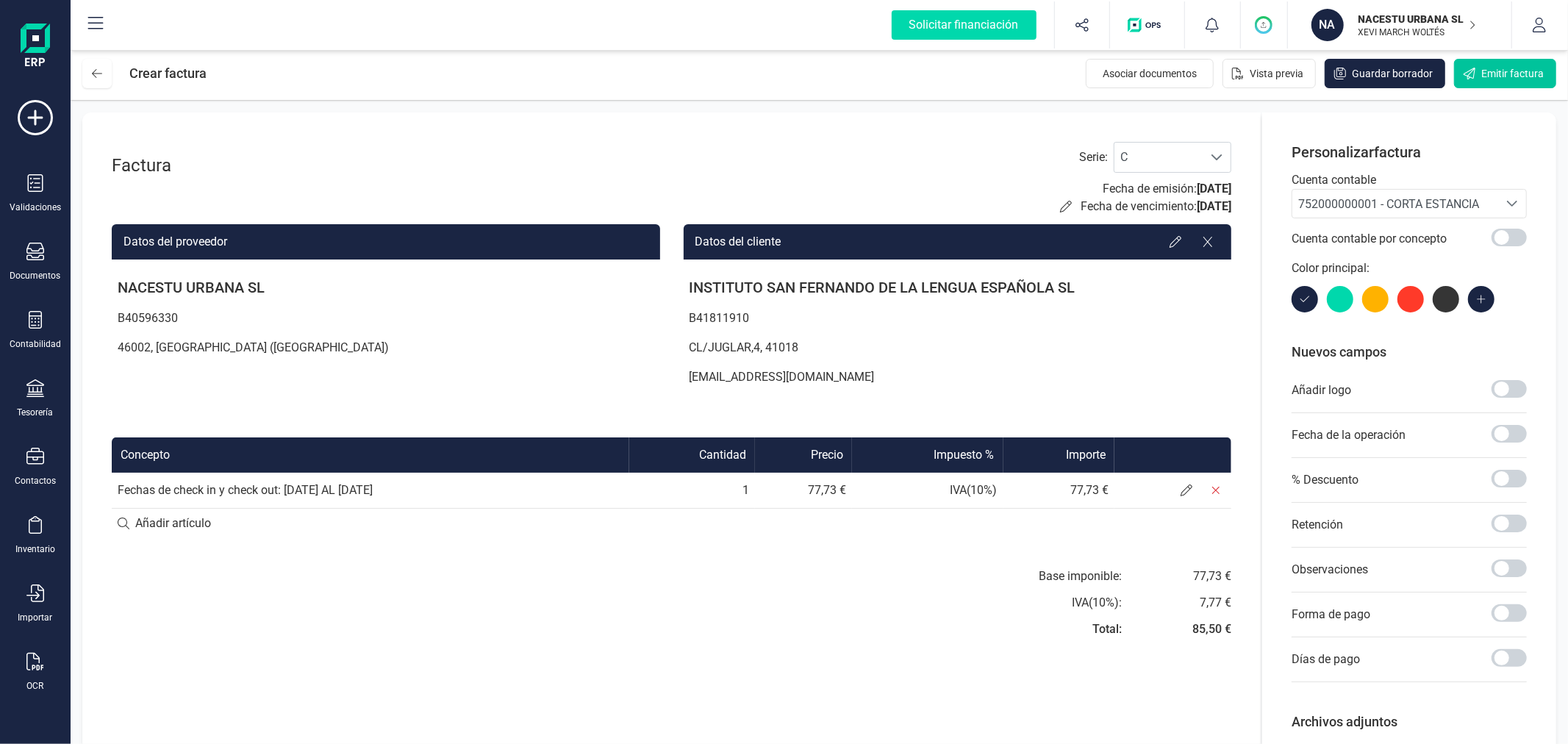
click at [1480, 71] on button "Emitir factura" at bounding box center [1505, 74] width 102 height 30
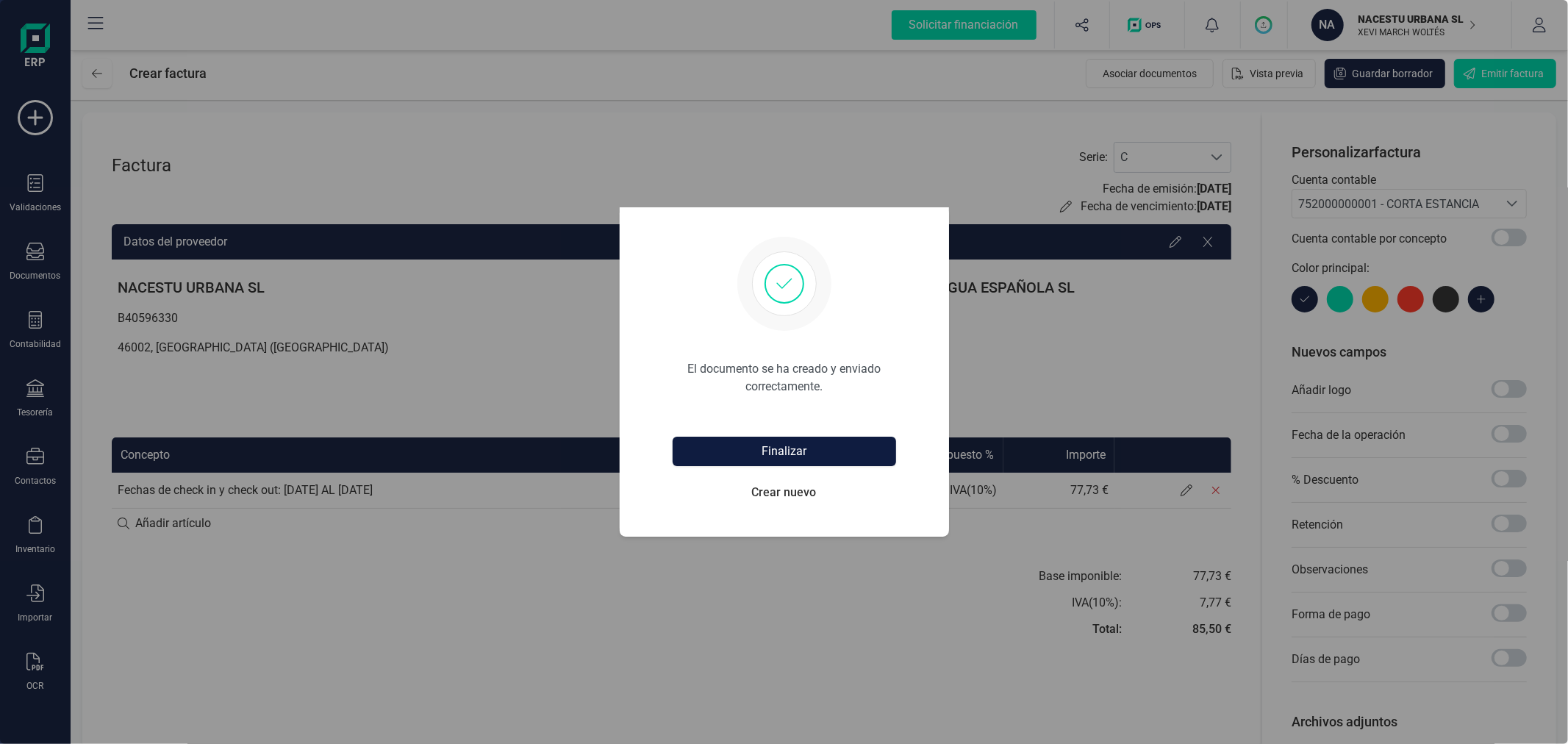
click at [811, 440] on button "Finalizar" at bounding box center [784, 451] width 223 height 30
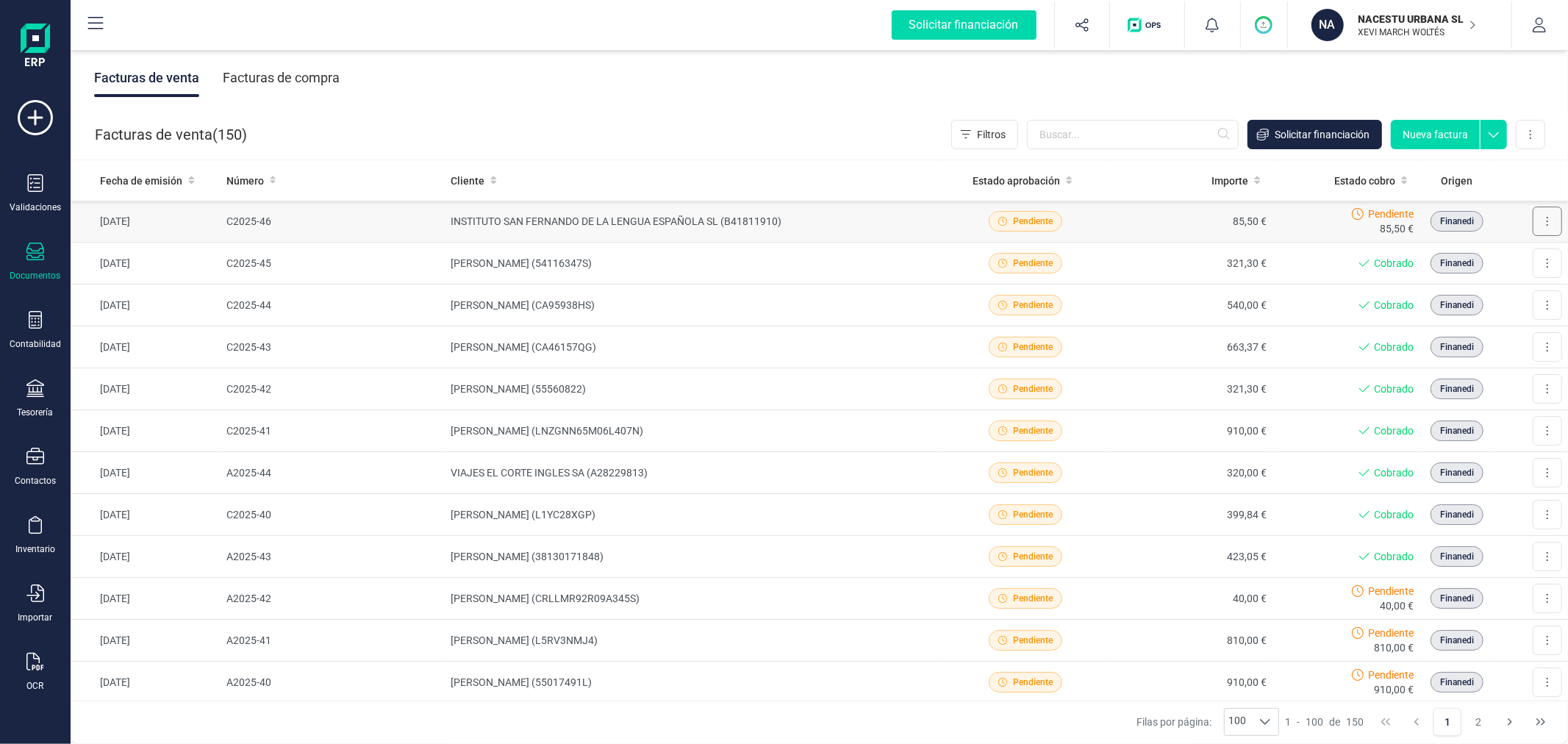
click at [1547, 222] on icon at bounding box center [1548, 222] width 2 height 9
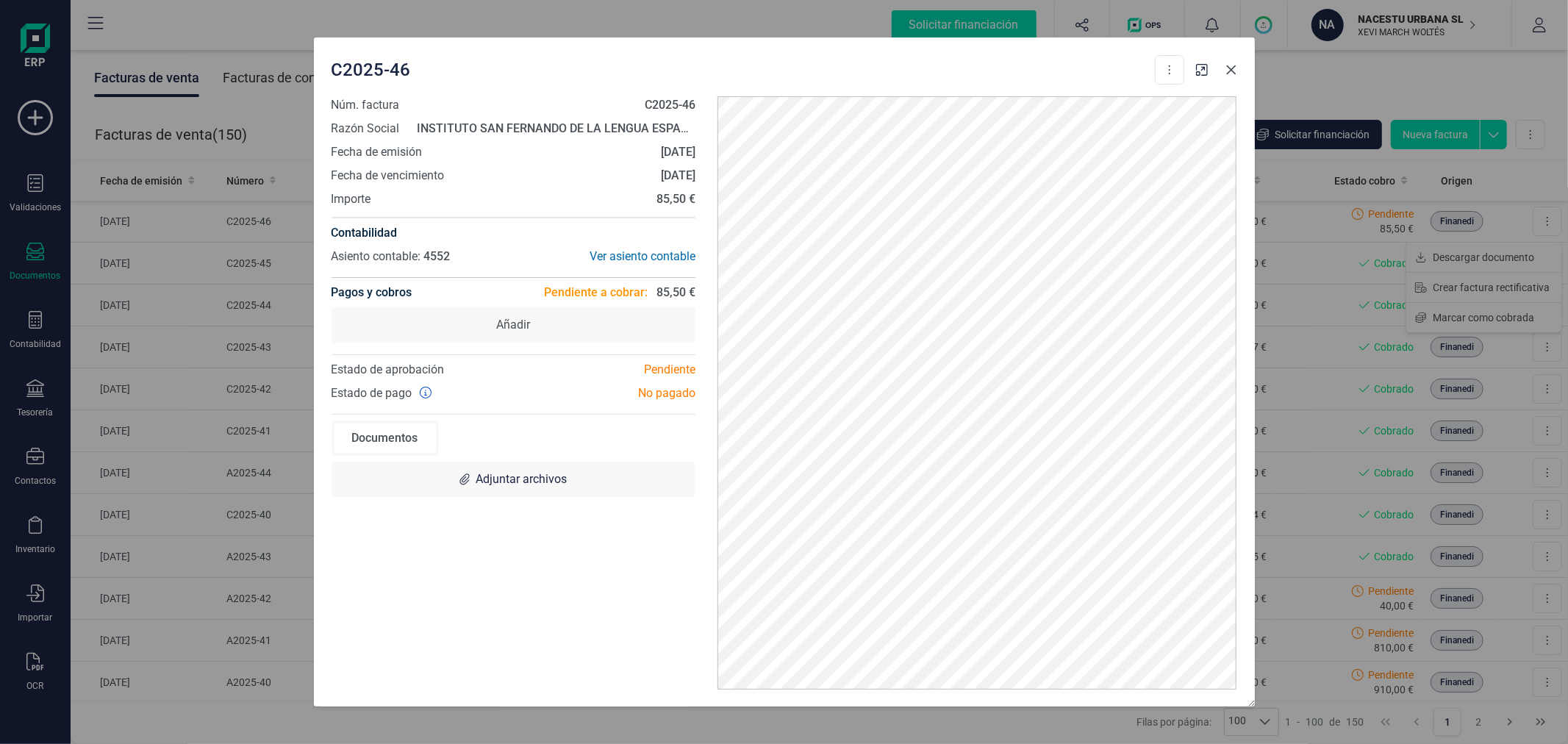
click at [1225, 71] on icon "Close" at bounding box center [1231, 69] width 11 height 11
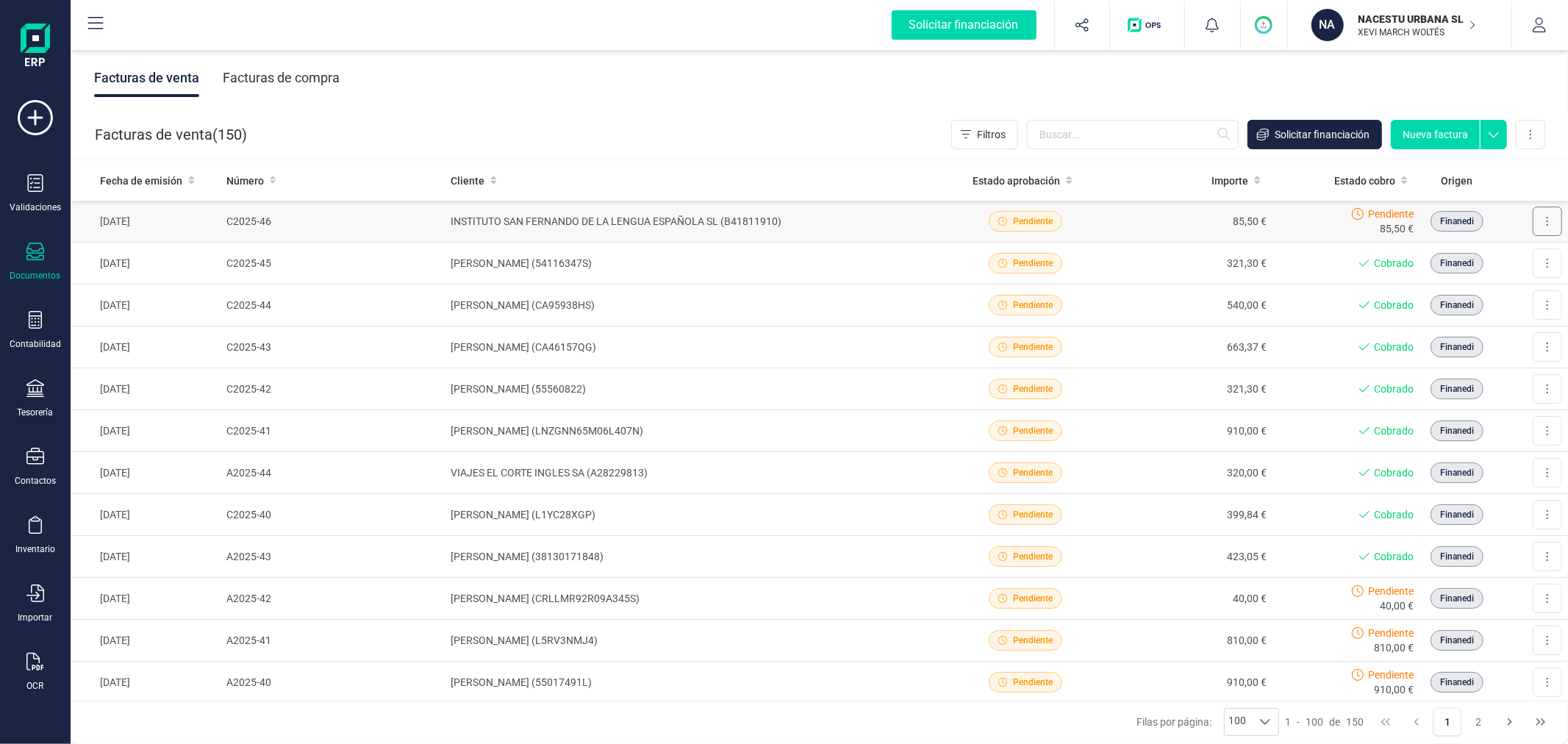
click at [1547, 222] on icon at bounding box center [1548, 222] width 2 height 9
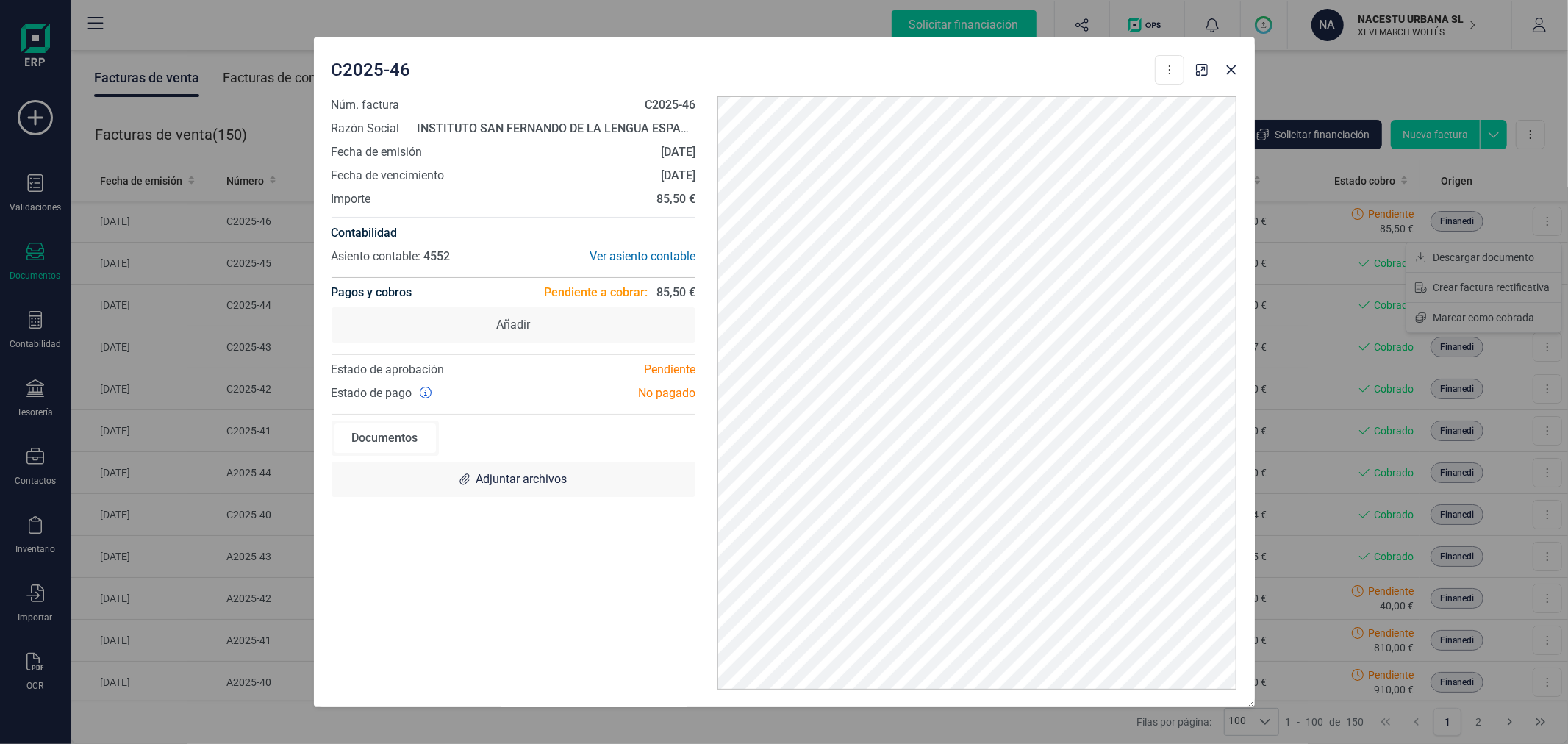
click at [1465, 315] on div "C2025-46 Descargar documento Crear factura rectificativa Marcar como cobrada Nú…" at bounding box center [784, 372] width 1568 height 744
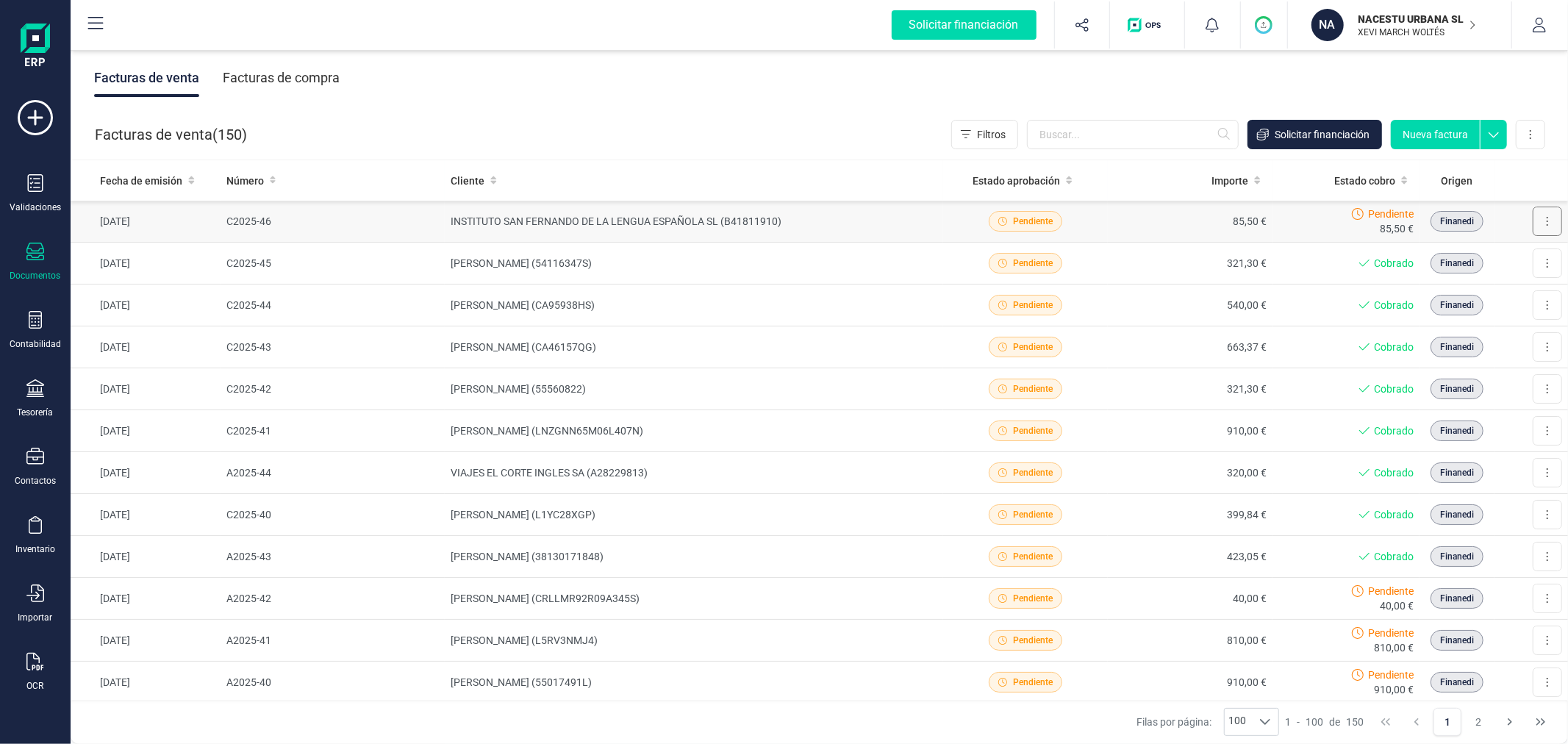
click at [1543, 226] on button at bounding box center [1548, 222] width 30 height 30
click at [1474, 314] on span "Marcar como cobrada" at bounding box center [1484, 317] width 102 height 15
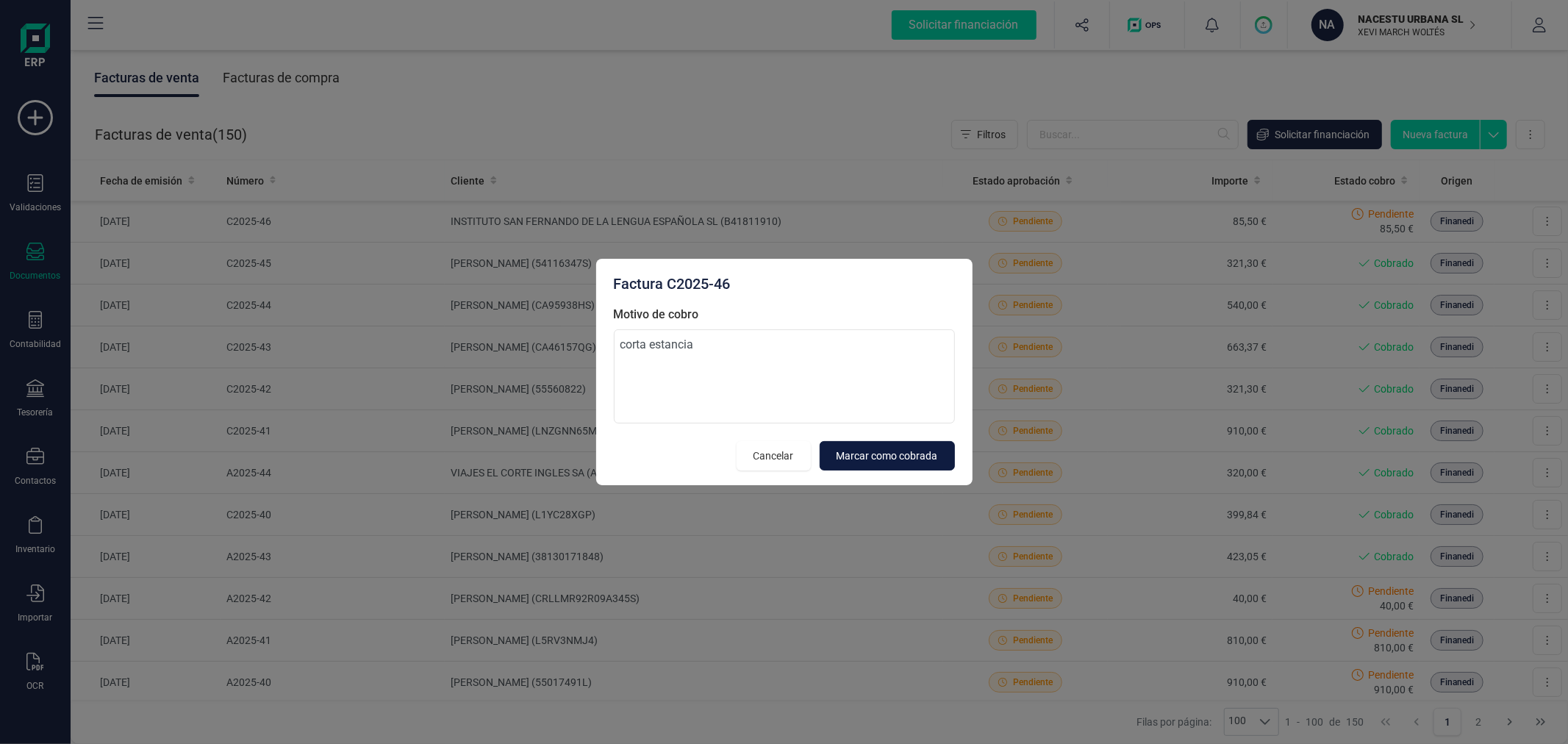
type textarea "corta estancia"
click at [888, 451] on span "Marcar como cobrada" at bounding box center [887, 456] width 102 height 15
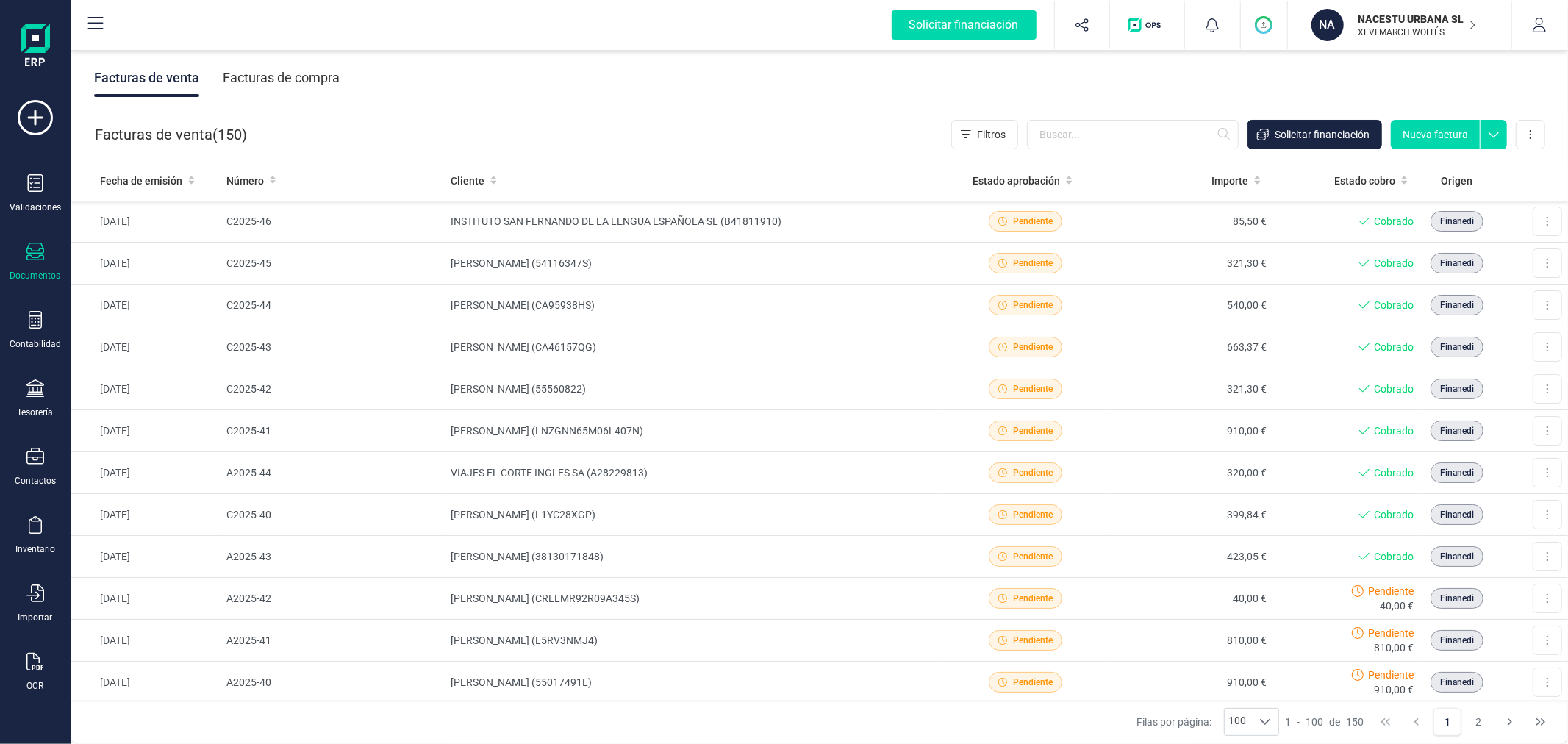
click at [1430, 135] on button "Nueva factura" at bounding box center [1436, 135] width 89 height 30
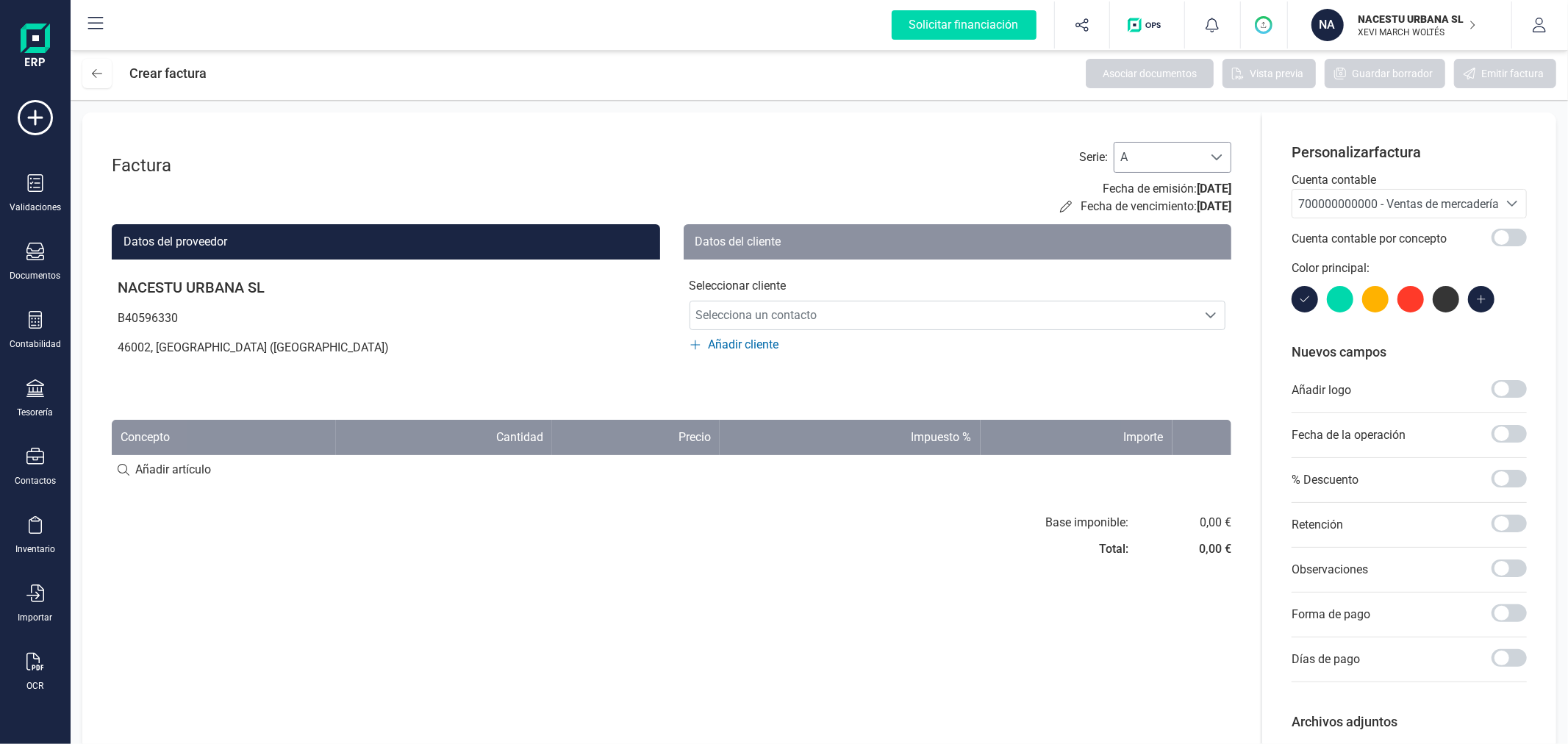
click at [1156, 149] on span "A" at bounding box center [1158, 158] width 88 height 30
click at [1141, 244] on li "C" at bounding box center [1172, 252] width 117 height 30
click at [1332, 193] on span "700000000000 - Ventas de mercaderías" at bounding box center [1395, 204] width 206 height 28
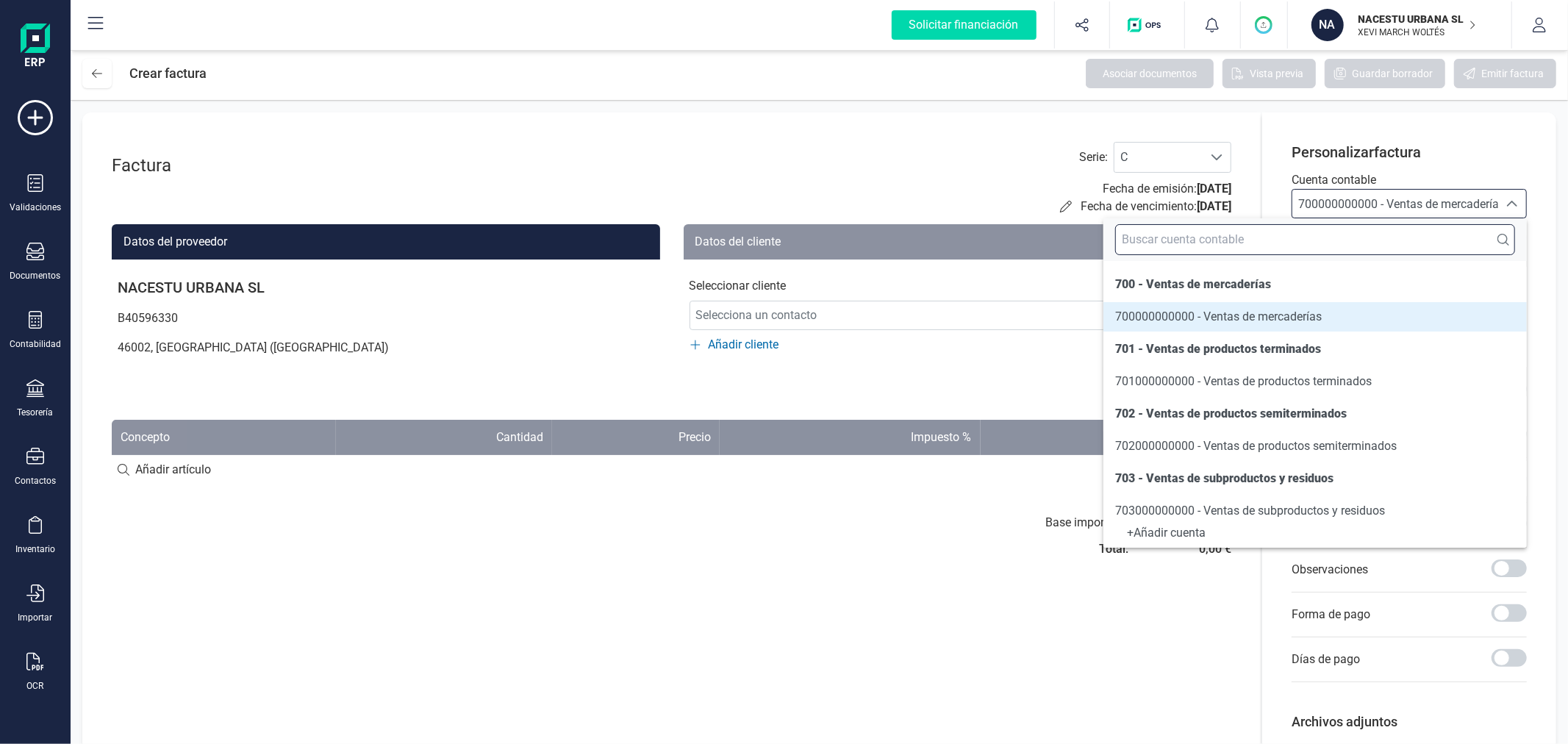
click at [1334, 253] on input "text" at bounding box center [1315, 239] width 400 height 31
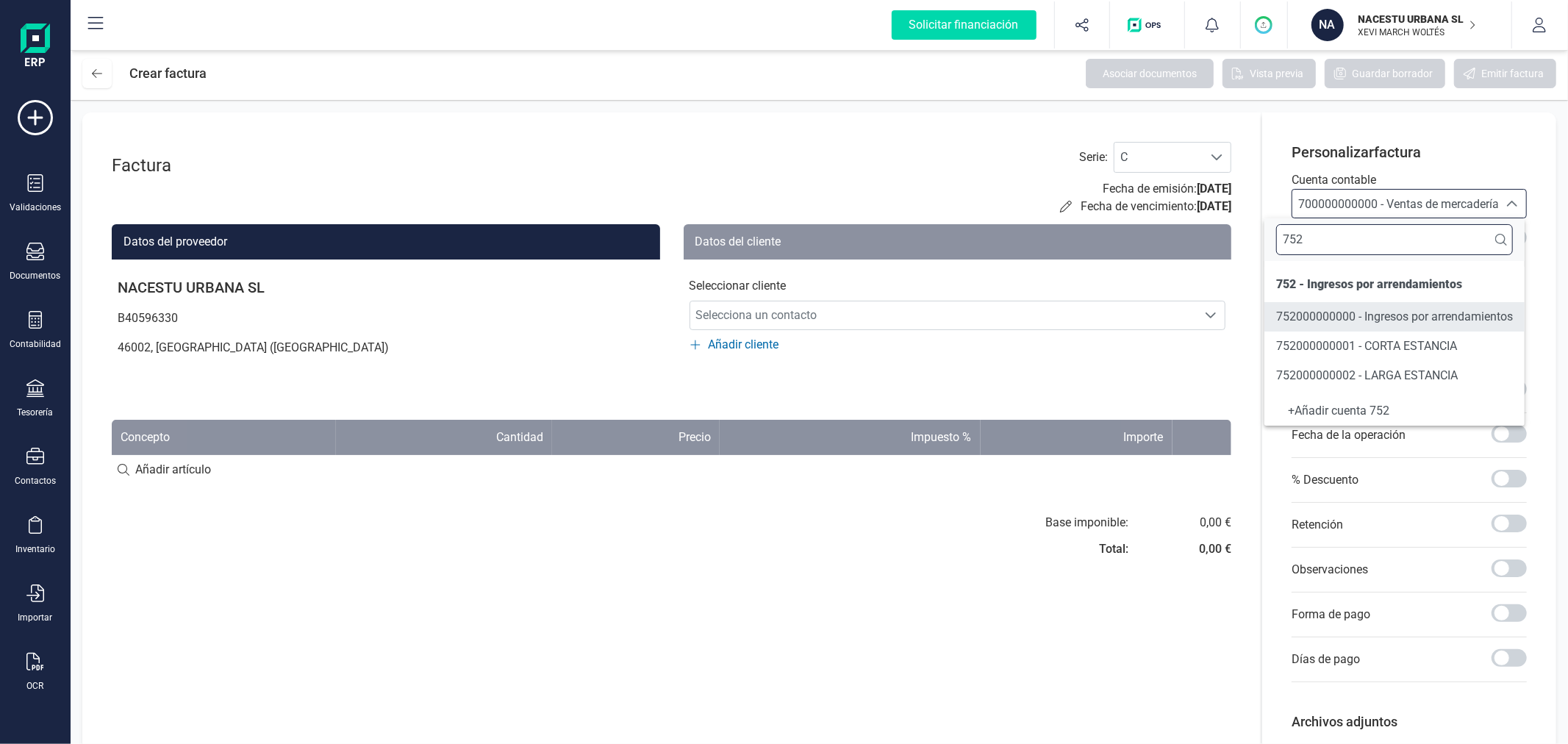
type input "752"
click at [1338, 353] on span "752000000001 - CORTA ESTANCIA" at bounding box center [1367, 346] width 180 height 14
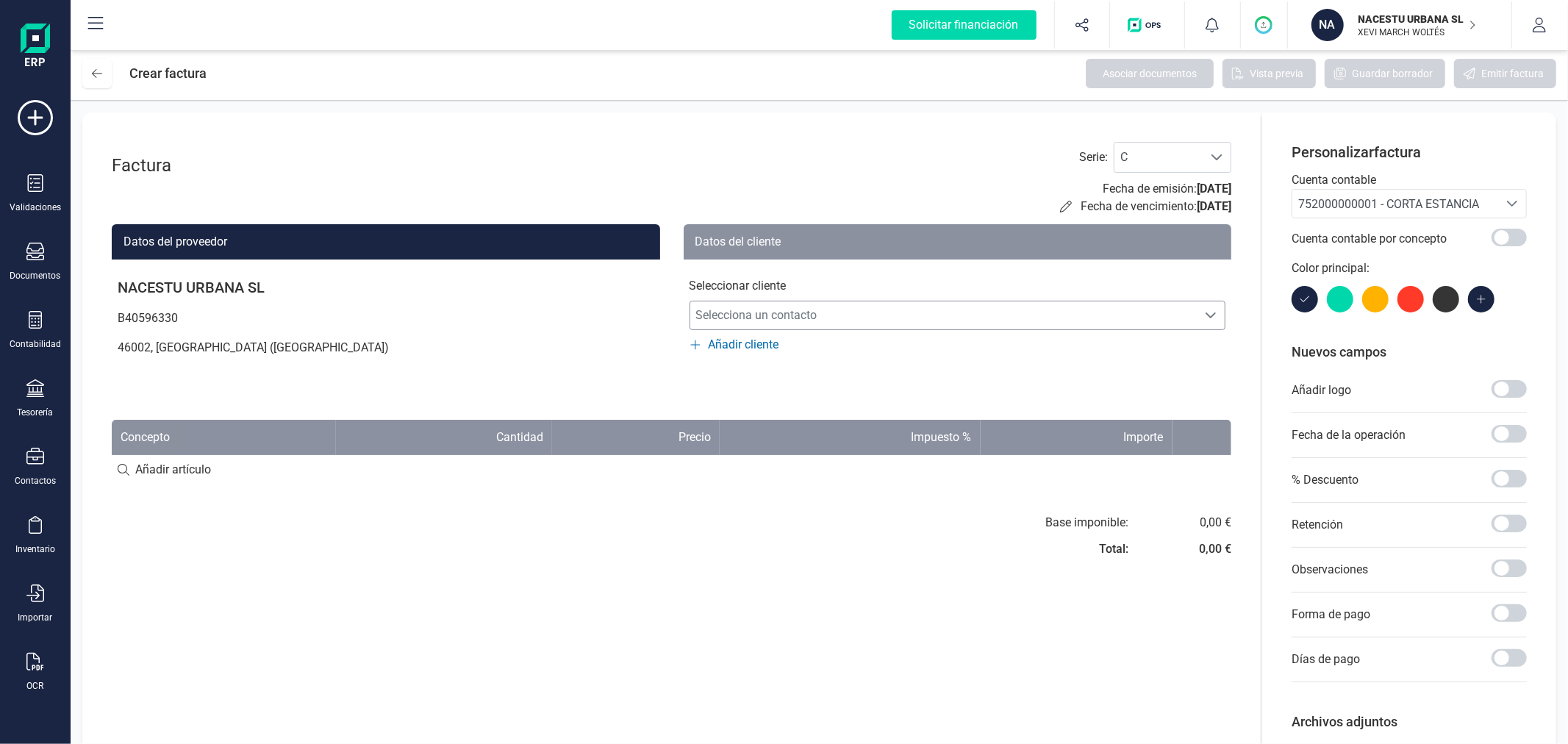
click at [909, 313] on span "Selecciona un contacto" at bounding box center [943, 315] width 507 height 30
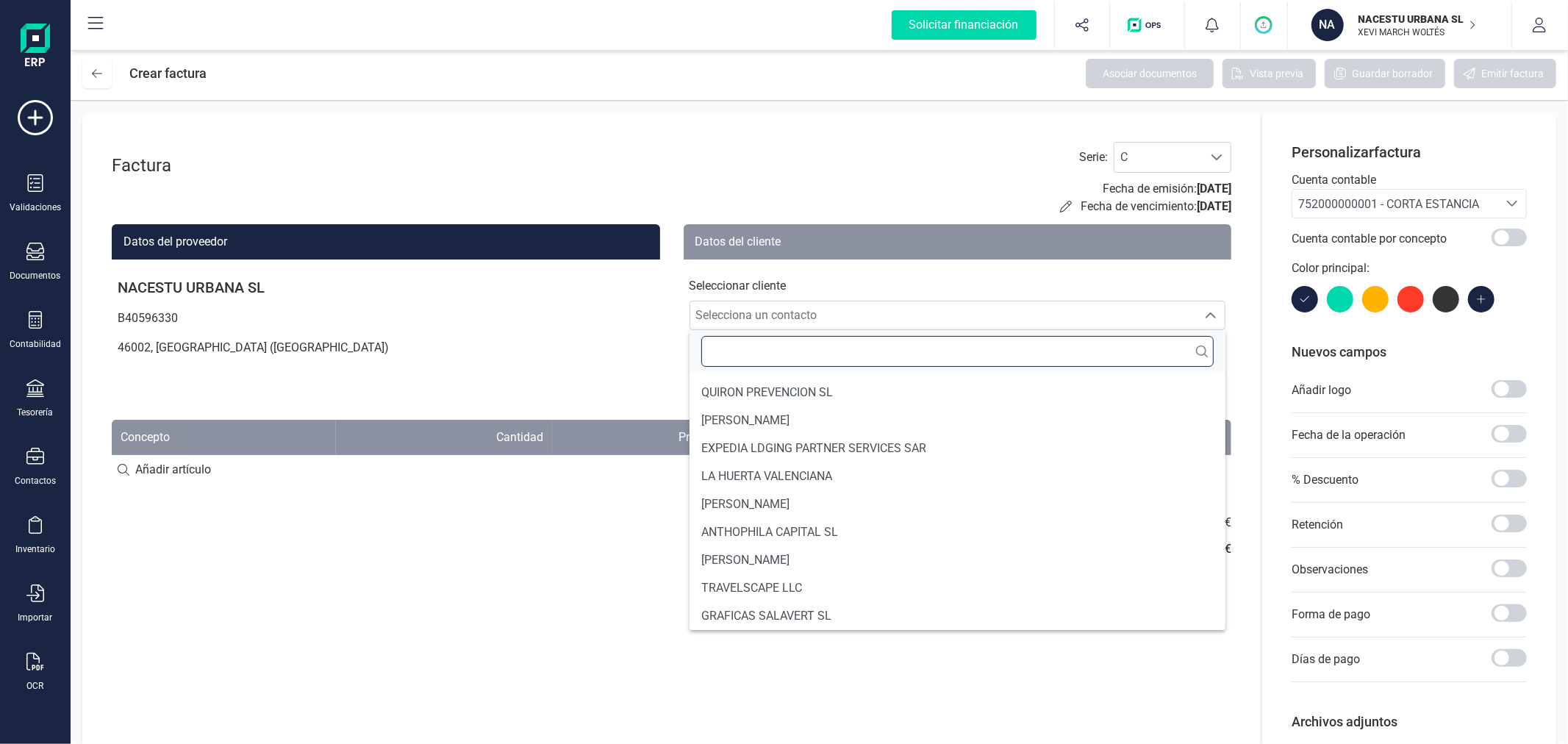
click at [865, 355] on input "text" at bounding box center [958, 351] width 513 height 31
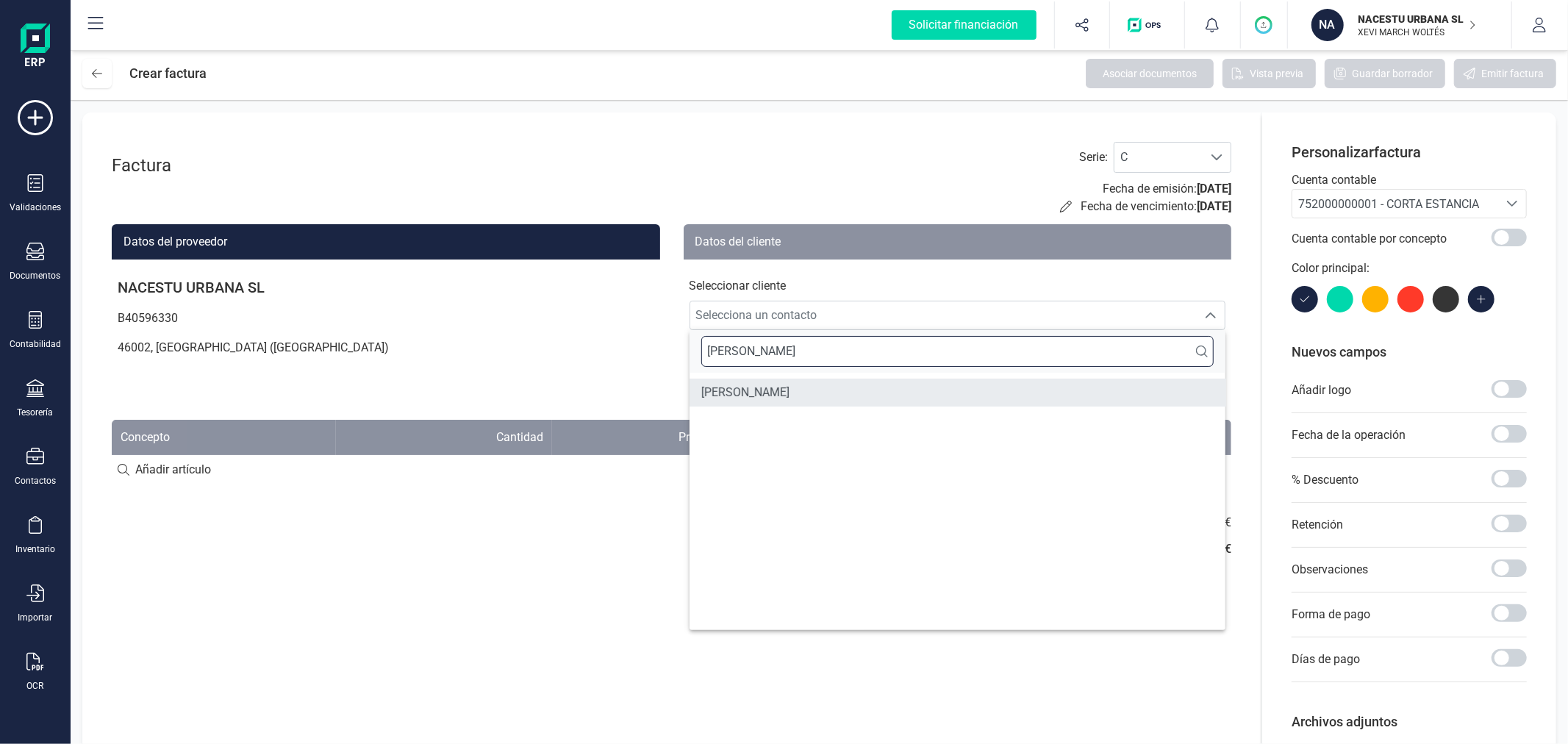
type input "[PERSON_NAME]"
click at [870, 388] on li "[PERSON_NAME]" at bounding box center [957, 393] width 537 height 28
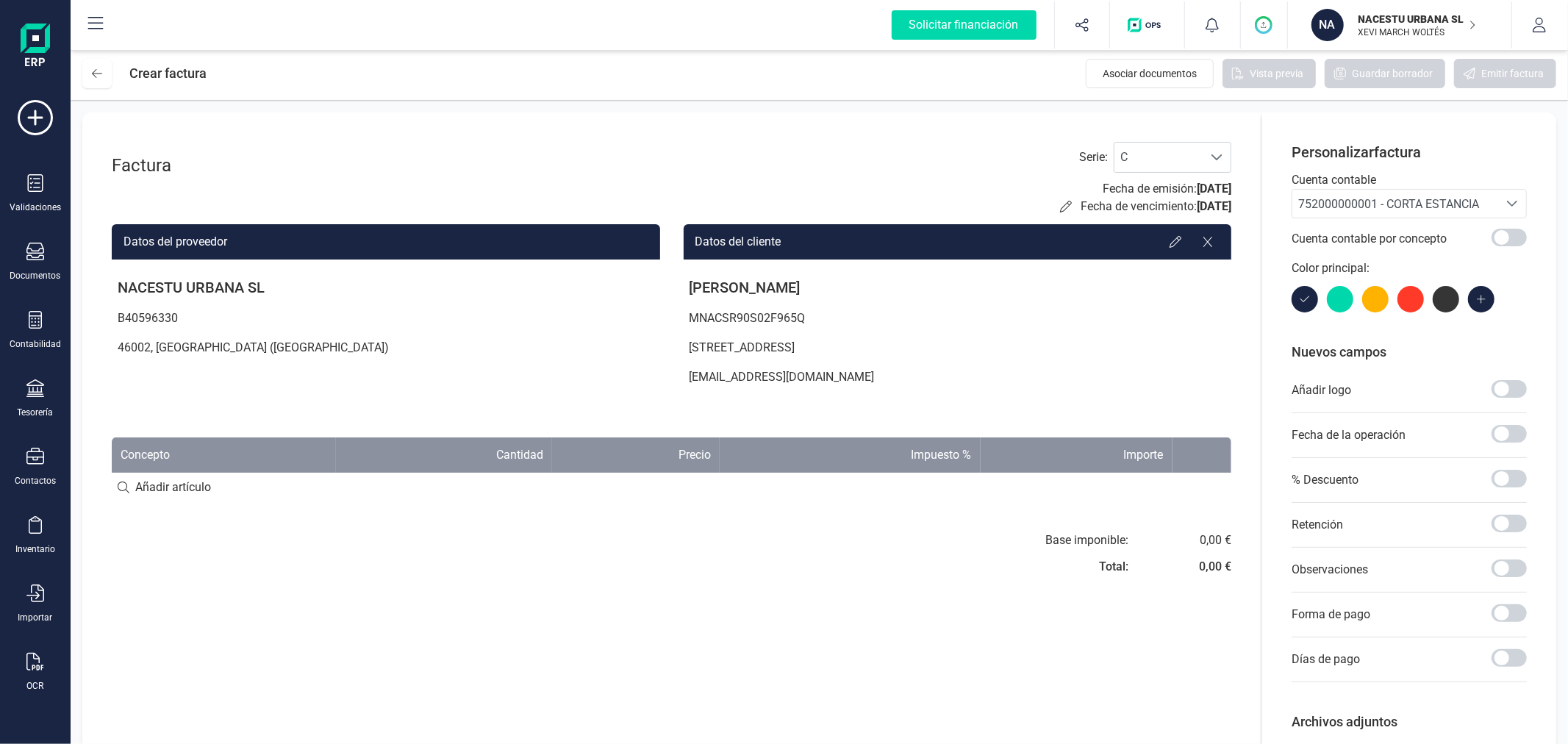
click at [164, 481] on input at bounding box center [672, 488] width 1119 height 30
paste input "Fechas de check in y check out: 21-09 al 24-09"
type input "Fechas de check in y check out: 21-09 al 24-09"
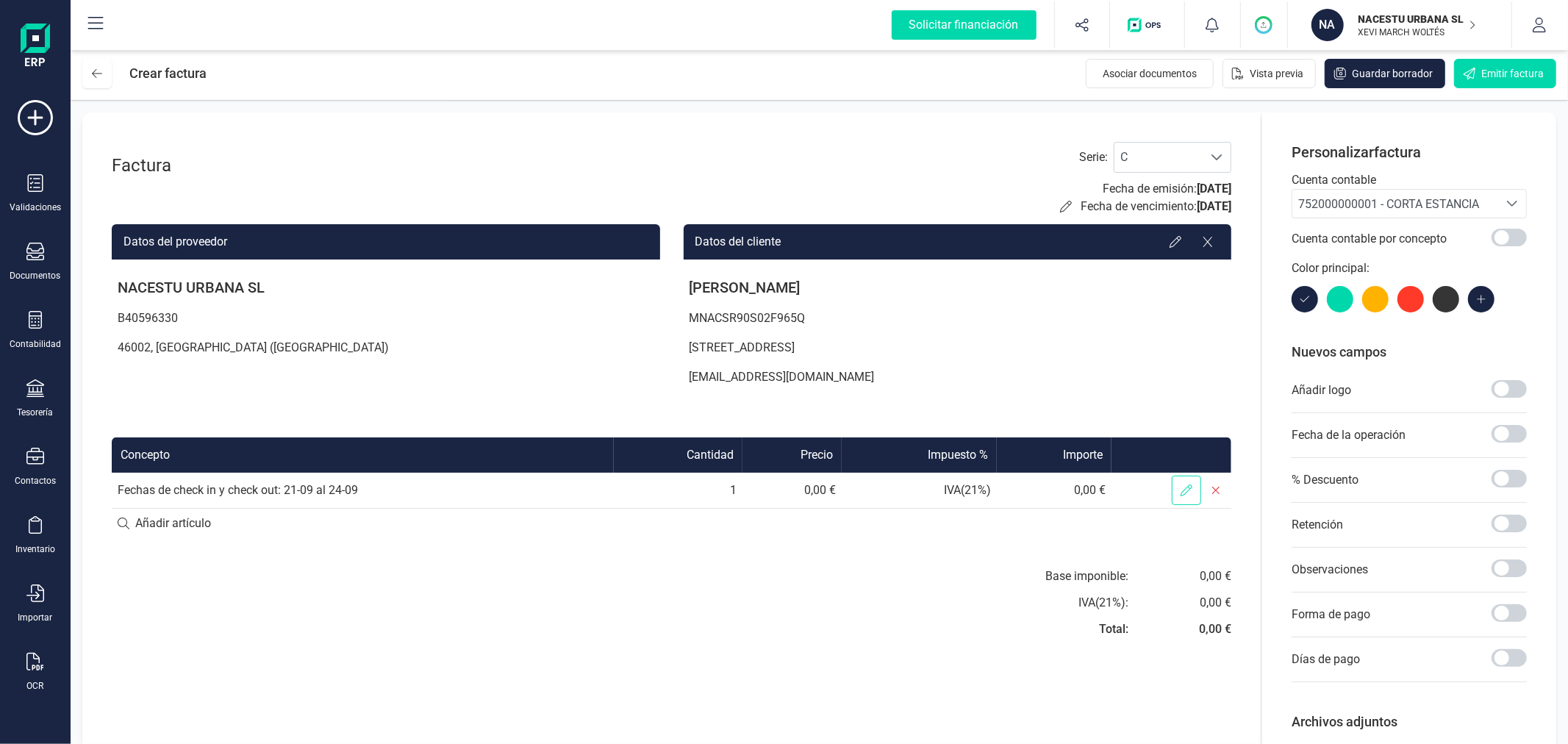
click at [1174, 493] on span at bounding box center [1187, 491] width 30 height 30
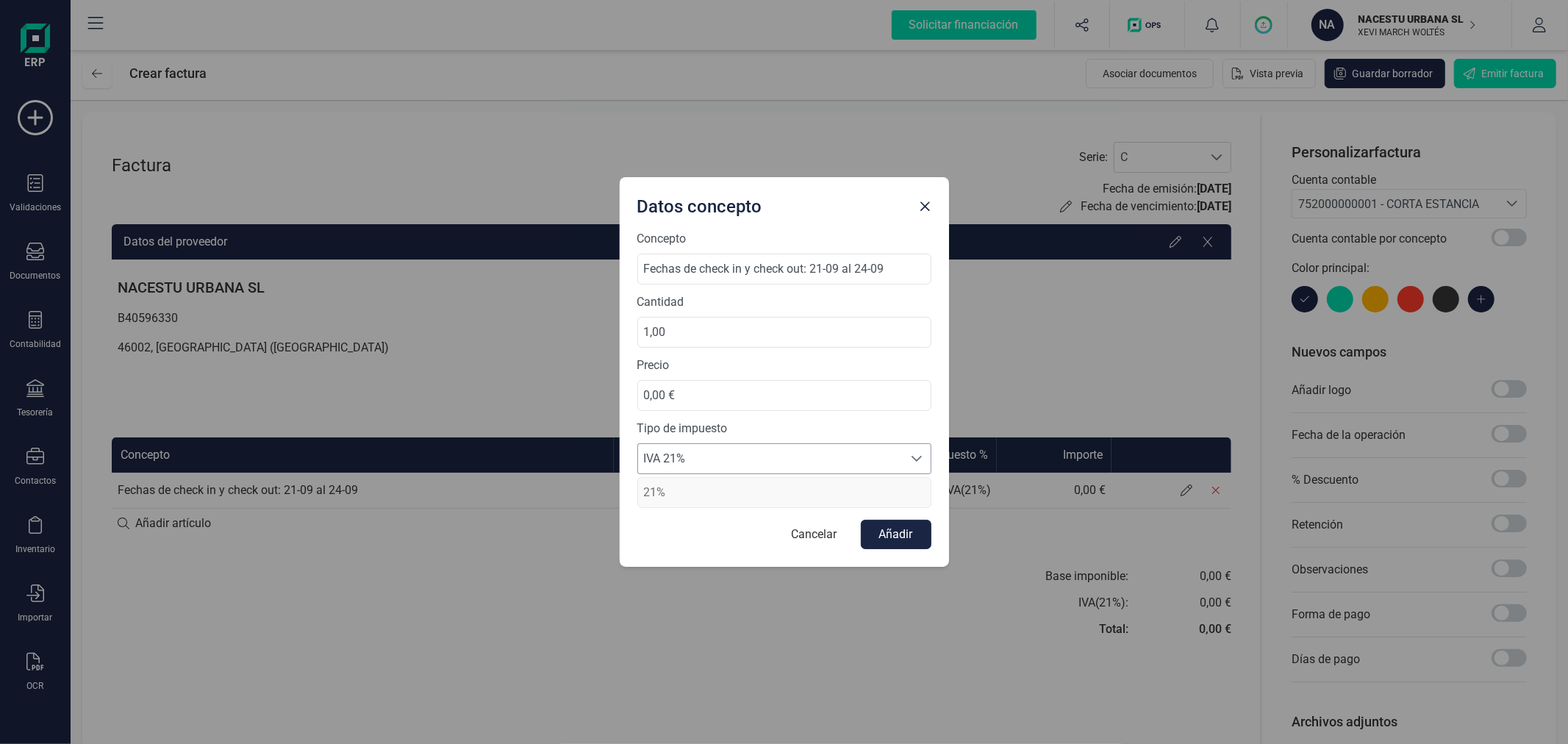
click at [744, 464] on span "IVA 21%" at bounding box center [770, 459] width 265 height 30
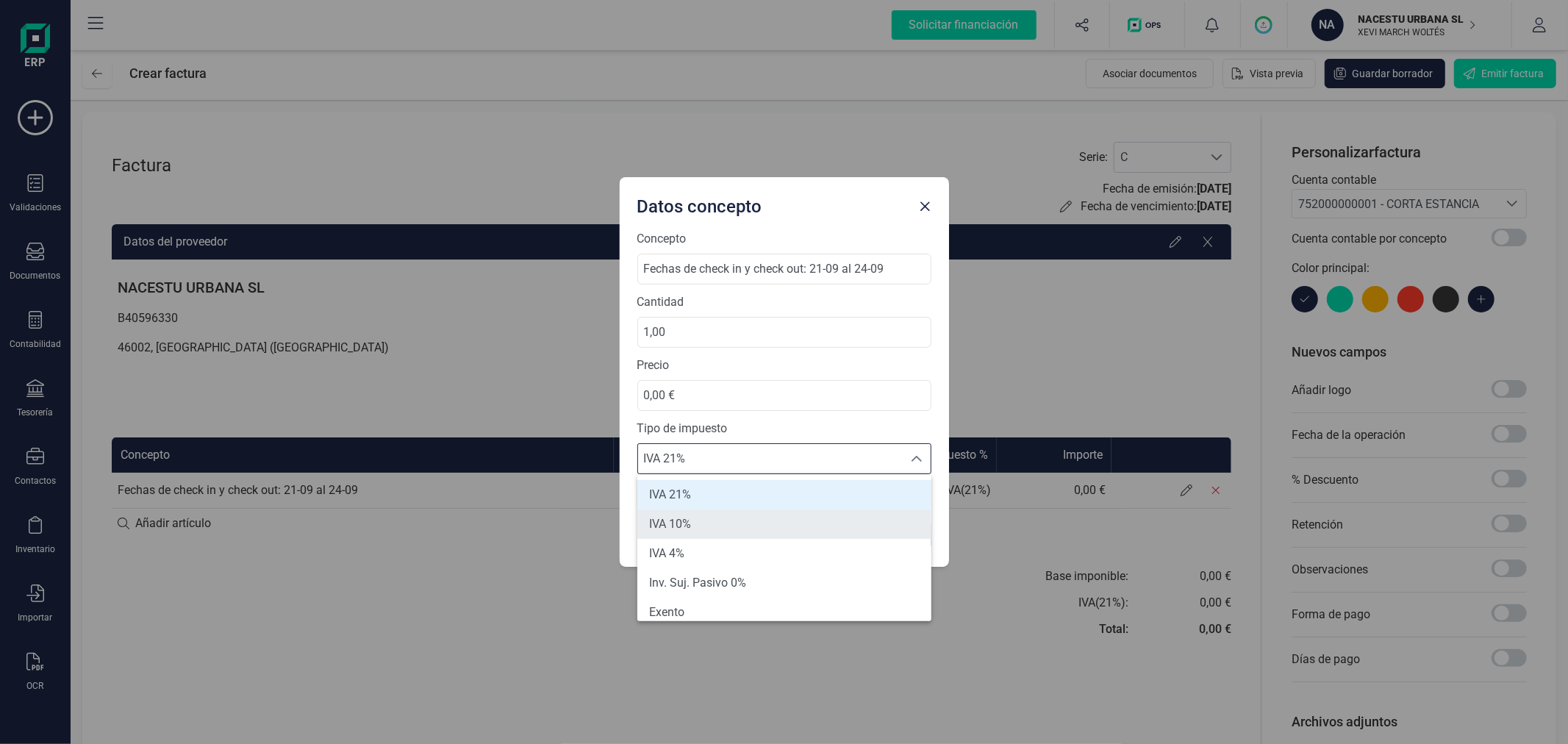
click at [721, 523] on li "IVA 10%" at bounding box center [785, 525] width 294 height 30
type input "10%"
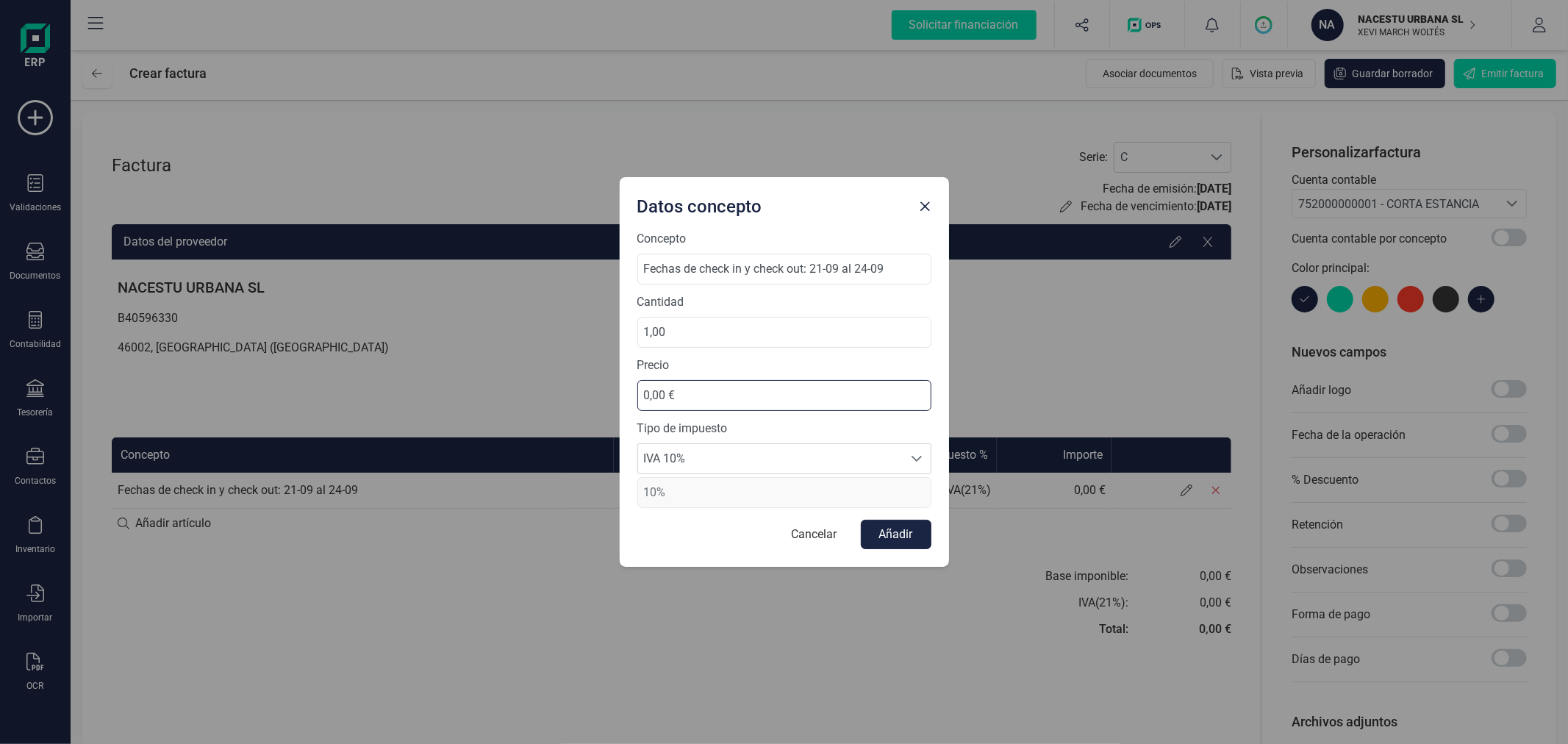
drag, startPoint x: 738, startPoint y: 400, endPoint x: 560, endPoint y: 375, distance: 179.7
click at [560, 375] on div "Datos concepto Concepto Fechas de check in y check out: 21-09 al 24-09 Cantidad…" at bounding box center [784, 372] width 1568 height 744
type input "204,46 €"
click at [897, 535] on button "Añadir" at bounding box center [896, 535] width 71 height 30
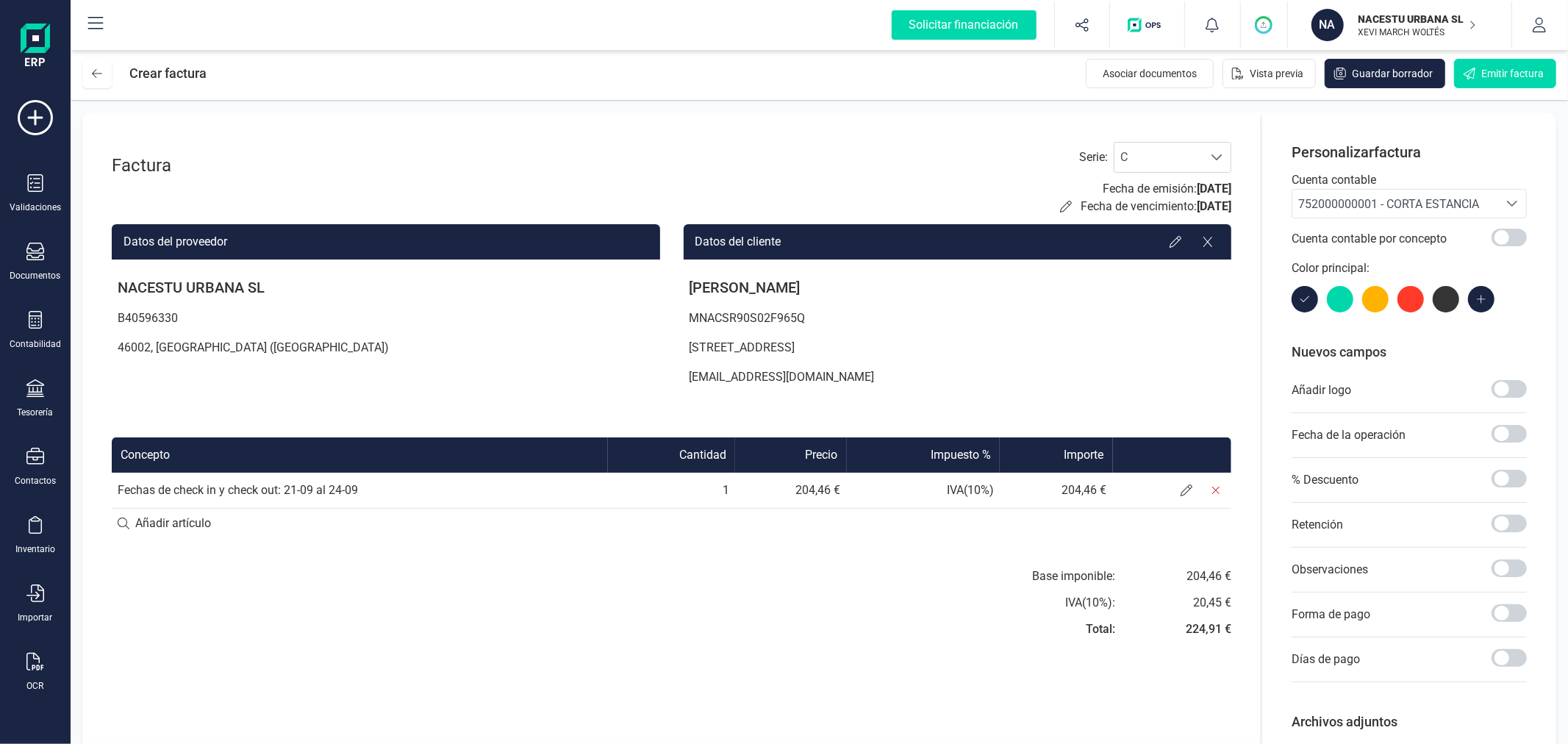
click at [795, 159] on div "Factura Serie : C C Fecha de emisión: [DATE] Fecha de vencimiento: [DATE]" at bounding box center [672, 179] width 1119 height 74
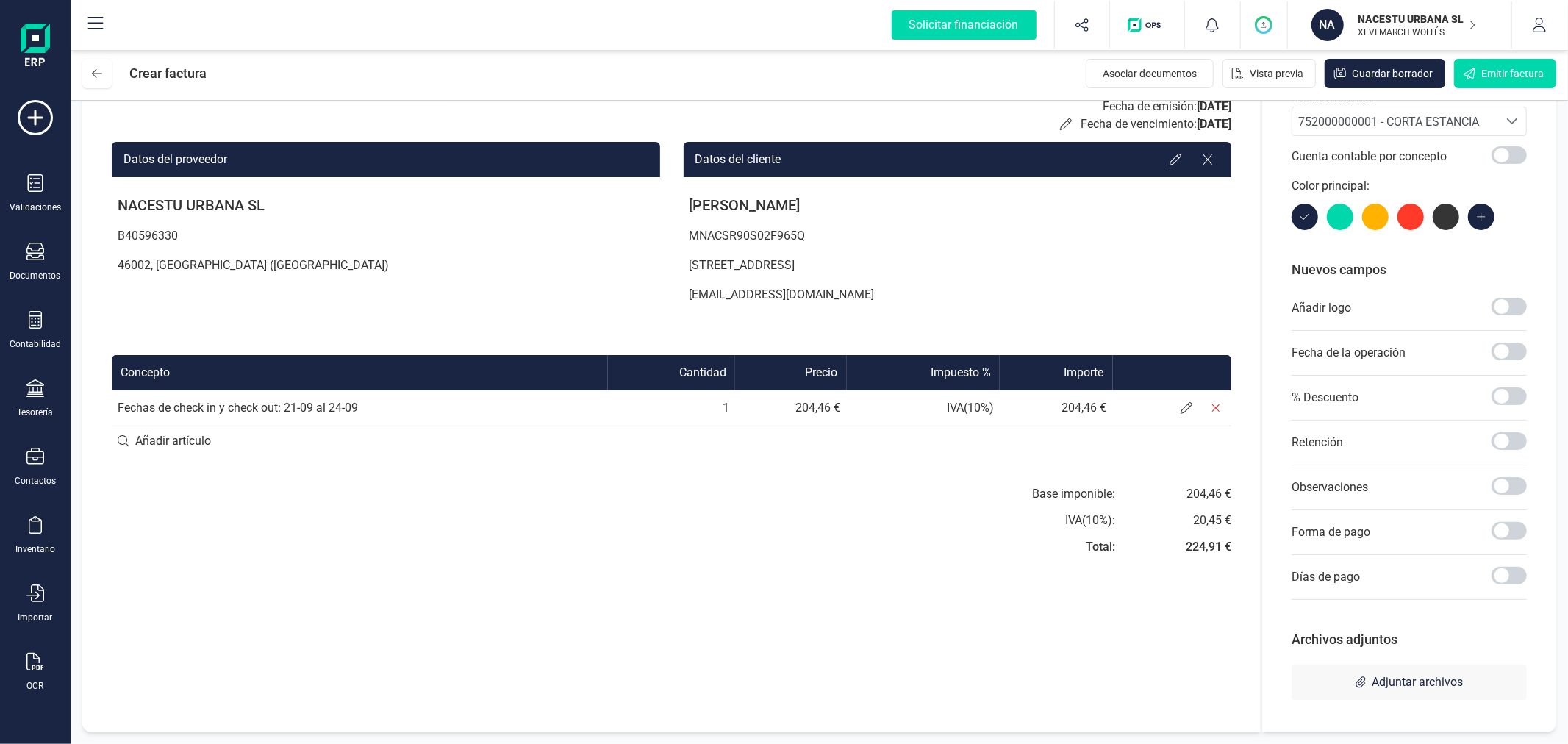
scroll to position [0, 0]
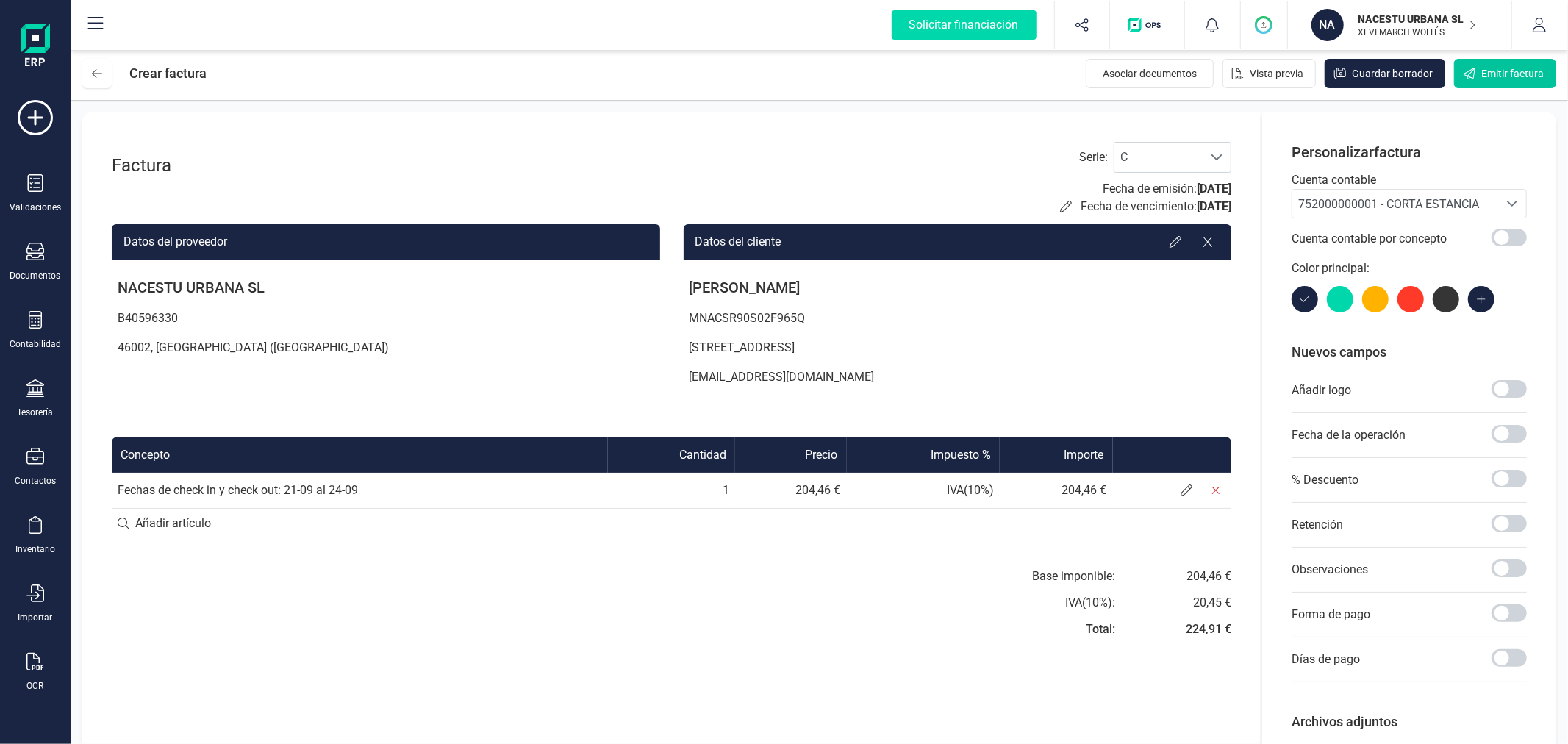
click at [1493, 78] on span "Emitir factura" at bounding box center [1512, 74] width 62 height 15
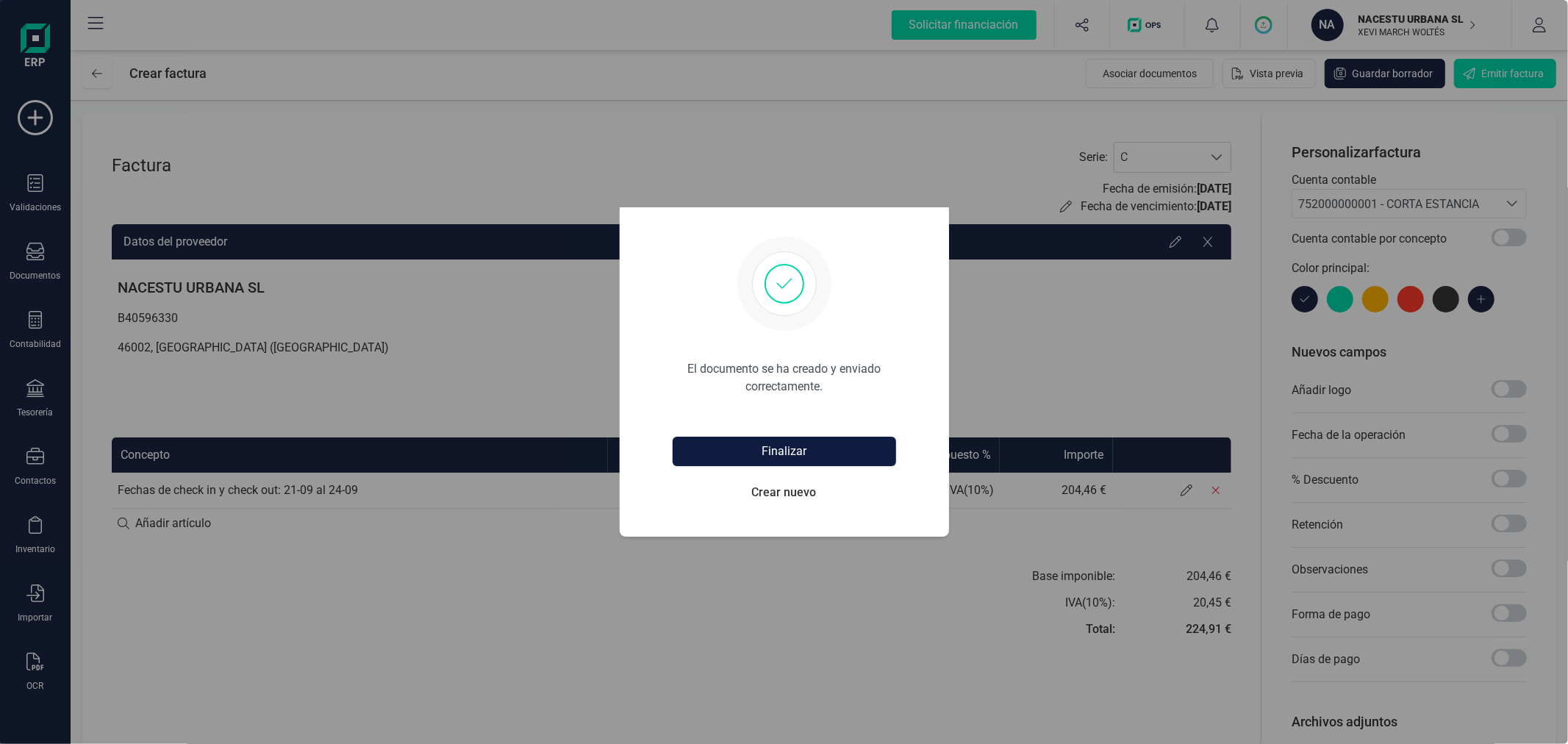
click at [747, 459] on button "Finalizar" at bounding box center [784, 451] width 223 height 30
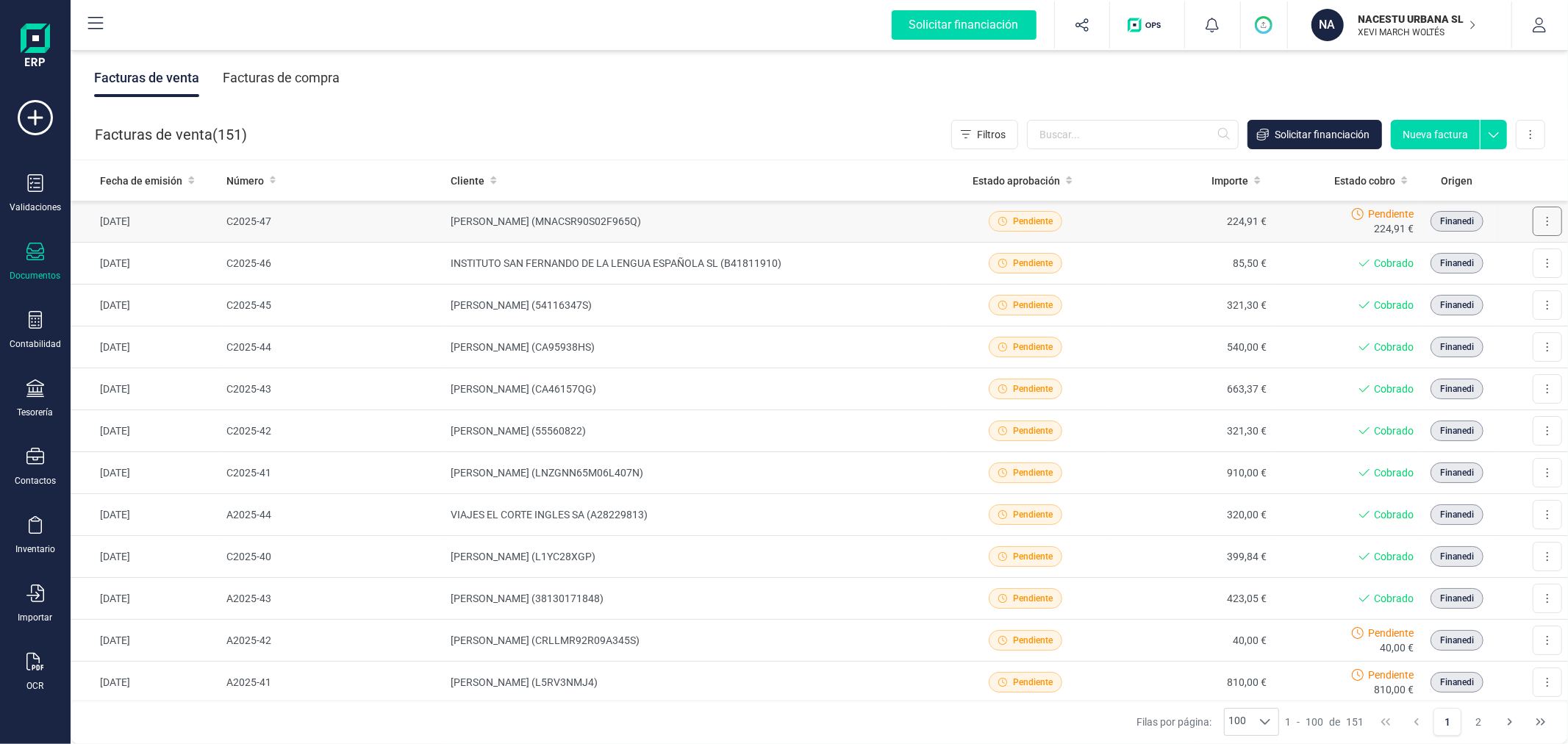
click at [1546, 219] on icon at bounding box center [1547, 221] width 3 height 11
click at [1460, 318] on span "Marcar como cobrada" at bounding box center [1484, 317] width 102 height 15
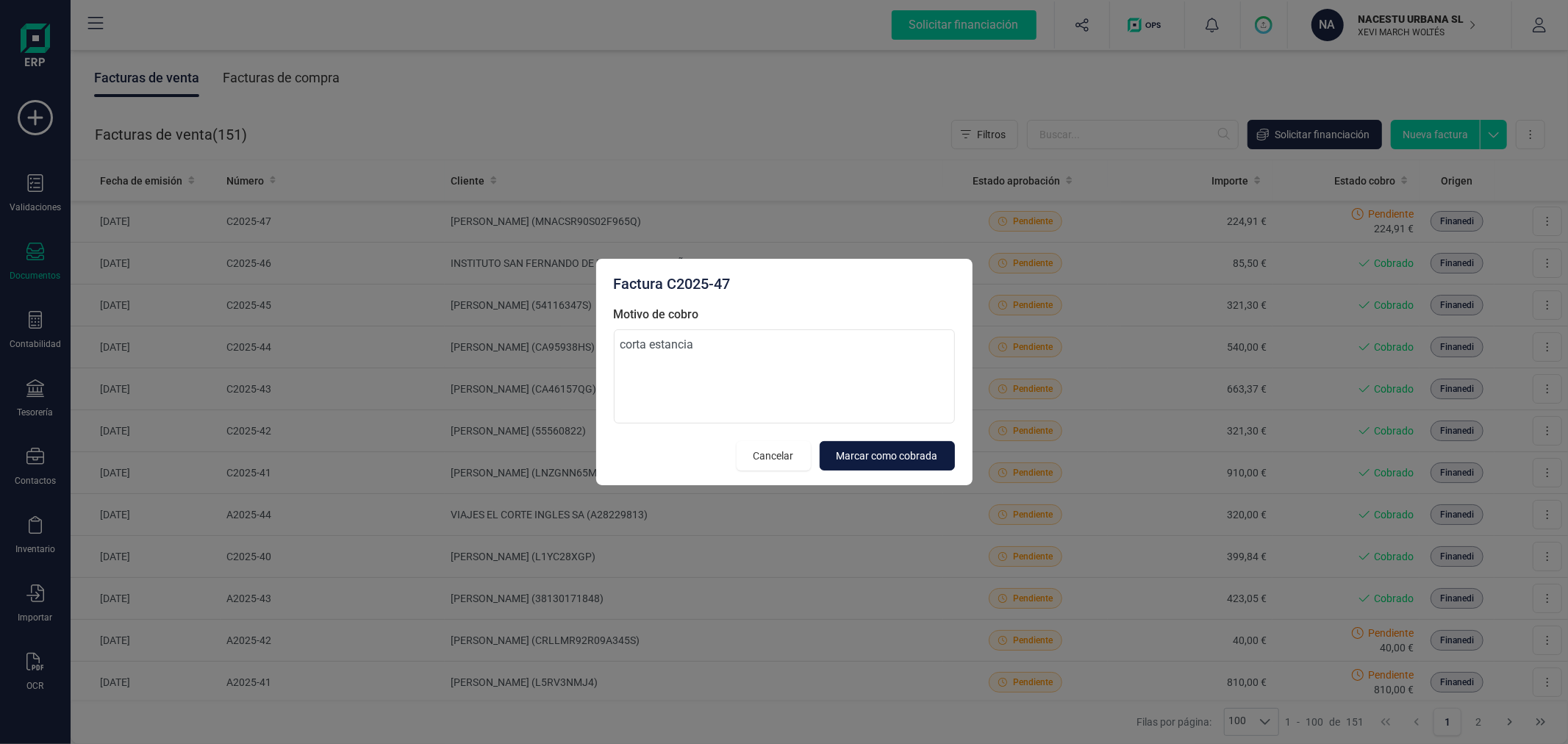
type textarea "corta estancia"
click at [856, 459] on span "Marcar como cobrada" at bounding box center [887, 456] width 102 height 15
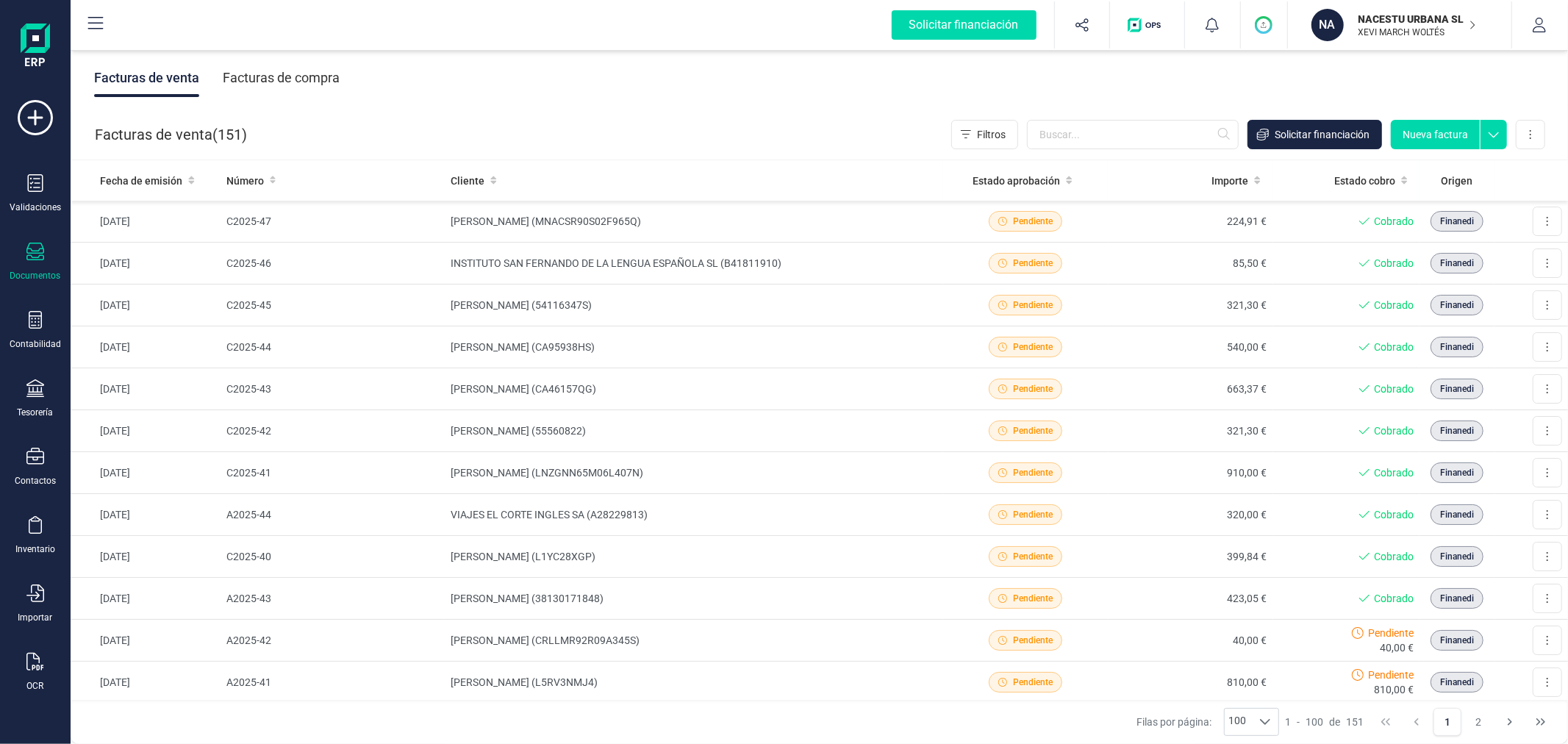
click at [1429, 138] on button "Nueva factura" at bounding box center [1436, 135] width 89 height 30
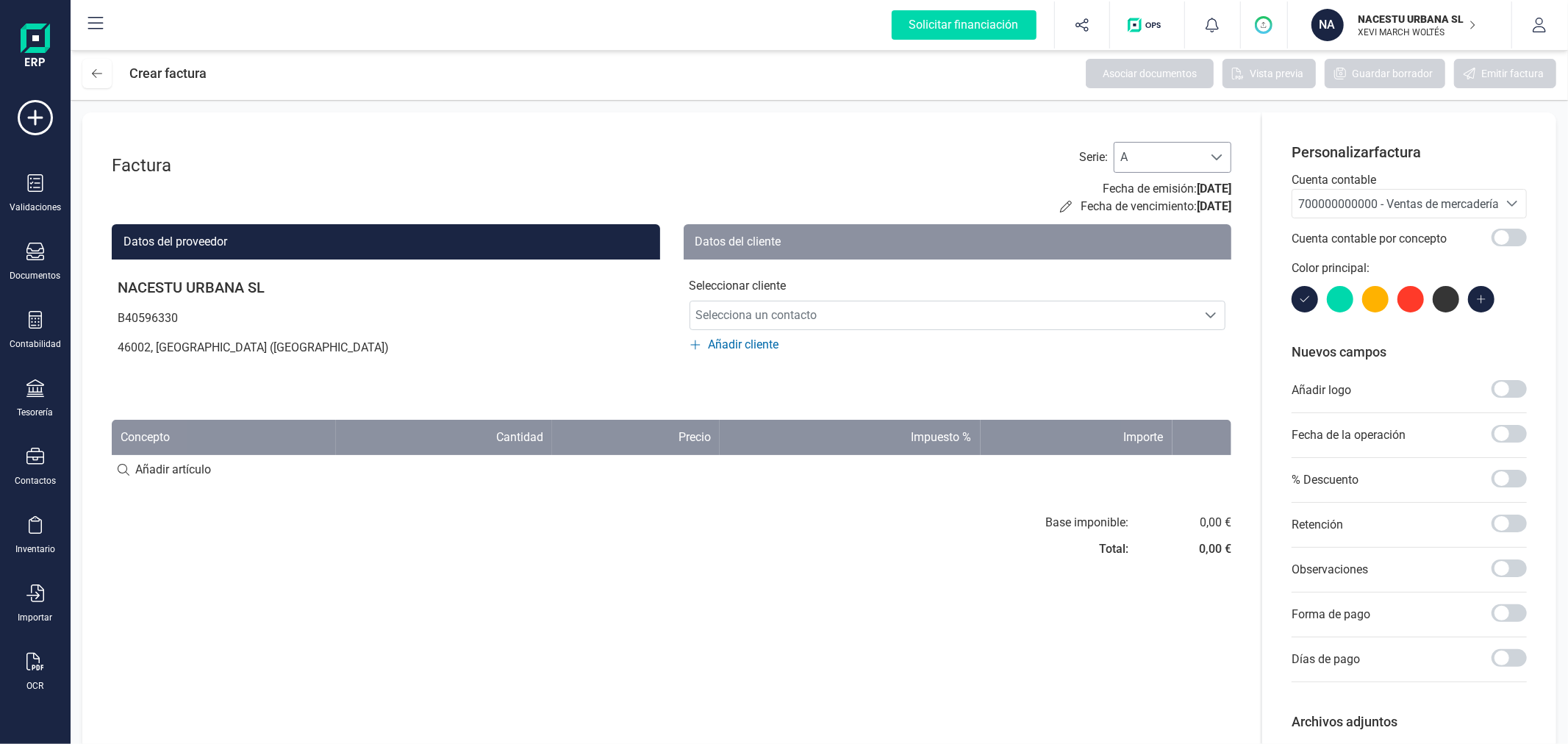
click at [1223, 152] on span at bounding box center [1216, 157] width 11 height 11
click at [1157, 240] on li "C" at bounding box center [1172, 252] width 117 height 30
click at [1343, 204] on span "700000000000 - Ventas de mercaderías" at bounding box center [1402, 204] width 207 height 14
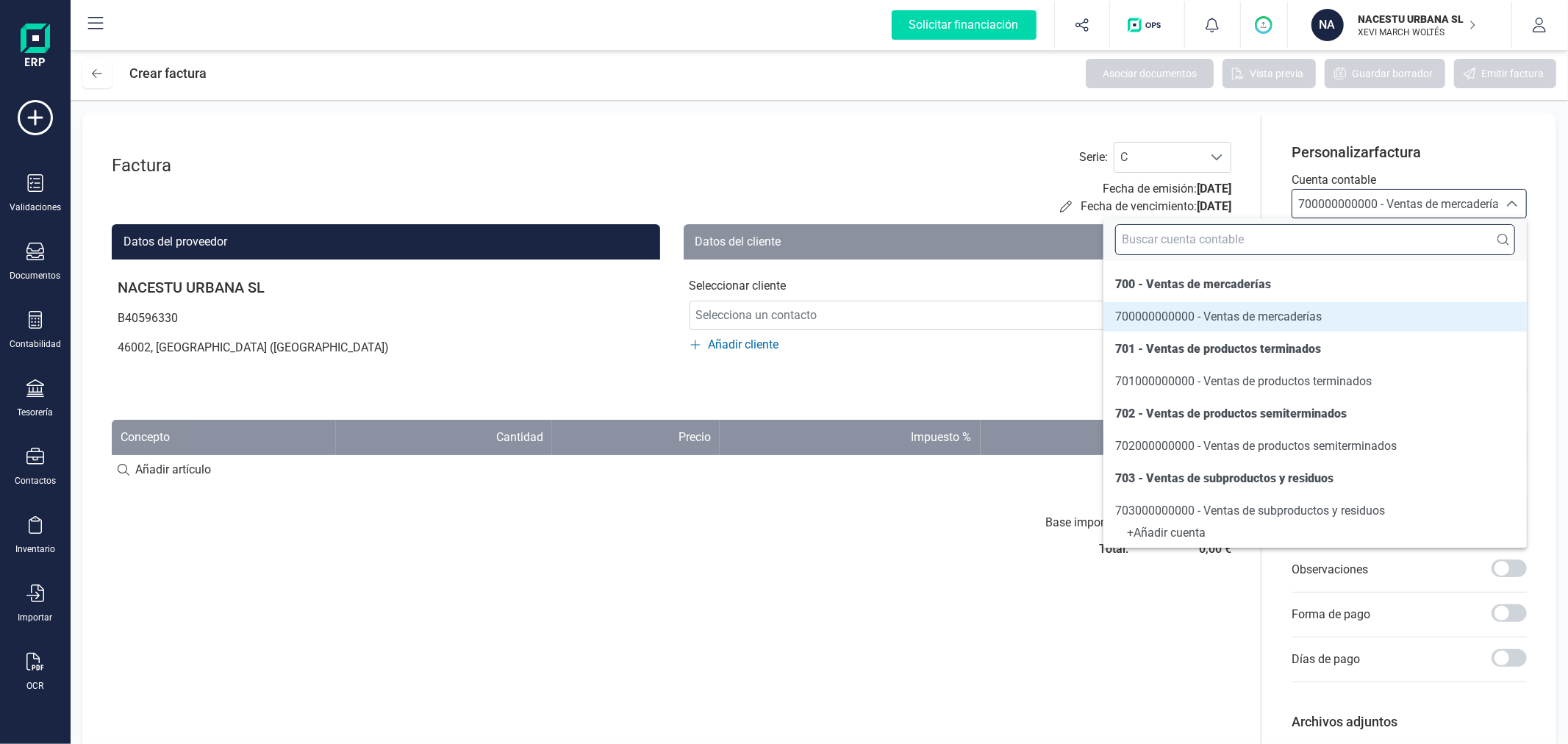
click at [1344, 240] on input "text" at bounding box center [1315, 239] width 400 height 31
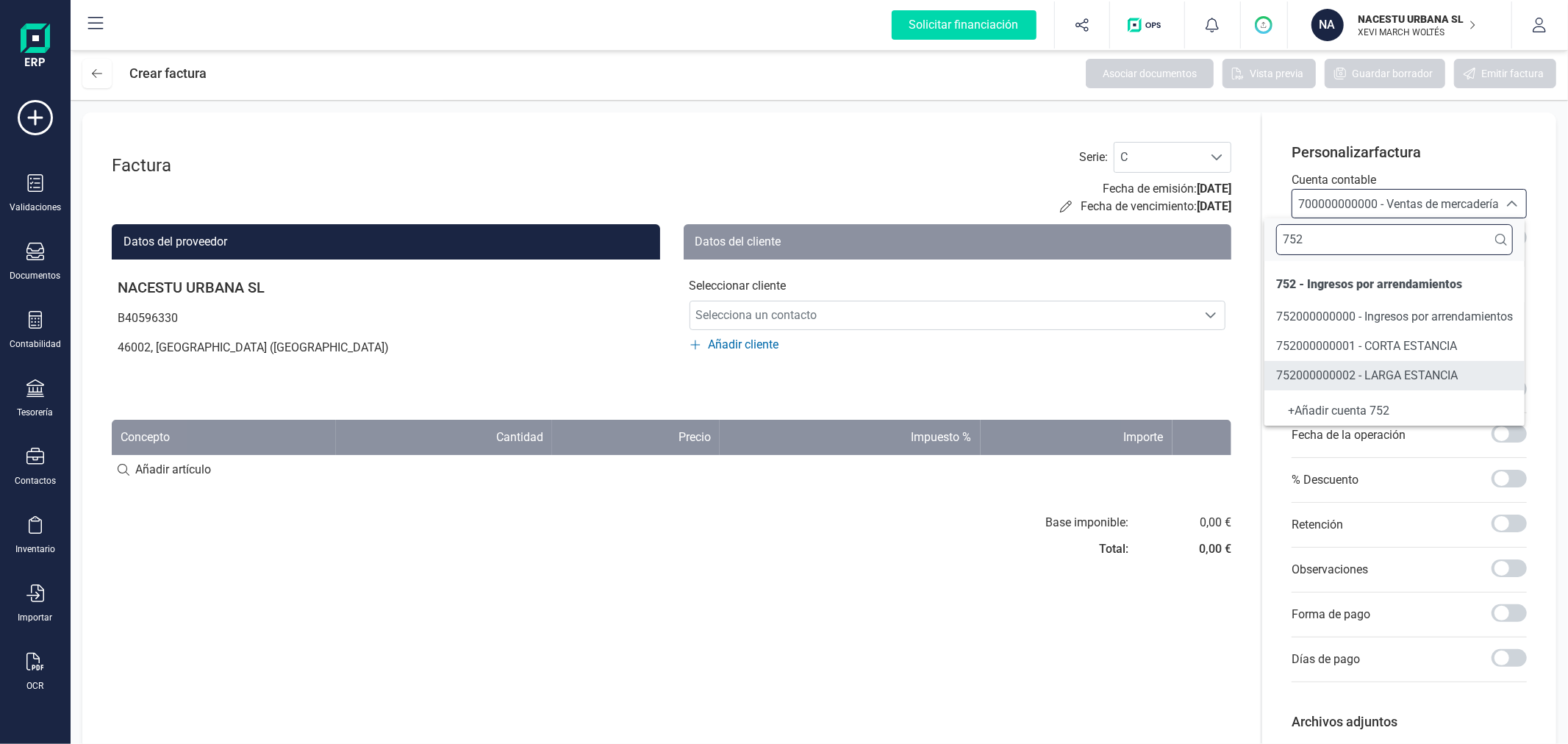
type input "752"
click at [1369, 339] on span "752000000001 - CORTA ESTANCIA" at bounding box center [1367, 346] width 180 height 14
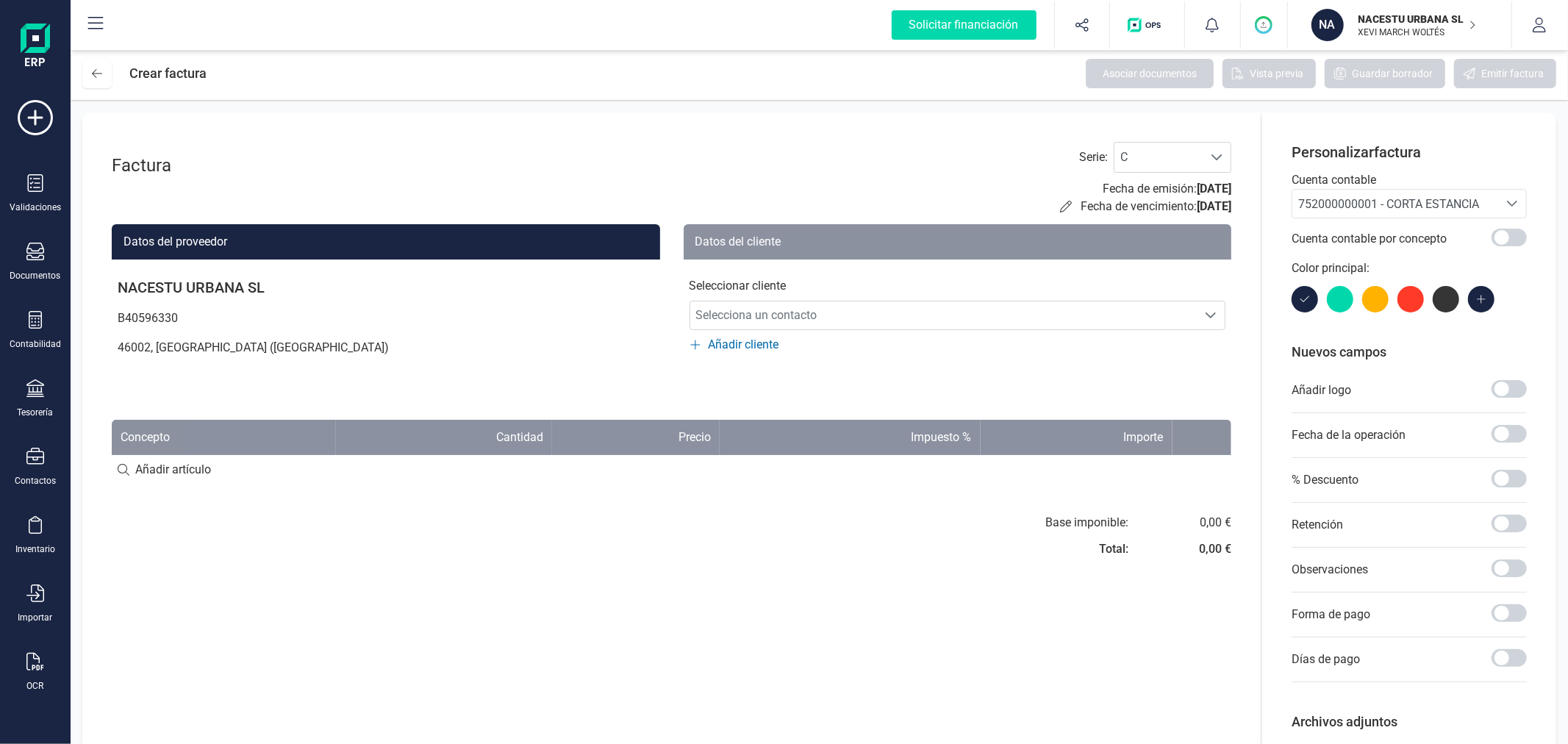
click at [923, 296] on div "Seleccionar cliente Selecciona un contacto Selecciona un contacto Añadir cliente" at bounding box center [957, 306] width 548 height 94
click at [921, 319] on span "Selecciona un contacto" at bounding box center [943, 315] width 507 height 30
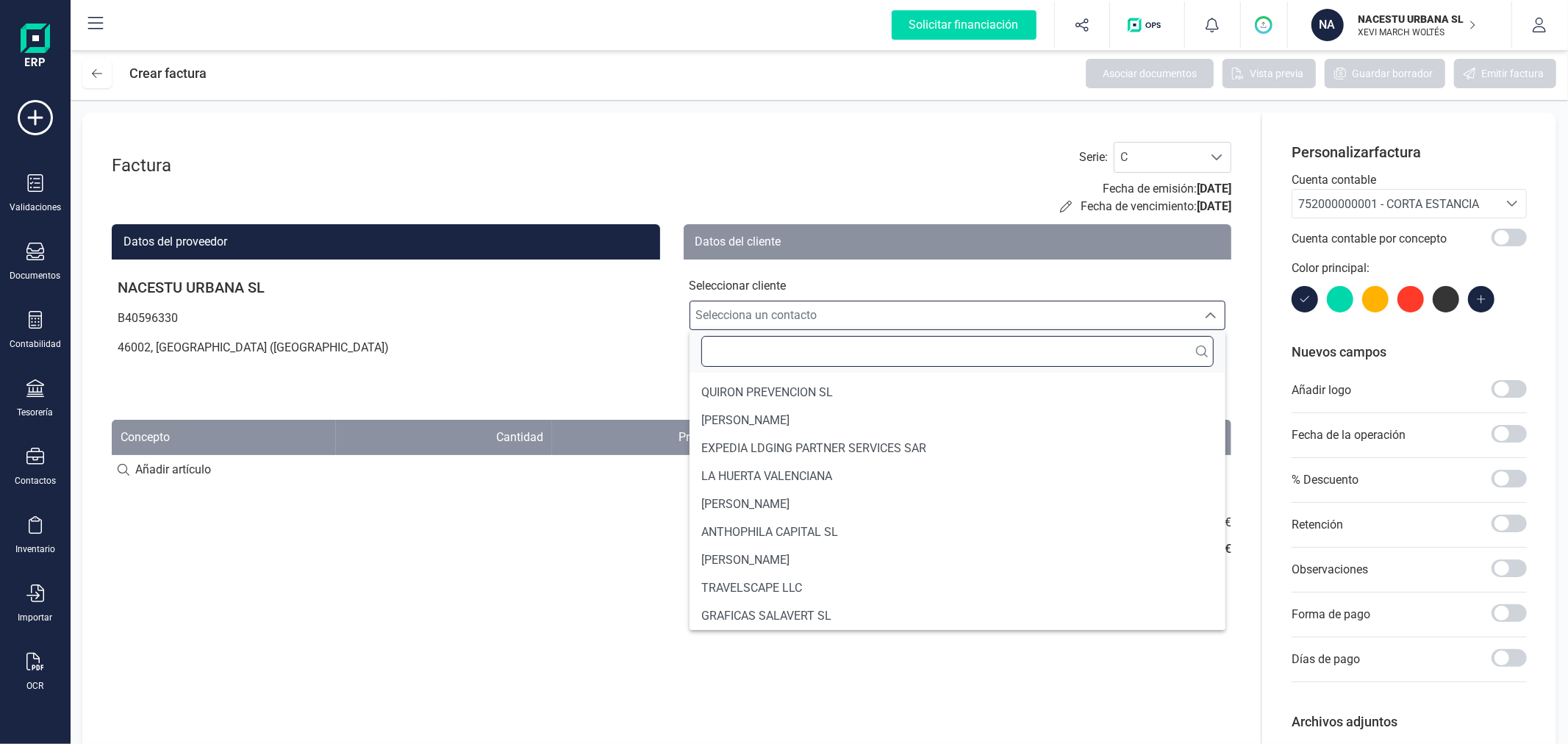
click at [849, 351] on input "text" at bounding box center [958, 351] width 513 height 31
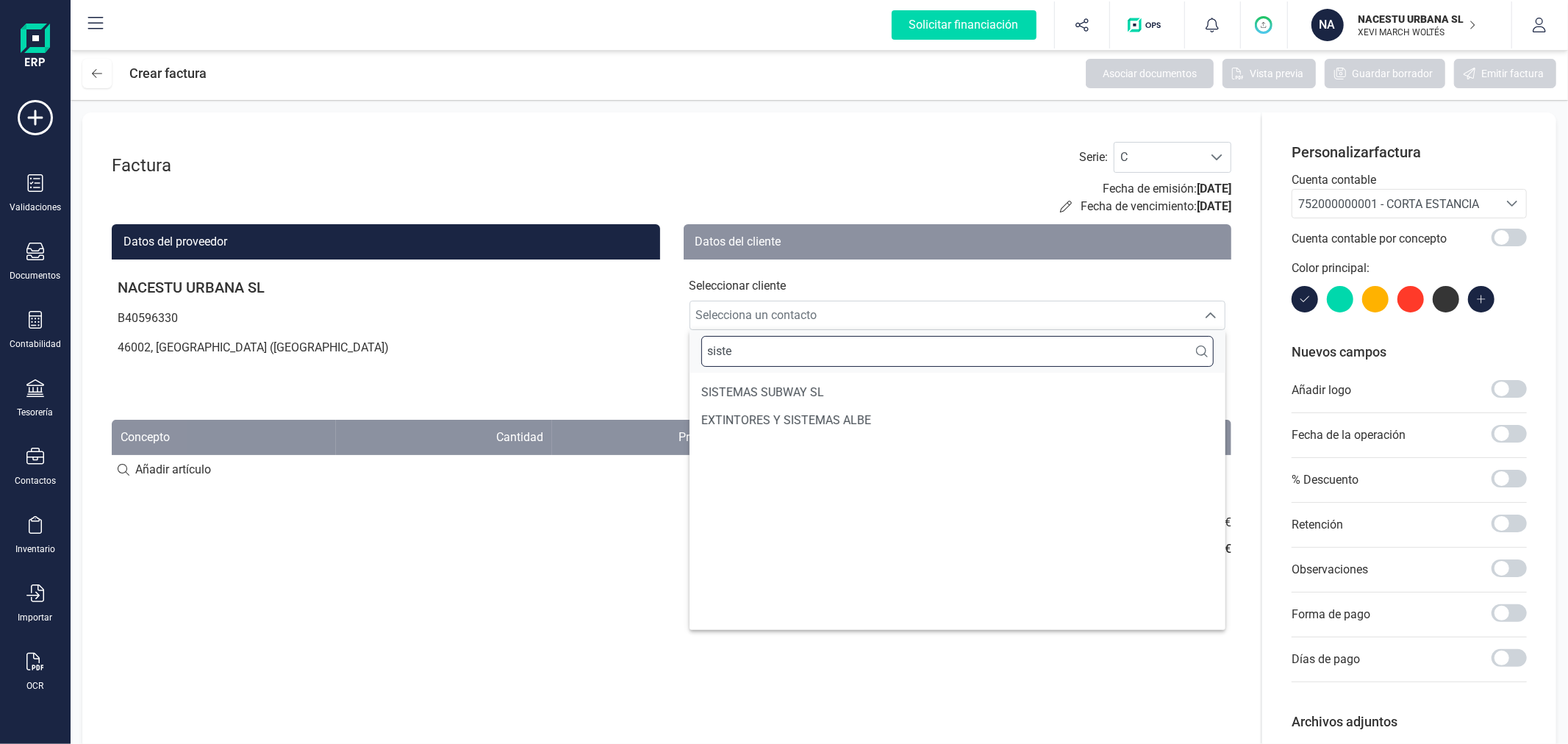
scroll to position [0, 0]
type input "sistemas"
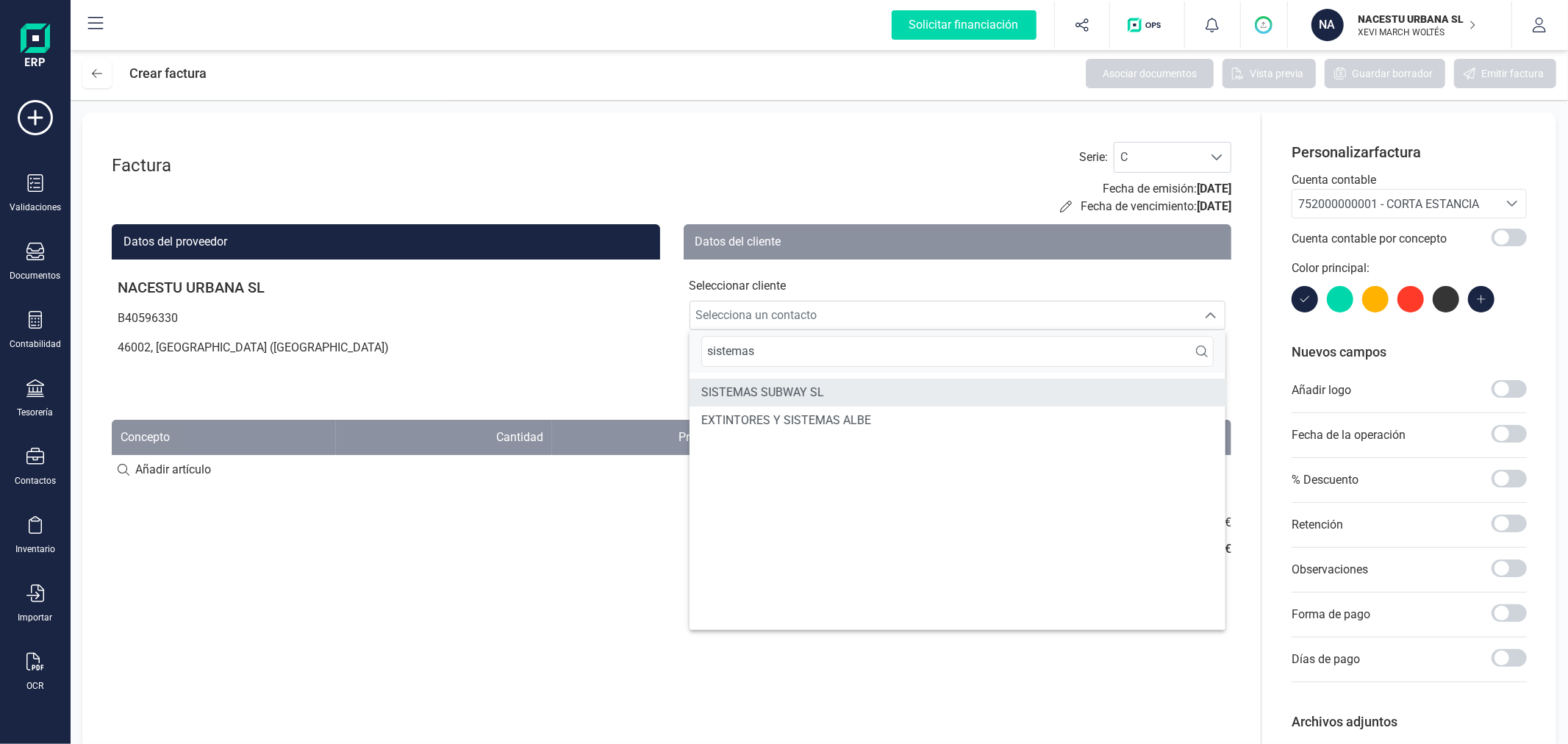
click at [831, 391] on li "SISTEMAS SUBWAY SL" at bounding box center [957, 393] width 537 height 28
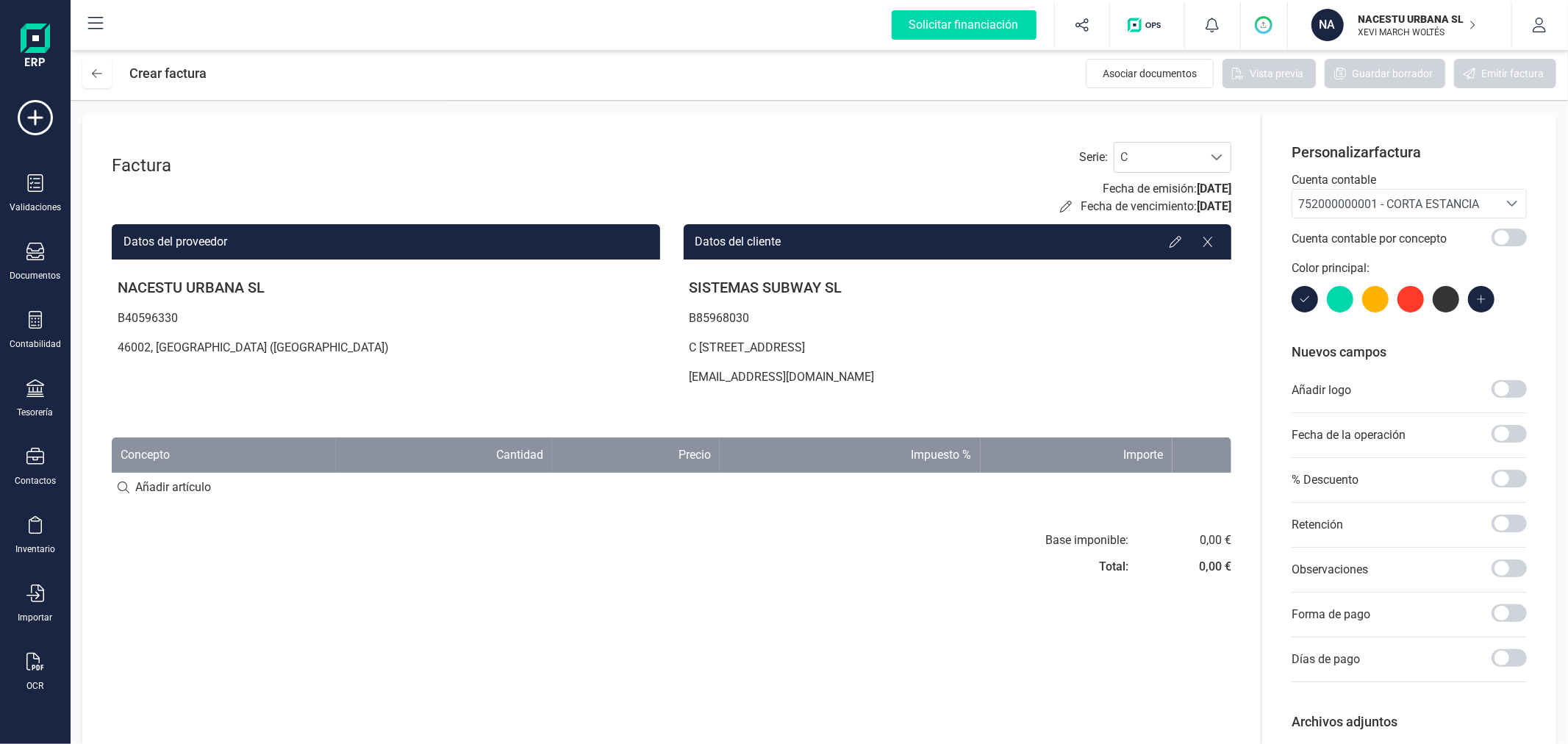
click at [191, 483] on input at bounding box center [672, 488] width 1119 height 30
paste input "Check-in- check-out: 24/09 al 25/09"
type input "Check-in- check-out: 24/09 al 25/09"
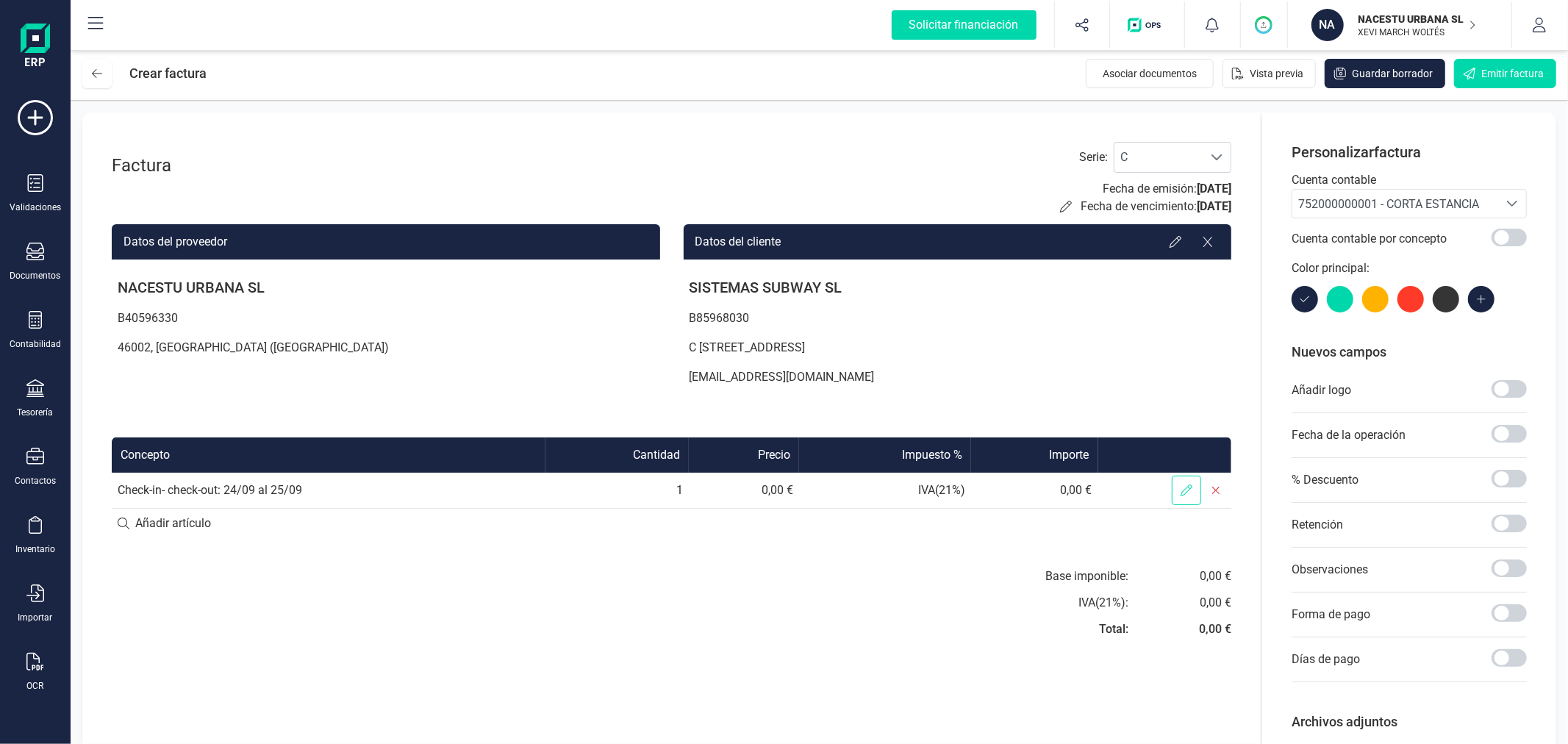
click at [1187, 486] on icon at bounding box center [1186, 490] width 11 height 11
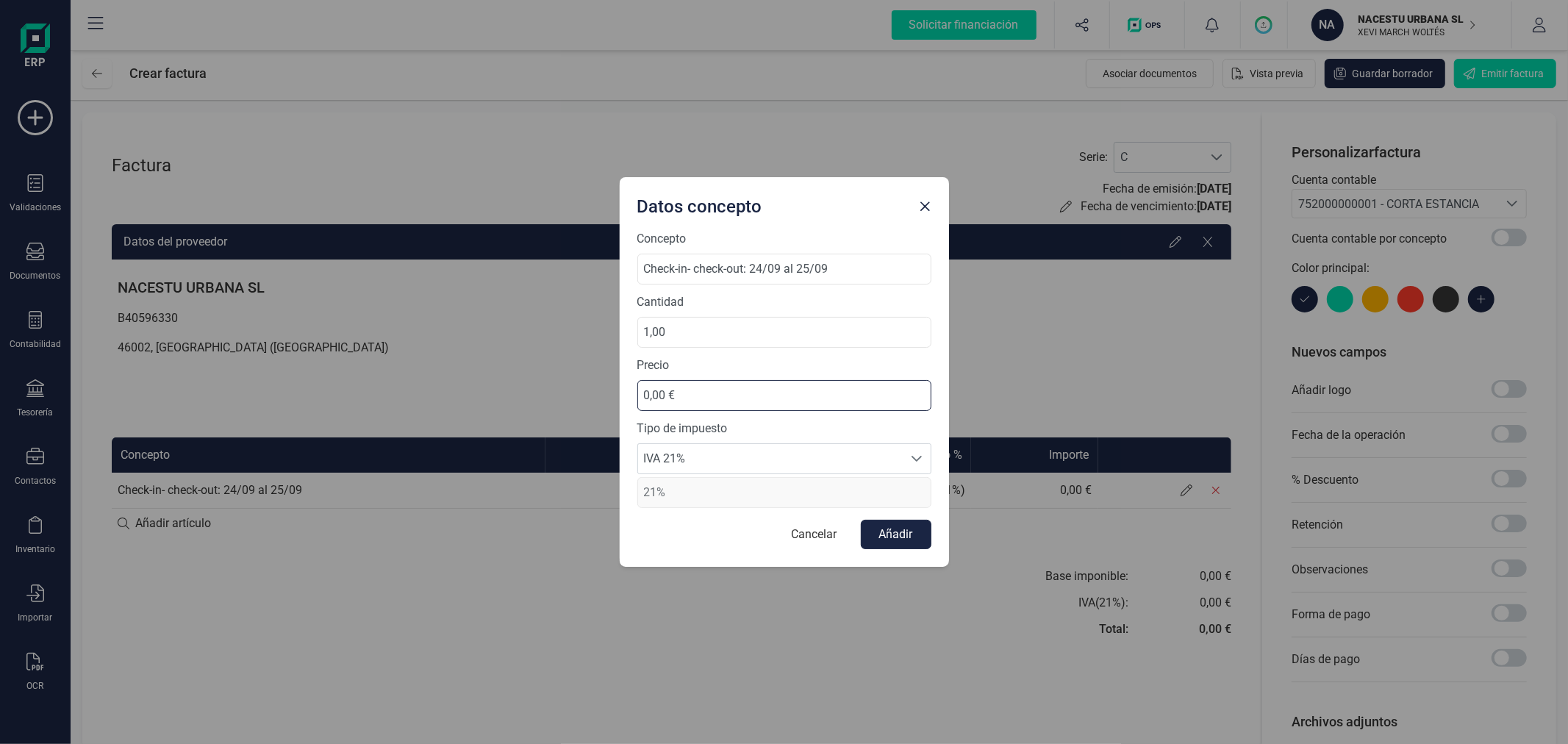
drag, startPoint x: 729, startPoint y: 386, endPoint x: 631, endPoint y: 380, distance: 98.2
click at [631, 380] on div "Concepto Check-in- check-out: 24/09 al 25/09 Cantidad 1,00 Precio 0,00 € Tipo d…" at bounding box center [784, 399] width 329 height 337
type input "83,25 €"
click at [811, 450] on span "IVA 21%" at bounding box center [770, 459] width 265 height 30
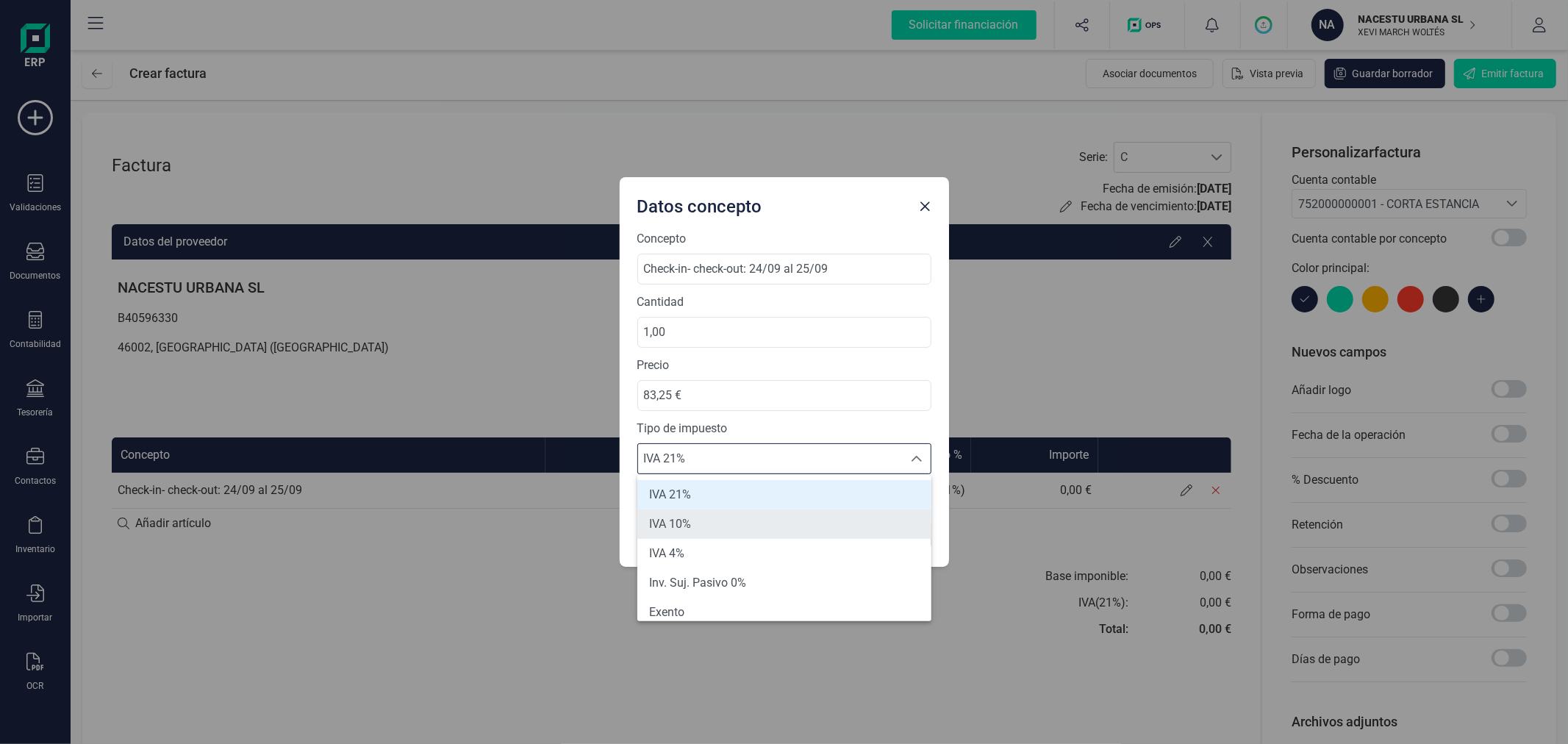
click at [758, 514] on li "IVA 10%" at bounding box center [785, 525] width 294 height 30
type input "10%"
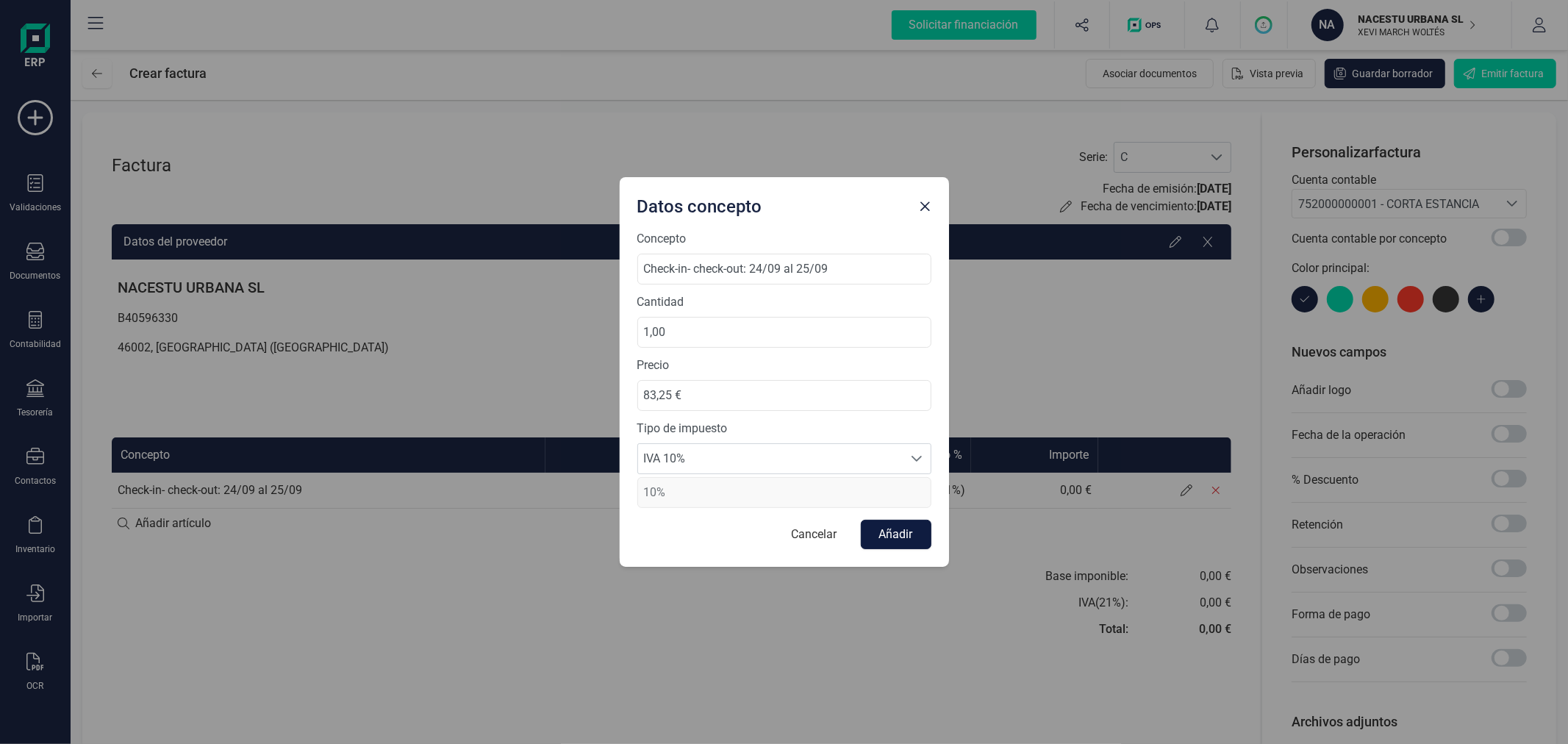
click at [905, 531] on button "Añadir" at bounding box center [896, 535] width 71 height 30
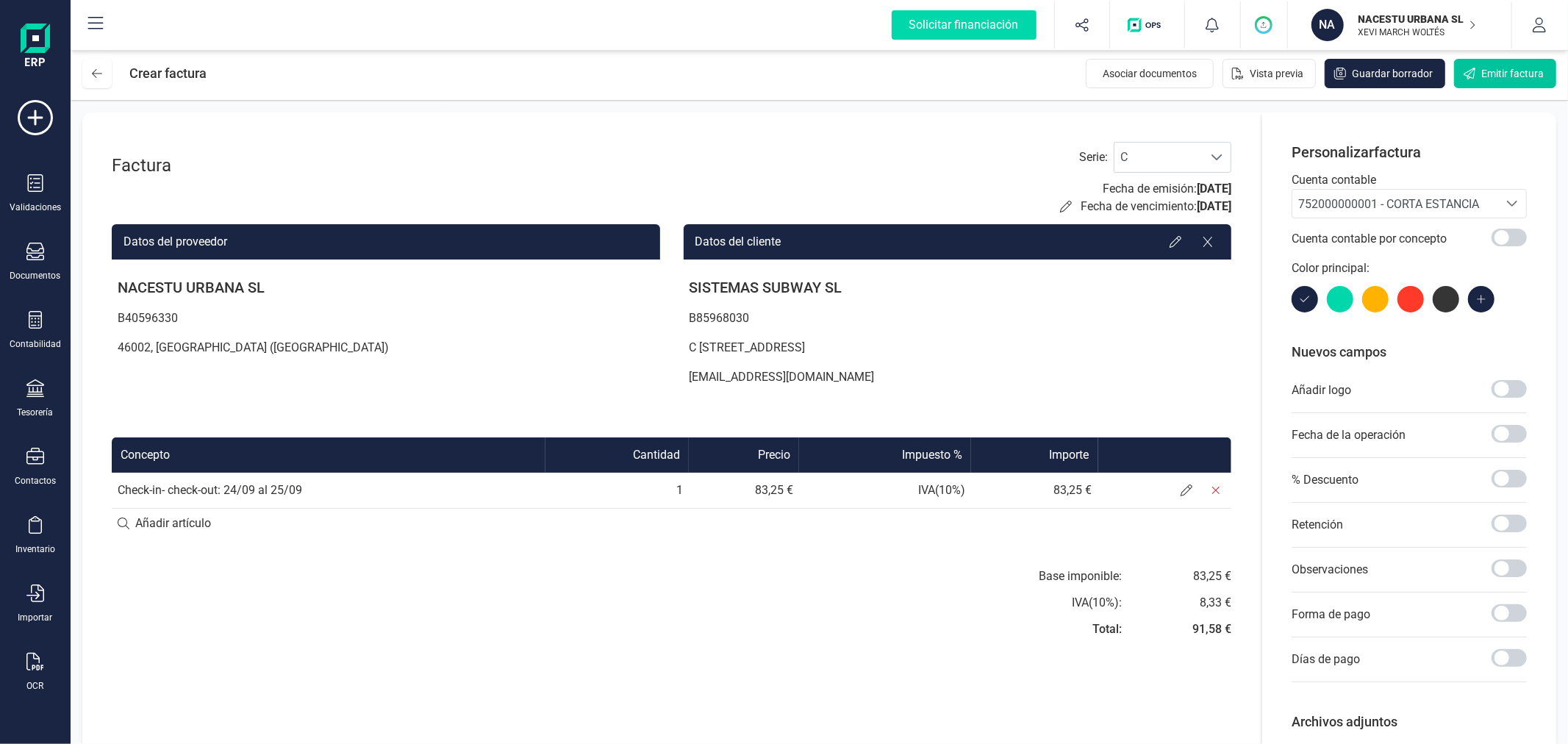
click at [1500, 72] on span "Emitir factura" at bounding box center [1512, 74] width 62 height 15
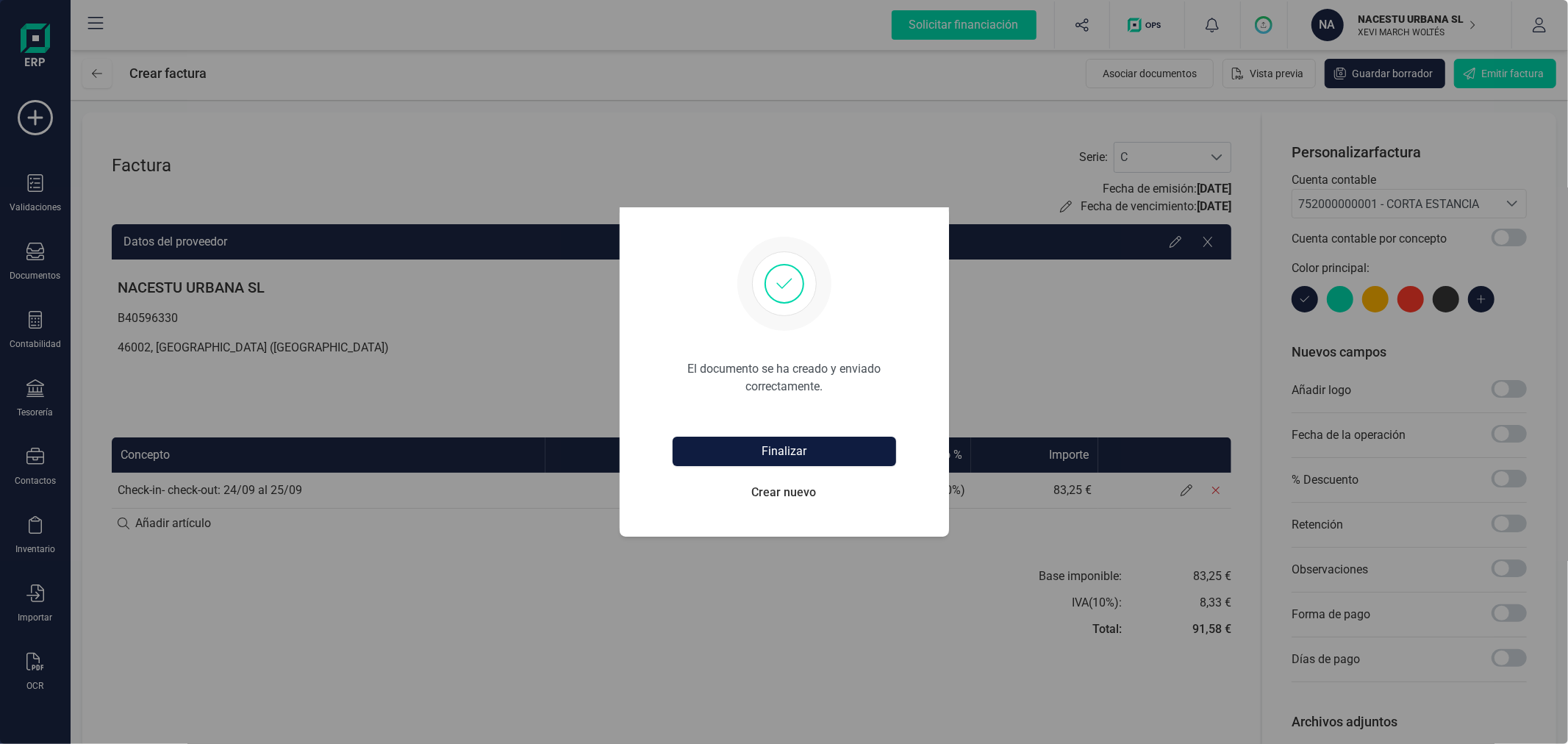
click at [755, 458] on button "Finalizar" at bounding box center [784, 451] width 223 height 30
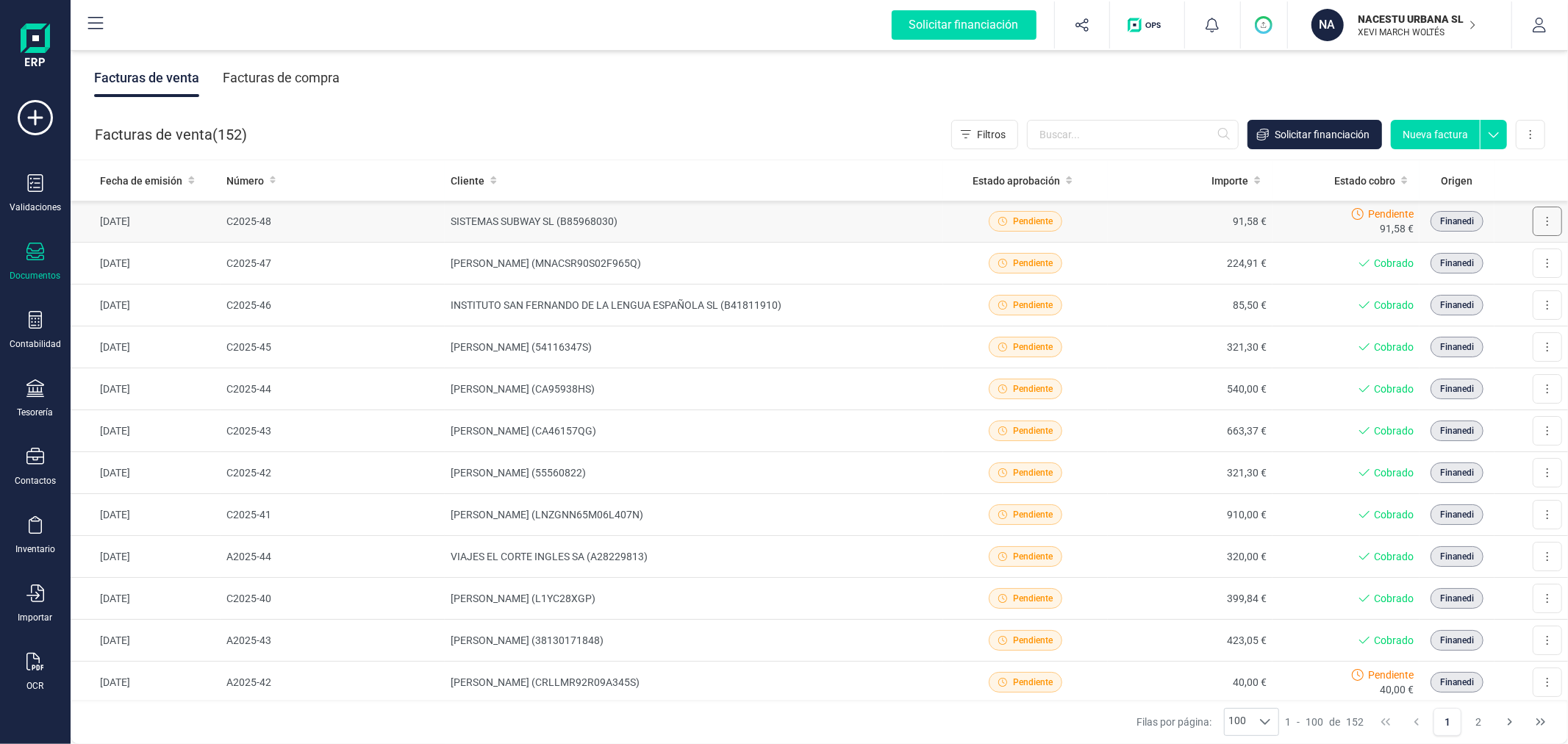
click at [1543, 226] on button at bounding box center [1548, 222] width 30 height 30
click at [1473, 317] on span "Marcar como cobrada" at bounding box center [1484, 317] width 102 height 15
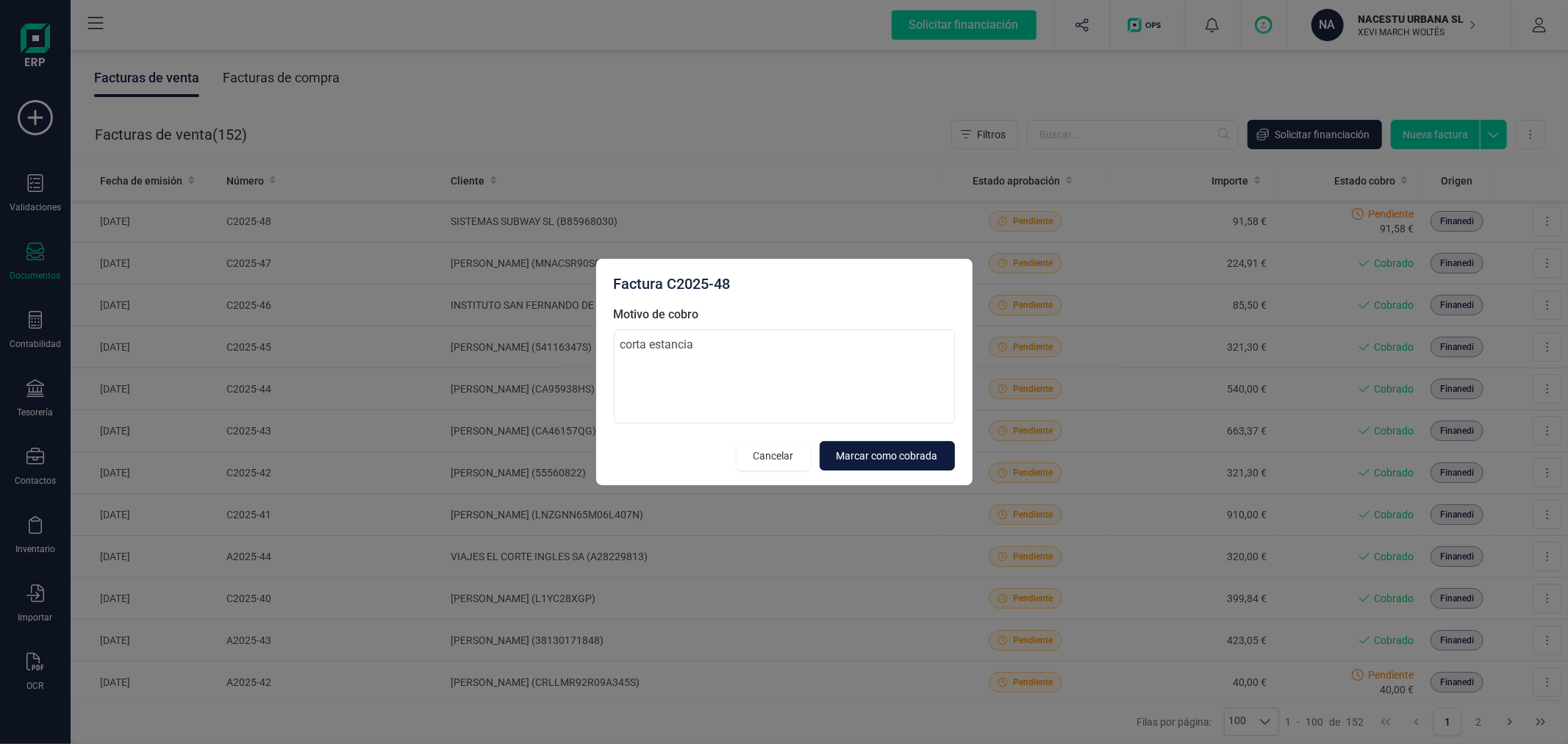
type textarea "corta estancia"
click at [927, 450] on span "Marcar como cobrada" at bounding box center [887, 456] width 102 height 15
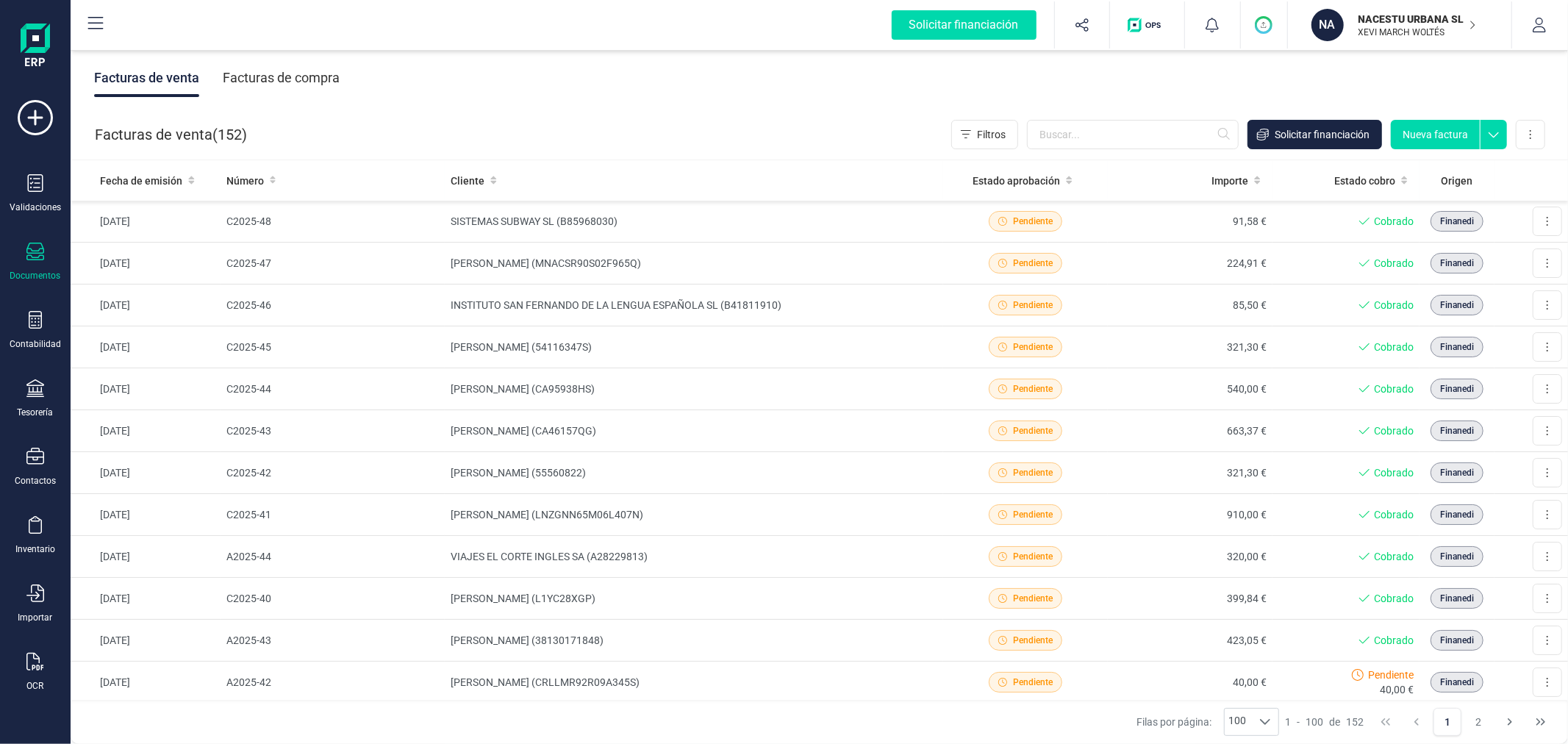
click at [1437, 128] on button "Nueva factura" at bounding box center [1436, 135] width 89 height 30
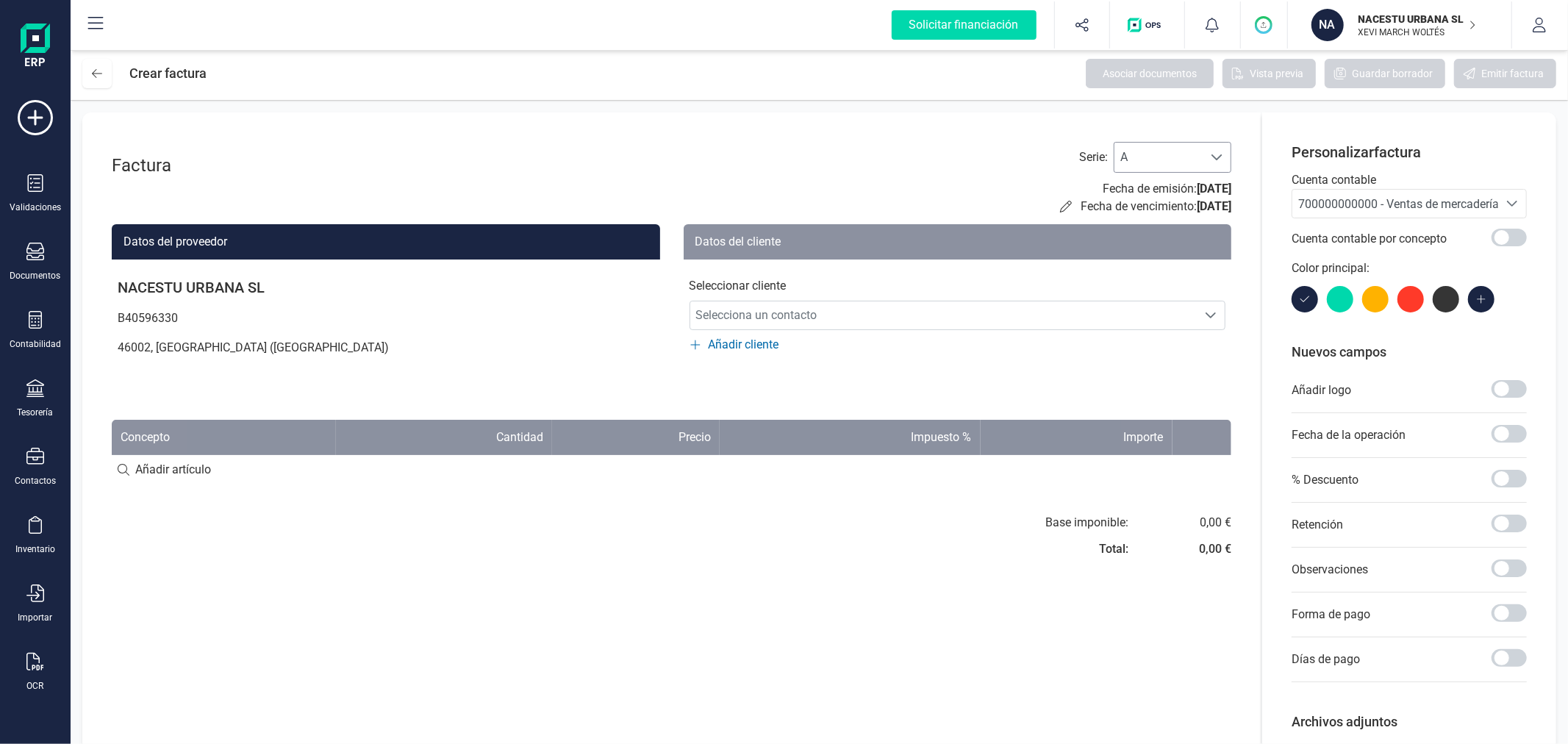
click at [1186, 149] on span "A" at bounding box center [1158, 158] width 88 height 30
click at [1147, 244] on li "C" at bounding box center [1172, 252] width 117 height 30
click at [1334, 203] on span "700000000000 - Ventas de mercaderías" at bounding box center [1402, 204] width 207 height 14
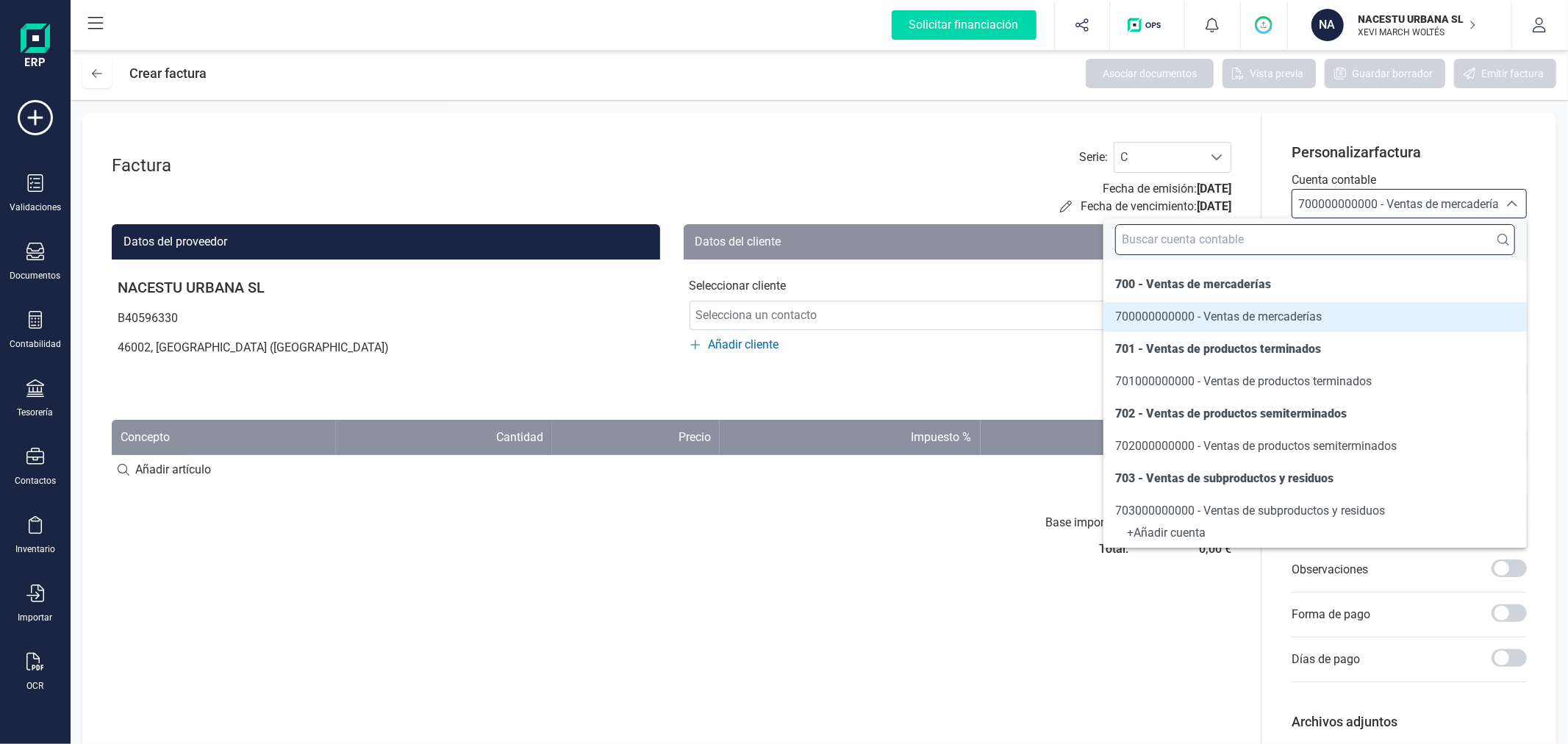
click at [1316, 236] on input "text" at bounding box center [1315, 239] width 400 height 31
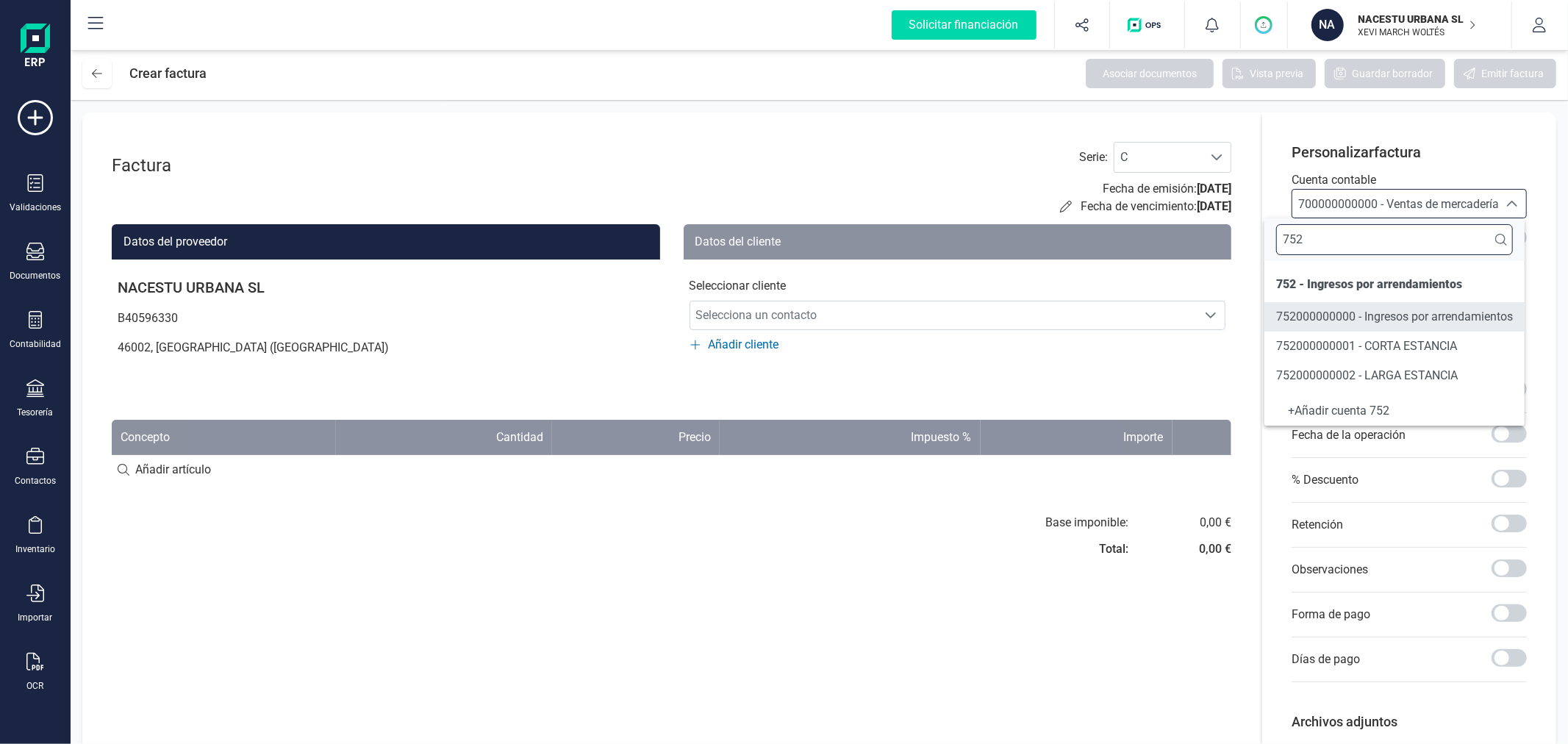
type input "752"
click at [1347, 344] on span "752000000001 - CORTA ESTANCIA" at bounding box center [1367, 346] width 180 height 14
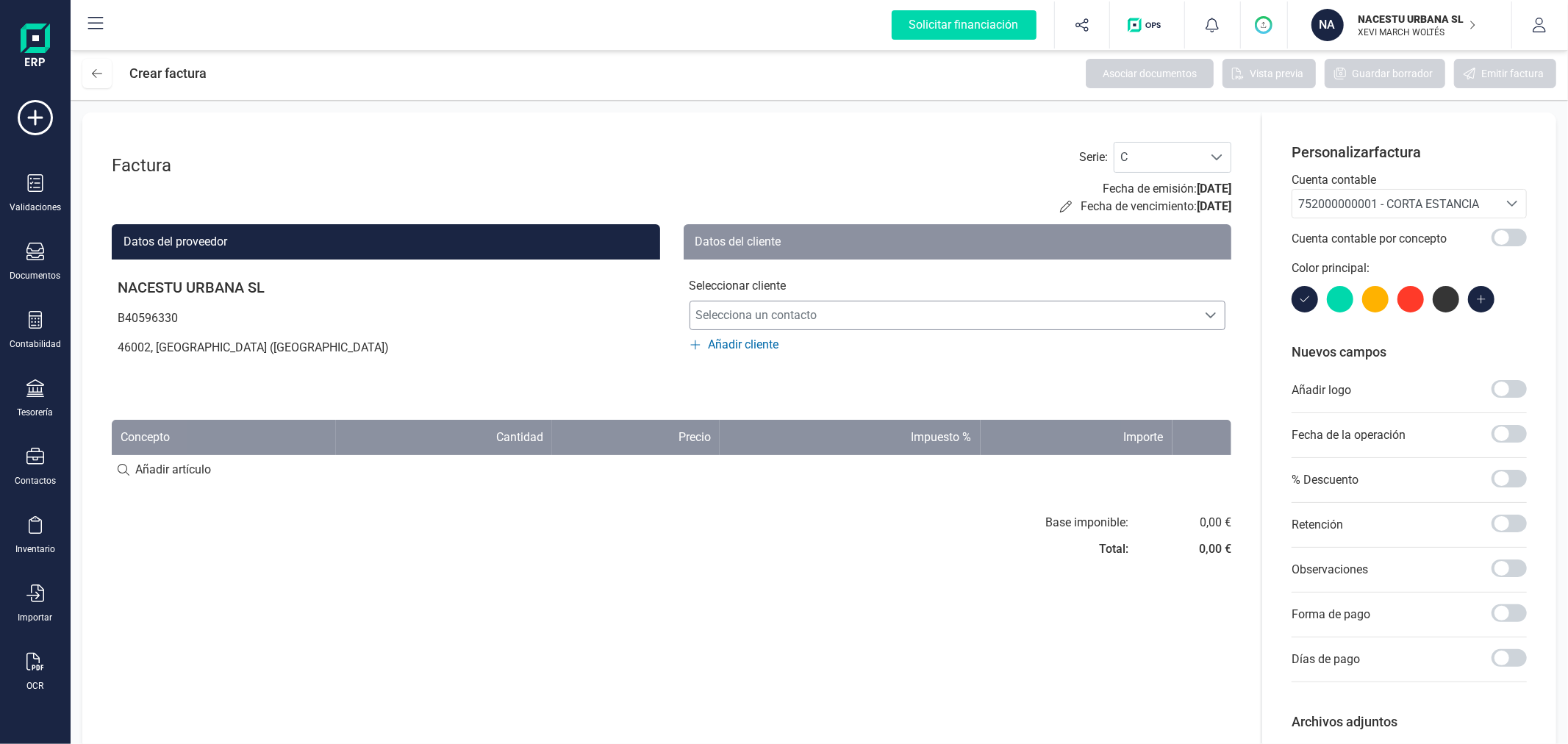
click at [901, 310] on span "Selecciona un contacto" at bounding box center [943, 315] width 507 height 30
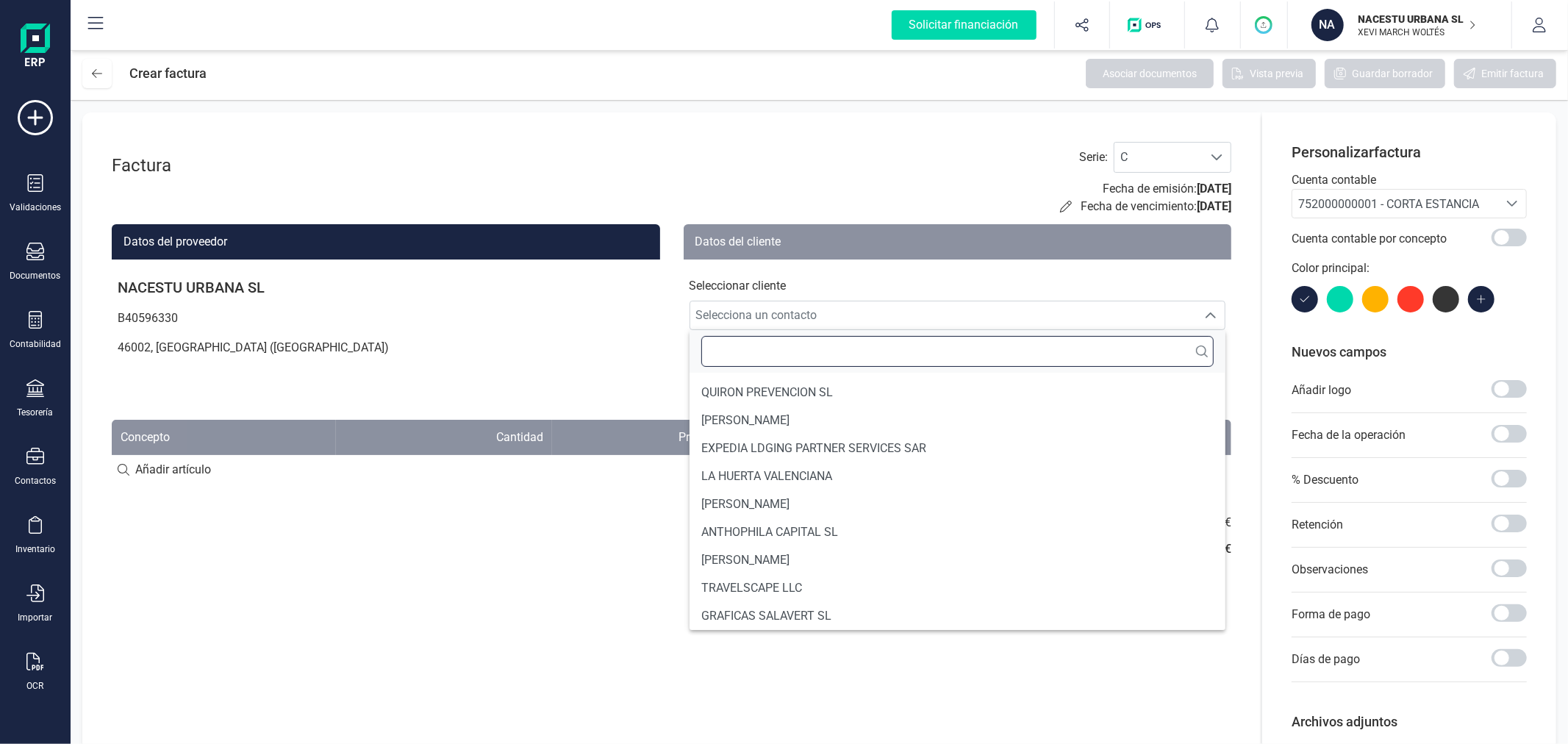
click at [851, 354] on input "text" at bounding box center [958, 351] width 513 height 31
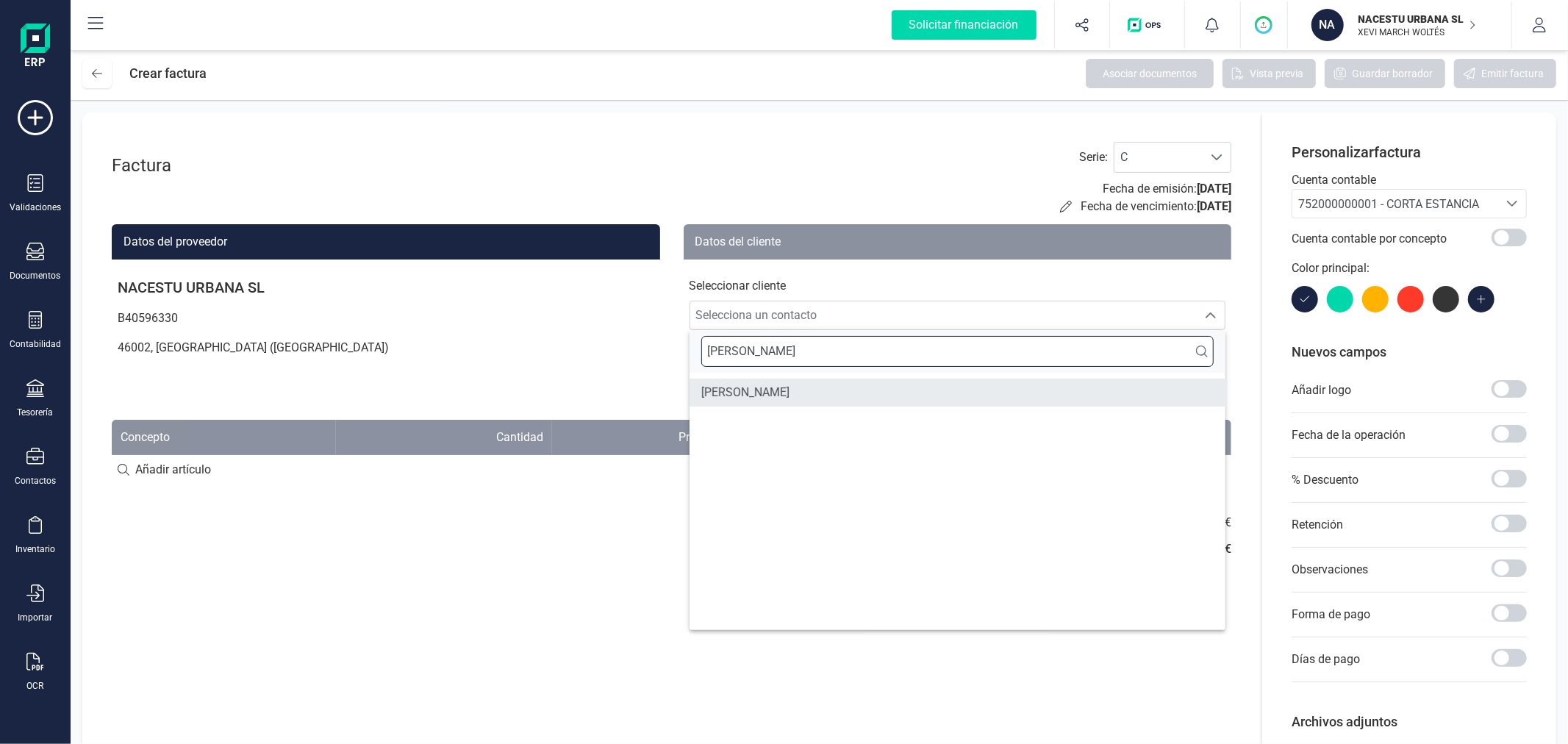
type input "[PERSON_NAME]"
click at [789, 390] on span "[PERSON_NAME]" at bounding box center [745, 393] width 88 height 18
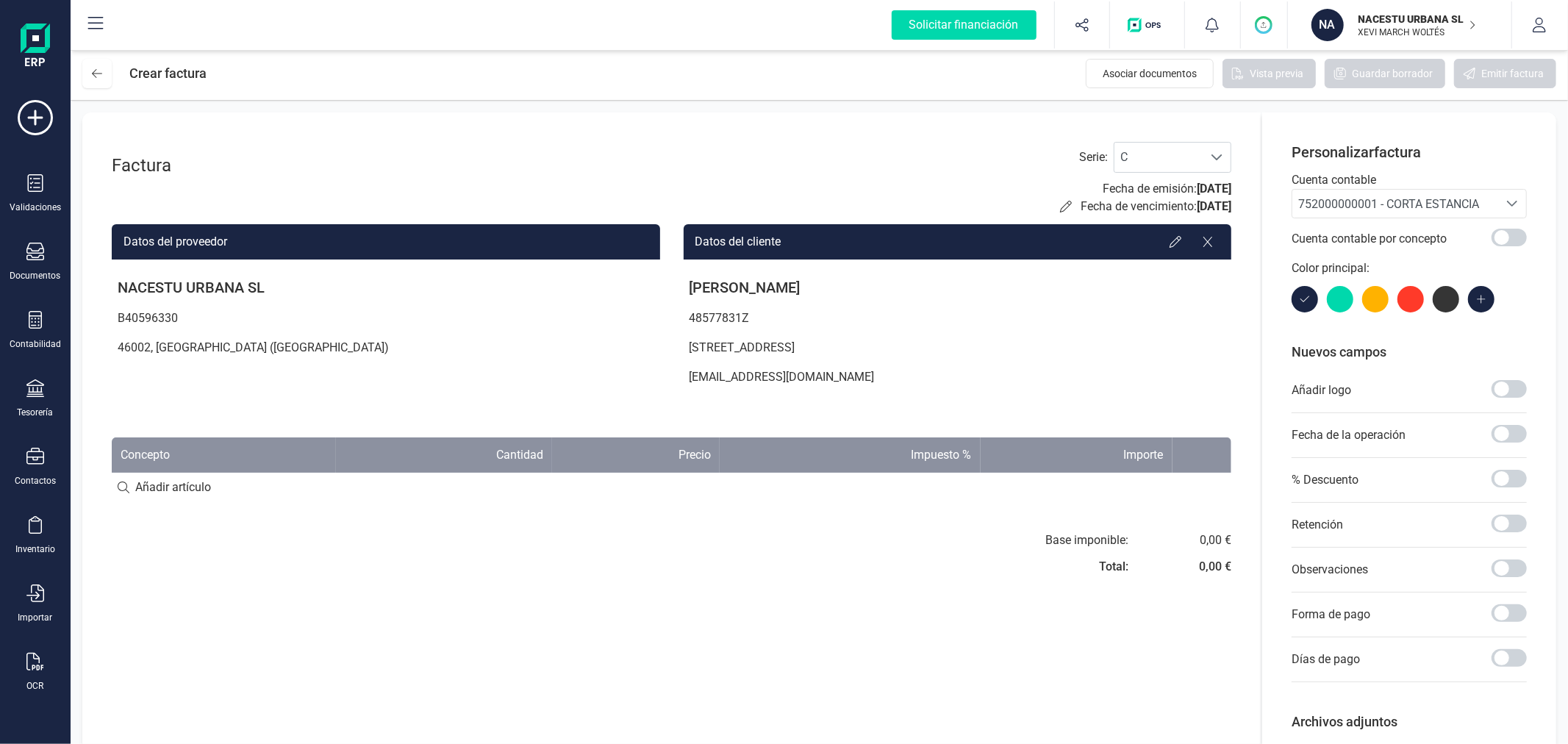
click at [197, 485] on input at bounding box center [672, 488] width 1119 height 30
paste input "CHECK-IN CHECK-OUT: 24/09 AL 25-09"
type input "CHECK-IN CHECK-OUT: 24/09 AL 25-09"
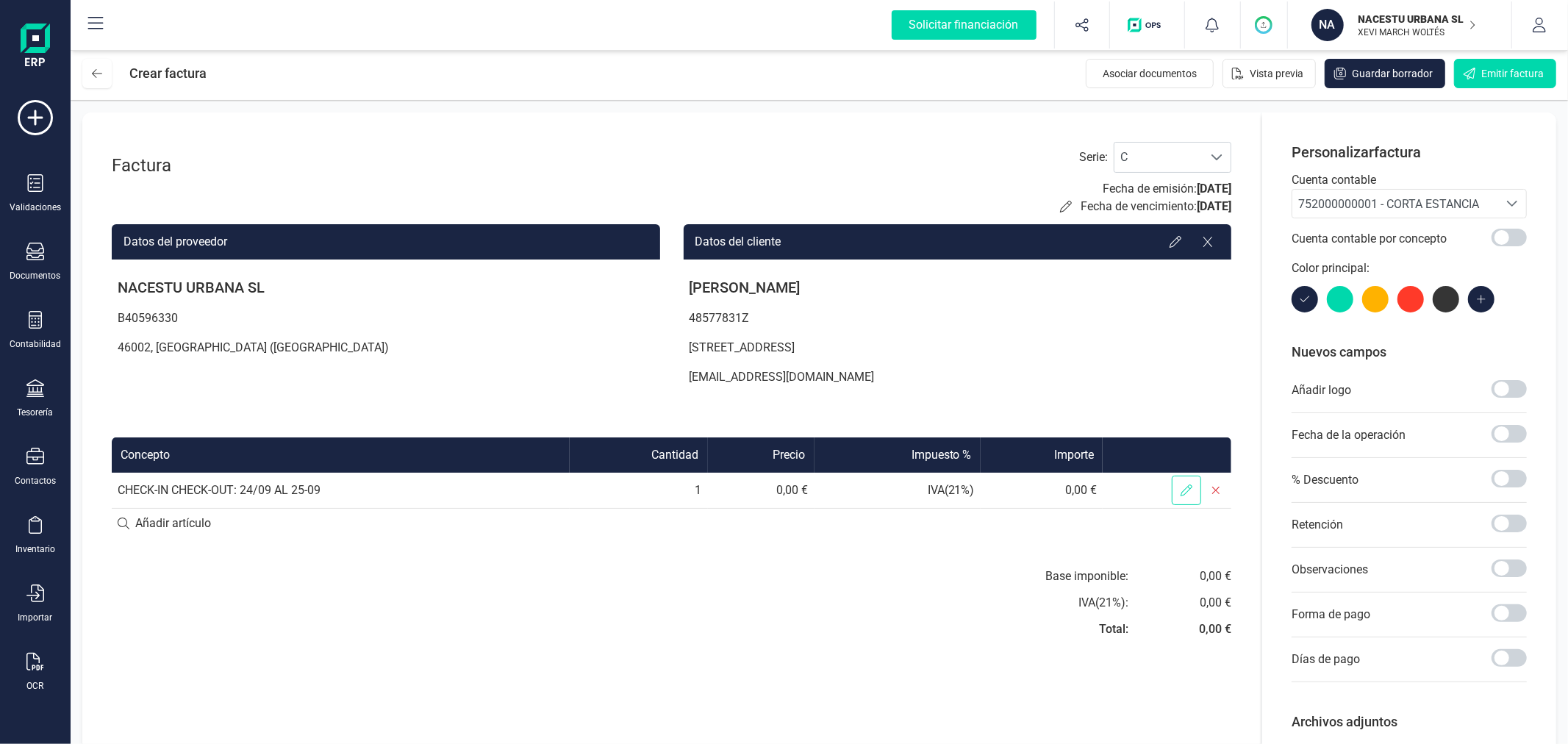
click at [1186, 485] on icon at bounding box center [1186, 490] width 11 height 11
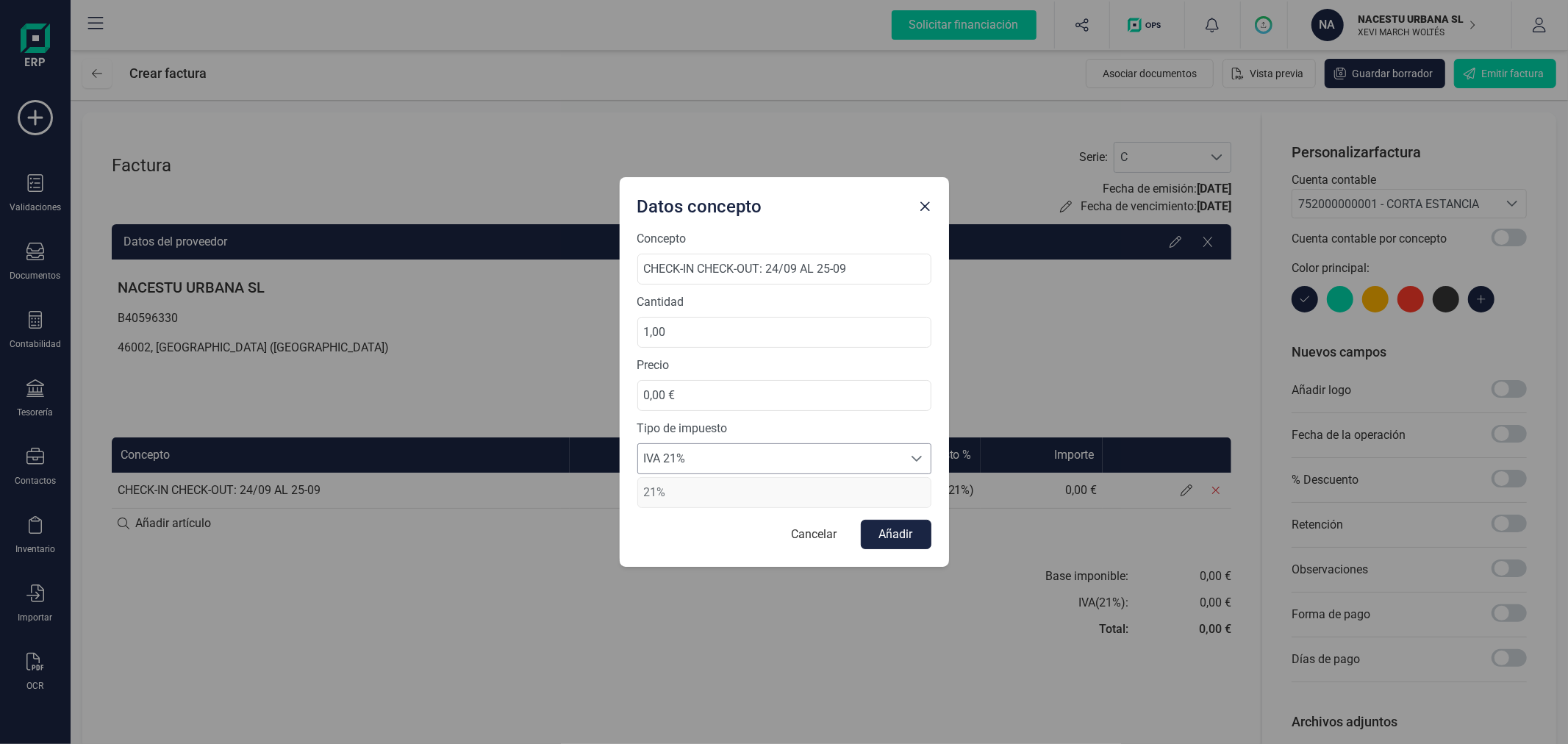
click at [715, 459] on span "IVA 21%" at bounding box center [770, 459] width 265 height 30
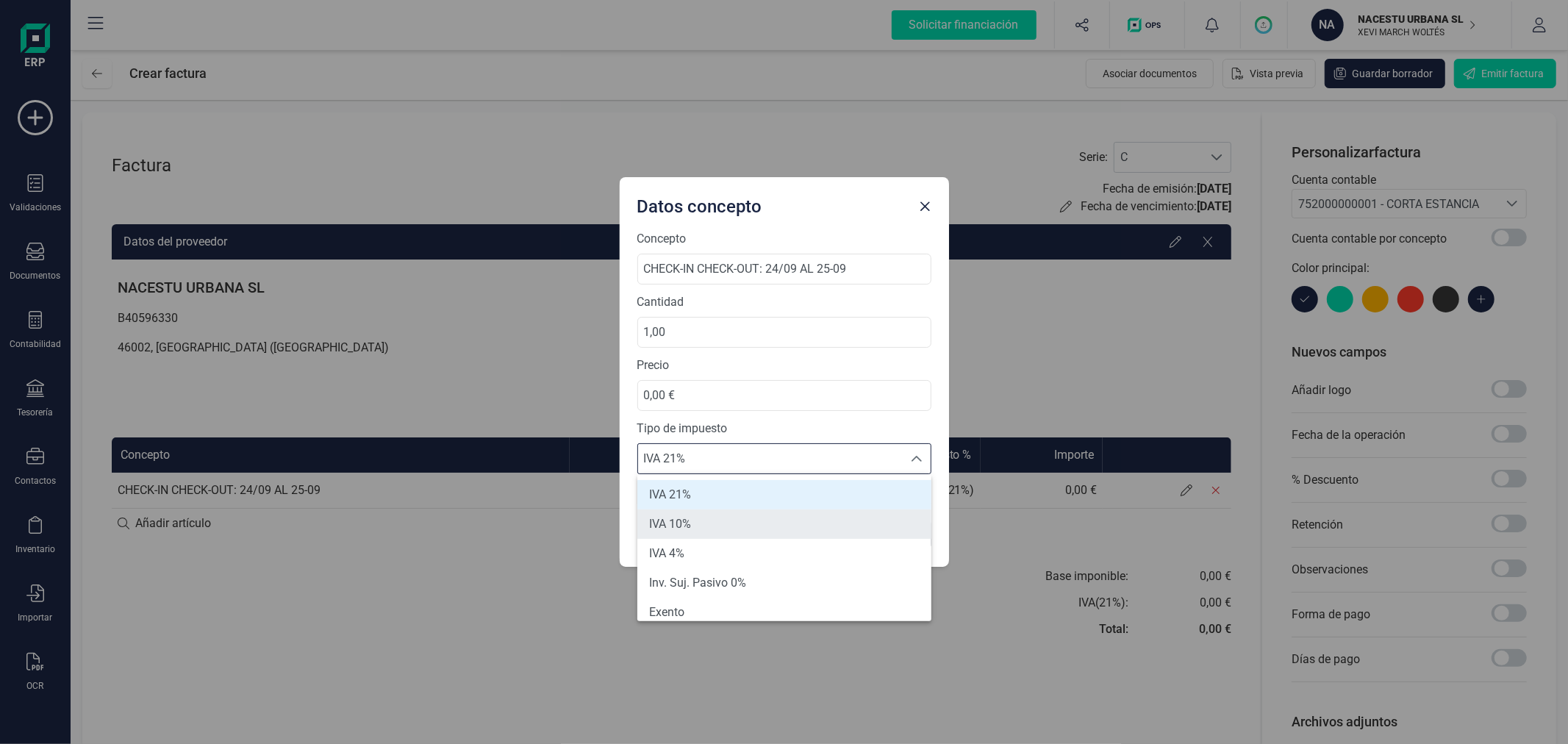
click at [685, 519] on span "IVA 10%" at bounding box center [670, 524] width 42 height 18
type input "10%"
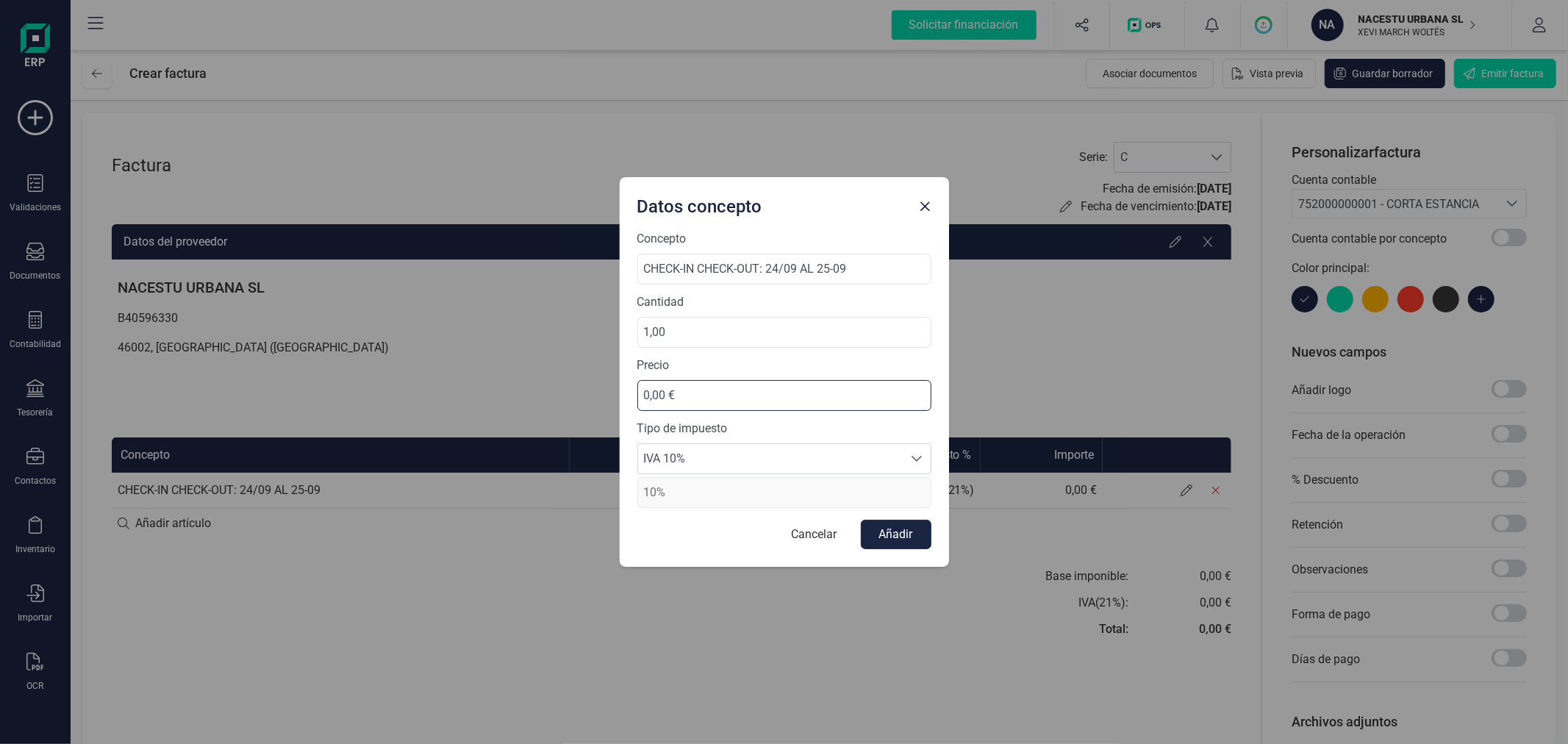
drag, startPoint x: 701, startPoint y: 387, endPoint x: 587, endPoint y: 390, distance: 114.0
click at [587, 390] on div "Datos concepto Concepto CHECK-IN CHECK-OUT: 24/09 AL 25-09 Cantidad 1,00 Precio…" at bounding box center [784, 372] width 1568 height 744
type input "97,36 €"
click at [908, 539] on button "Añadir" at bounding box center [896, 535] width 71 height 30
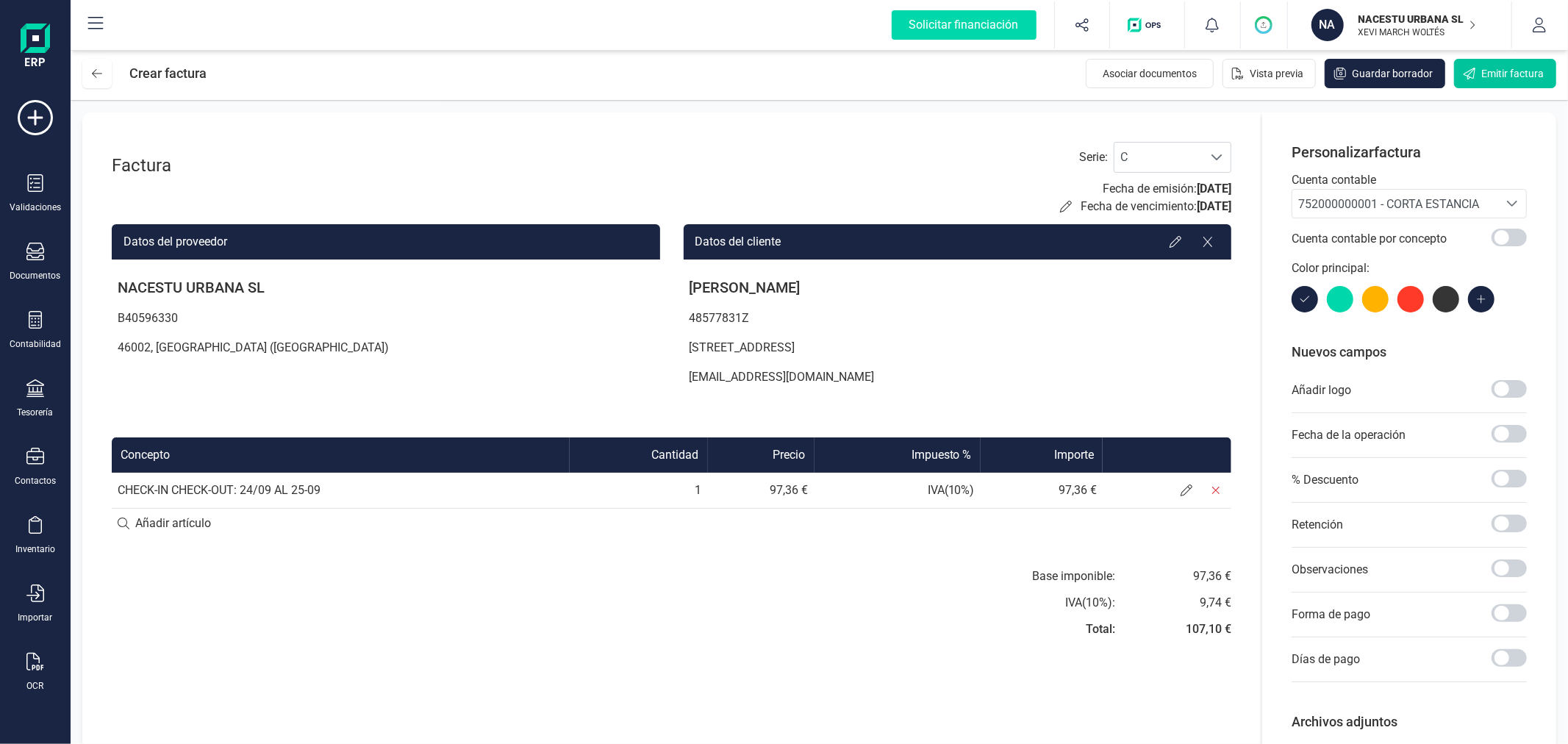
click at [1487, 77] on span "Emitir factura" at bounding box center [1512, 74] width 62 height 15
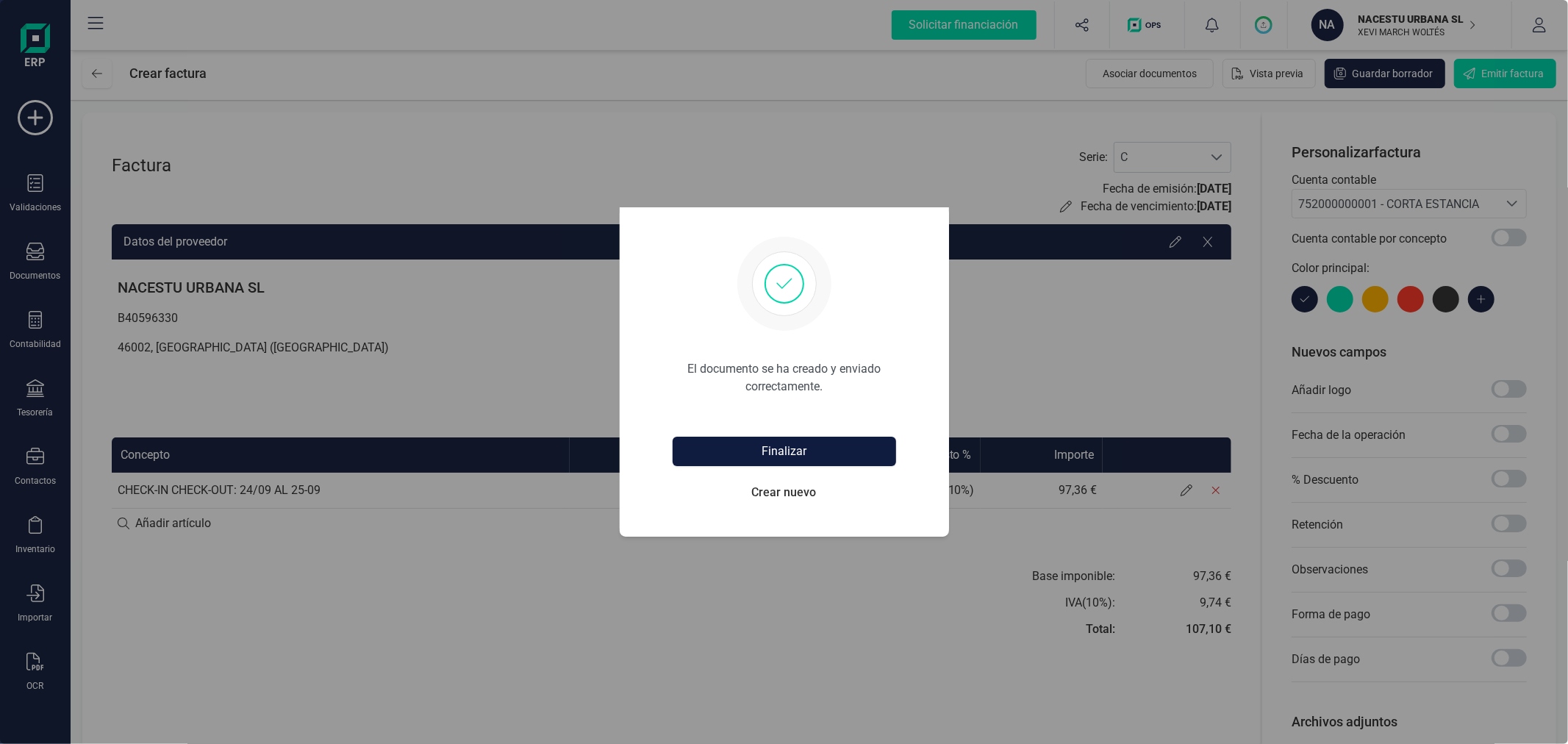
click at [792, 446] on button "Finalizar" at bounding box center [784, 451] width 223 height 30
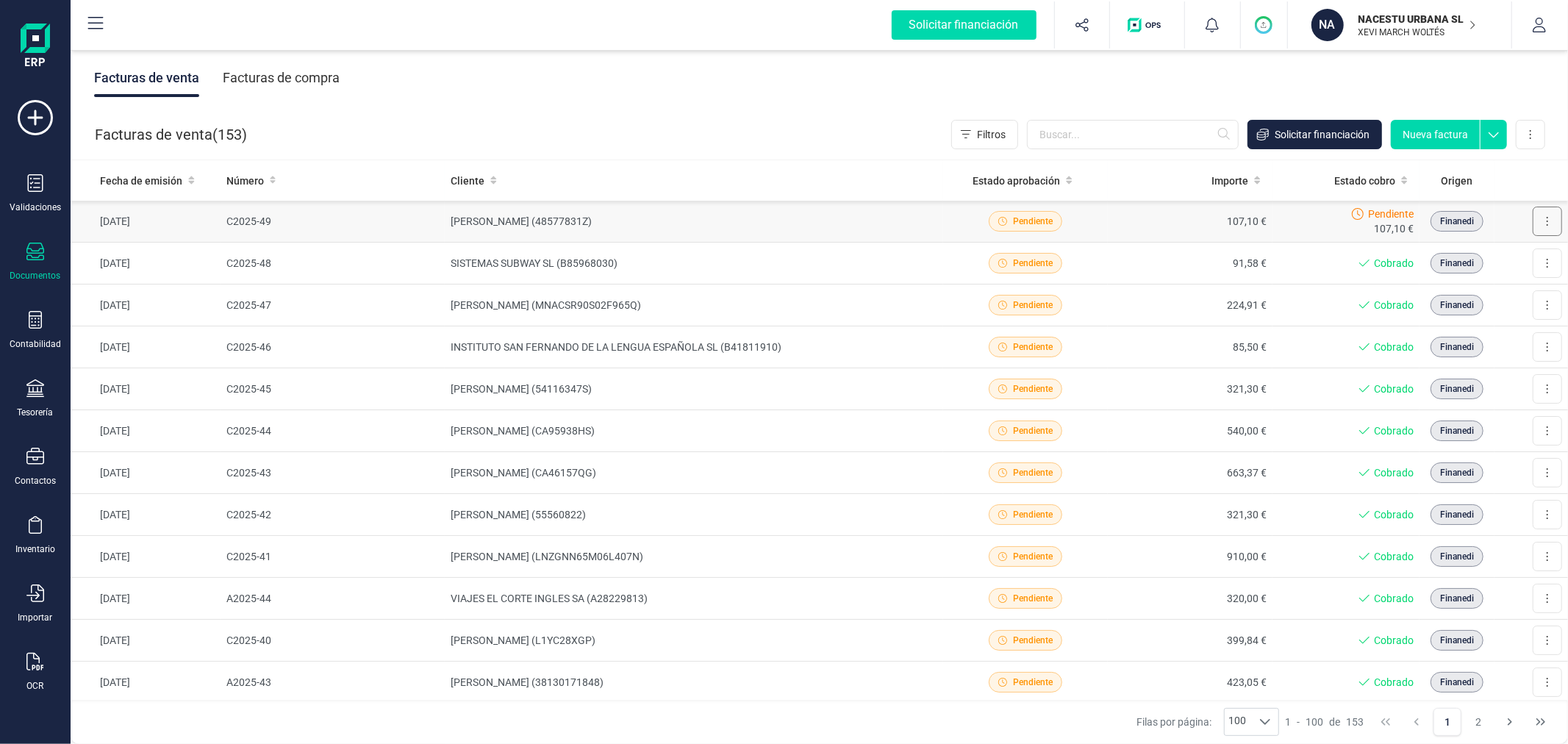
click at [1533, 222] on button at bounding box center [1548, 222] width 30 height 30
drag, startPoint x: 1461, startPoint y: 315, endPoint x: 1444, endPoint y: 315, distance: 17.0
click at [1461, 315] on span "Marcar como cobrada" at bounding box center [1484, 317] width 102 height 15
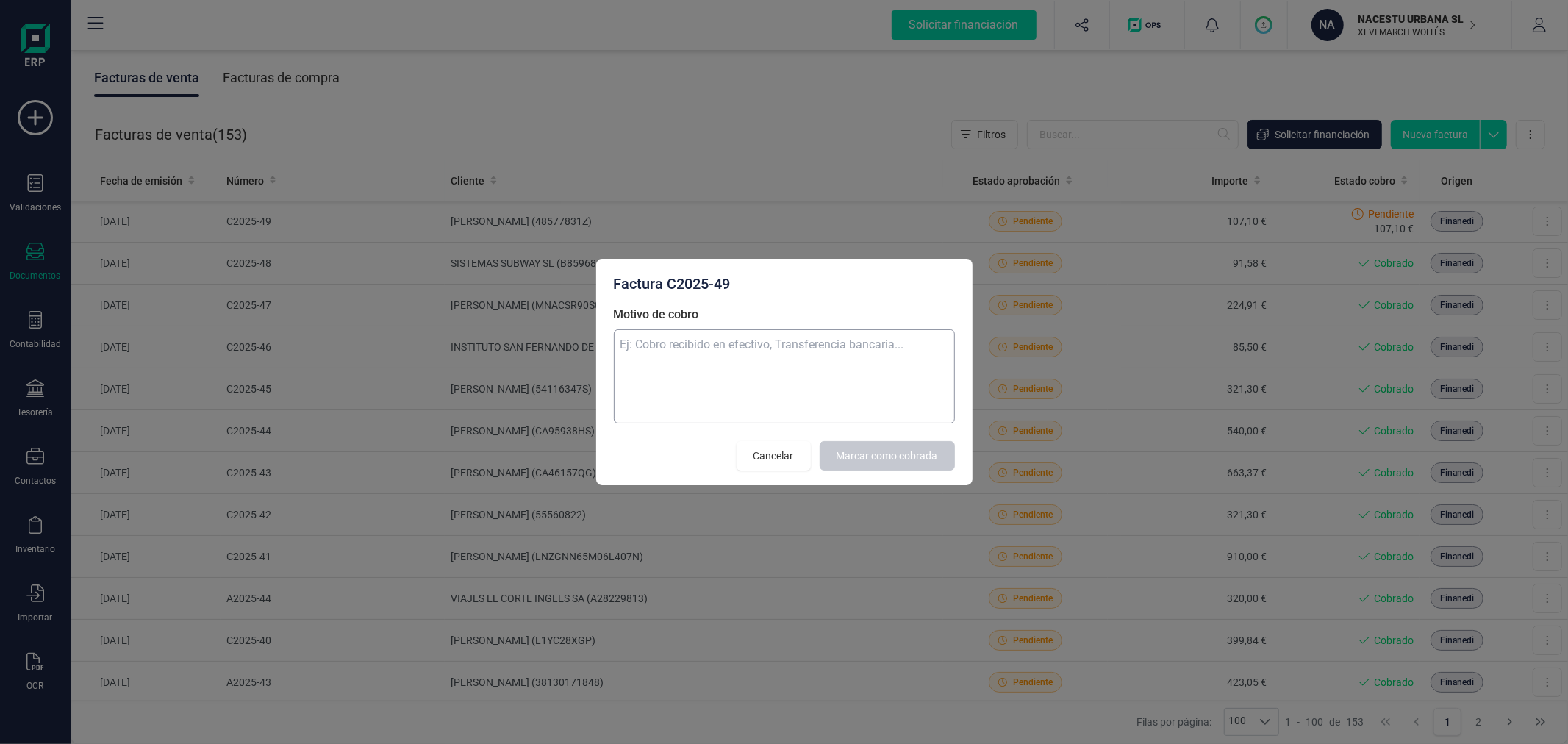
click at [699, 364] on textarea "Motivo de cobro" at bounding box center [784, 376] width 341 height 94
type textarea "corta estancia"
click at [891, 443] on button "Marcar como cobrada" at bounding box center [887, 457] width 135 height 30
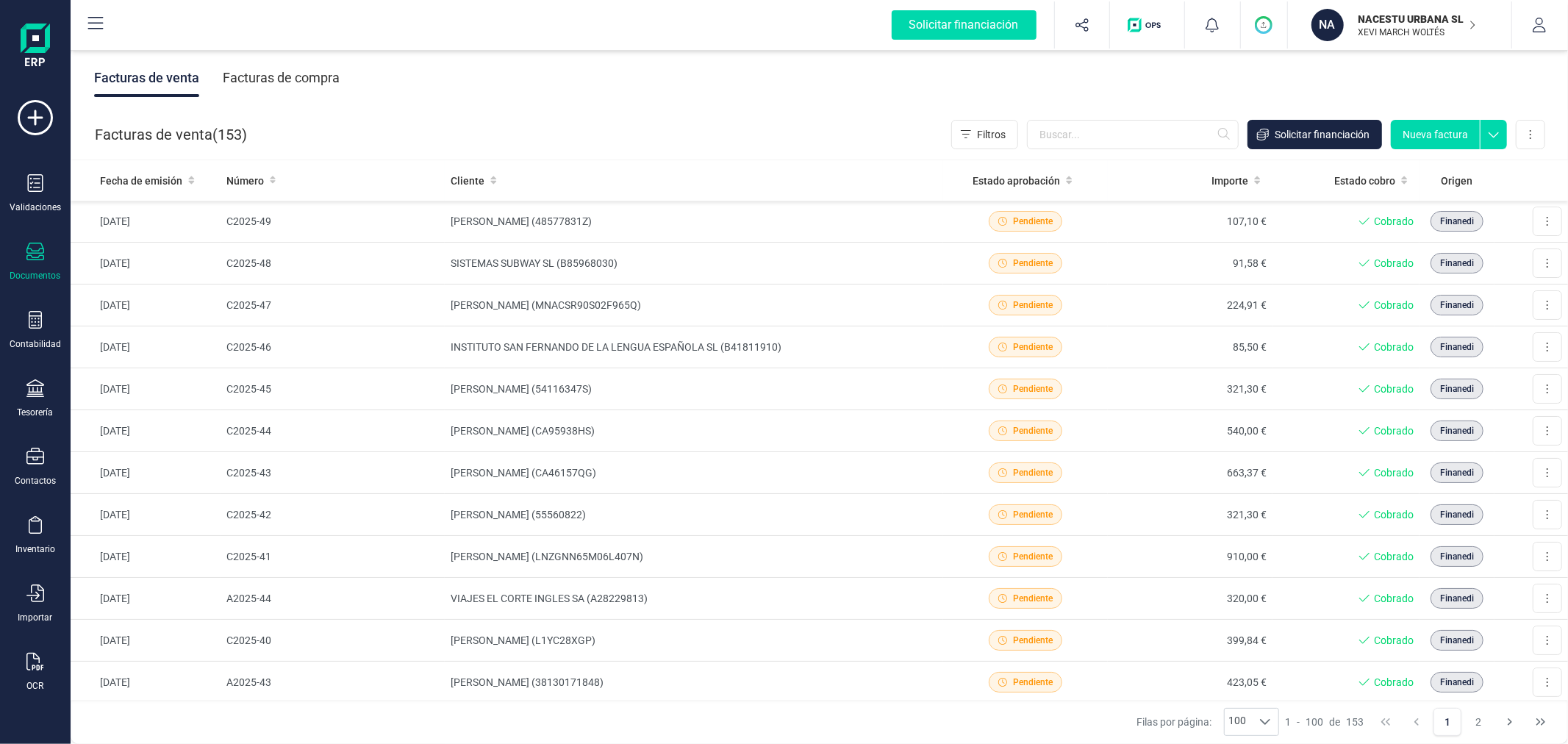
click at [1417, 121] on button "Nueva factura" at bounding box center [1436, 135] width 89 height 30
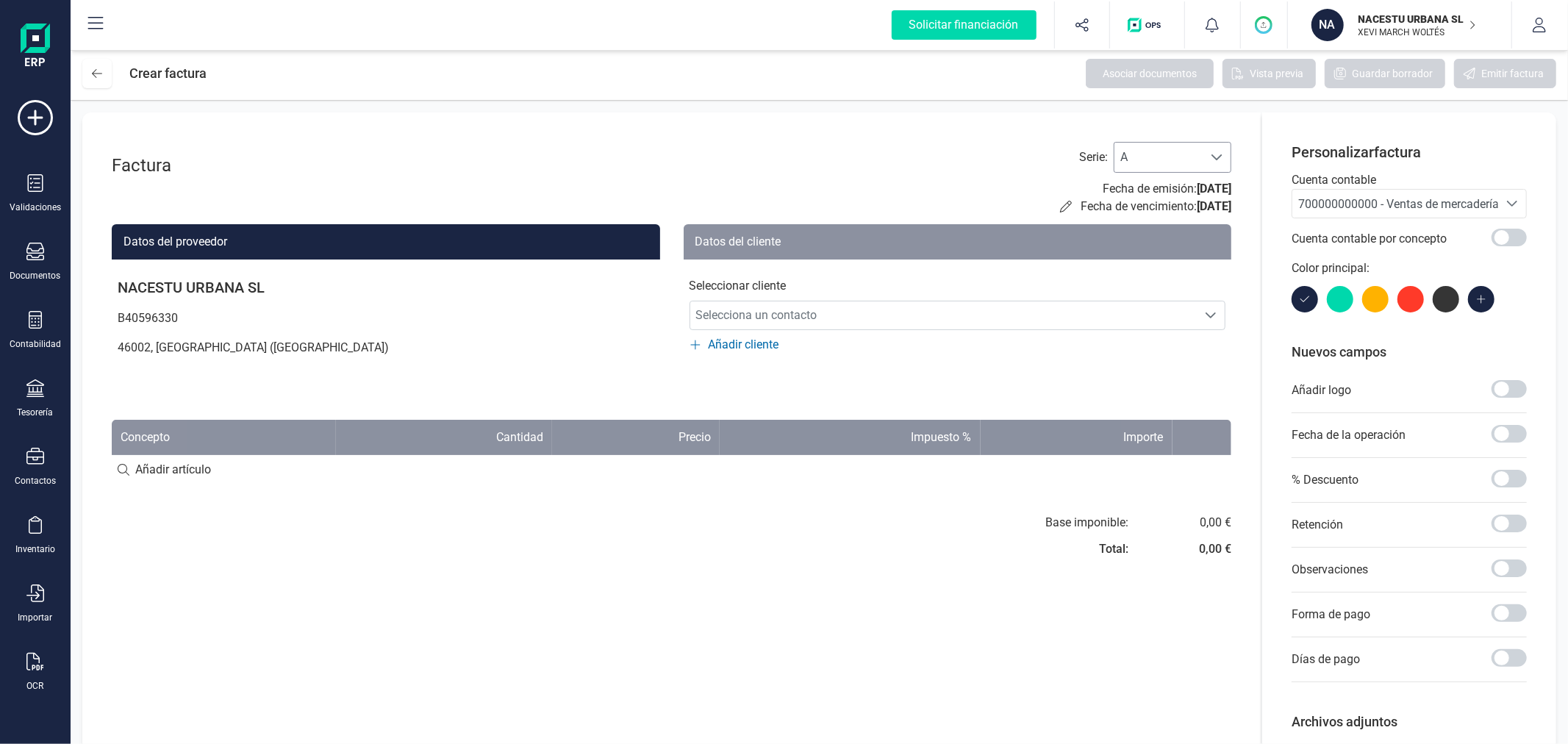
click at [1211, 156] on span at bounding box center [1216, 157] width 11 height 11
click at [1162, 244] on li "C" at bounding box center [1172, 252] width 117 height 30
click at [1388, 207] on span "700000000000 - Ventas de mercaderías" at bounding box center [1402, 204] width 207 height 14
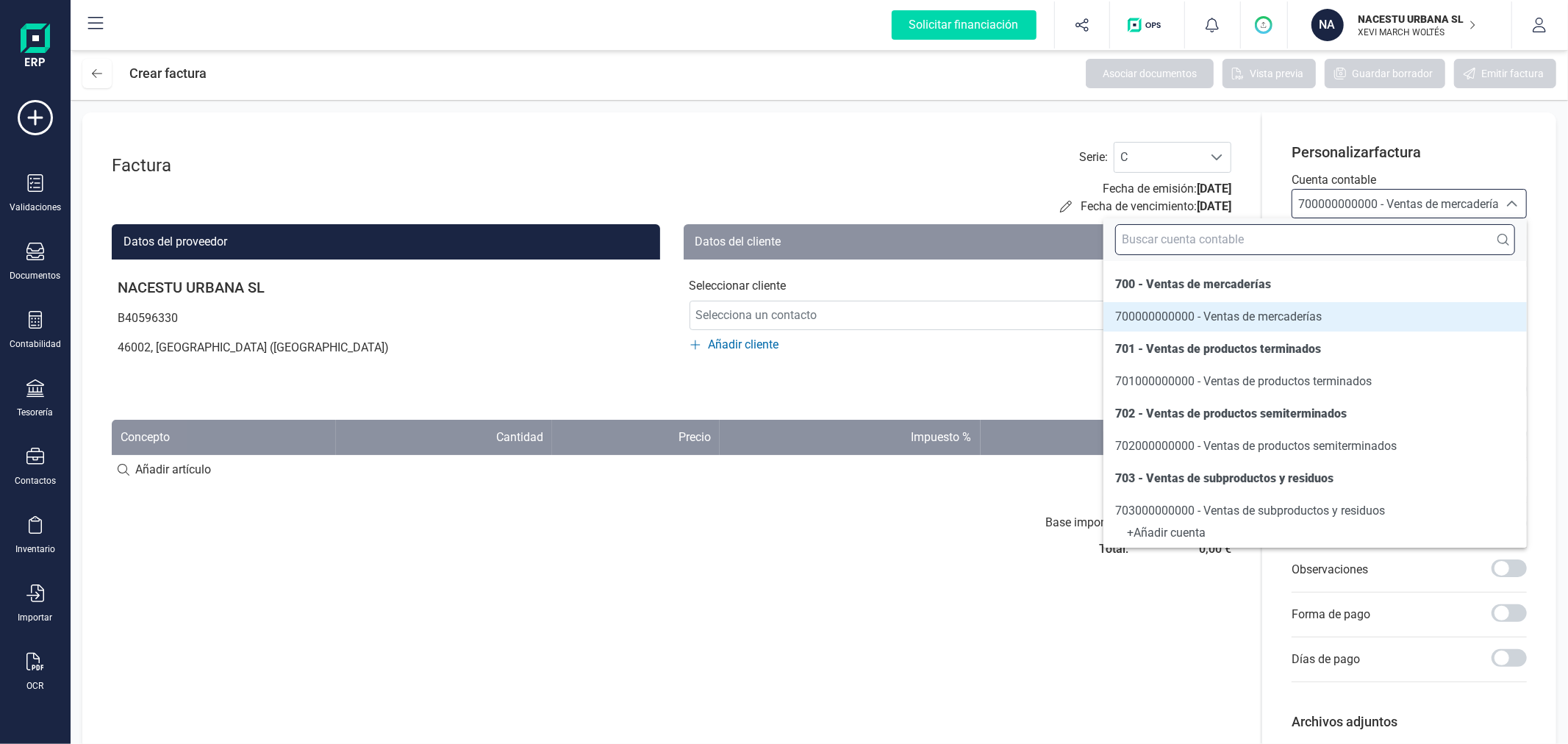
click at [1369, 232] on input "text" at bounding box center [1315, 239] width 400 height 31
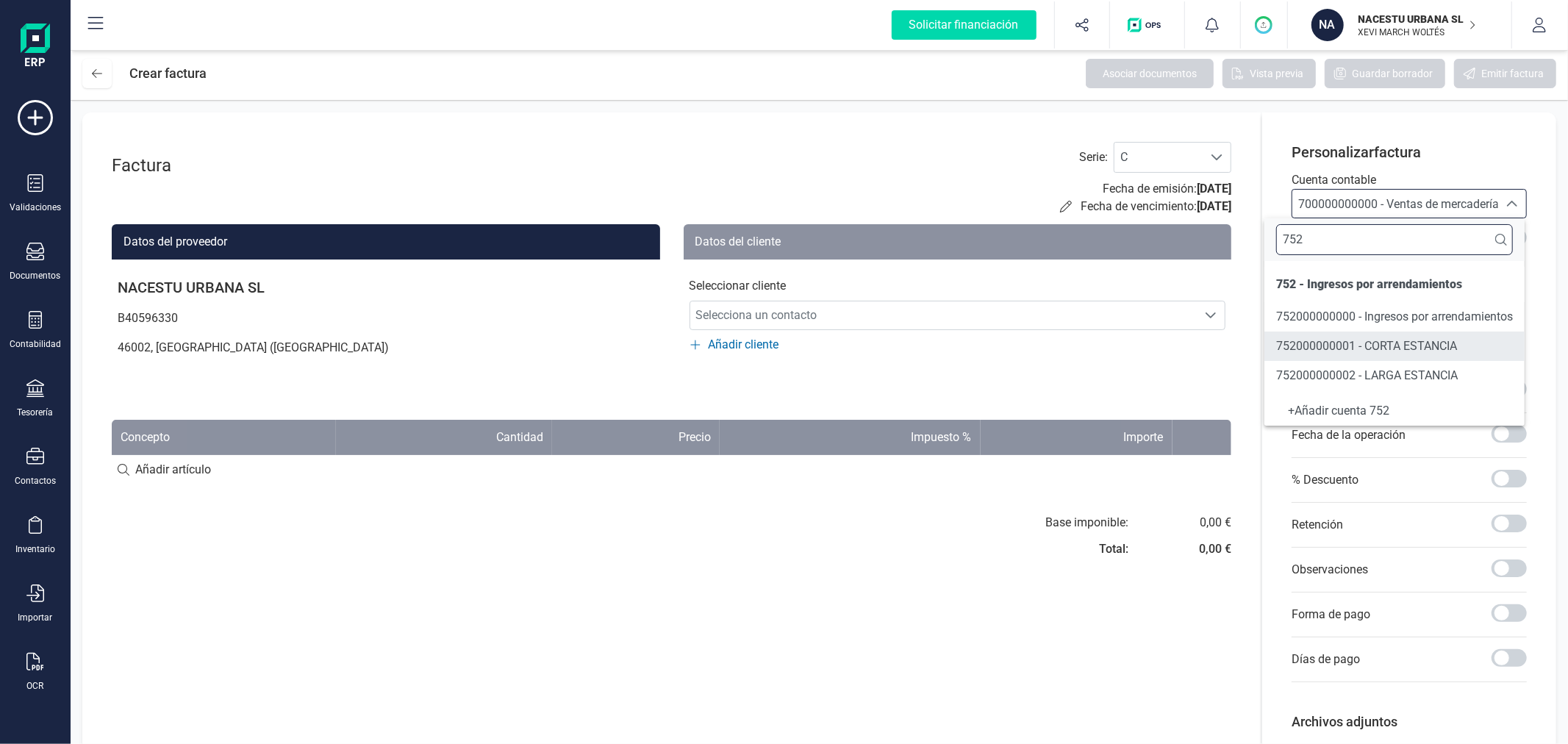
type input "752"
click at [1448, 340] on span "752000000001 - CORTA ESTANCIA" at bounding box center [1367, 346] width 180 height 14
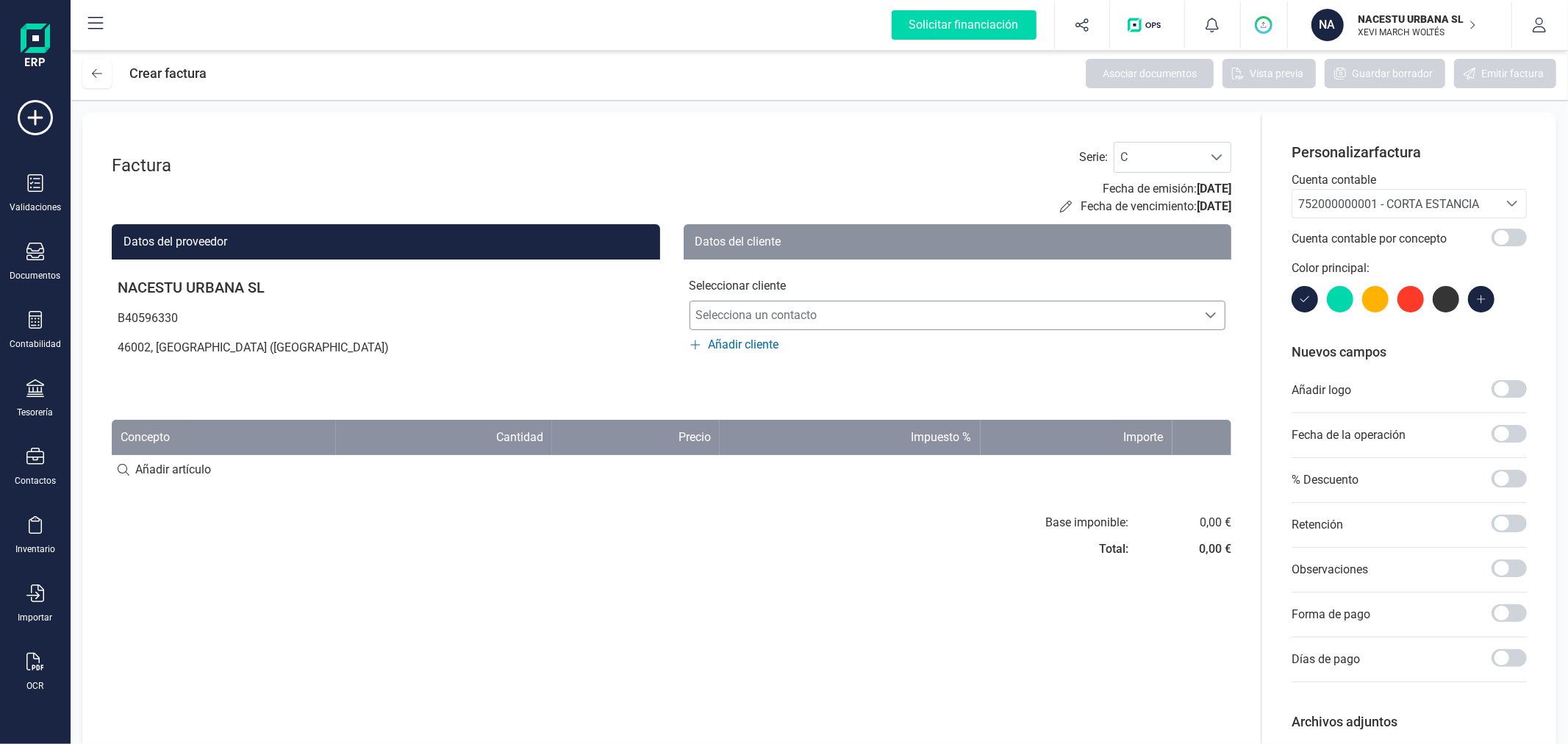
click at [905, 320] on span "Selecciona un contacto" at bounding box center [943, 315] width 507 height 30
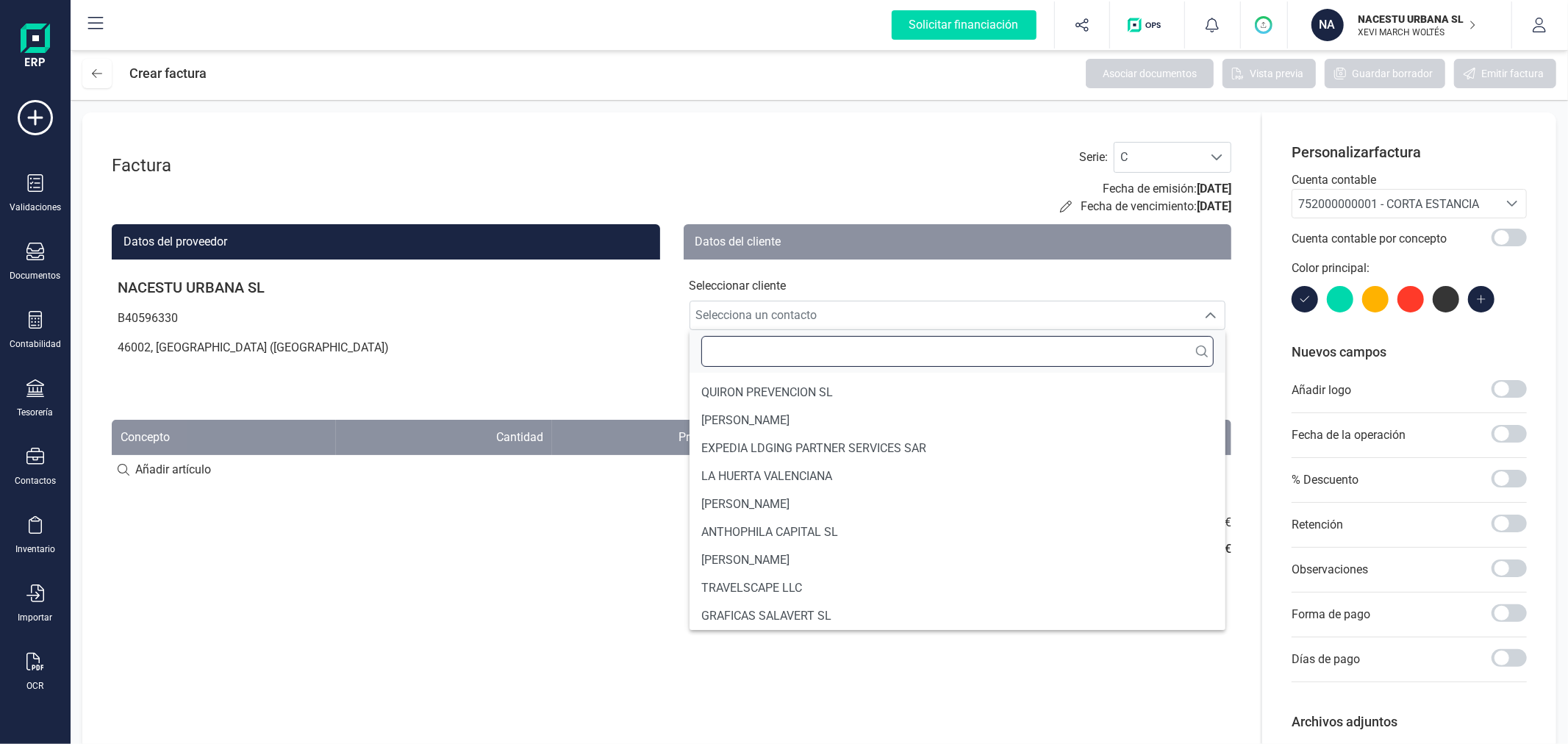
click at [858, 355] on input "text" at bounding box center [958, 351] width 513 height 31
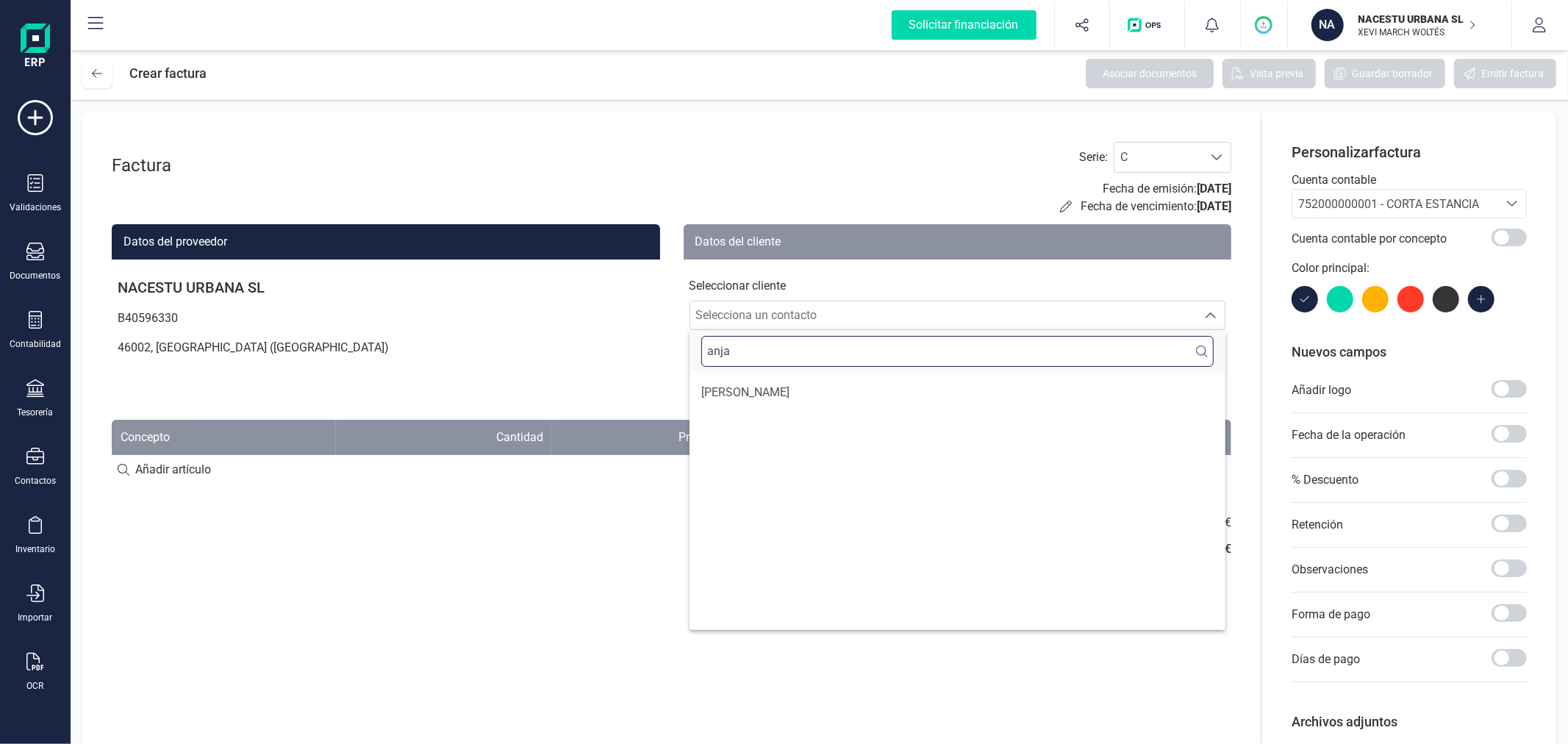
scroll to position [0, 0]
type input "anja"
click at [848, 398] on li "[PERSON_NAME]" at bounding box center [957, 393] width 537 height 28
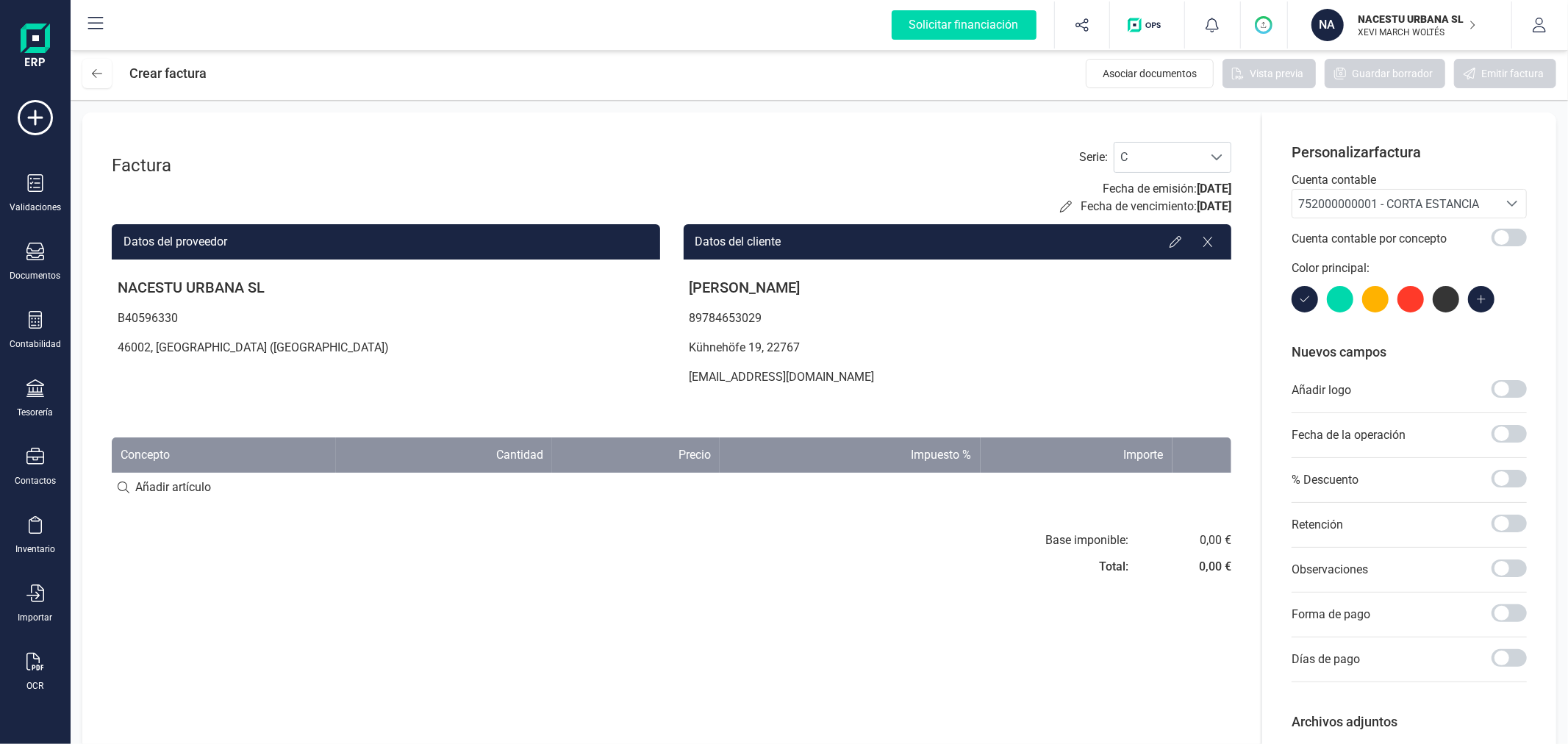
click at [167, 491] on input at bounding box center [672, 488] width 1119 height 30
paste input "Indvidual Superior ([DATE] - [DATE])"
type input "Indvidual Superior ([DATE] - [DATE])"
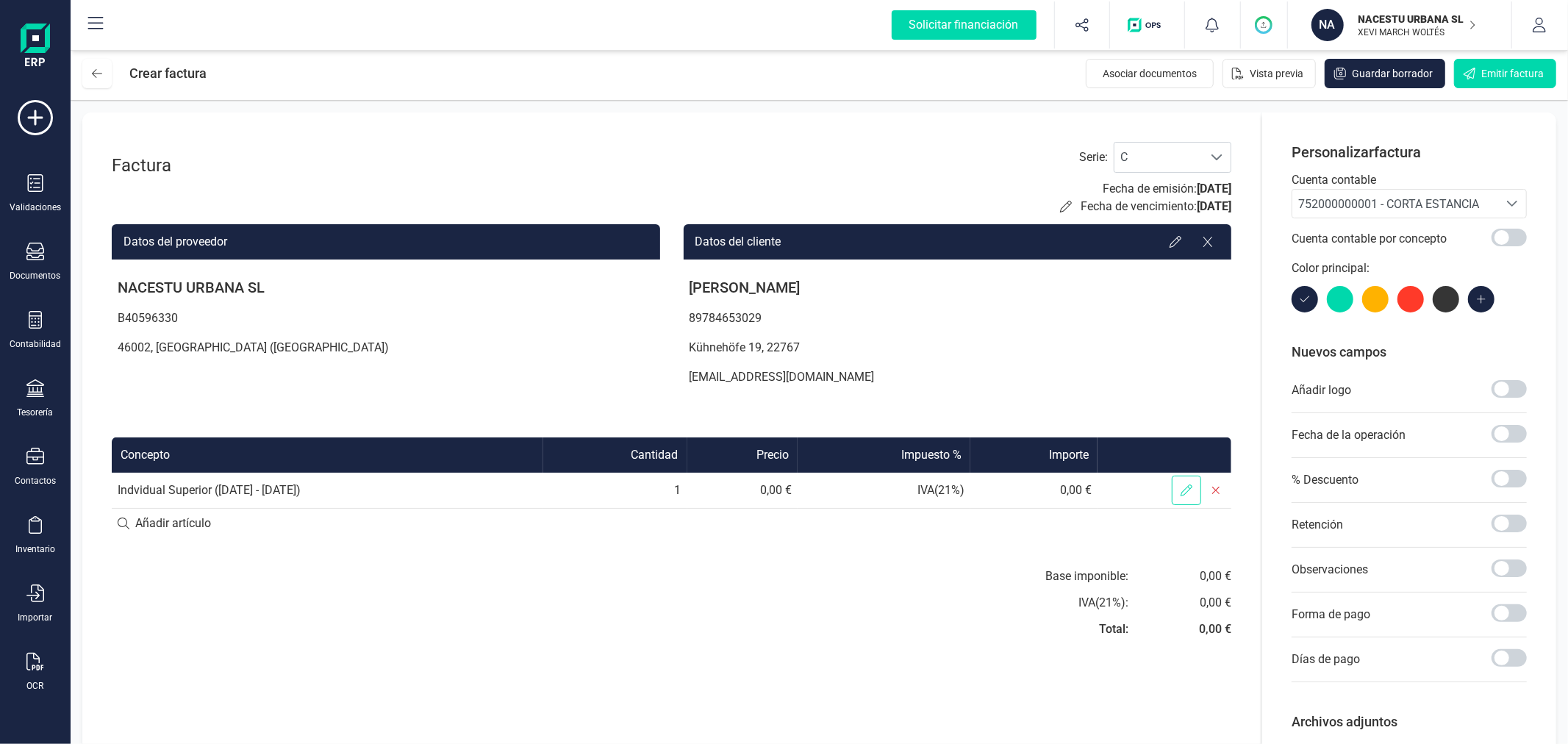
click at [1182, 493] on icon at bounding box center [1186, 490] width 11 height 11
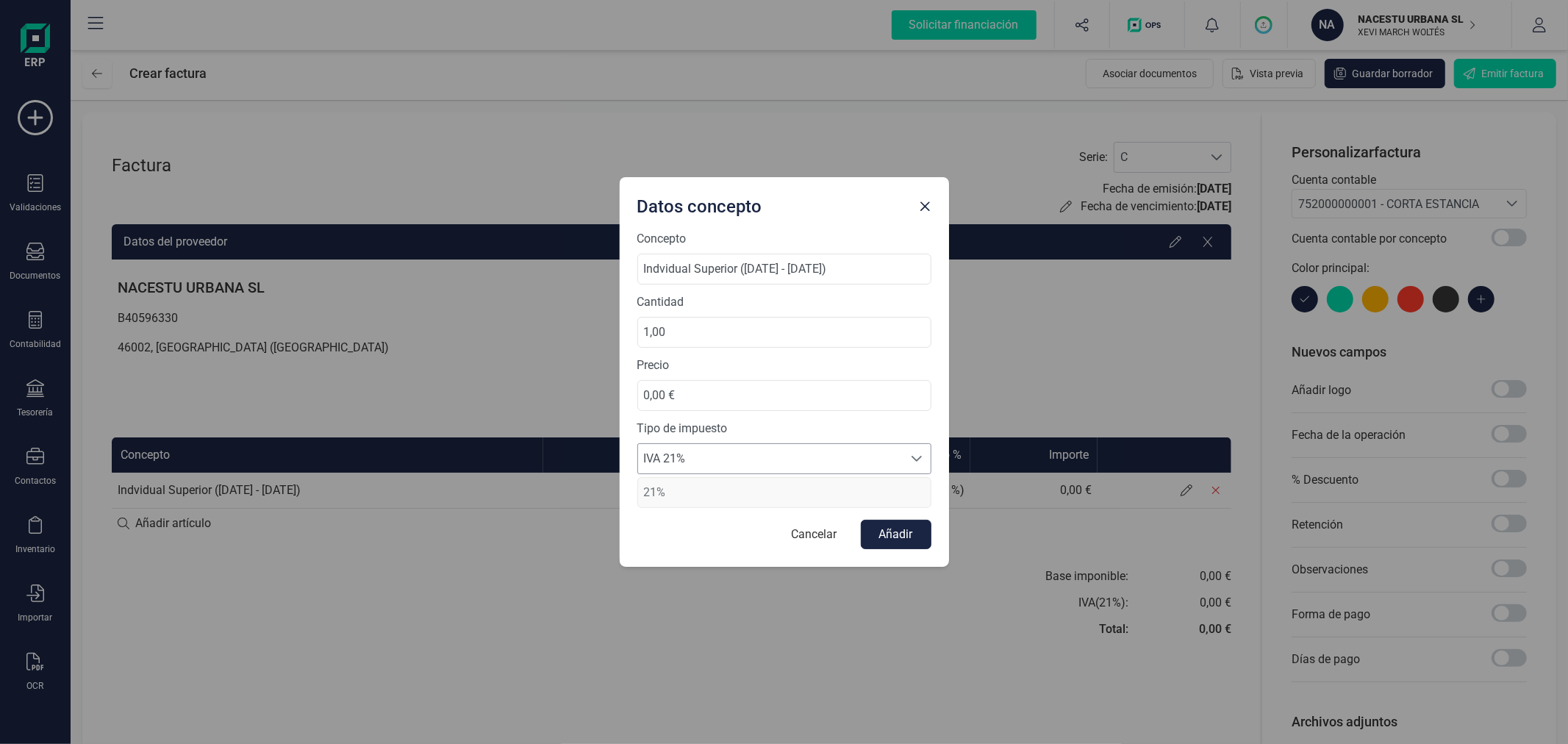
click at [714, 460] on span "IVA 21%" at bounding box center [770, 459] width 265 height 30
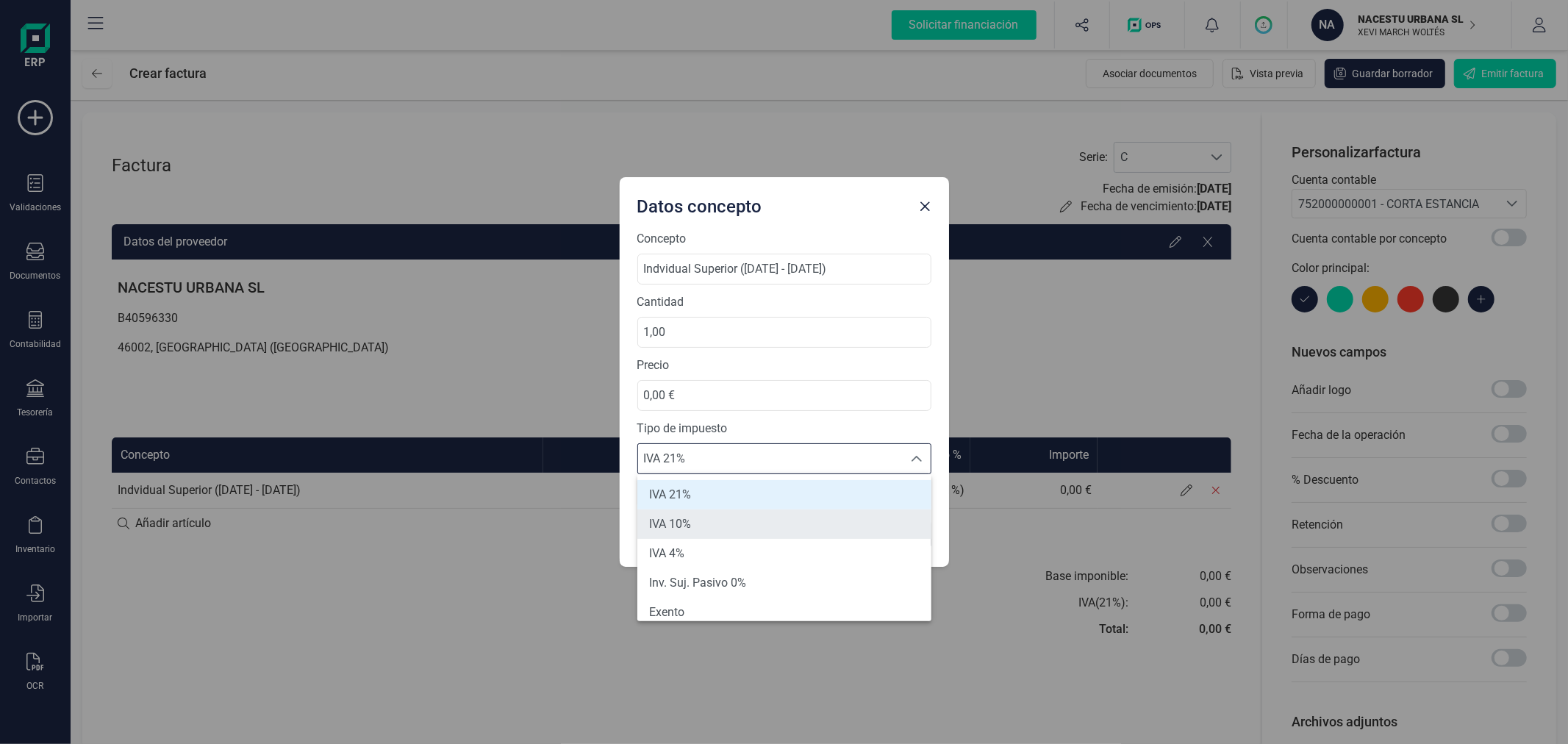
click at [708, 523] on li "IVA 10%" at bounding box center [785, 525] width 294 height 30
type input "10%"
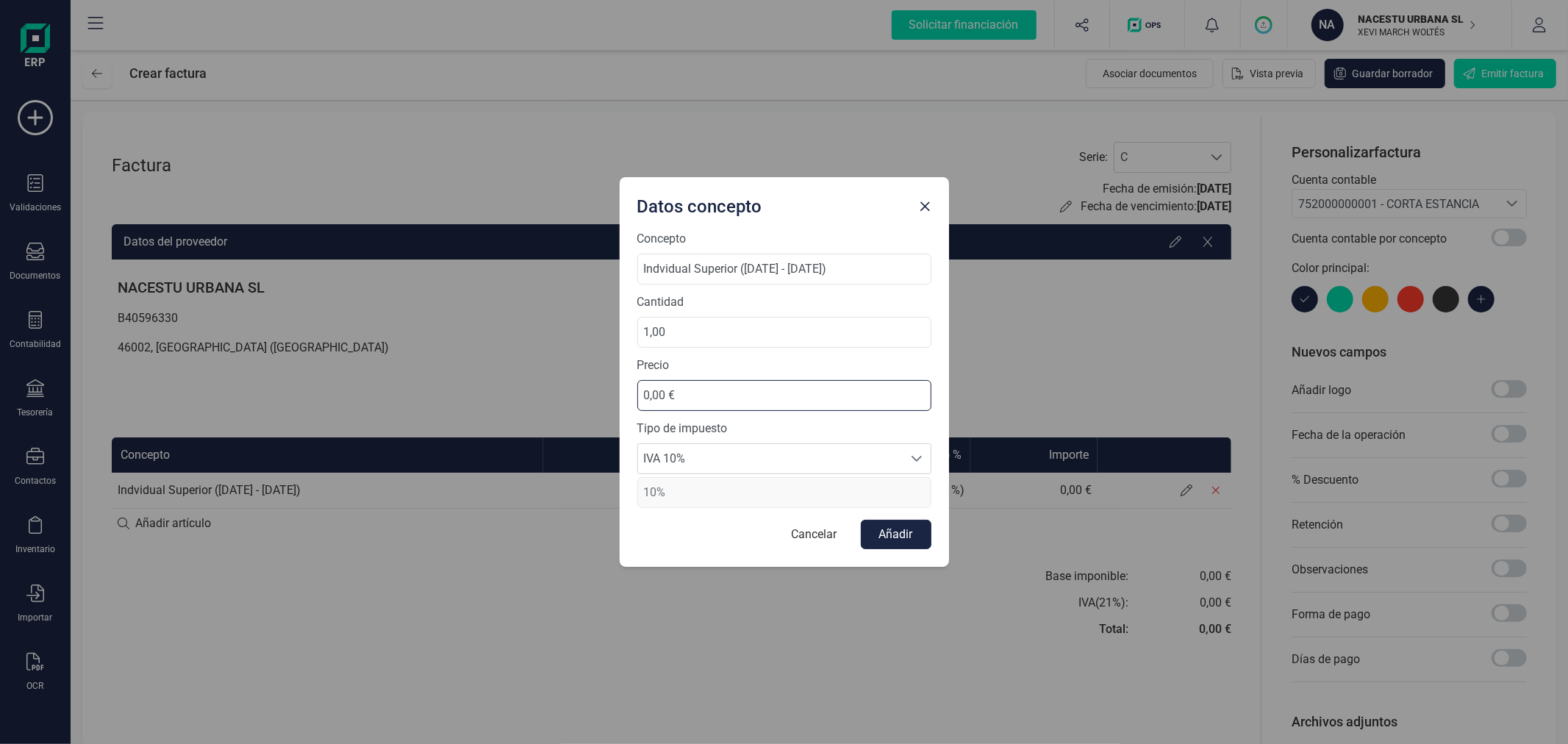
drag, startPoint x: 703, startPoint y: 394, endPoint x: 611, endPoint y: 386, distance: 92.3
click at [611, 386] on div "Datos concepto Concepto Indvidual Superior ([DATE] - [DATE]) Cantidad 1,00 Prec…" at bounding box center [784, 372] width 1568 height 744
type input "593,92 €"
click at [894, 541] on button "Añadir" at bounding box center [896, 535] width 71 height 30
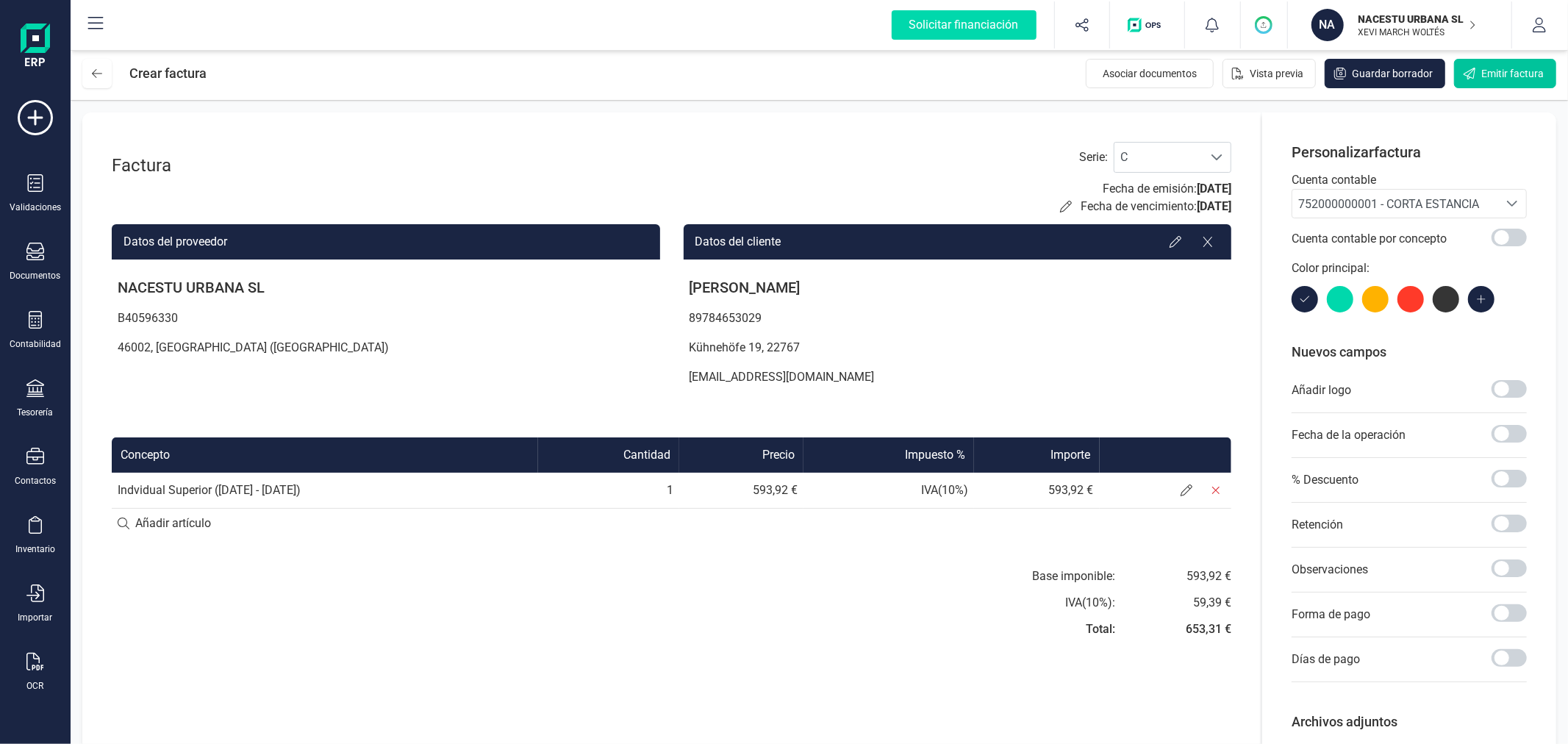
click at [1501, 71] on span "Emitir factura" at bounding box center [1512, 74] width 62 height 15
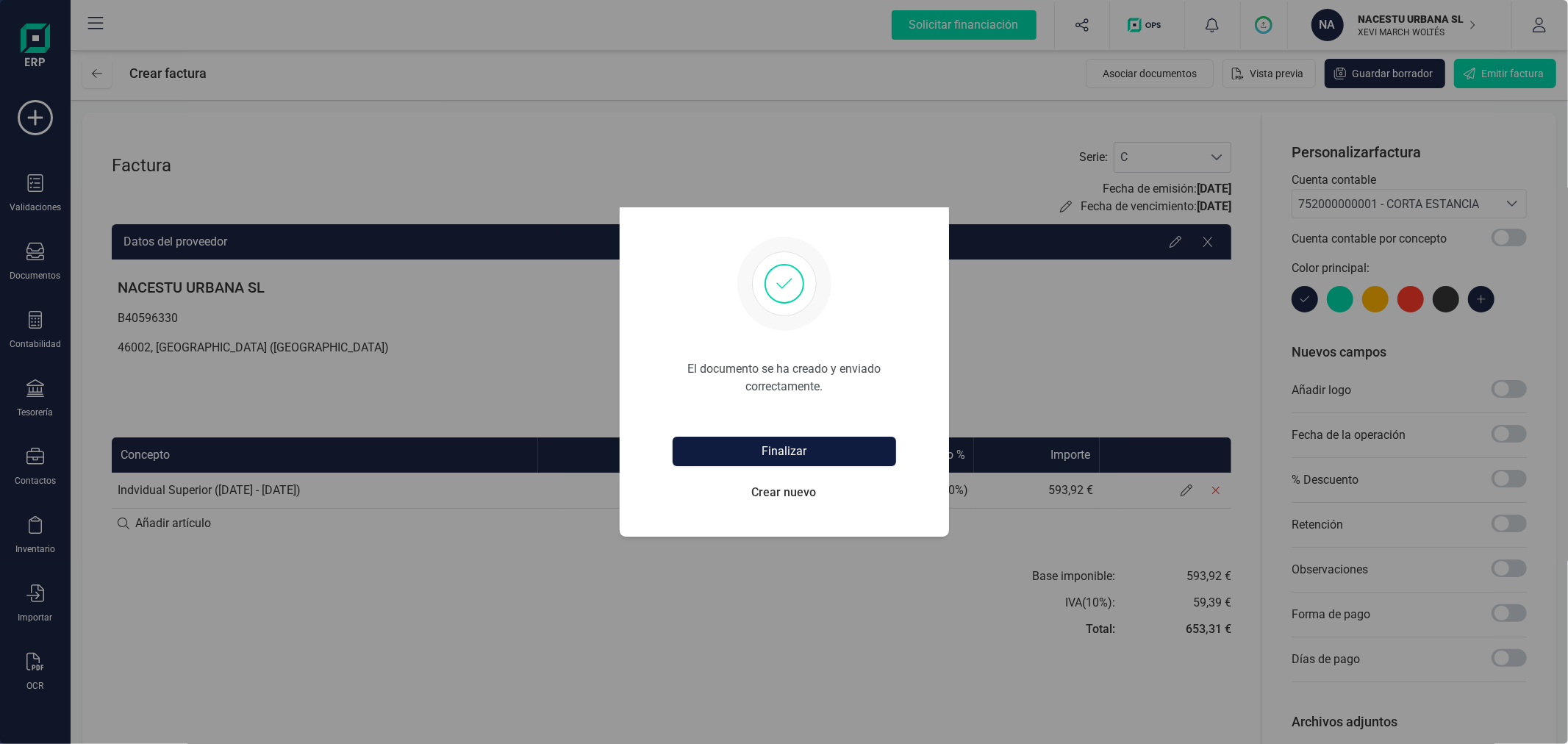
click at [815, 456] on button "Finalizar" at bounding box center [784, 451] width 223 height 30
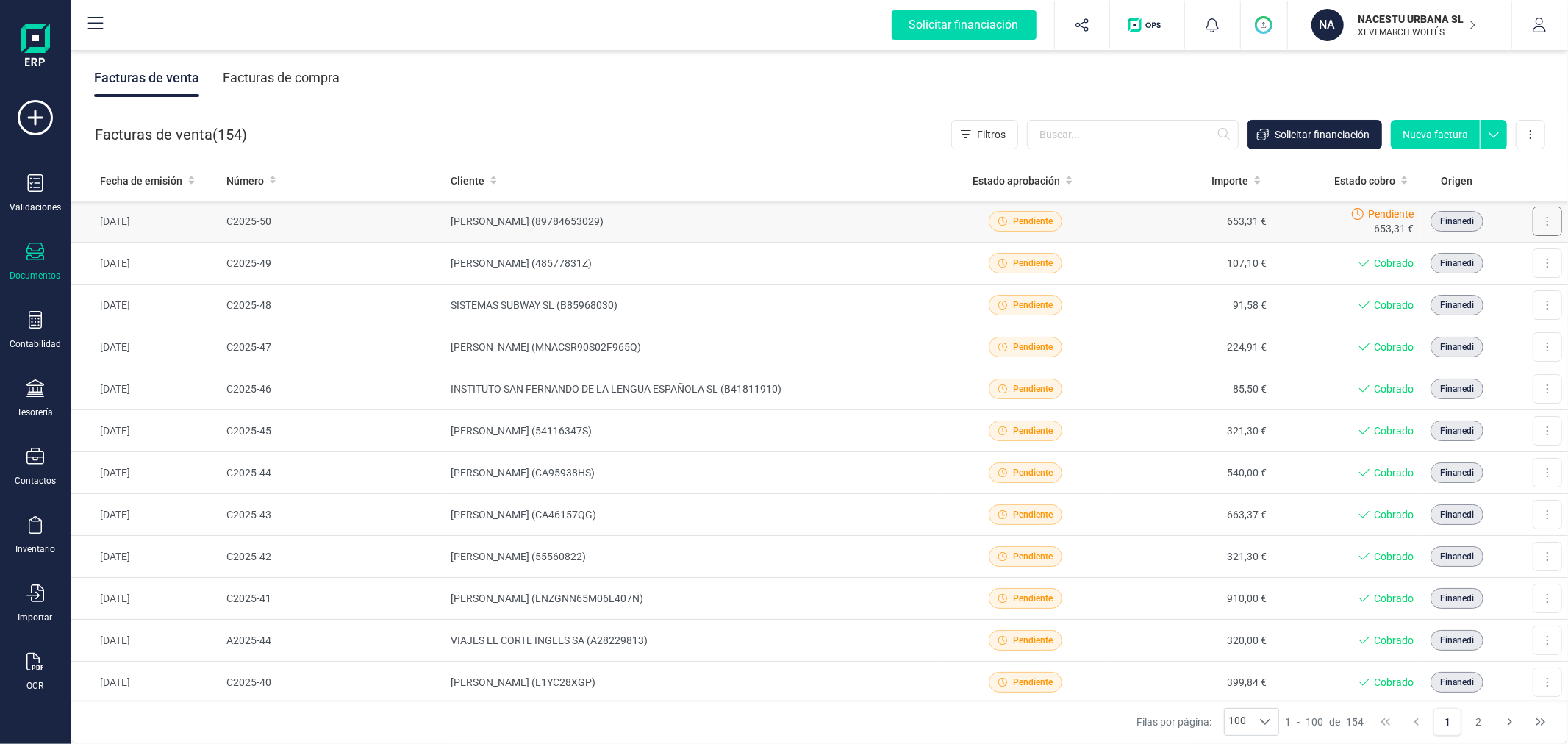
click at [1546, 223] on icon at bounding box center [1547, 221] width 3 height 11
click at [1480, 314] on span "Marcar como cobrada" at bounding box center [1484, 317] width 102 height 15
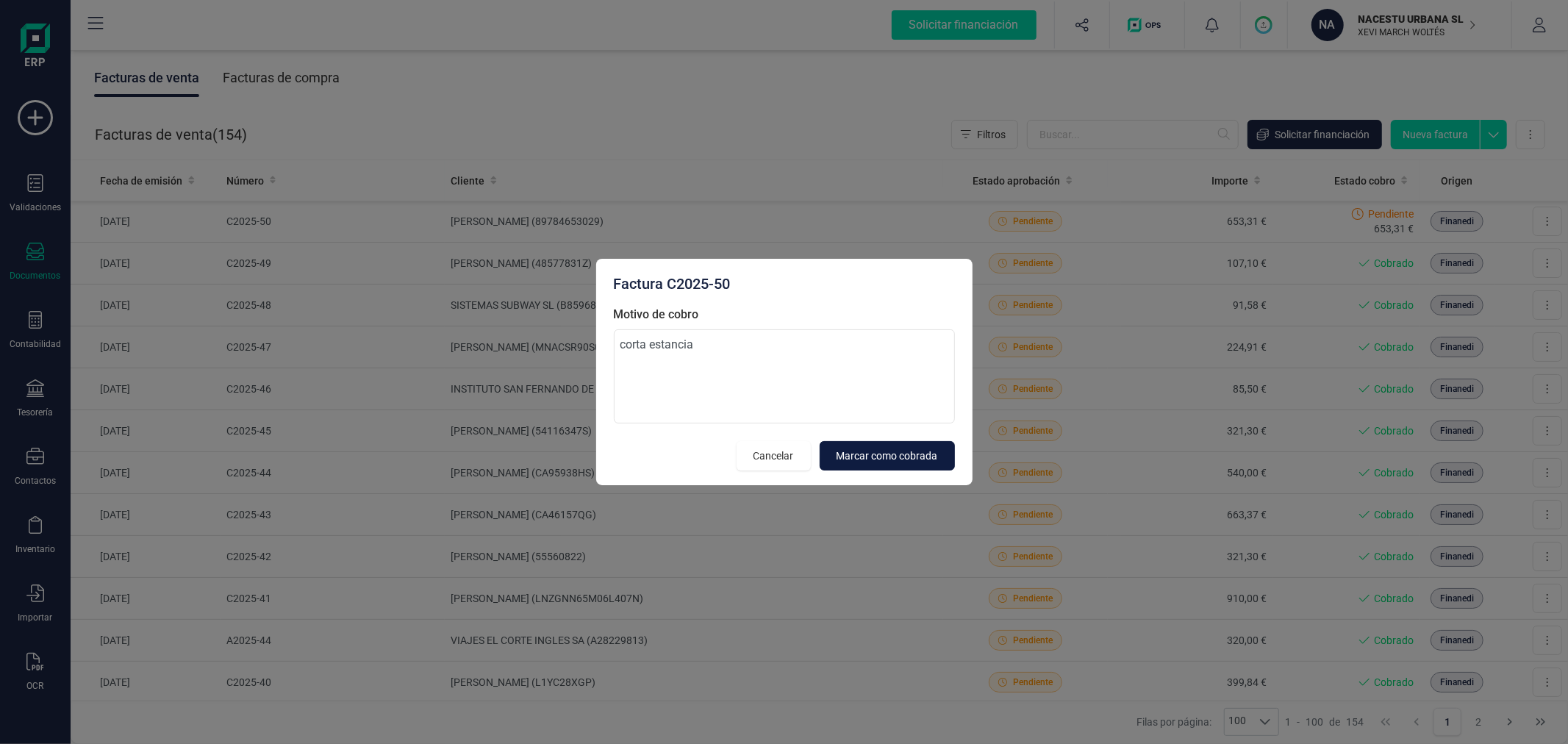
type textarea "corta estancia"
click at [925, 457] on span "Marcar como cobrada" at bounding box center [887, 456] width 102 height 15
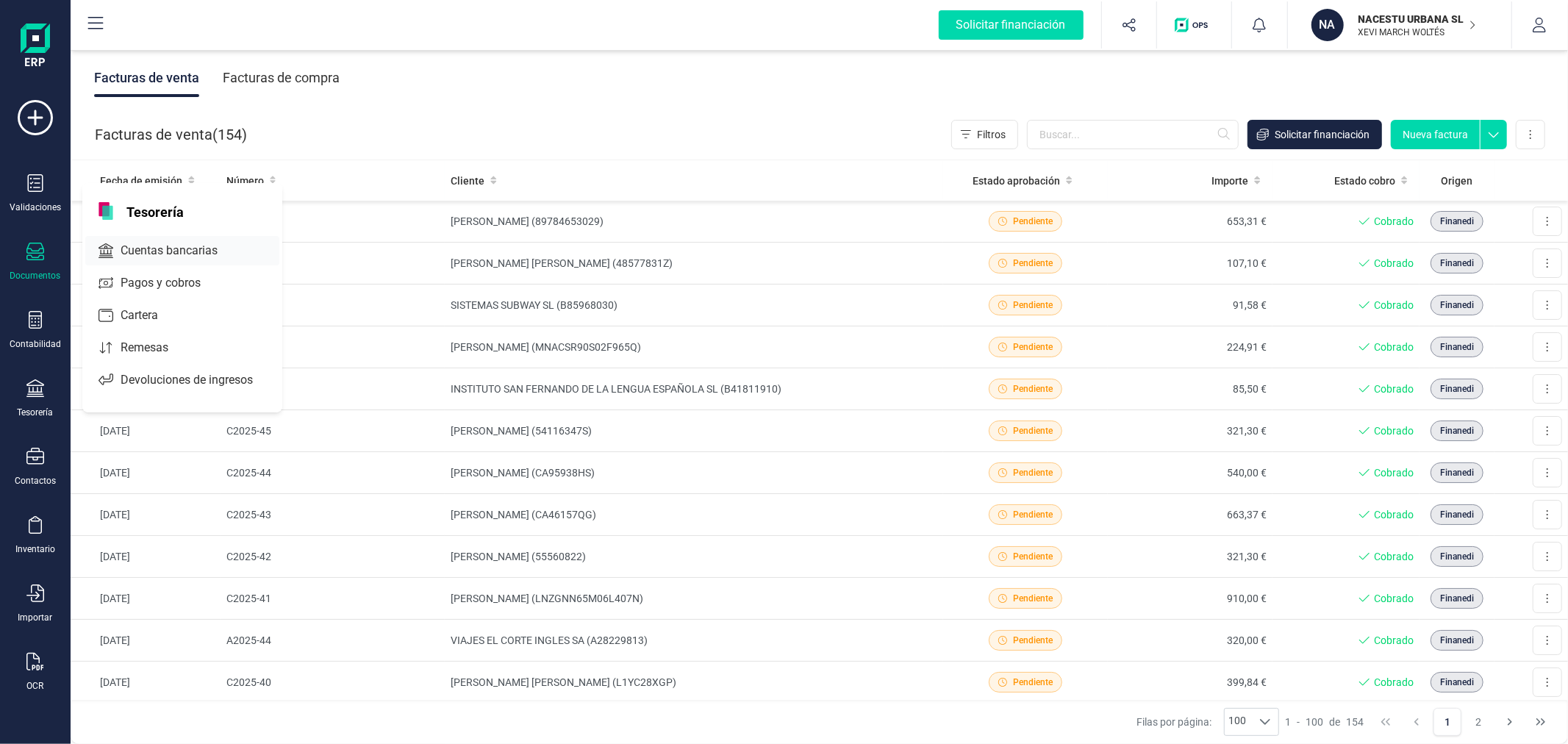
click at [165, 249] on span "Cuentas bancarias" at bounding box center [180, 251] width 130 height 18
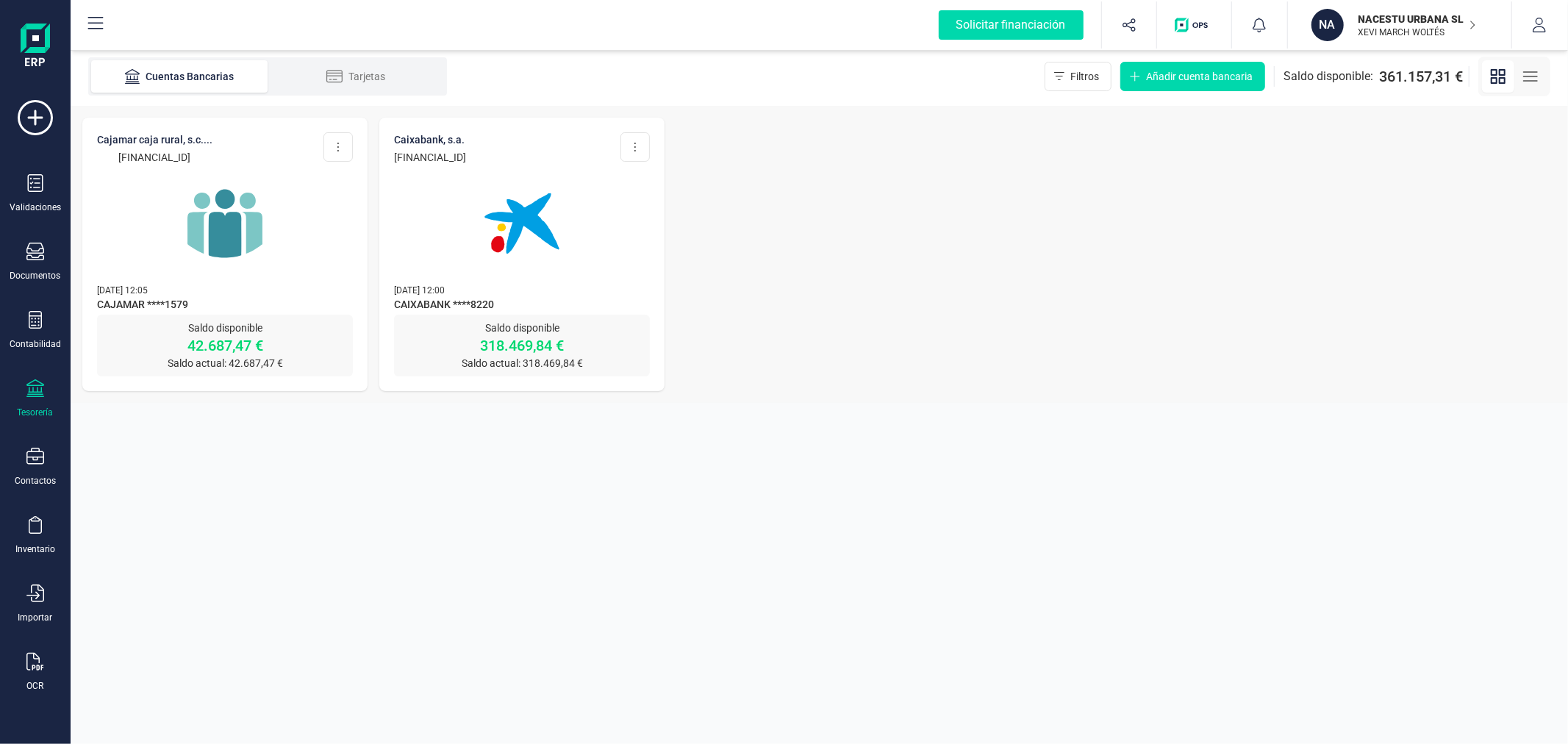
click at [442, 199] on div at bounding box center [522, 215] width 256 height 100
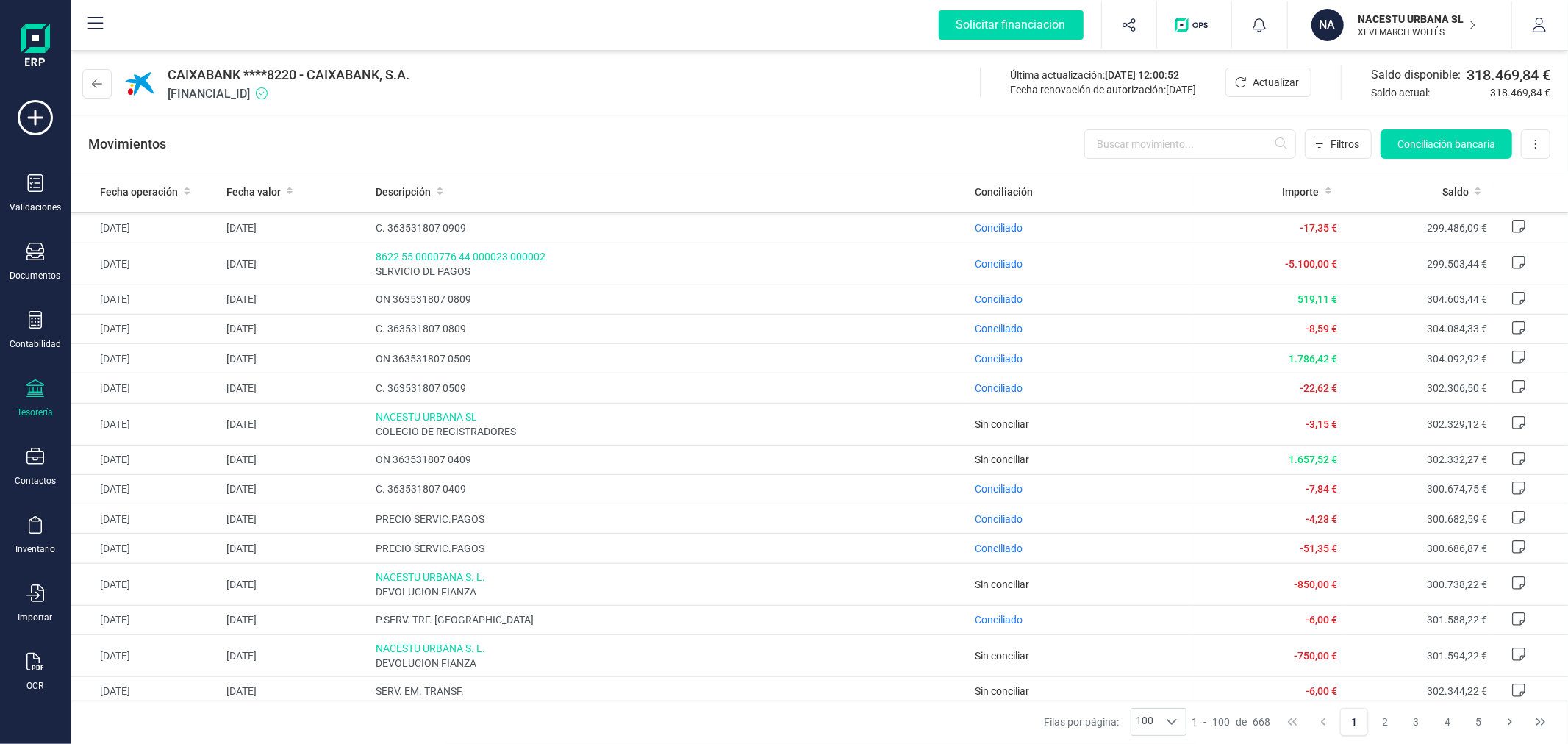
scroll to position [81, 0]
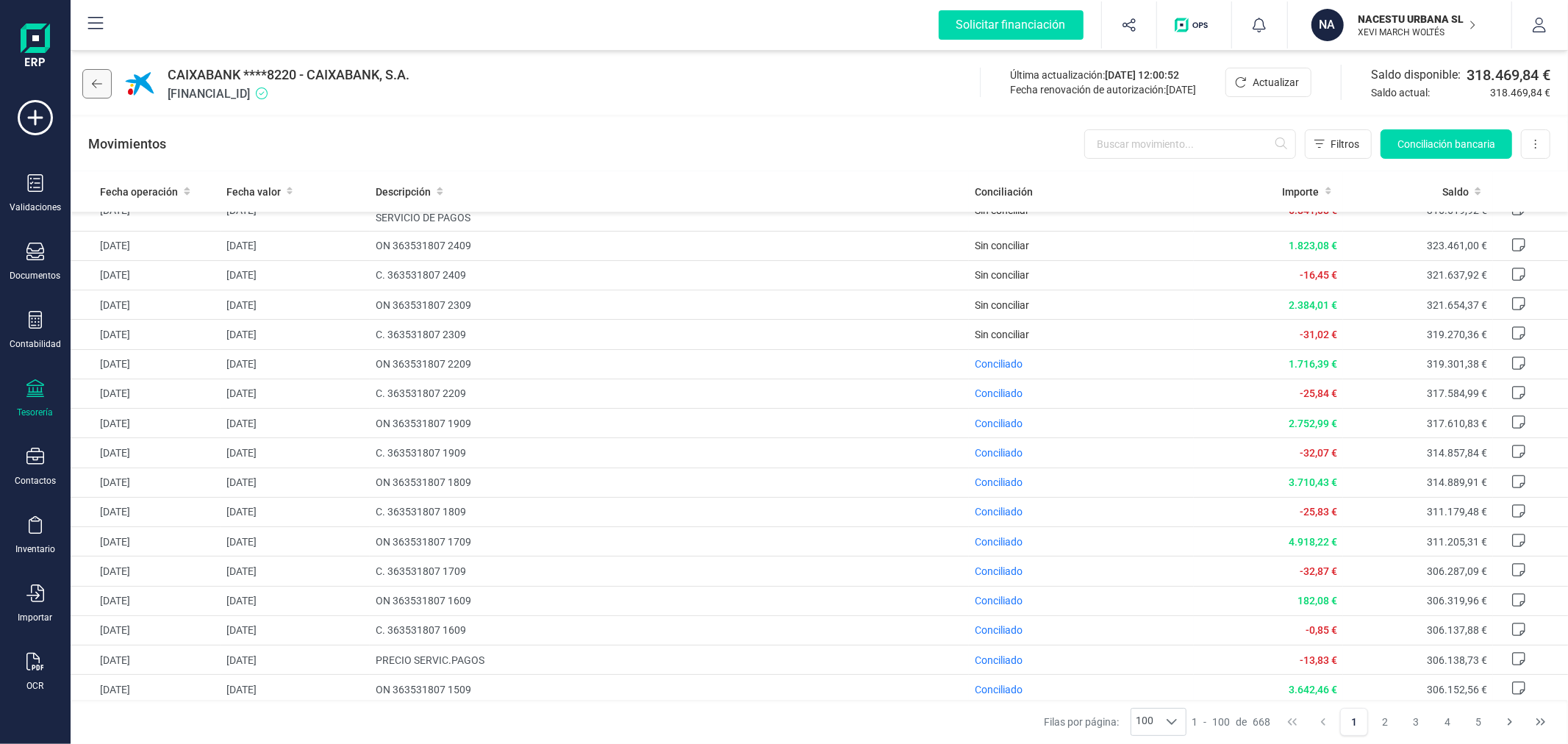
click at [102, 78] on icon at bounding box center [97, 83] width 11 height 11
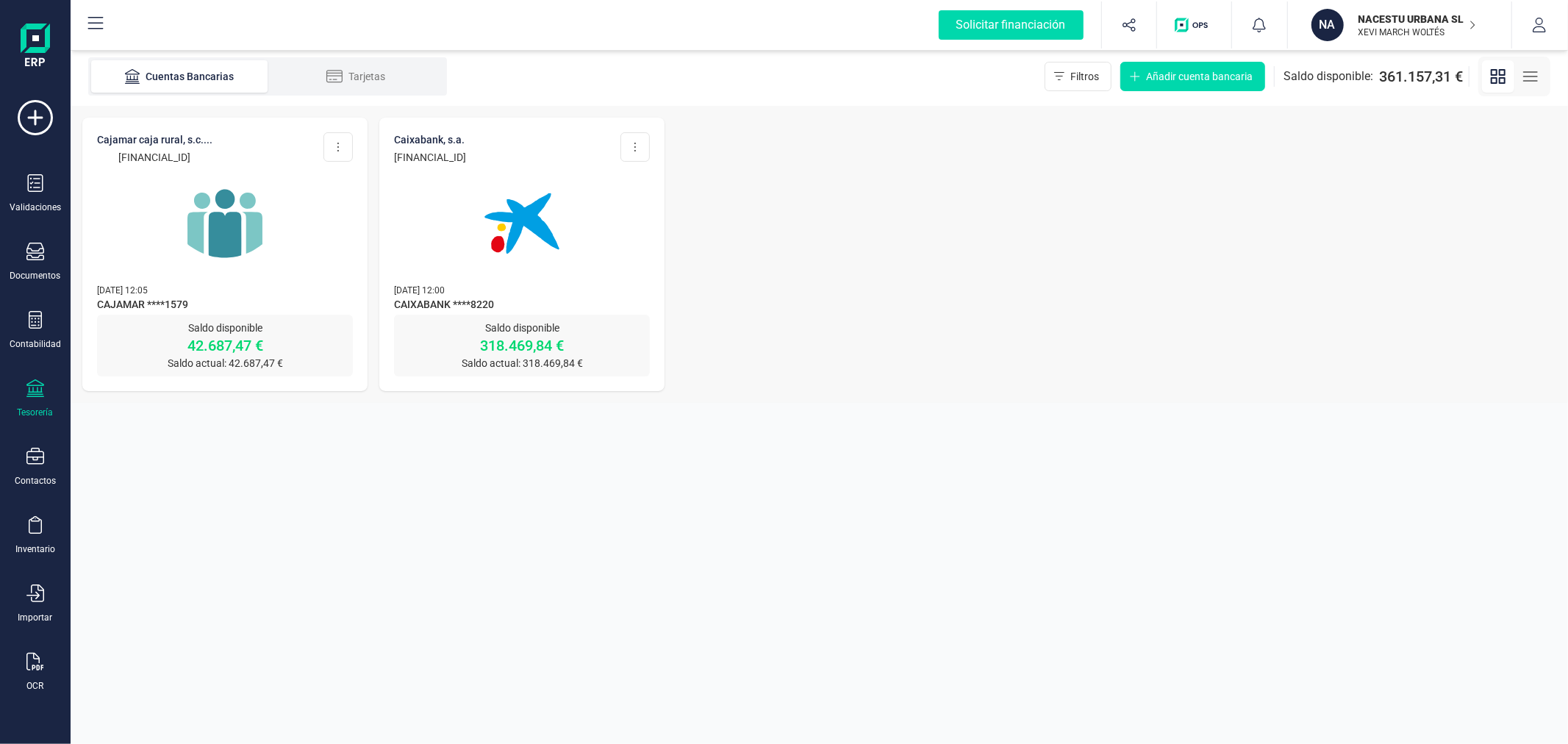
click at [226, 230] on img at bounding box center [224, 223] width 124 height 124
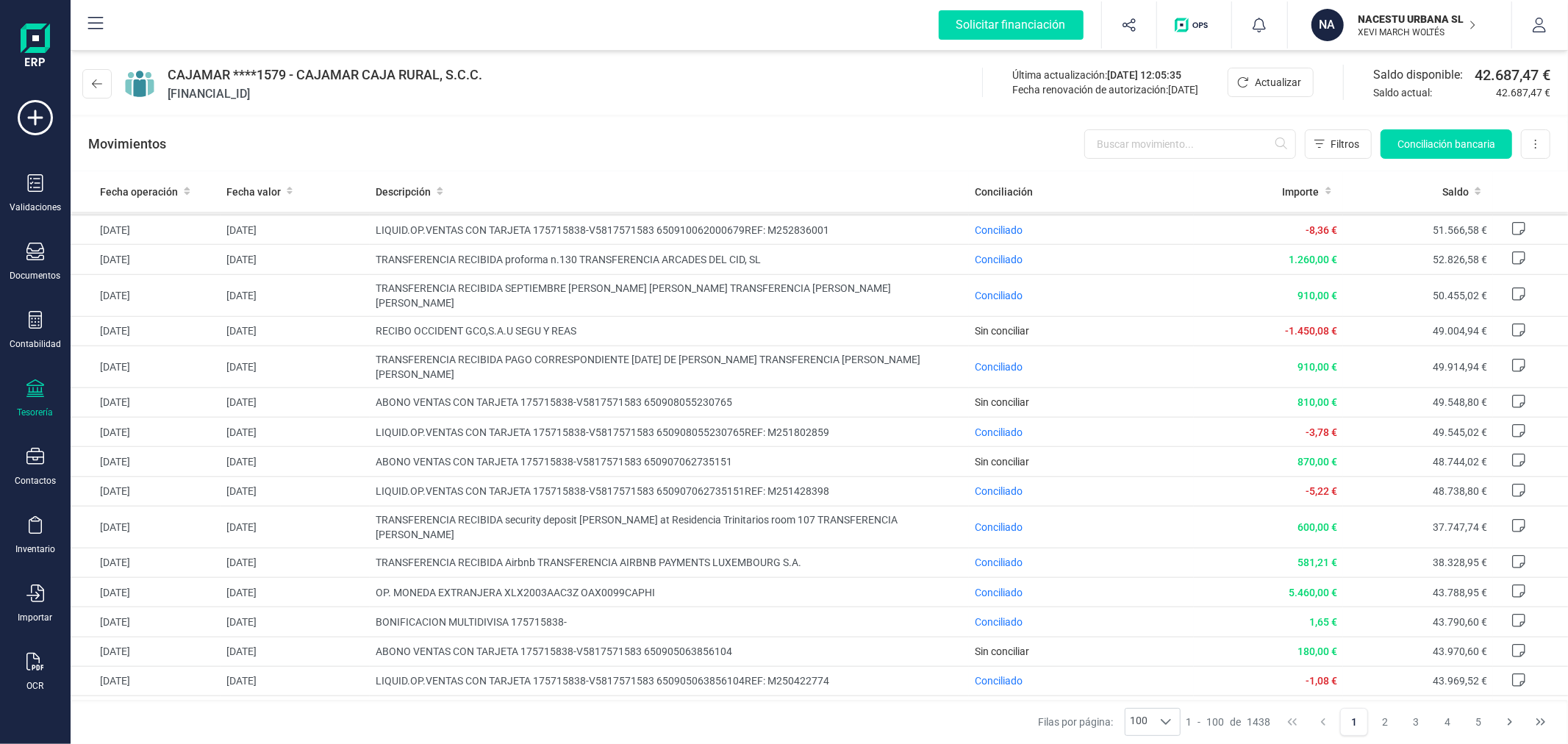
scroll to position [1307, 0]
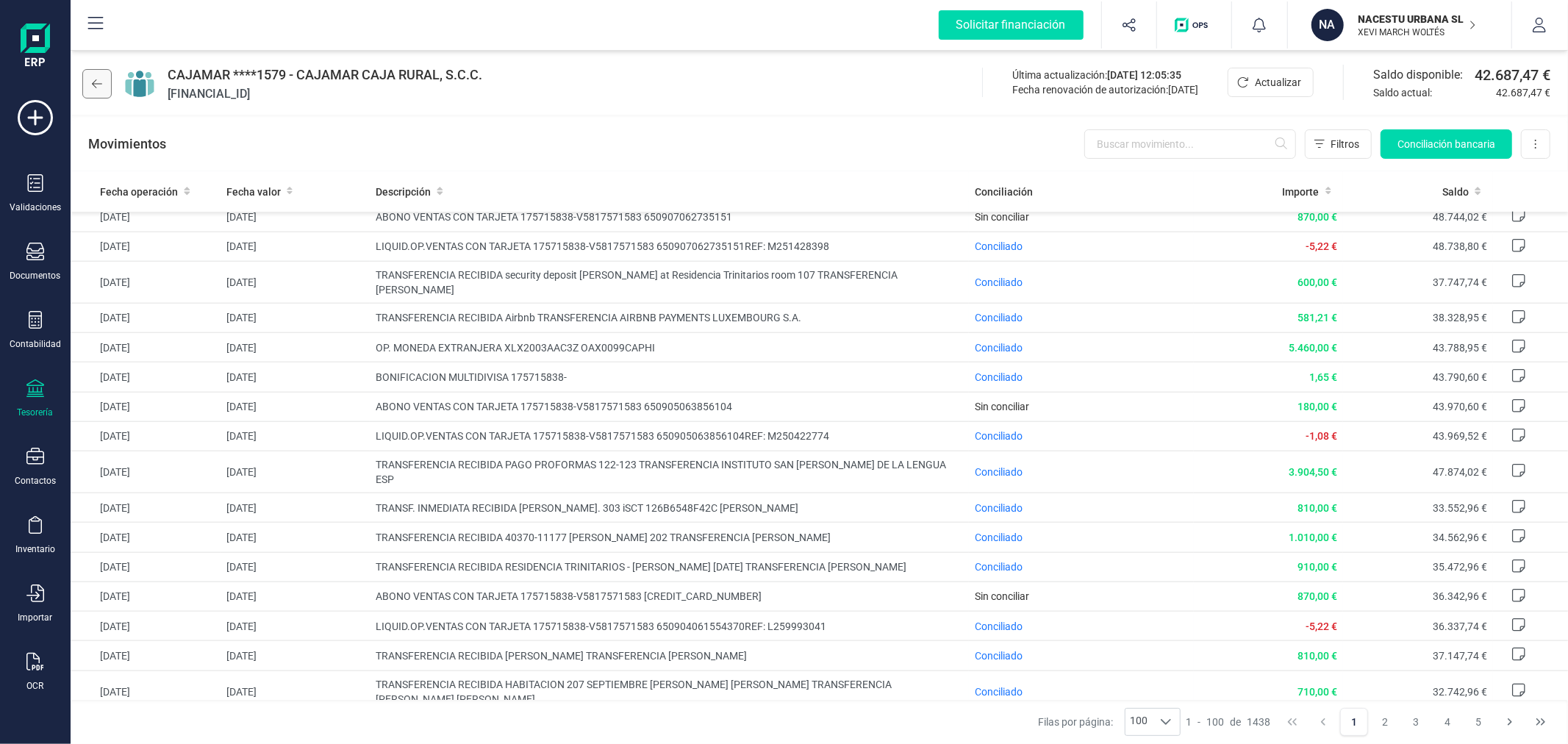
click at [98, 81] on icon at bounding box center [97, 83] width 11 height 11
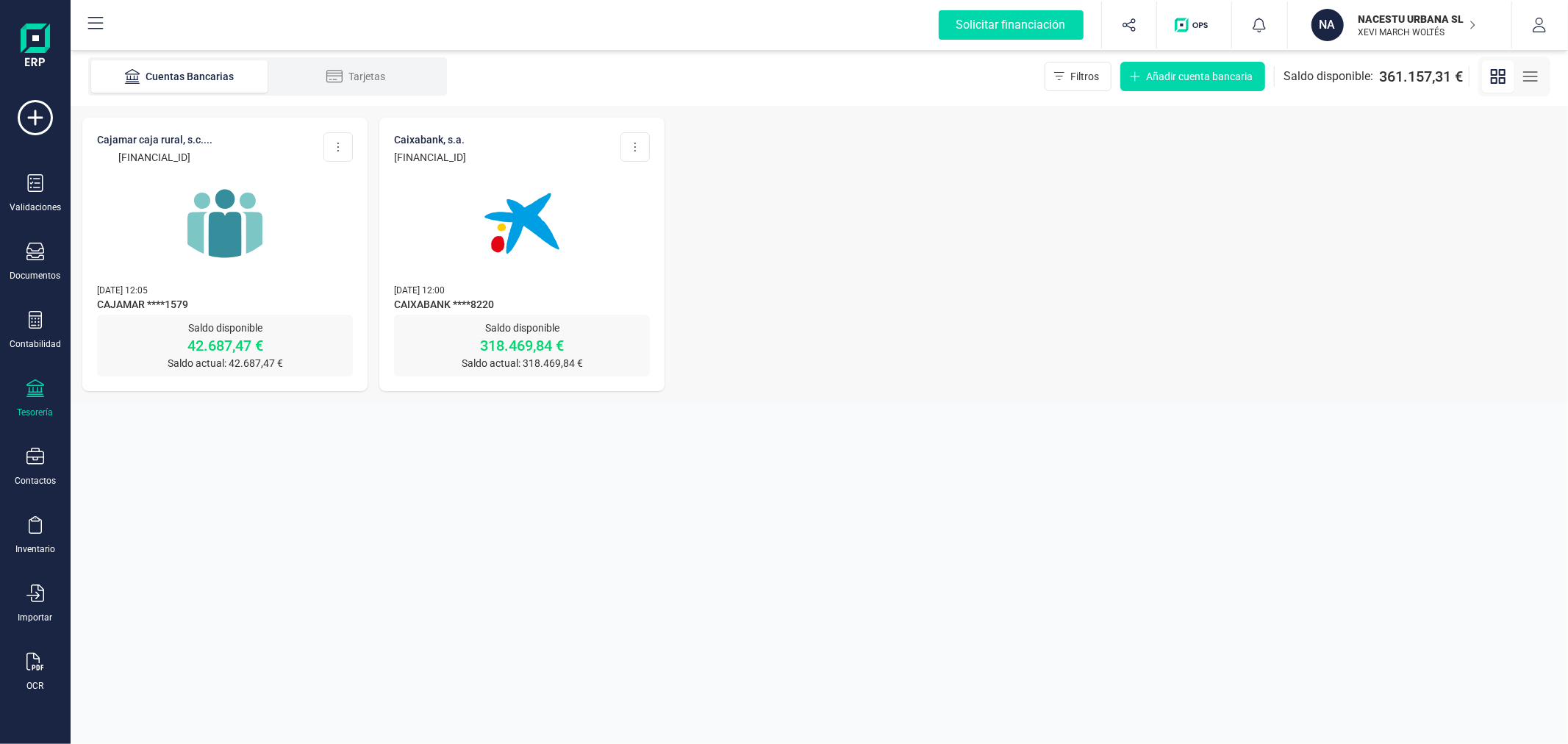
click at [477, 237] on img at bounding box center [521, 223] width 124 height 124
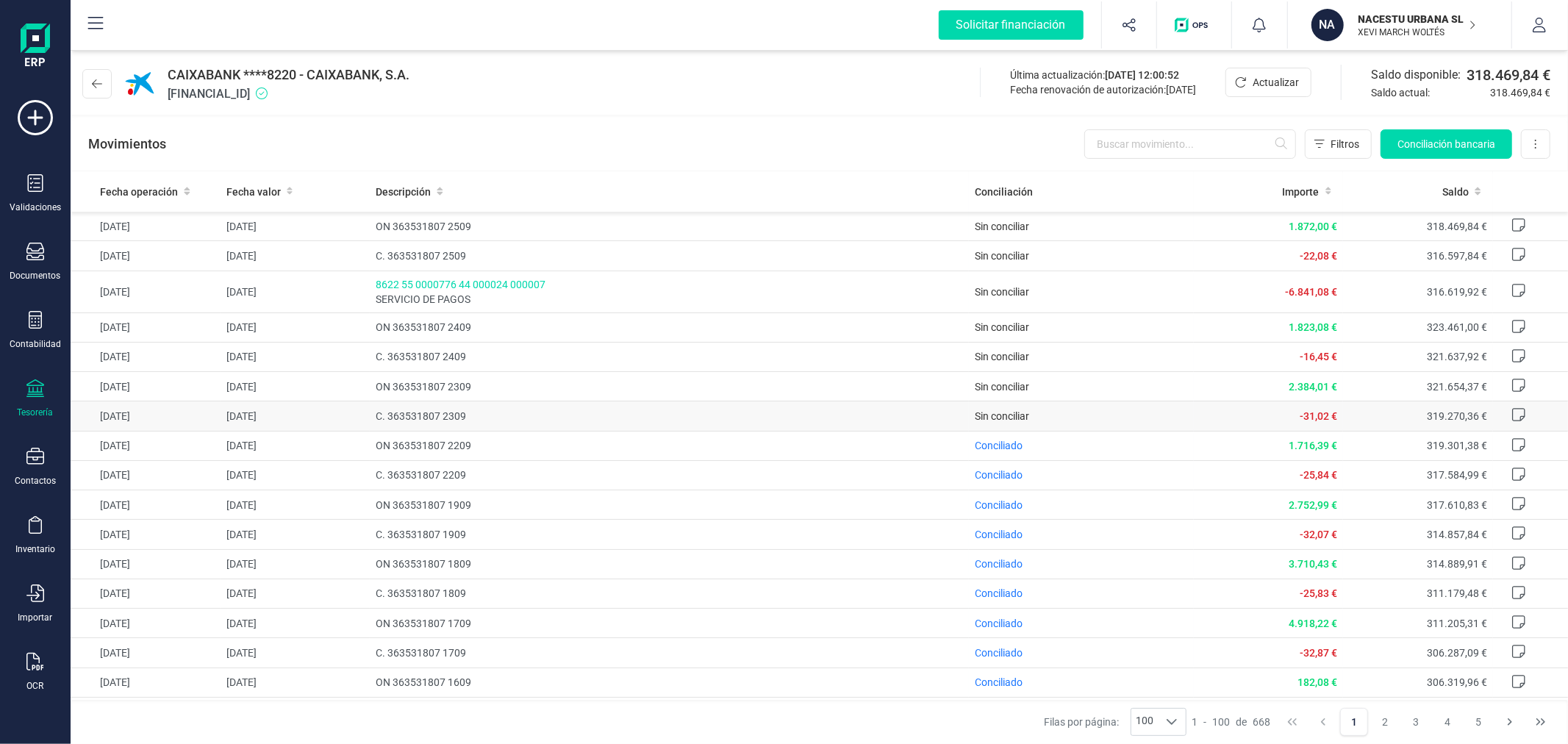
scroll to position [81, 0]
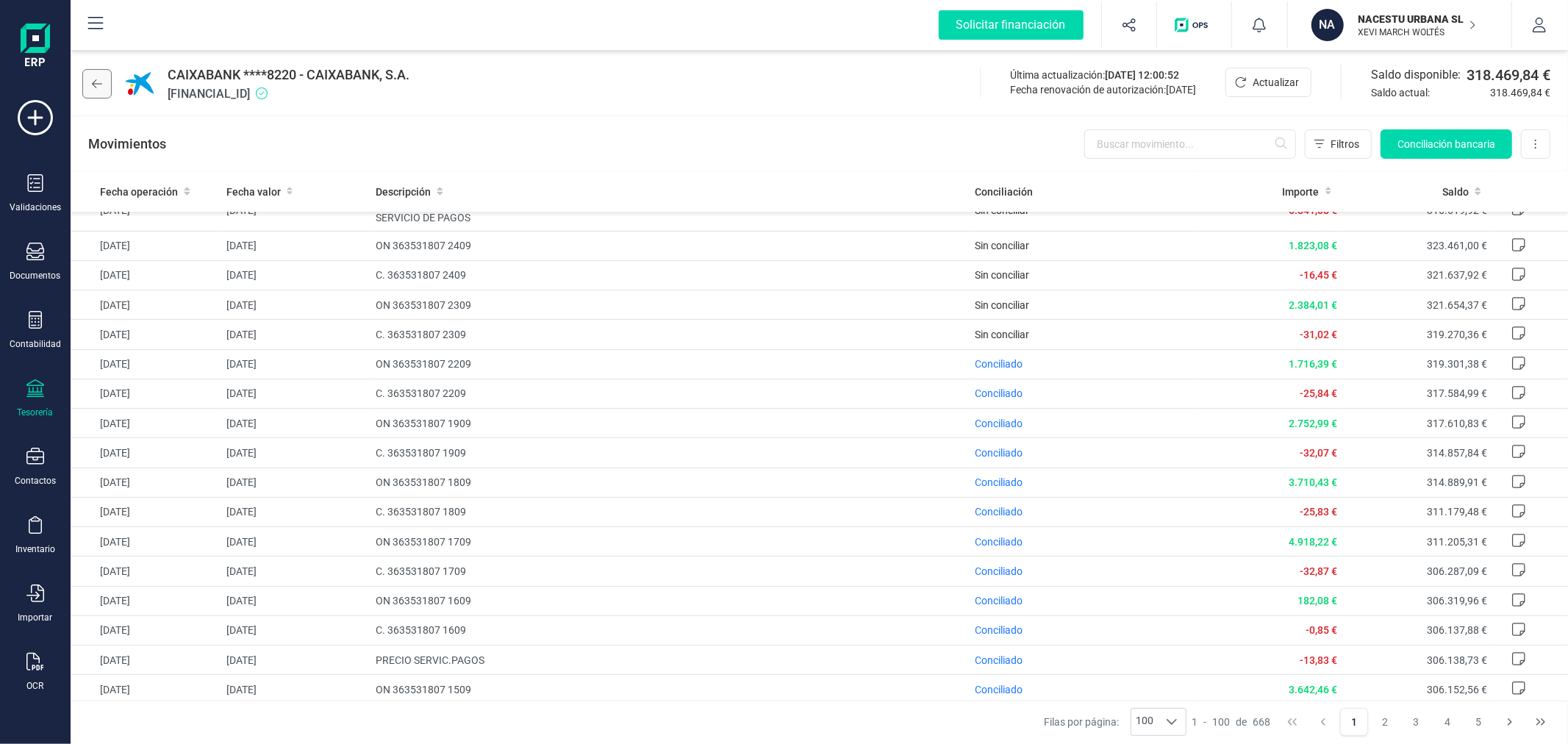
click at [92, 84] on icon at bounding box center [97, 83] width 11 height 11
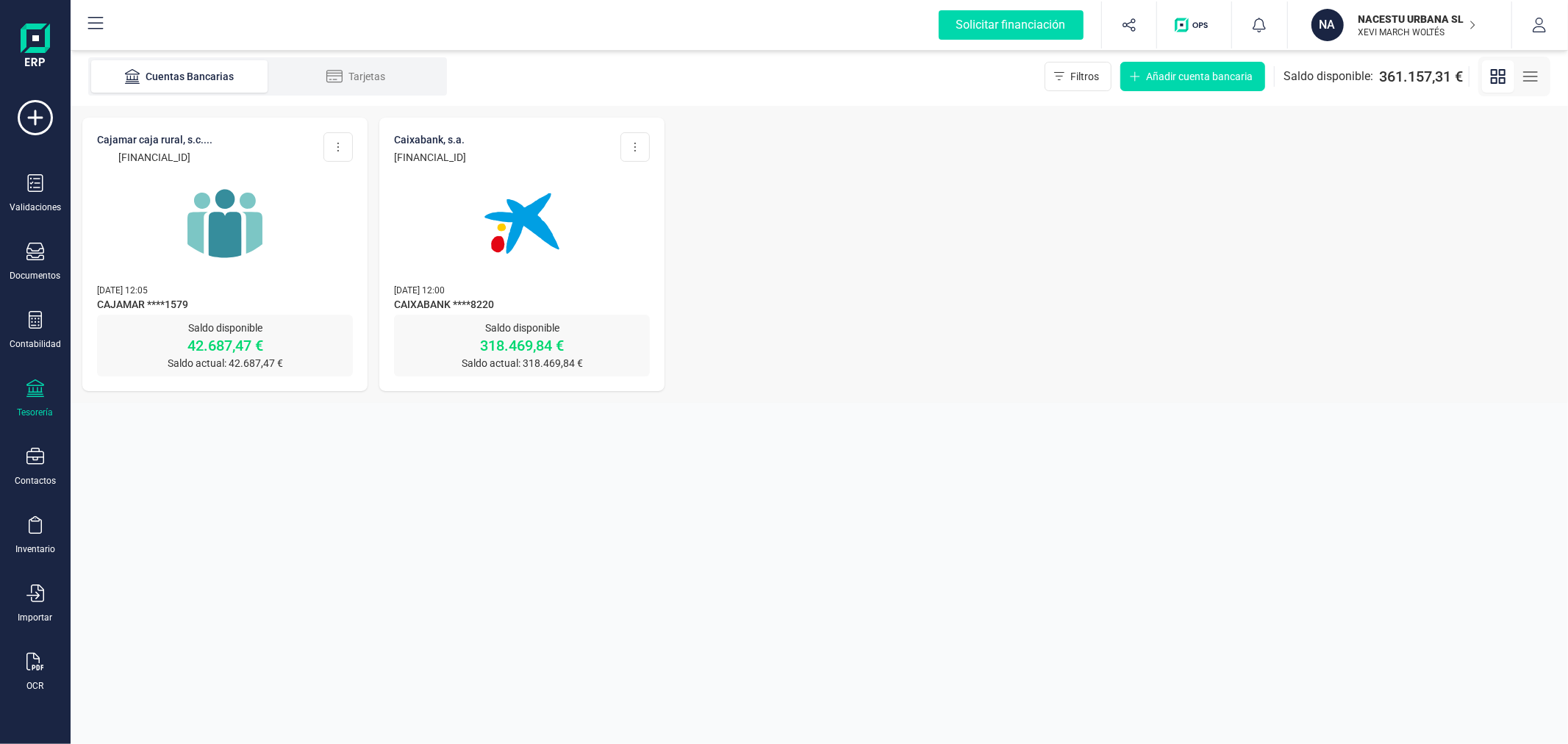
click at [239, 253] on img at bounding box center [224, 223] width 124 height 124
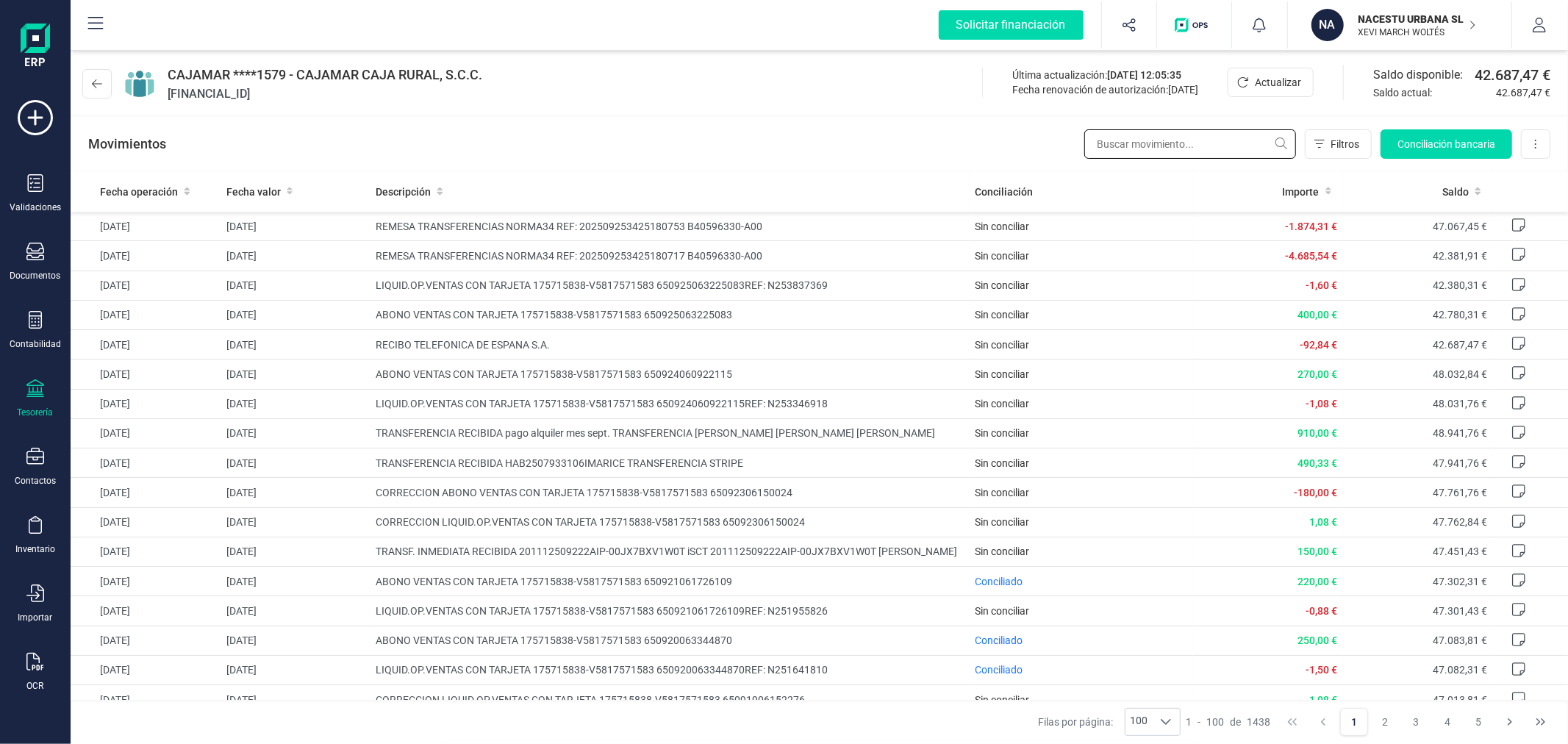
click at [1171, 142] on input "text" at bounding box center [1190, 145] width 212 height 30
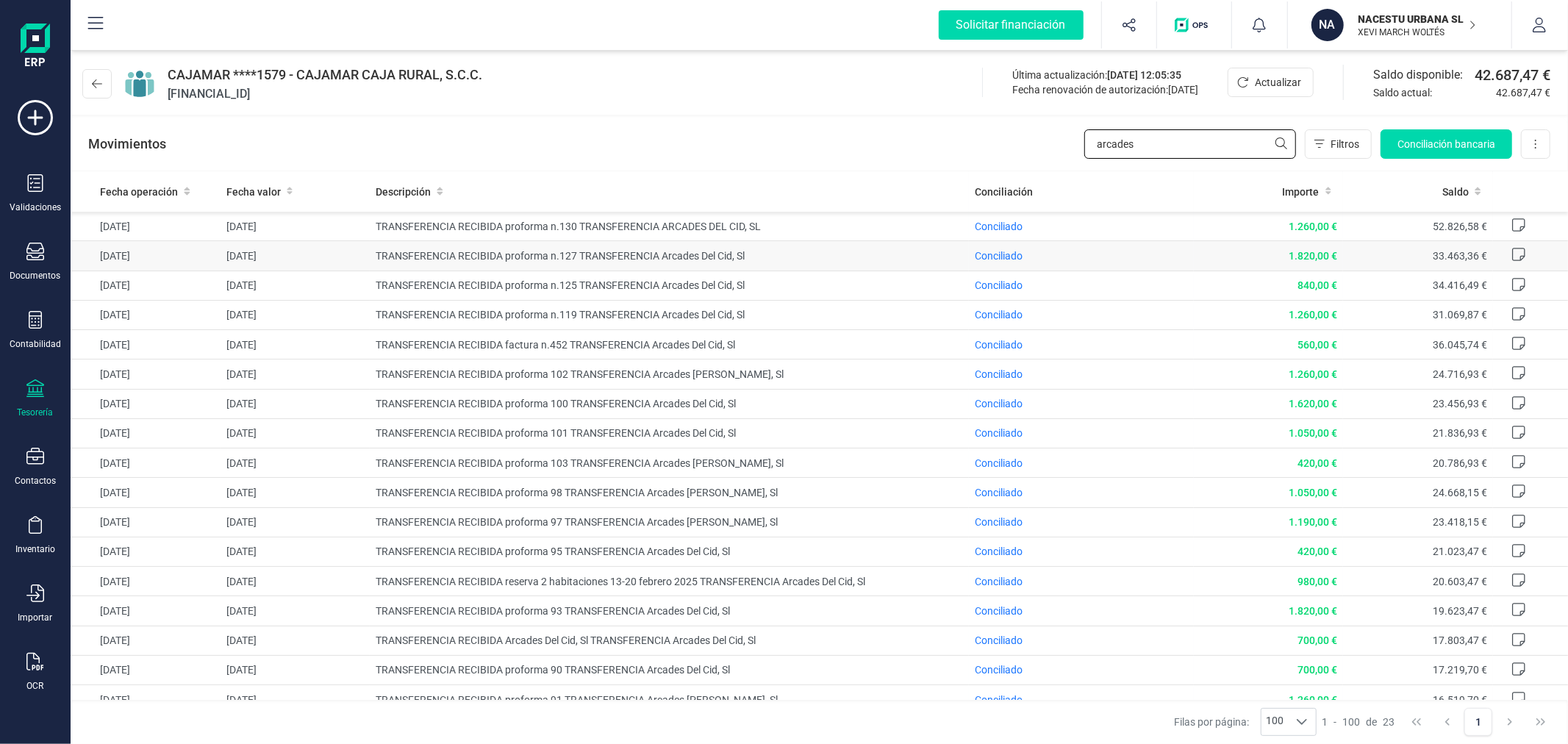
type input "arcades"
